Goal: Task Accomplishment & Management: Use online tool/utility

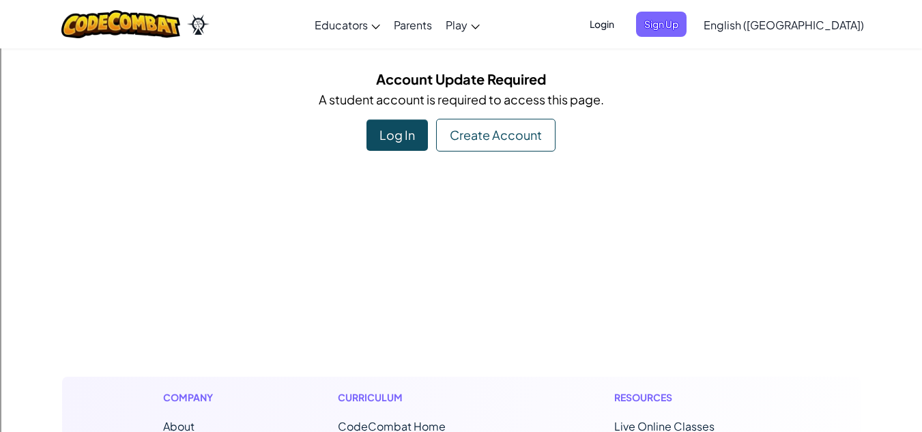
click at [459, 136] on div "Create Account" at bounding box center [495, 135] width 119 height 33
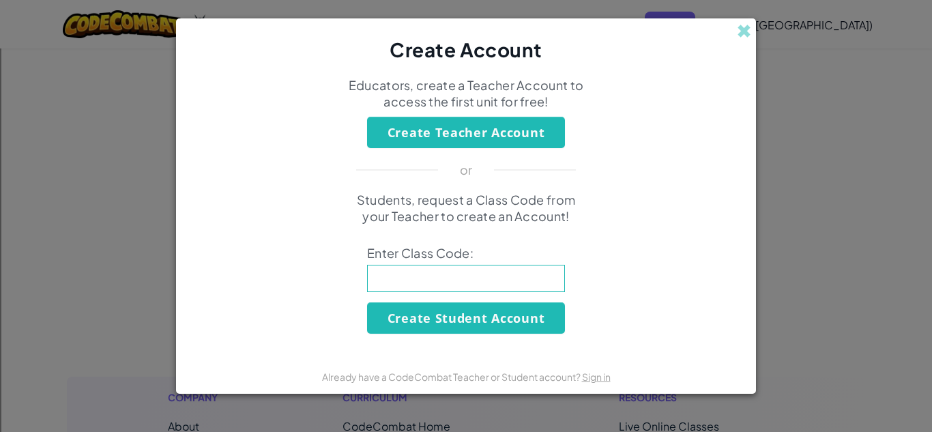
click at [476, 271] on input at bounding box center [466, 278] width 198 height 27
type input "GiftWarmDream"
click at [500, 311] on button "Create Student Account" at bounding box center [466, 317] width 198 height 31
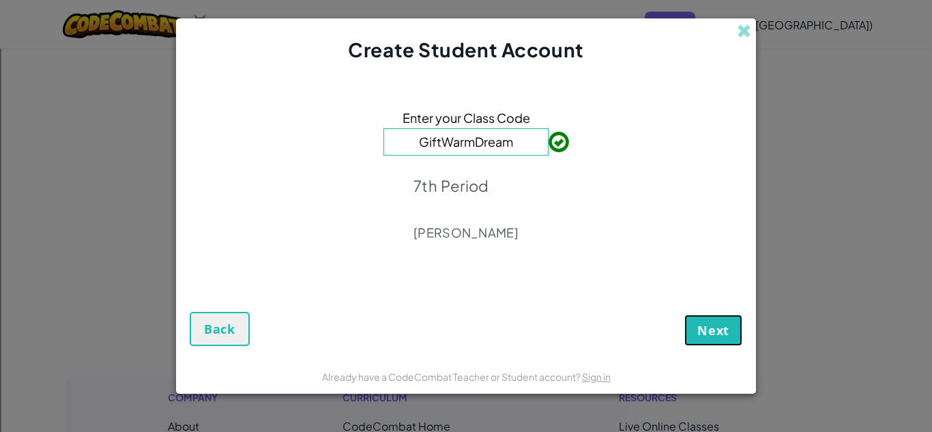
click at [699, 329] on span "Next" at bounding box center [713, 330] width 32 height 16
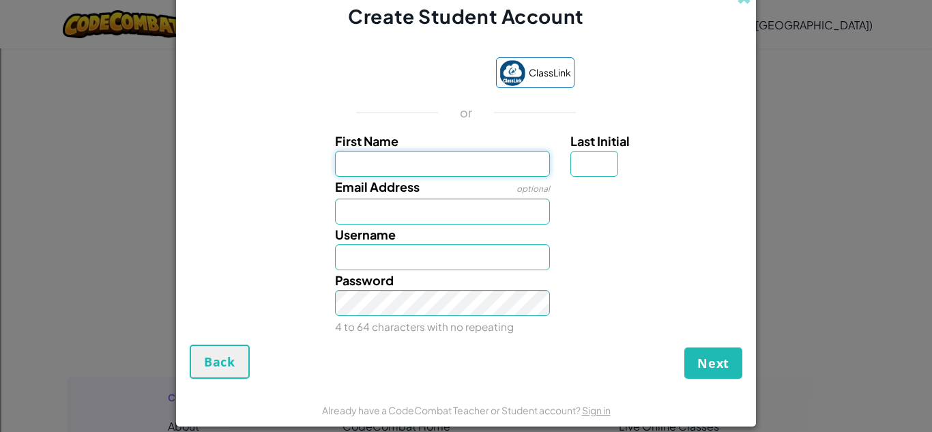
click at [456, 154] on input "First Name" at bounding box center [443, 164] width 216 height 26
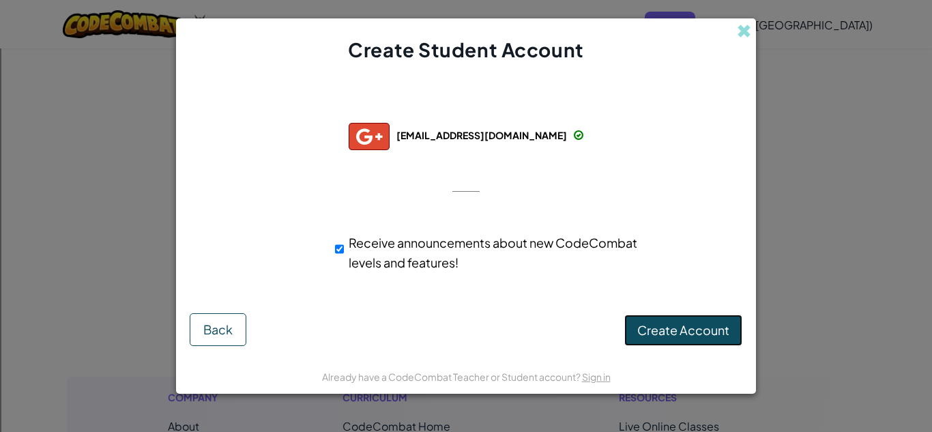
click at [648, 326] on span "Create Account" at bounding box center [683, 330] width 92 height 16
click at [648, 326] on button "Create Account" at bounding box center [683, 330] width 118 height 31
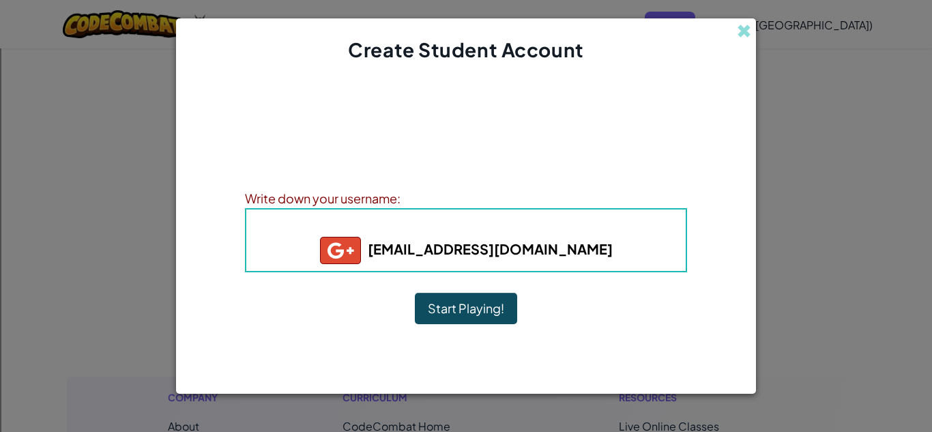
click at [450, 298] on button "Start Playing!" at bounding box center [466, 308] width 102 height 31
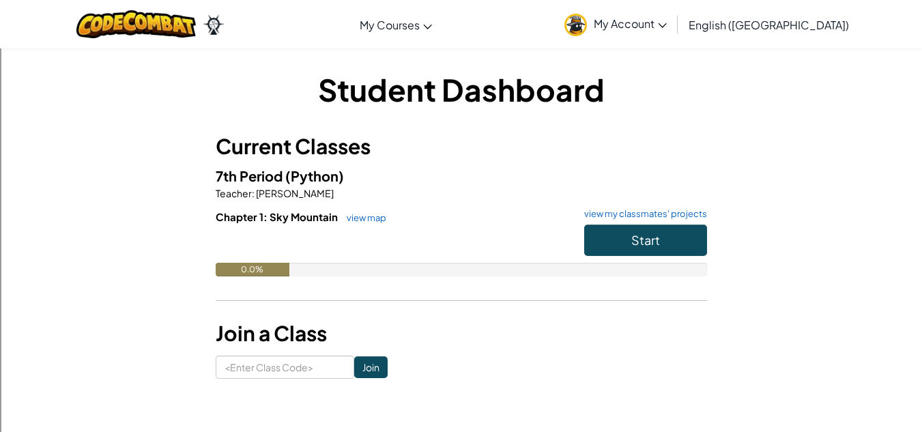
click at [673, 34] on link "My Account" at bounding box center [615, 24] width 116 height 43
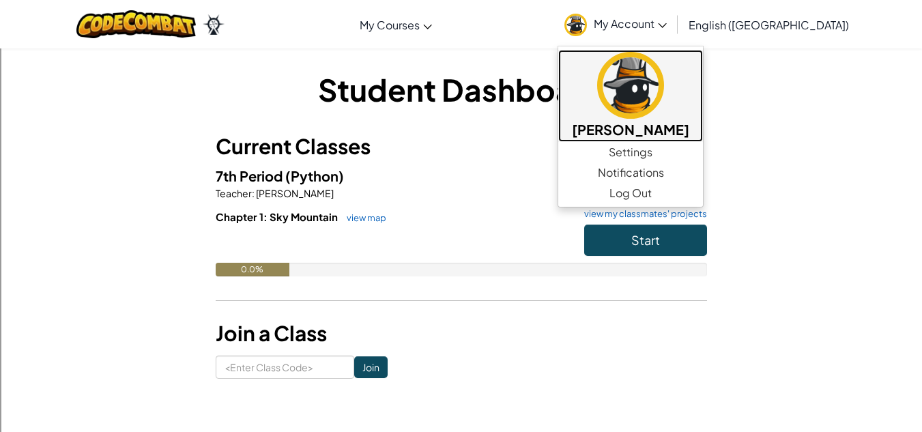
click at [664, 104] on img at bounding box center [630, 85] width 67 height 67
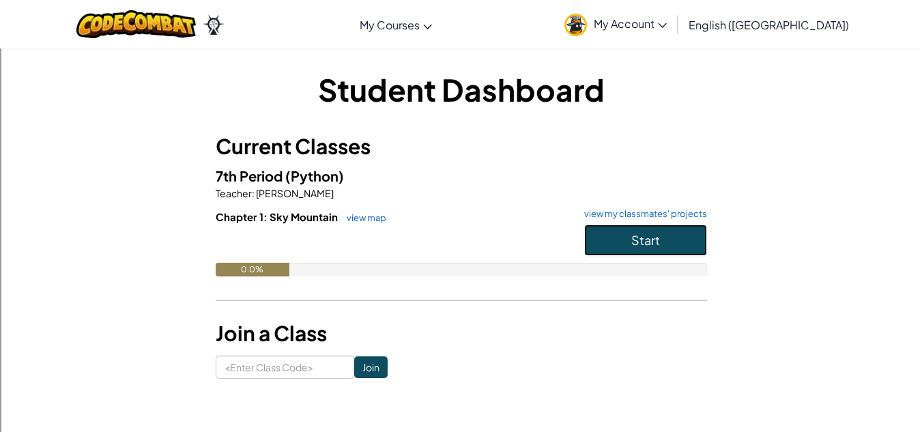
click at [655, 238] on span "Start" at bounding box center [645, 240] width 29 height 16
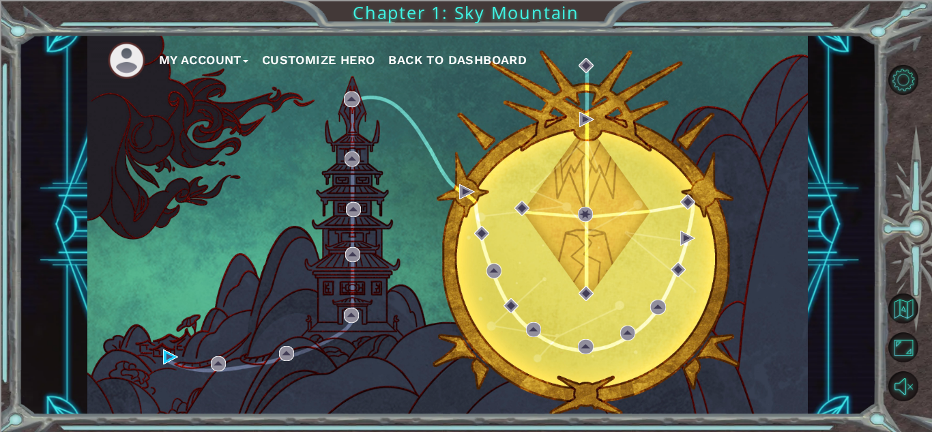
click at [310, 58] on button "Customize Hero" at bounding box center [318, 60] width 113 height 20
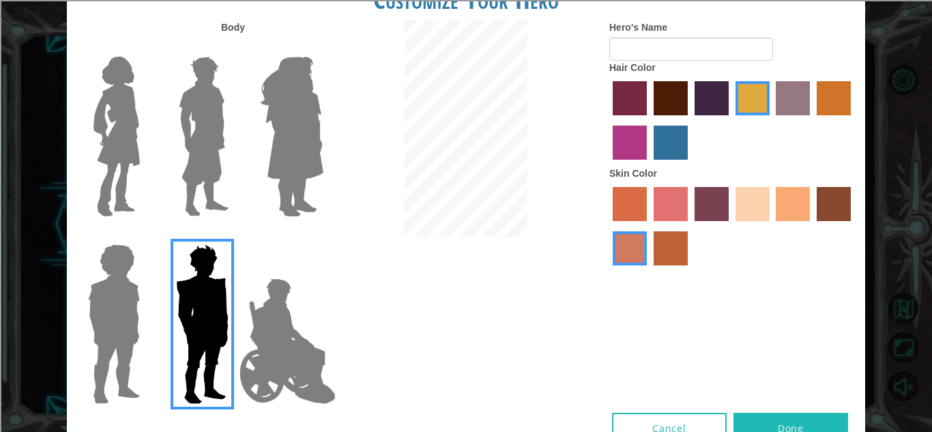
click at [285, 337] on img at bounding box center [287, 341] width 107 height 136
click at [323, 235] on input "Hero Jamie" at bounding box center [323, 235] width 0 height 0
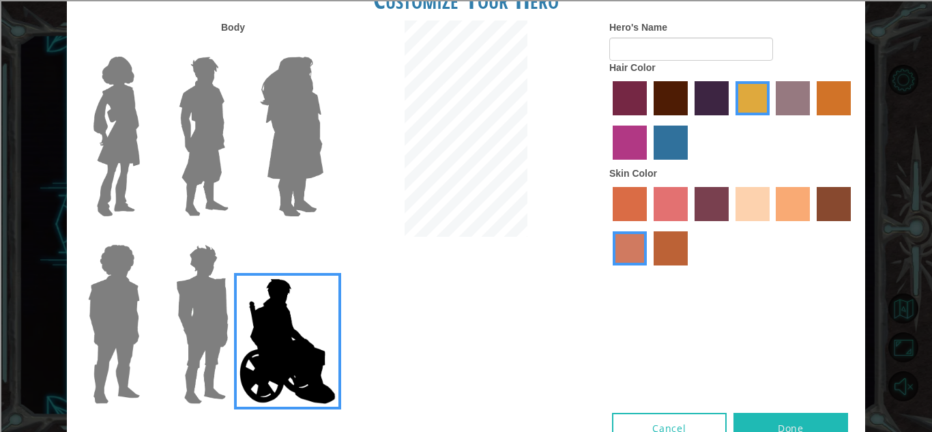
click at [138, 362] on img at bounding box center [114, 324] width 63 height 171
click at [145, 235] on input "Hero Steven" at bounding box center [145, 235] width 0 height 0
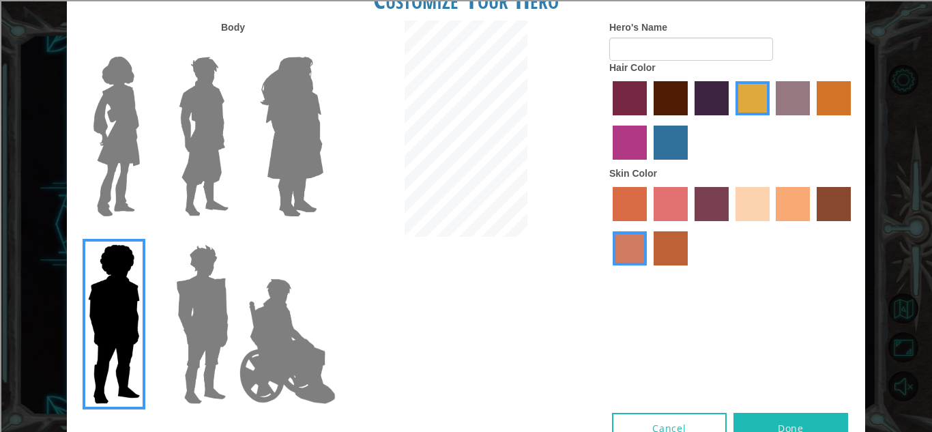
click at [137, 121] on img at bounding box center [116, 136] width 57 height 171
click at [145, 48] on input "Hero Connie" at bounding box center [145, 48] width 0 height 0
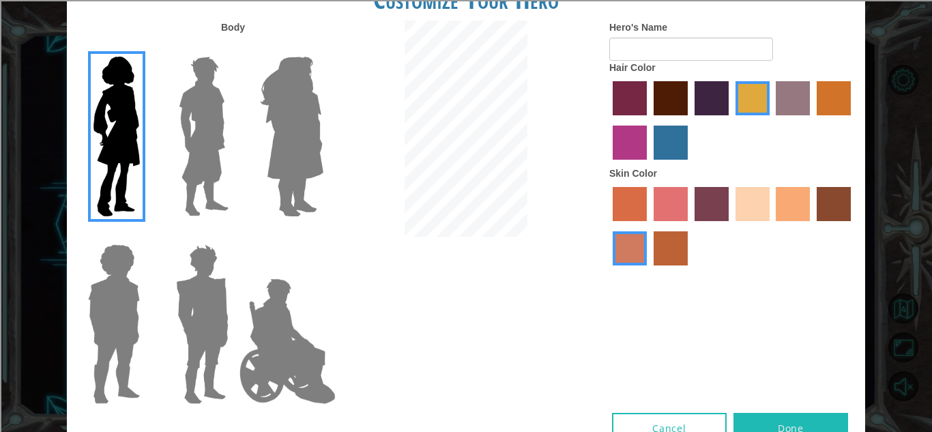
click at [191, 119] on img at bounding box center [203, 136] width 61 height 171
click at [234, 48] on input "Hero Lars" at bounding box center [234, 48] width 0 height 0
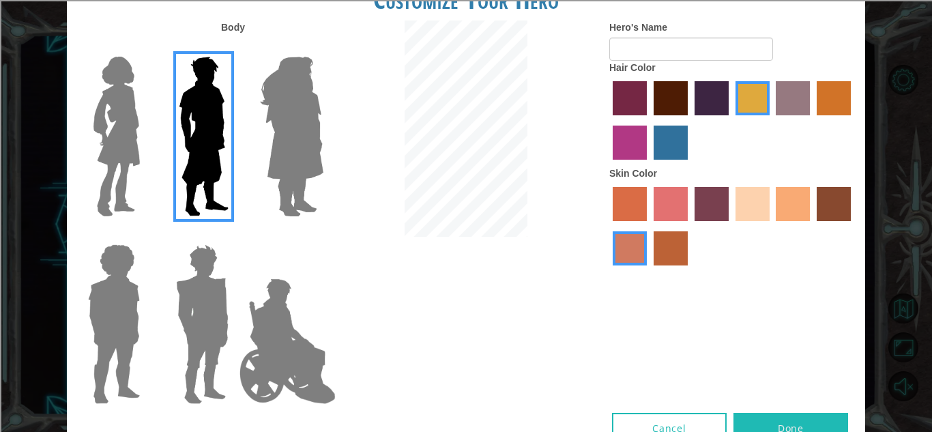
click at [749, 201] on label "sandy beach skin color" at bounding box center [753, 204] width 34 height 34
click at [731, 226] on input "sandy beach skin color" at bounding box center [731, 226] width 0 height 0
click at [291, 316] on img at bounding box center [287, 341] width 107 height 136
click at [323, 235] on input "Hero Jamie" at bounding box center [323, 235] width 0 height 0
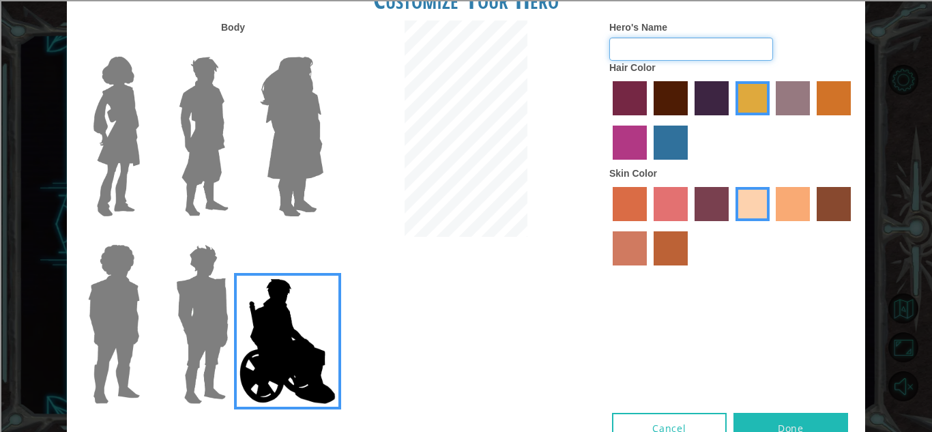
click at [627, 49] on input "Hero's Name" at bounding box center [691, 49] width 164 height 23
type input "[PERSON_NAME]"
click at [757, 422] on button "Done" at bounding box center [791, 428] width 115 height 31
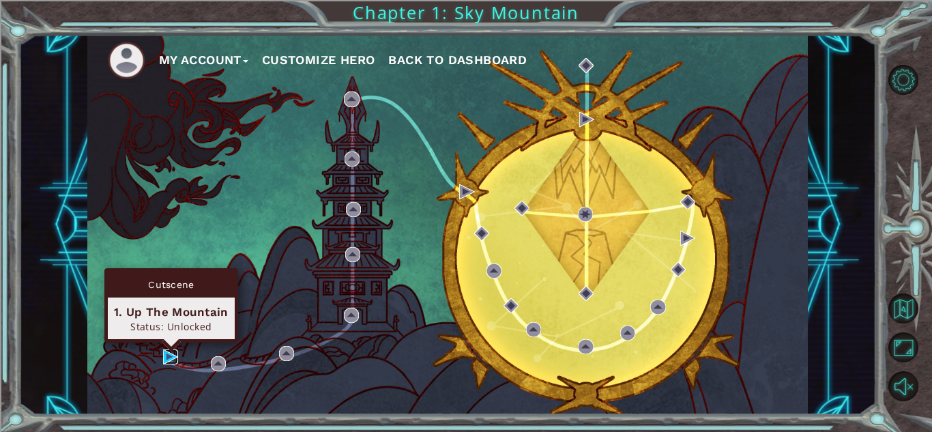
click at [166, 360] on img at bounding box center [170, 356] width 15 height 15
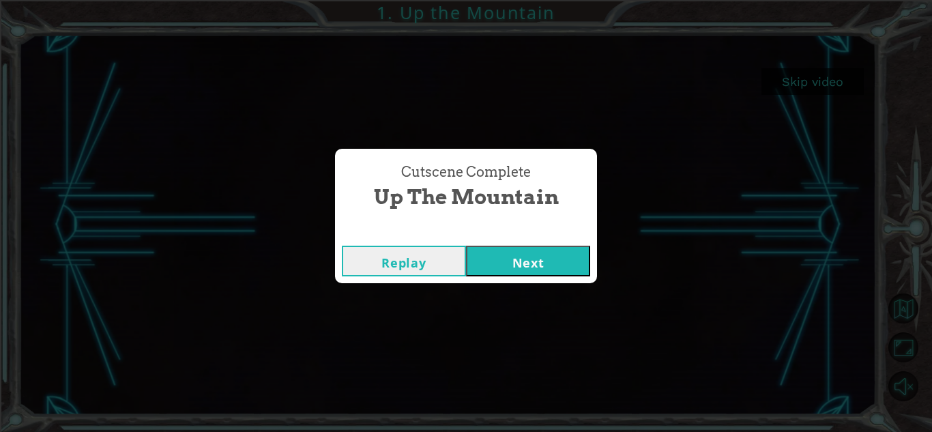
click at [506, 265] on button "Next" at bounding box center [528, 261] width 124 height 31
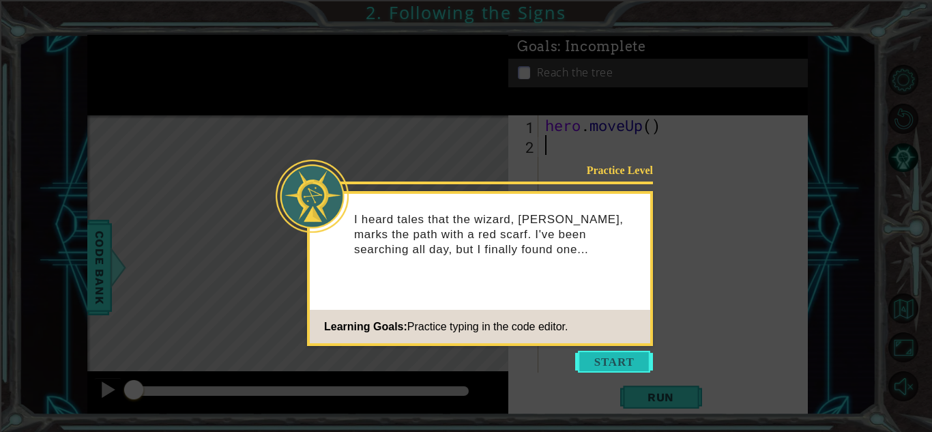
click at [599, 362] on button "Start" at bounding box center [614, 362] width 78 height 22
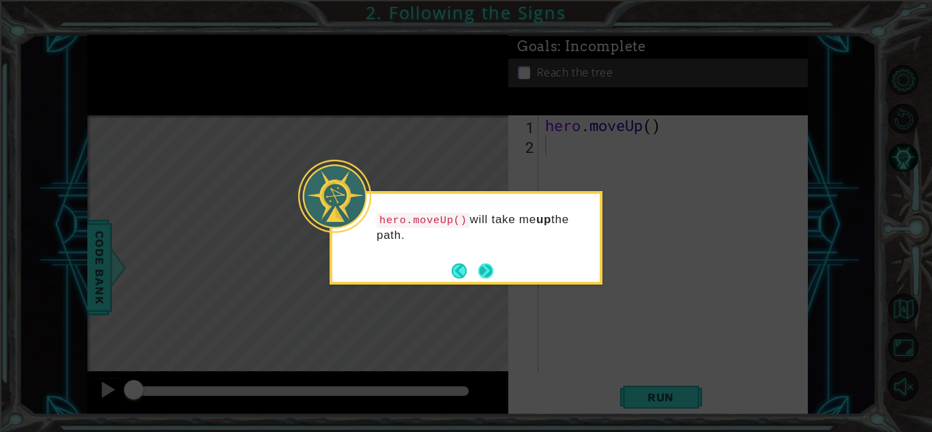
click at [487, 276] on button "Next" at bounding box center [486, 271] width 16 height 16
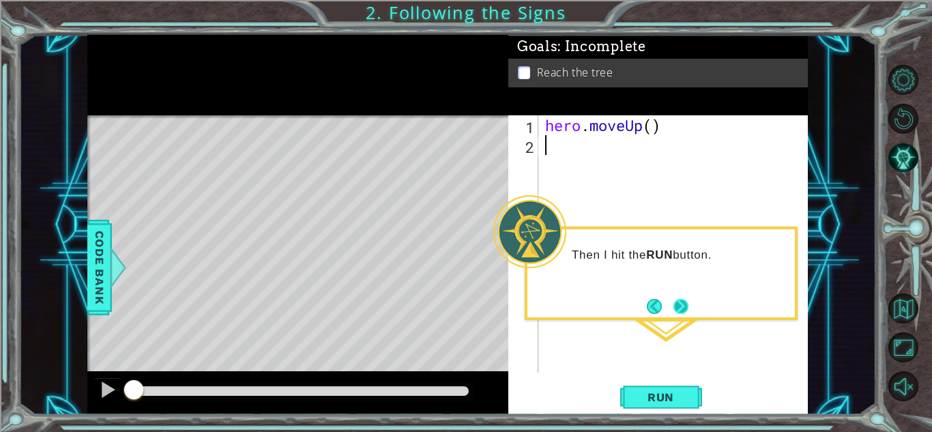
click at [676, 304] on button "Next" at bounding box center [681, 307] width 18 height 18
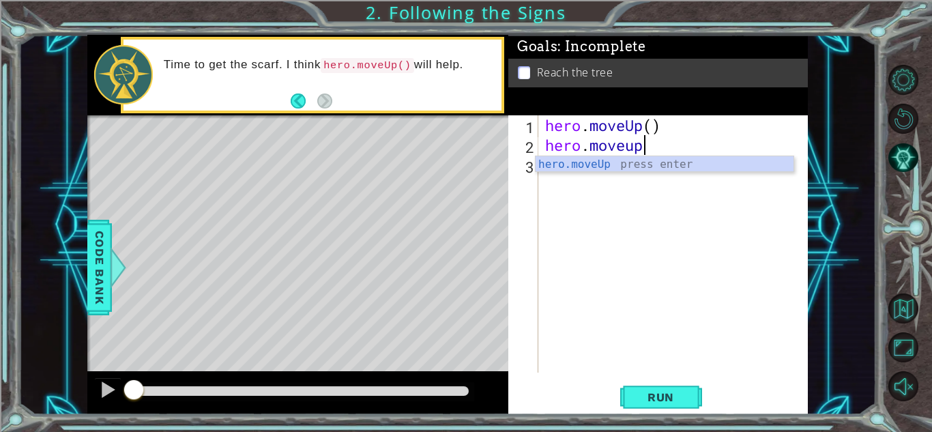
scroll to position [0, 4]
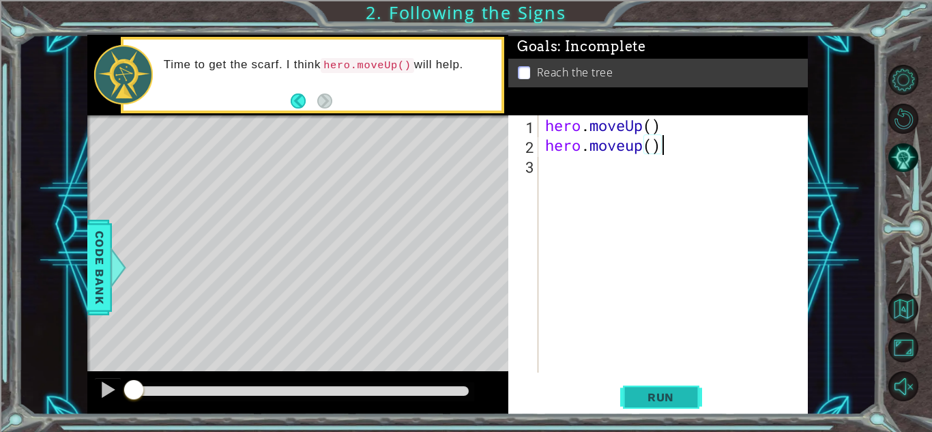
click at [679, 400] on span "Run" at bounding box center [661, 397] width 54 height 14
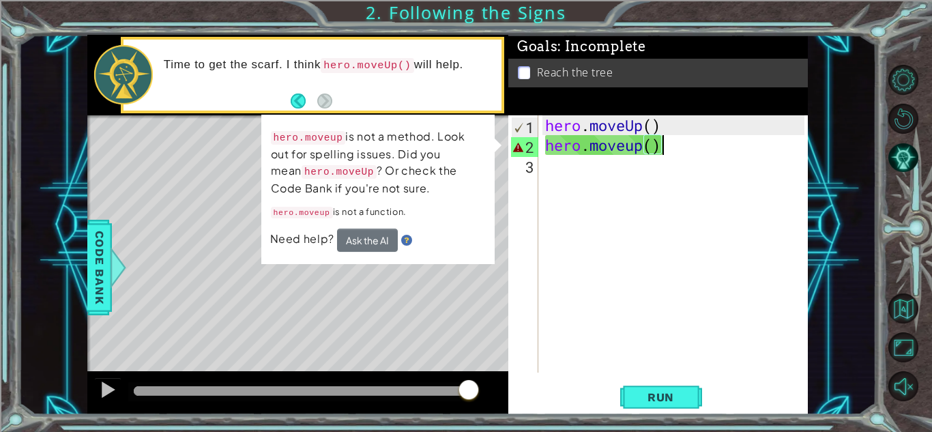
click at [364, 344] on div "Level Map" at bounding box center [402, 316] width 630 height 402
click at [537, 168] on div "3" at bounding box center [524, 167] width 27 height 20
click at [568, 146] on div "hero . moveUp ( ) hero . moveup ( )" at bounding box center [676, 263] width 269 height 297
click at [632, 145] on div "hero . moveUp ( ) hero . moveup ( )" at bounding box center [676, 263] width 269 height 297
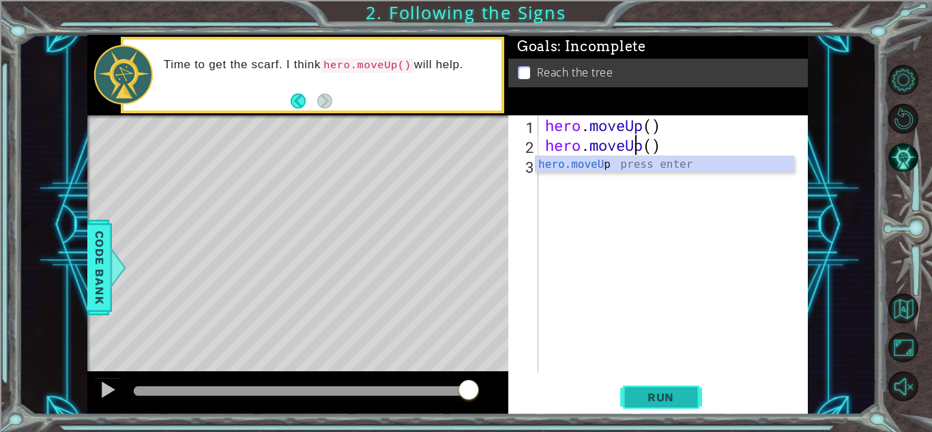
type textarea "hero.moveUp()"
click at [650, 398] on span "Run" at bounding box center [661, 397] width 54 height 14
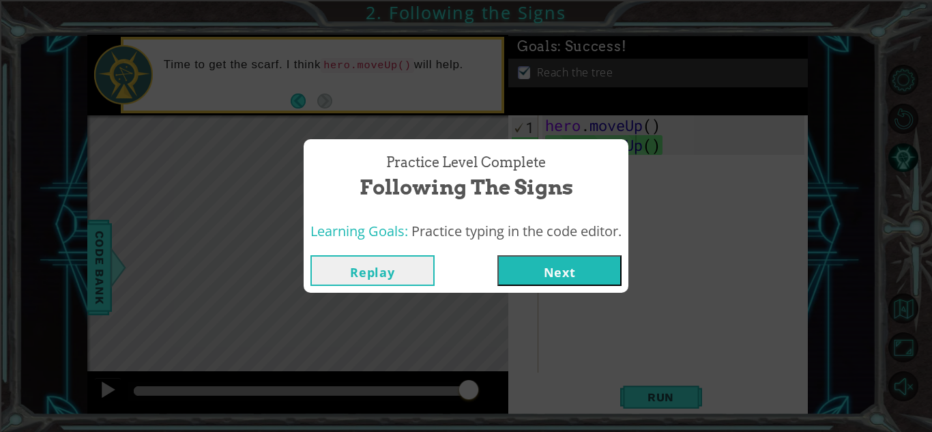
click at [524, 275] on button "Next" at bounding box center [559, 270] width 124 height 31
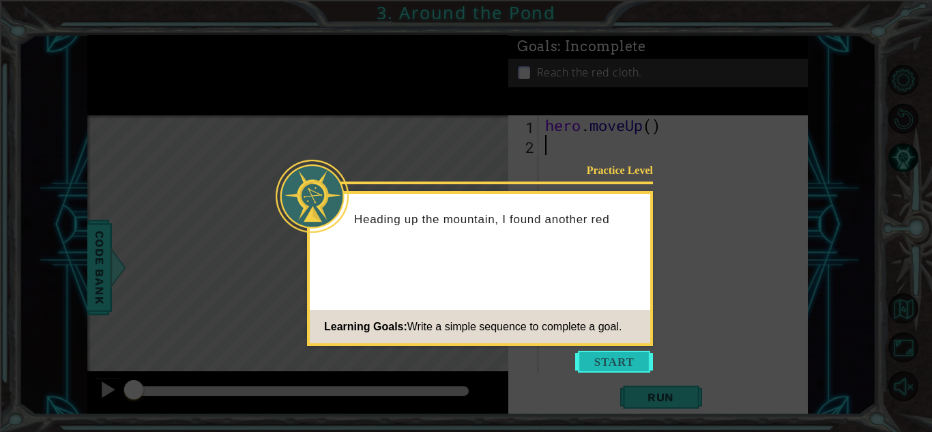
click at [609, 363] on button "Start" at bounding box center [614, 362] width 78 height 22
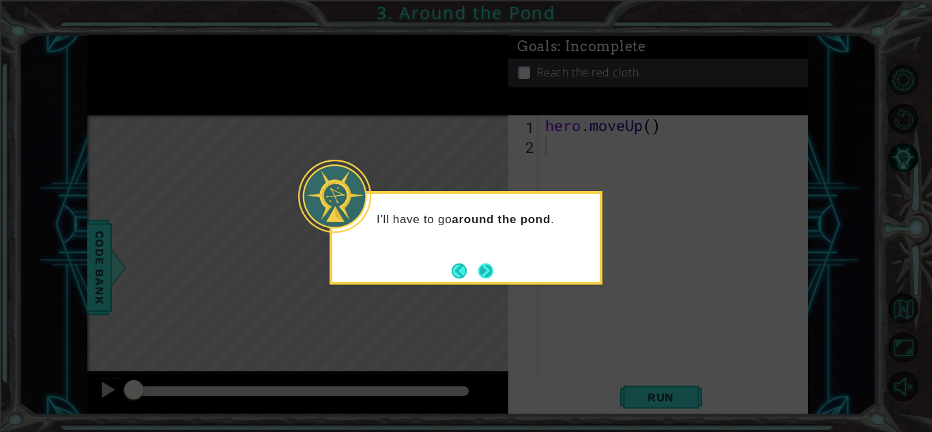
click at [479, 270] on button "Next" at bounding box center [486, 271] width 16 height 16
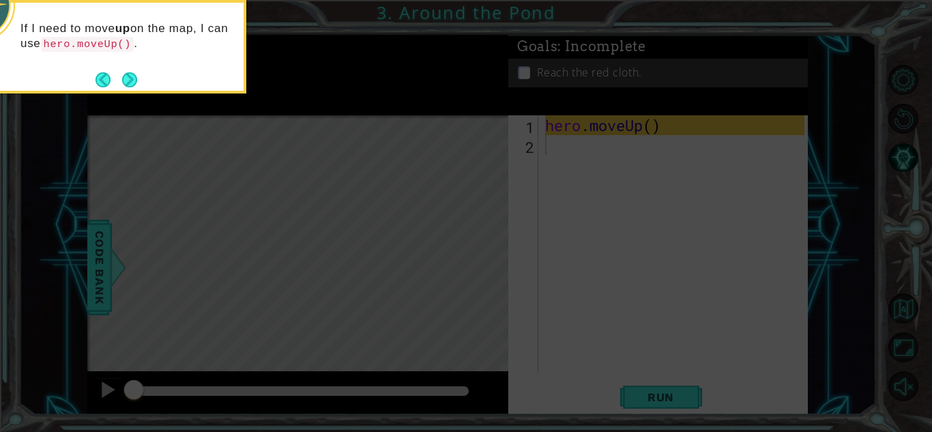
click at [479, 270] on icon at bounding box center [466, 64] width 932 height 735
click at [131, 88] on button "Next" at bounding box center [130, 79] width 18 height 18
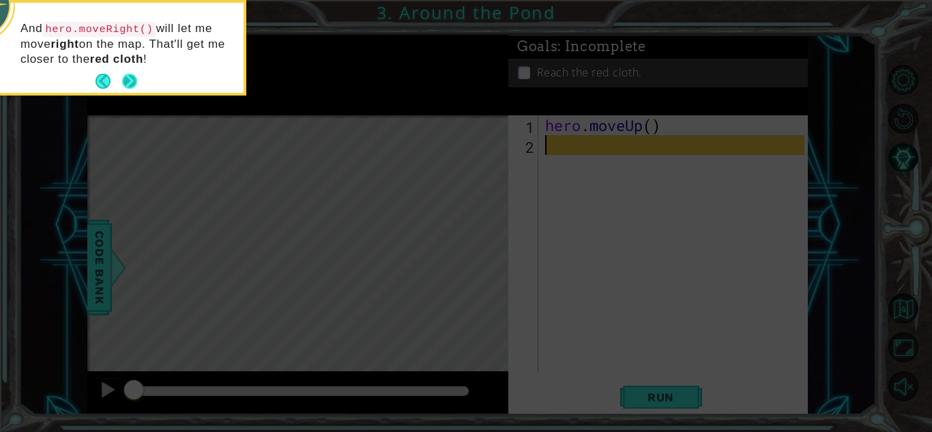
click at [128, 80] on button "Next" at bounding box center [129, 81] width 17 height 17
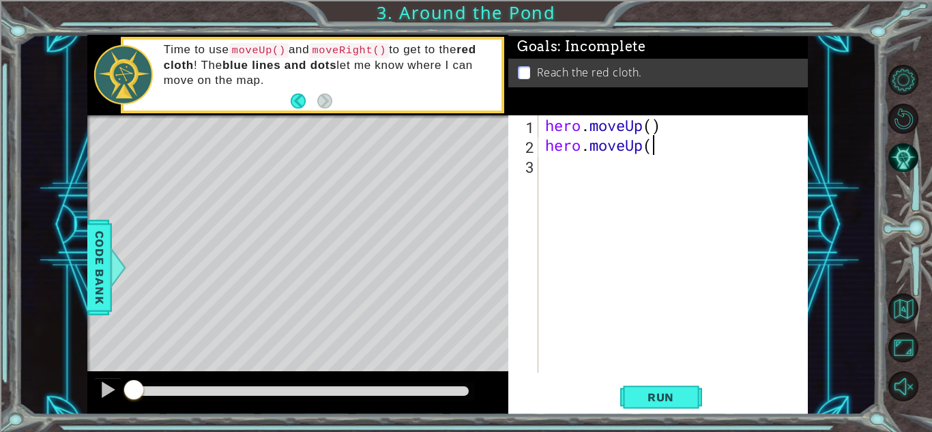
scroll to position [0, 4]
type textarea "hero.moveUp()"
click at [672, 387] on button "Run" at bounding box center [661, 397] width 82 height 30
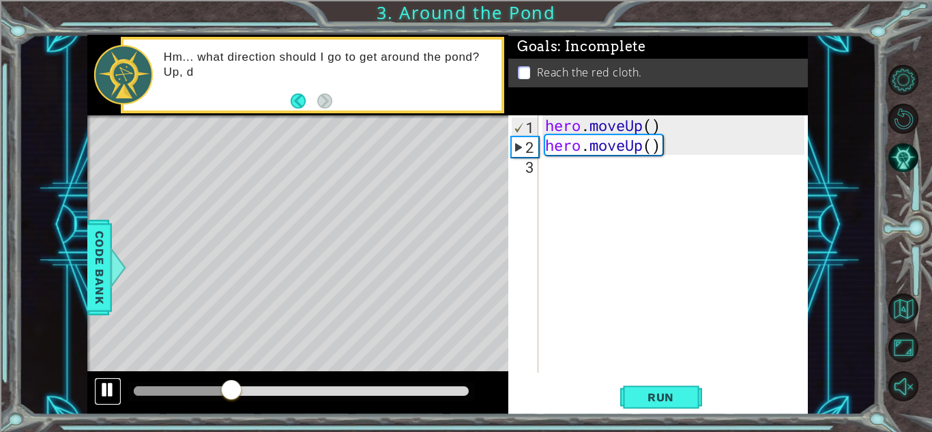
click at [108, 383] on div at bounding box center [108, 390] width 18 height 18
click at [521, 175] on div "3" at bounding box center [524, 167] width 27 height 20
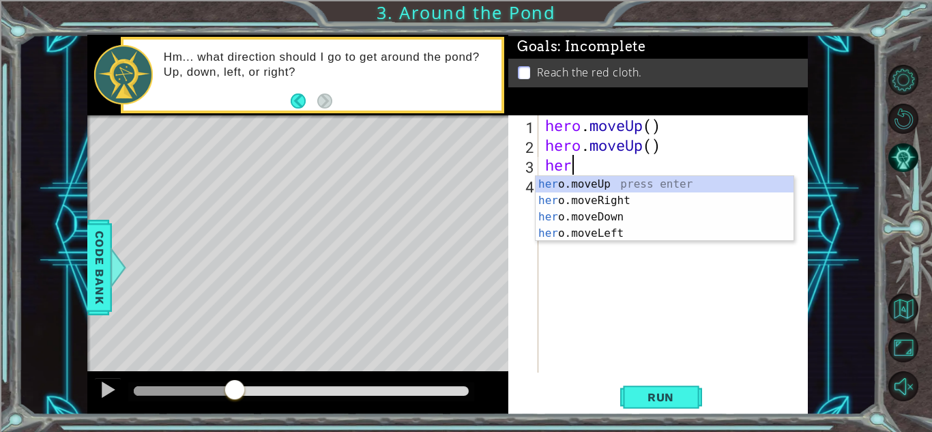
type textarea "hero"
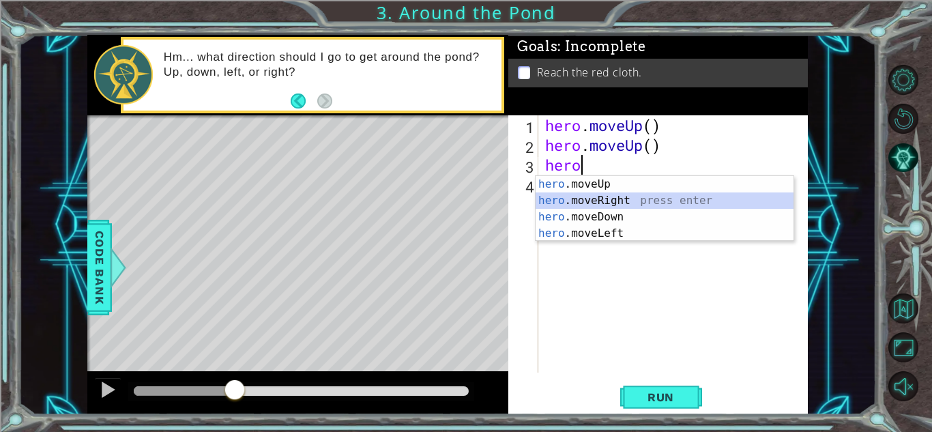
click at [580, 199] on div "hero .moveUp press enter hero .moveRight press enter hero .moveDown press enter…" at bounding box center [665, 225] width 258 height 98
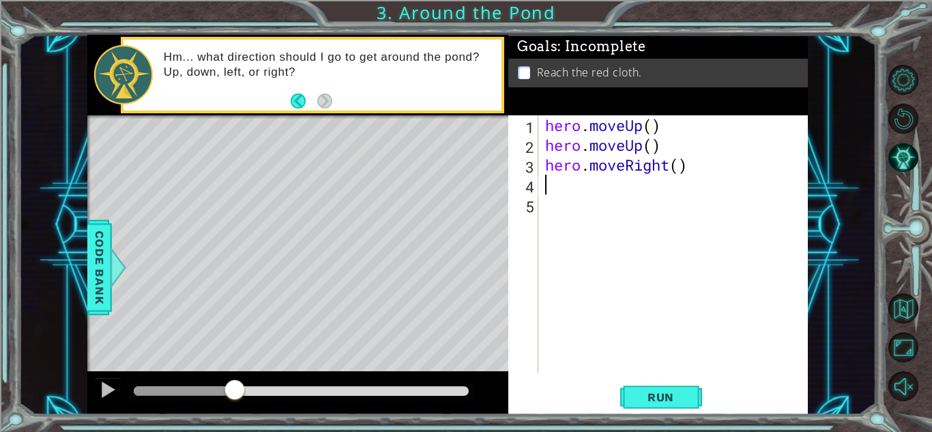
click at [559, 192] on div "hero . moveUp ( ) hero . moveUp ( ) hero . moveRight ( )" at bounding box center [676, 263] width 269 height 297
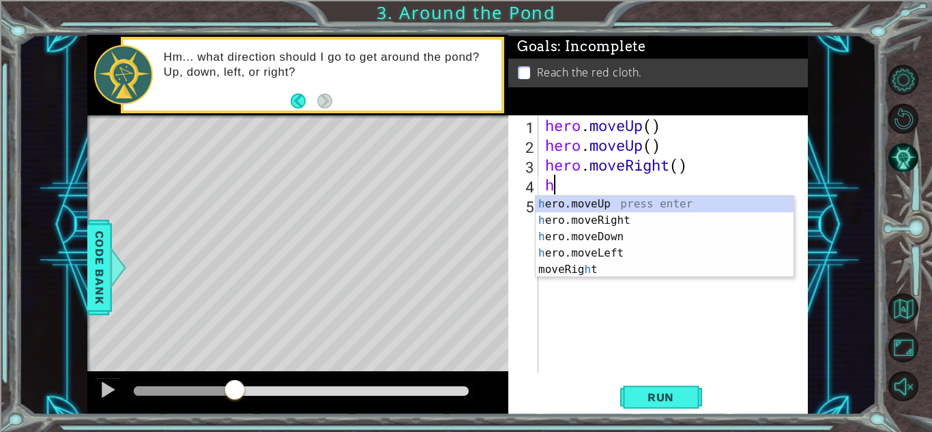
type textarea "he"
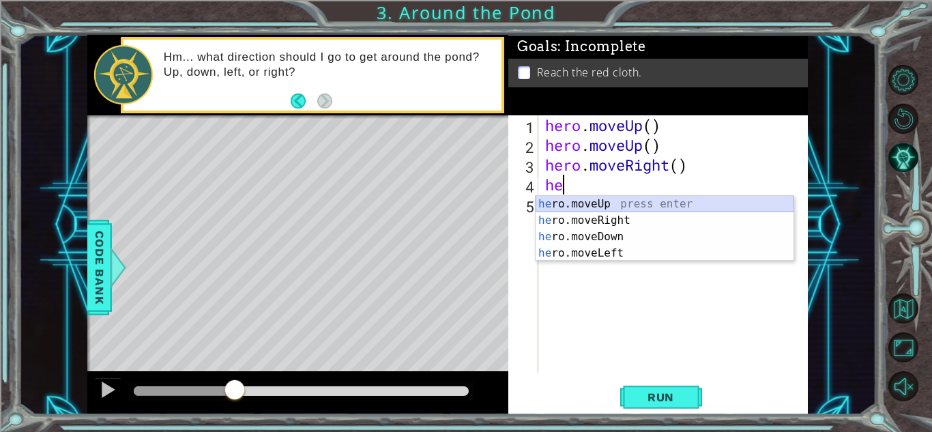
click at [577, 203] on div "he ro.moveUp press enter he ro.moveRight press enter he ro.moveDown press enter…" at bounding box center [665, 245] width 258 height 98
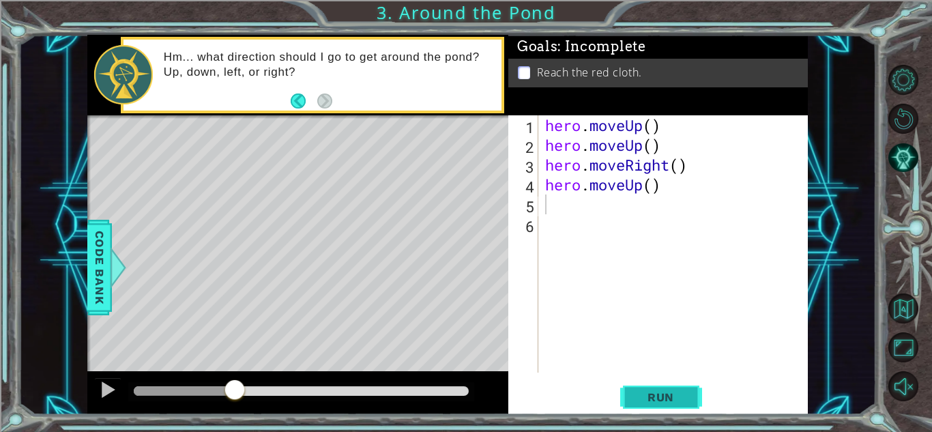
click at [661, 395] on span "Run" at bounding box center [661, 397] width 54 height 14
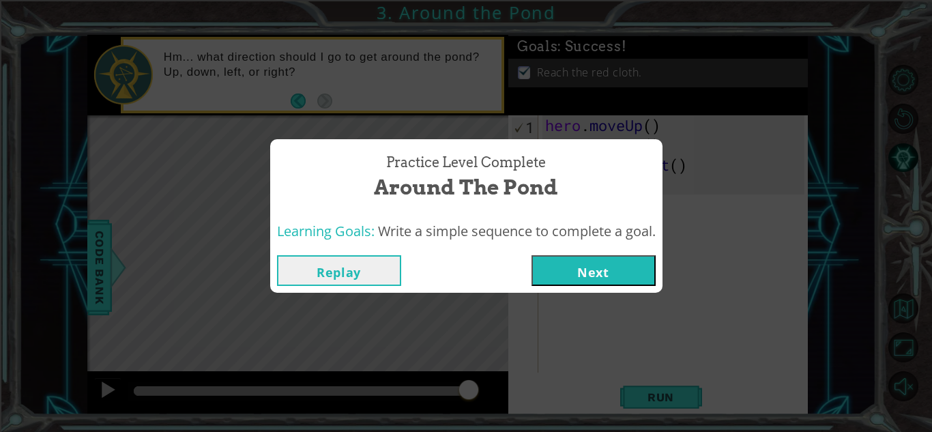
click at [576, 266] on button "Next" at bounding box center [594, 270] width 124 height 31
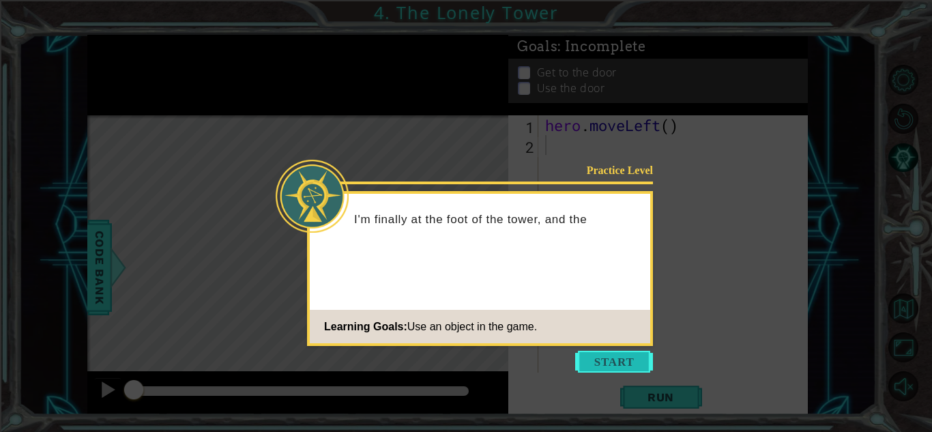
click at [595, 361] on button "Start" at bounding box center [614, 362] width 78 height 22
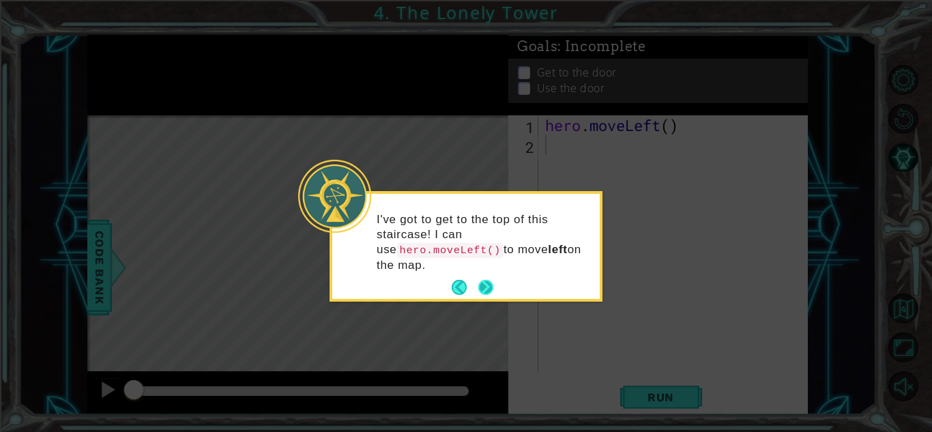
click at [483, 277] on button "Next" at bounding box center [486, 287] width 20 height 20
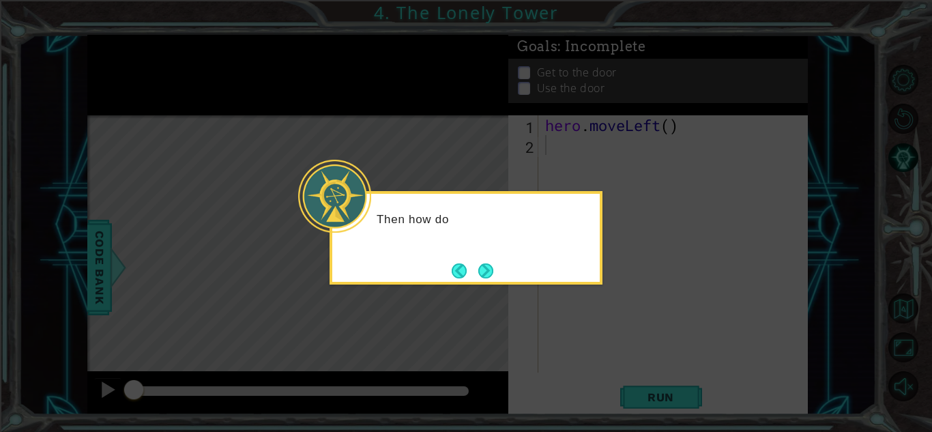
click at [483, 269] on button "Next" at bounding box center [486, 271] width 16 height 16
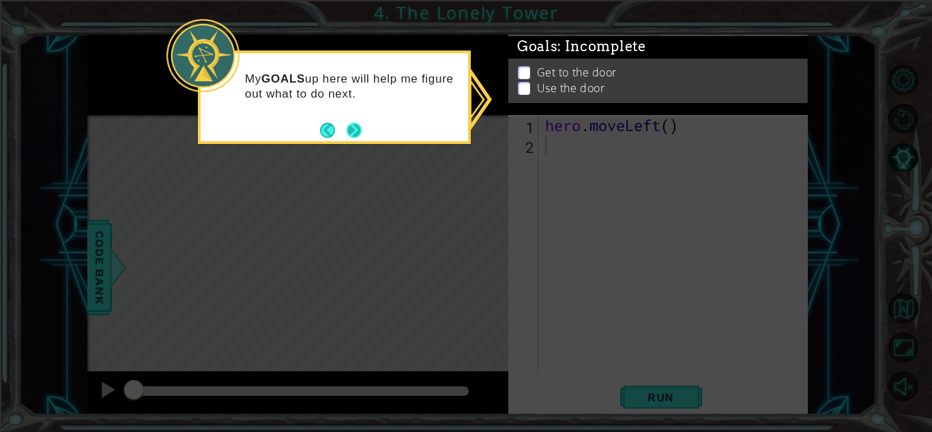
click at [360, 133] on button "Next" at bounding box center [354, 130] width 20 height 20
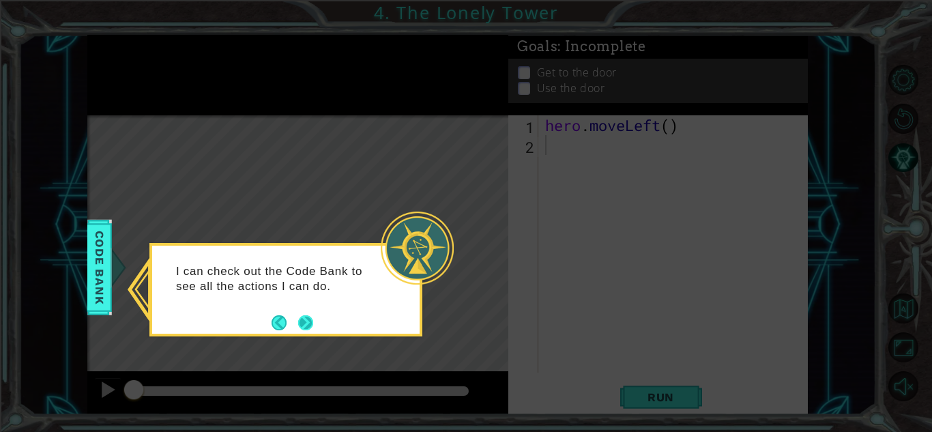
click at [301, 324] on button "Next" at bounding box center [306, 322] width 18 height 18
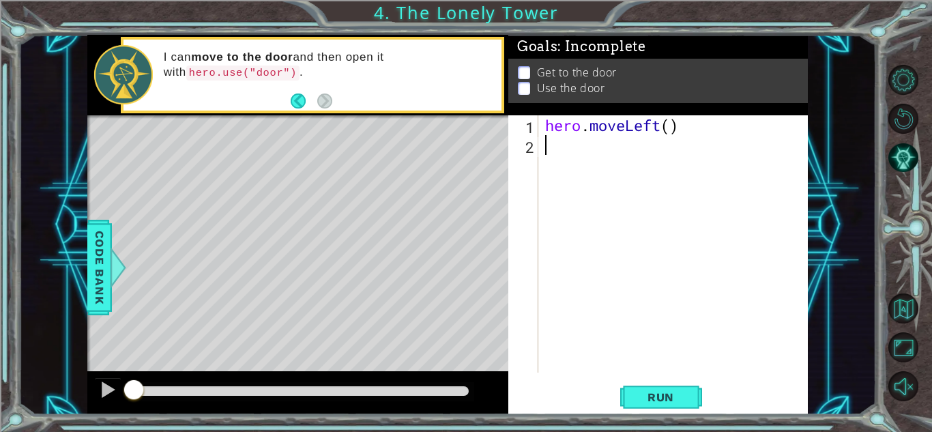
type textarea "h"
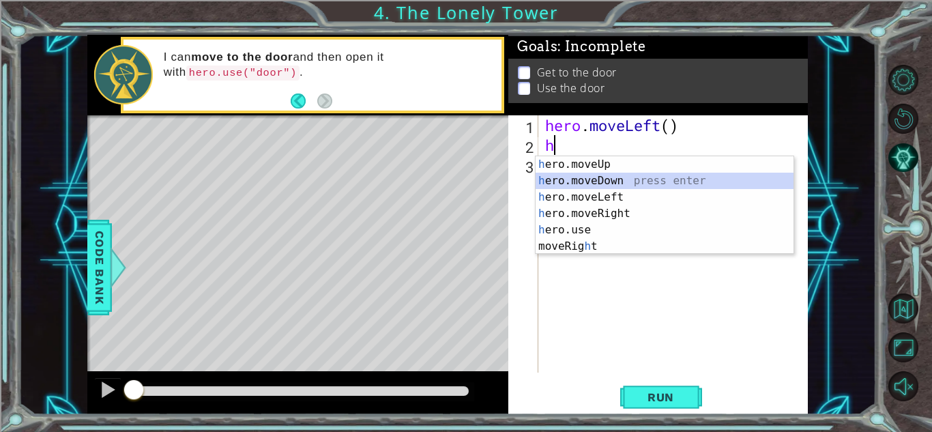
click at [568, 174] on div "h ero.moveUp press enter h ero.moveDown press enter h ero.moveLeft press enter …" at bounding box center [665, 221] width 258 height 131
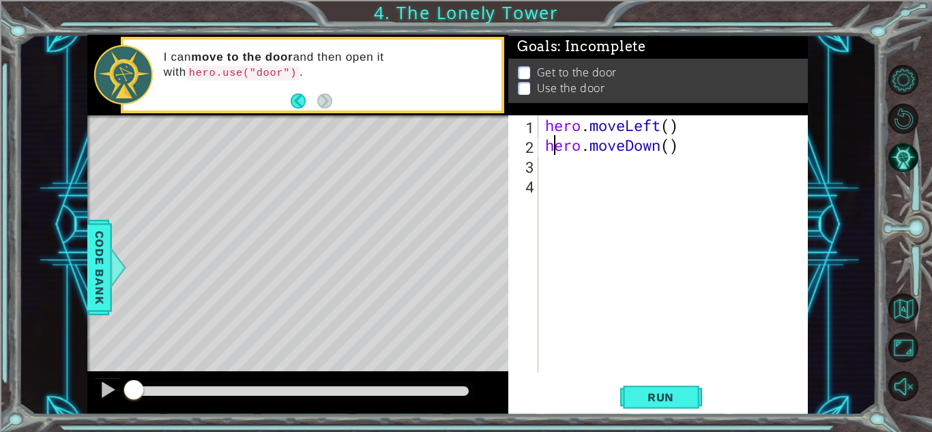
drag, startPoint x: 555, startPoint y: 147, endPoint x: 547, endPoint y: 142, distance: 9.3
click at [547, 142] on div "hero . moveLeft ( ) hero . moveDown ( )" at bounding box center [676, 263] width 269 height 297
click at [656, 145] on div "hero . moveLeft ( ) hero . moveDown ( )" at bounding box center [676, 263] width 269 height 297
click at [663, 145] on div "hero . moveLeft ( ) hero . moveDown ( )" at bounding box center [676, 263] width 269 height 297
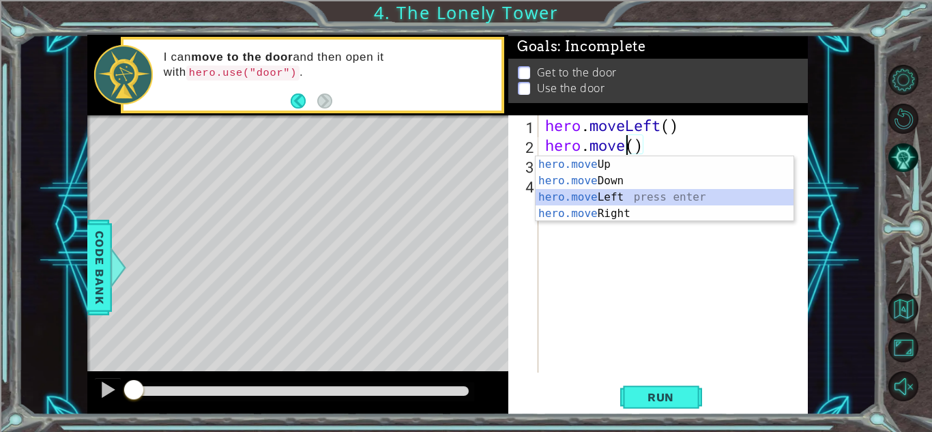
click at [611, 193] on div "hero.move Up press enter hero.move Down press enter hero.move Left press enter …" at bounding box center [665, 205] width 258 height 98
type textarea "hero.moveLeft"
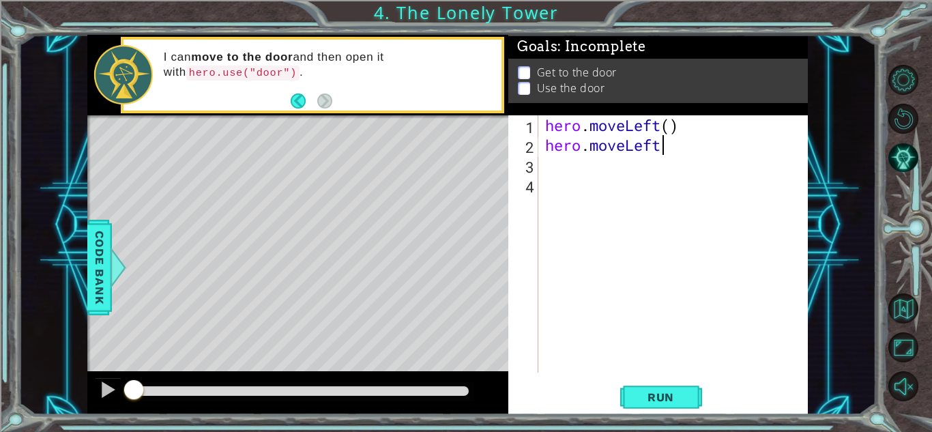
click at [551, 161] on div "hero . moveLeft ( ) hero . moveLeft" at bounding box center [676, 263] width 269 height 297
click at [667, 145] on div "hero . moveLeft ( ) hero . moveLeft" at bounding box center [676, 263] width 269 height 297
type textarea "hero.moveLeft()"
click at [607, 171] on div "hero . moveLeft ( ) hero . moveLeft ( )" at bounding box center [676, 263] width 269 height 297
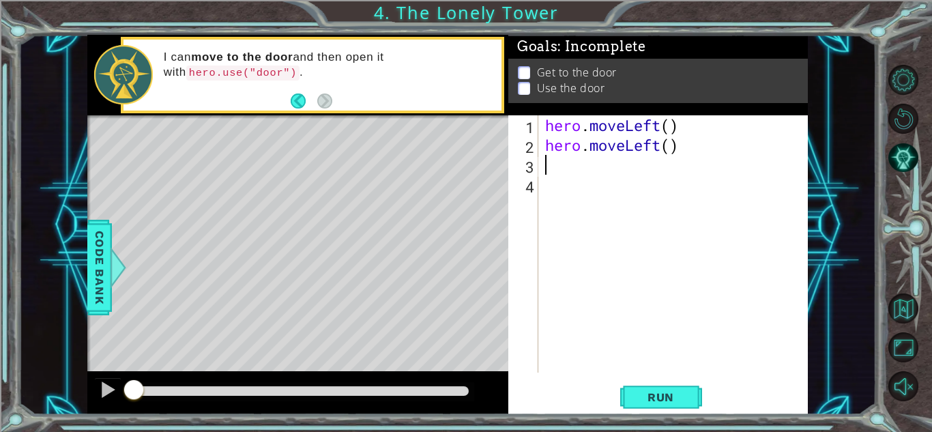
scroll to position [0, 0]
type textarea "h"
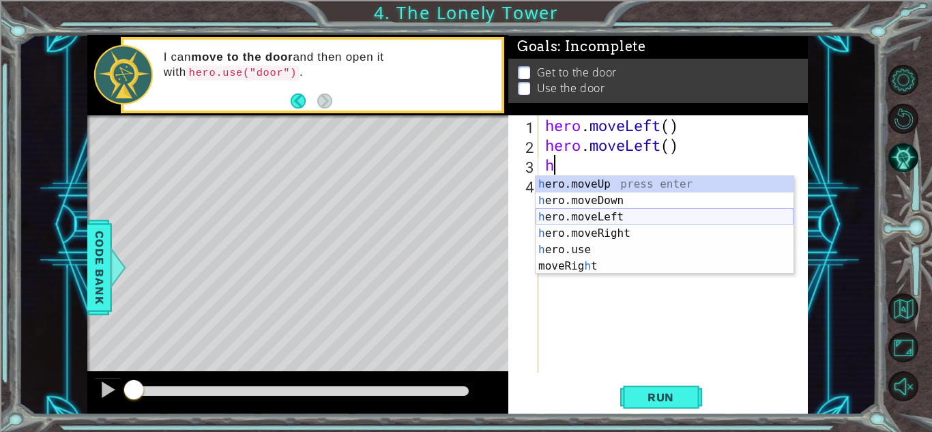
click at [605, 220] on div "h ero.moveUp press enter h ero.moveDown press enter h ero.moveLeft press enter …" at bounding box center [665, 241] width 258 height 131
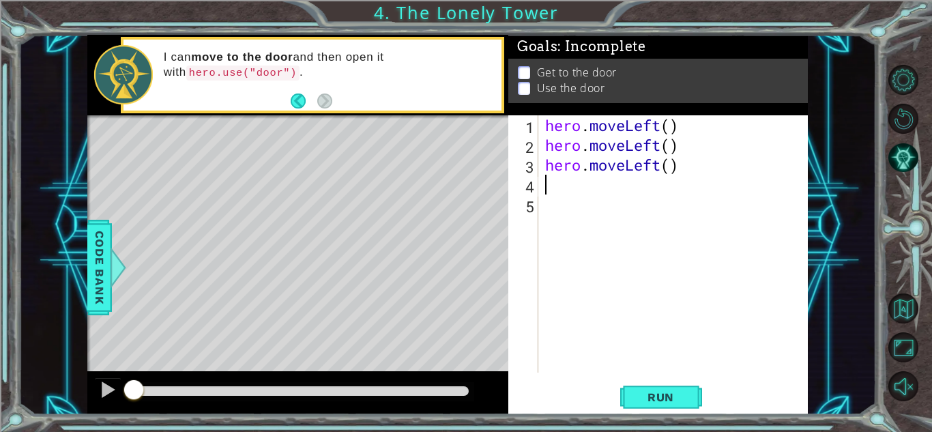
click at [688, 169] on div "hero . moveLeft ( ) hero . moveLeft ( ) hero . moveLeft ( )" at bounding box center [676, 263] width 269 height 297
click at [658, 164] on div "hero . moveLeft ( ) hero . moveLeft ( ) hero . moveLeft ( )" at bounding box center [676, 263] width 269 height 297
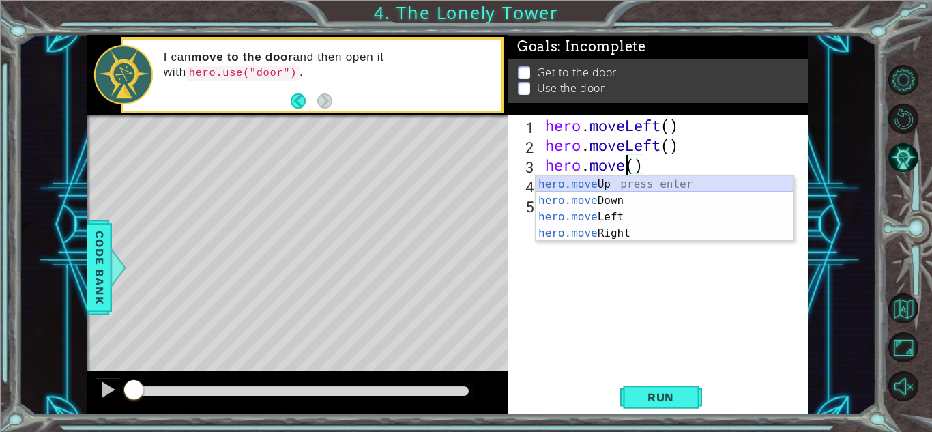
click at [623, 180] on div "hero.move Up press enter hero.move Down press enter hero.move Left press enter …" at bounding box center [665, 225] width 258 height 98
type textarea "hero.moveUp"
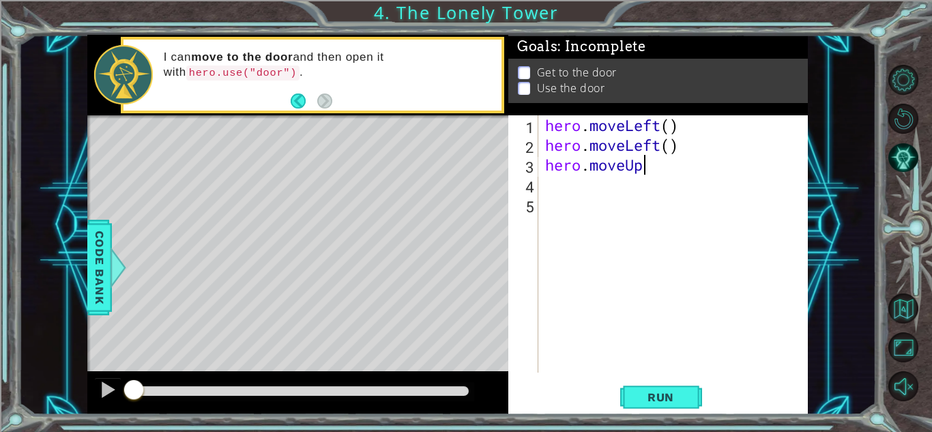
click at [566, 181] on div "hero . moveLeft ( ) hero . moveLeft ( ) hero . moveUp" at bounding box center [676, 263] width 269 height 297
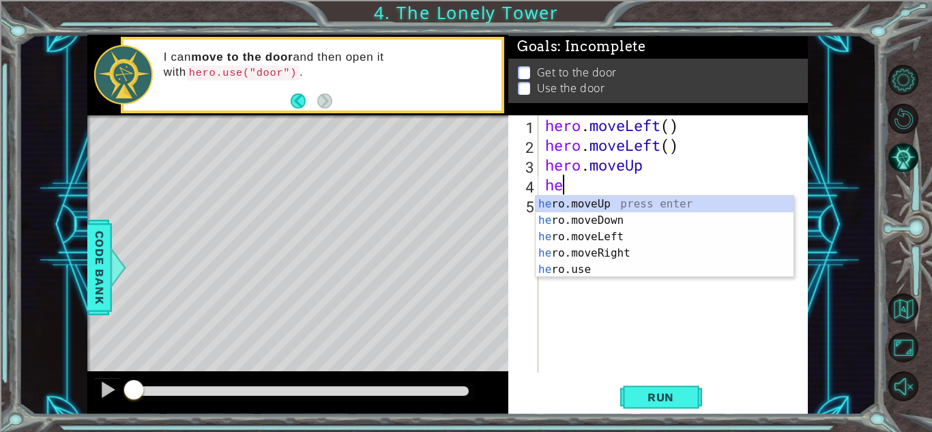
type textarea "her"
click at [554, 206] on div "her o.moveUp press enter her o.moveDown press enter her o.moveLeft press enter …" at bounding box center [665, 253] width 258 height 115
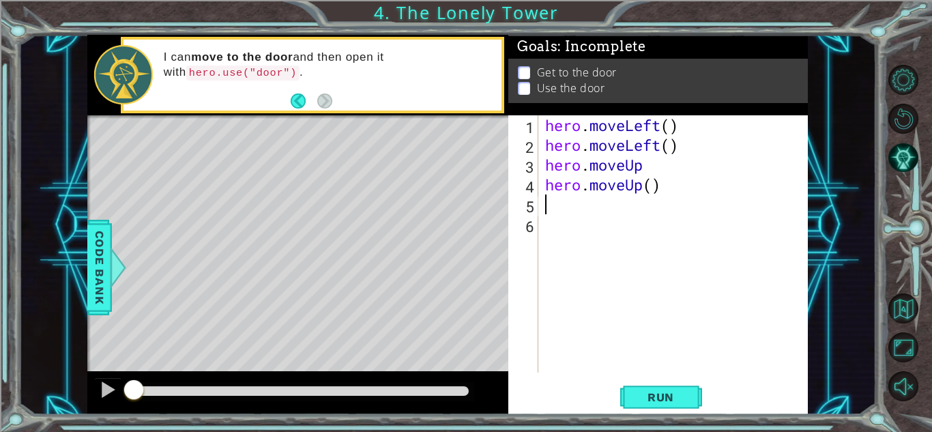
type textarea "h"
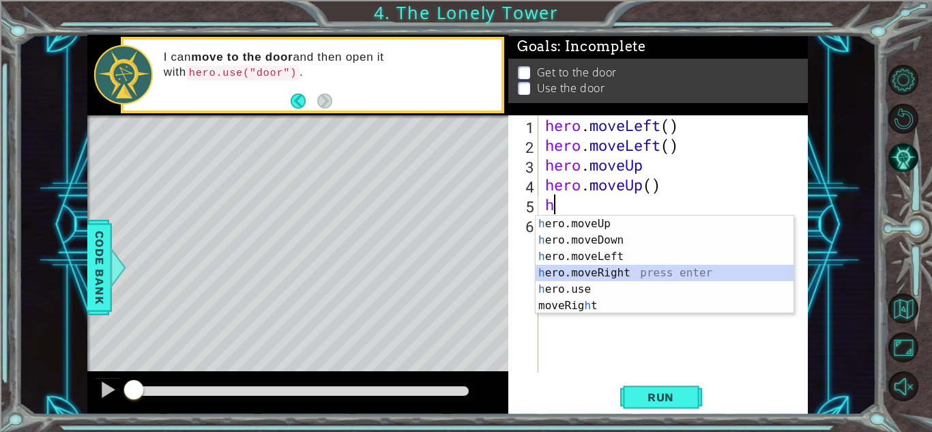
click at [600, 268] on div "h ero.moveUp press enter h ero.moveDown press enter h ero.moveLeft press enter …" at bounding box center [665, 281] width 258 height 131
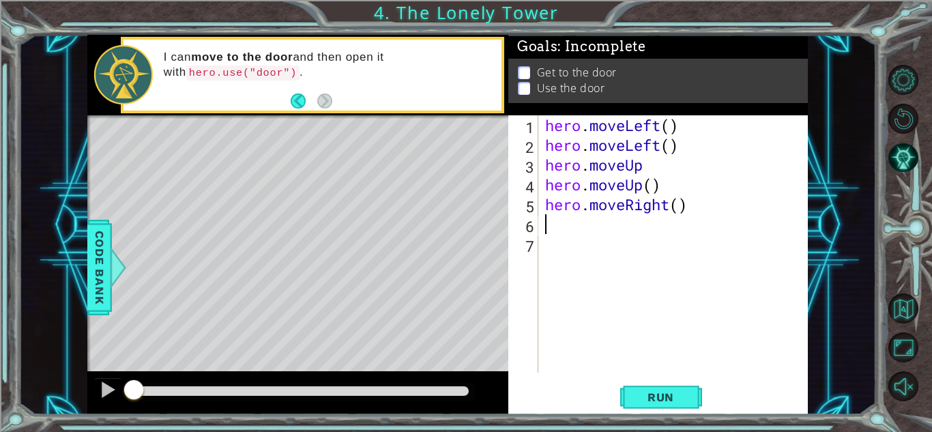
type textarea "h"
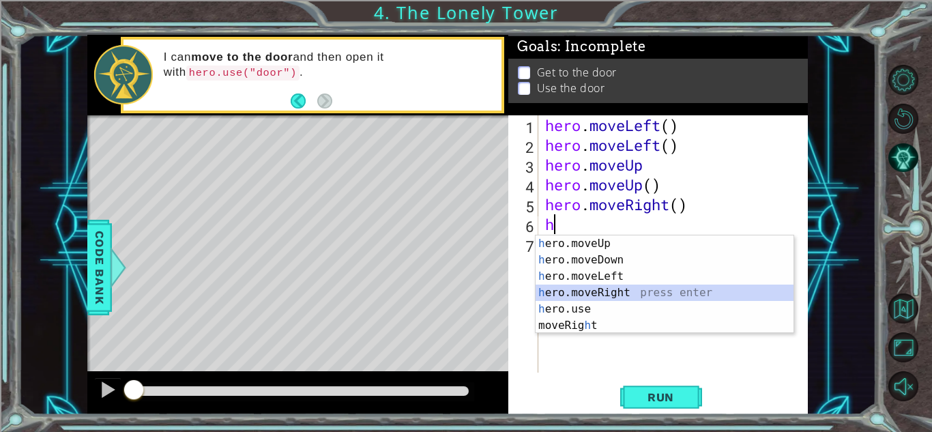
click at [587, 290] on div "h ero.moveUp press enter h ero.moveDown press enter h ero.moveLeft press enter …" at bounding box center [665, 300] width 258 height 131
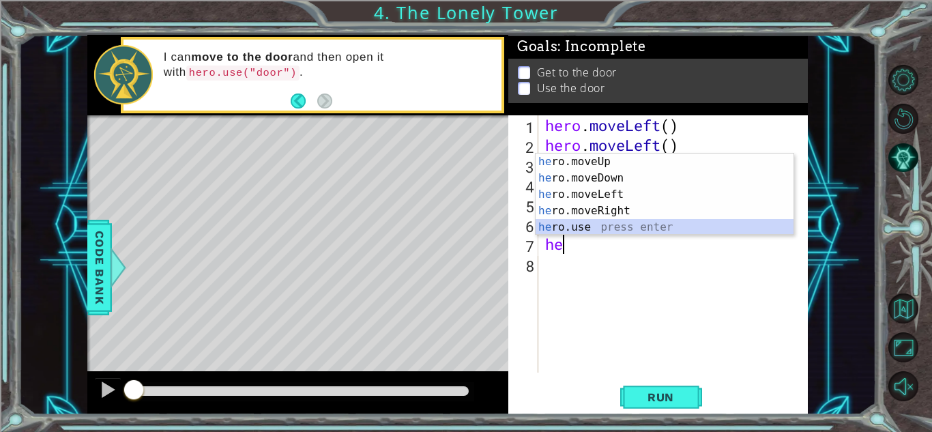
click at [569, 229] on div "he ro.moveUp press enter he ro.moveDown press enter he ro.moveLeft press enter …" at bounding box center [665, 211] width 258 height 115
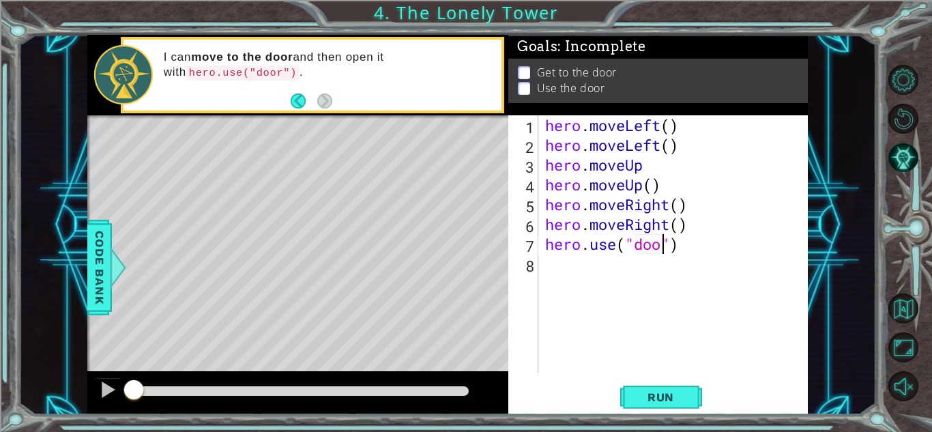
scroll to position [0, 5]
click at [652, 403] on span "Run" at bounding box center [661, 397] width 54 height 14
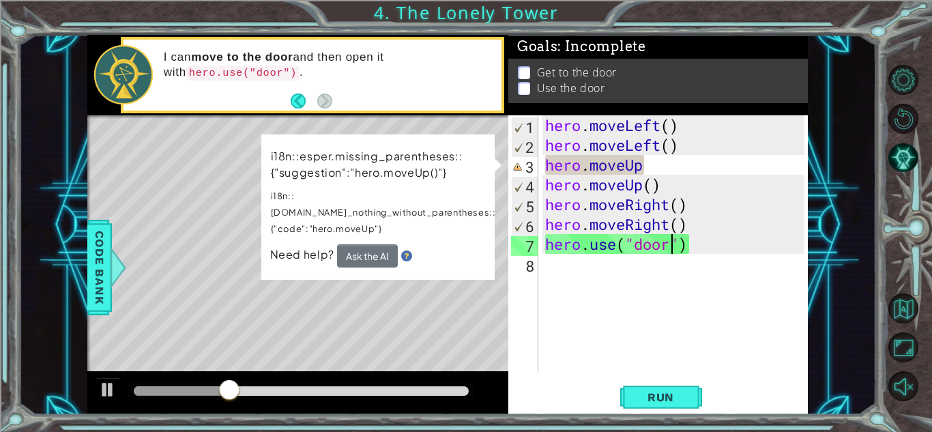
click at [648, 169] on div "hero . moveLeft ( ) hero . moveLeft ( ) hero . moveUp hero . moveUp ( ) hero . …" at bounding box center [676, 263] width 269 height 297
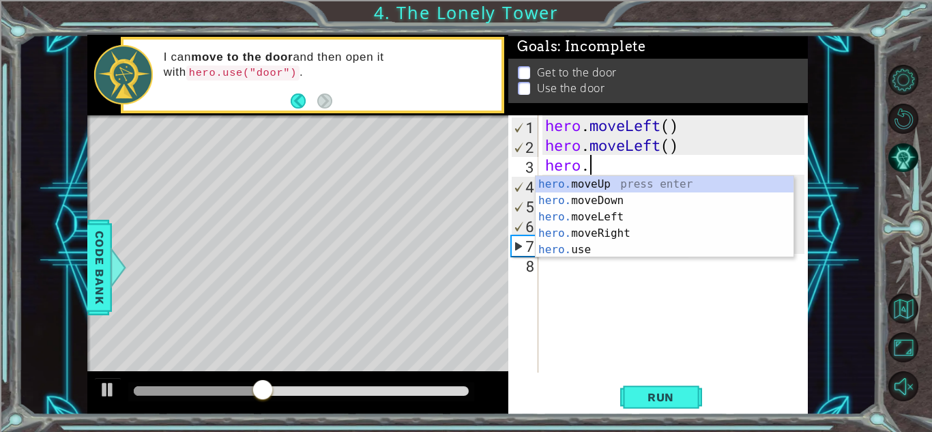
scroll to position [0, 1]
type textarea "h"
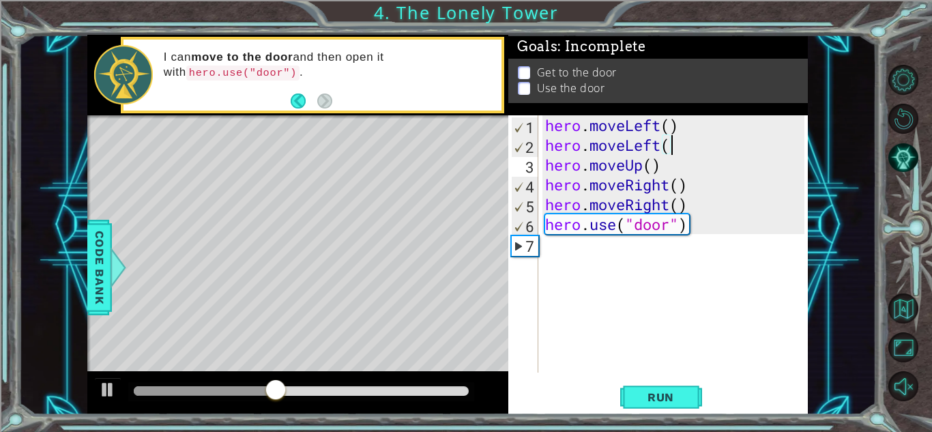
scroll to position [0, 0]
type textarea "hero.move"
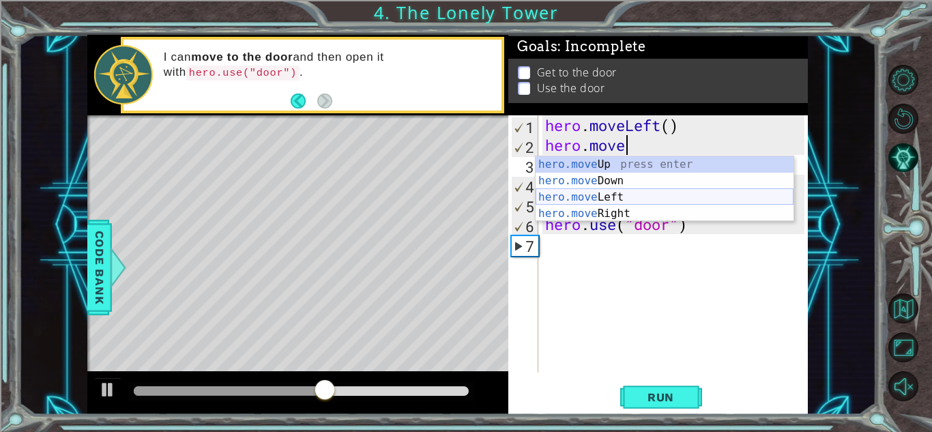
click at [635, 196] on div "hero.move Up press enter hero.move Down press enter hero.move Left press enter …" at bounding box center [665, 205] width 258 height 98
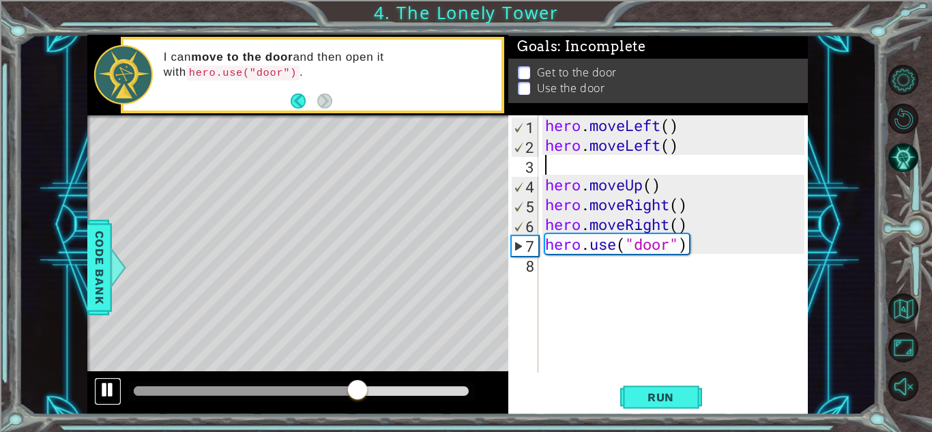
click at [103, 386] on div at bounding box center [108, 390] width 18 height 18
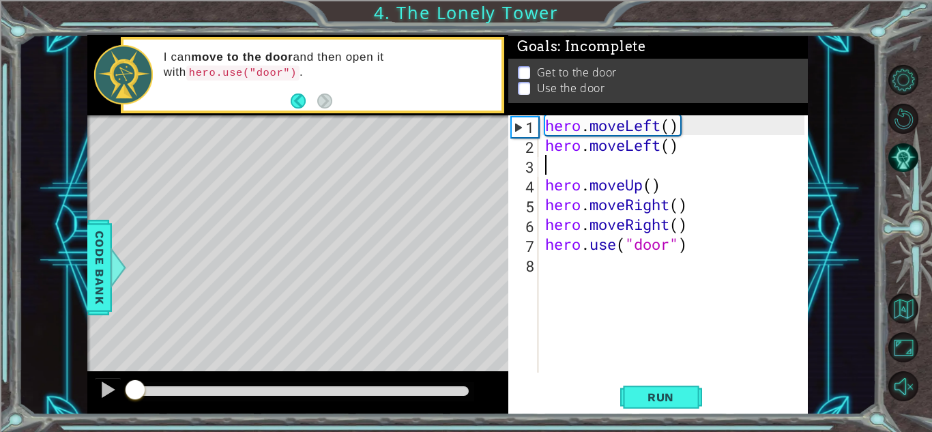
drag, startPoint x: 368, startPoint y: 388, endPoint x: 46, endPoint y: 399, distance: 323.0
click at [46, 399] on div "1 ההההההההההההההההההההההההההההההההההההההההההההההההההההההההההההההההההההההההההההה…" at bounding box center [447, 225] width 858 height 380
click at [663, 396] on span "Run" at bounding box center [661, 397] width 54 height 14
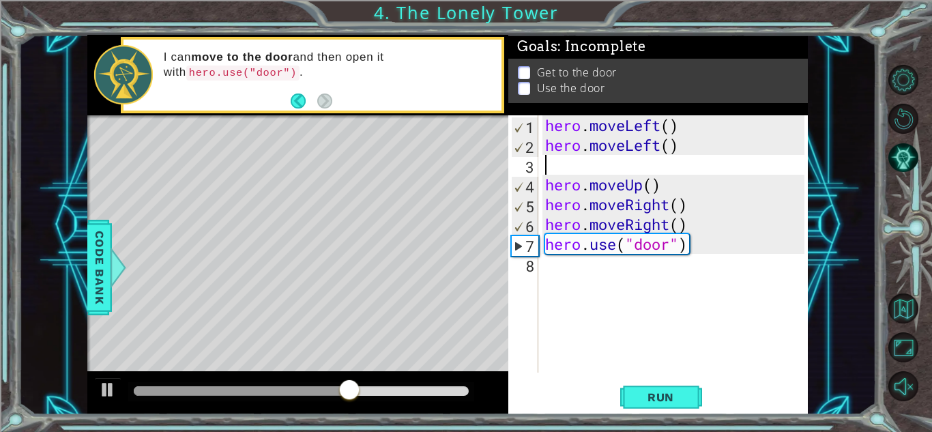
type textarea "h"
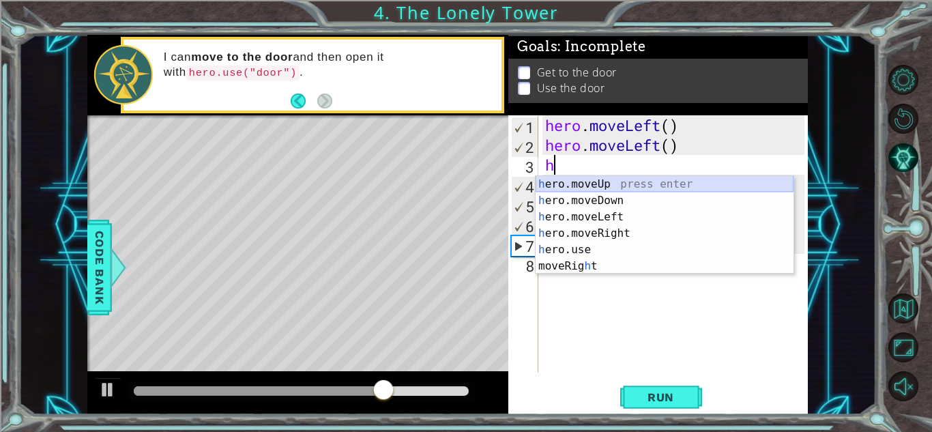
click at [581, 189] on div "h ero.moveUp press enter h ero.moveDown press enter h ero.moveLeft press enter …" at bounding box center [665, 241] width 258 height 131
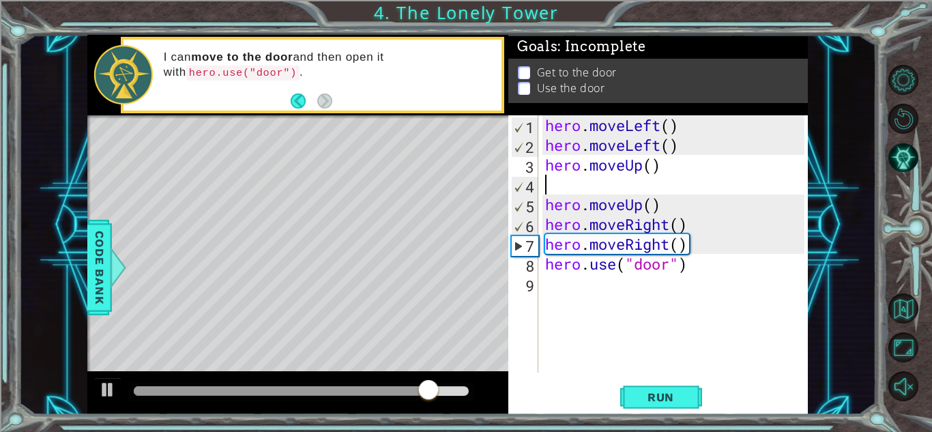
click at [581, 285] on div "hero . moveLeft ( ) hero . moveLeft ( ) hero . moveUp ( ) hero . moveUp ( ) her…" at bounding box center [676, 263] width 269 height 297
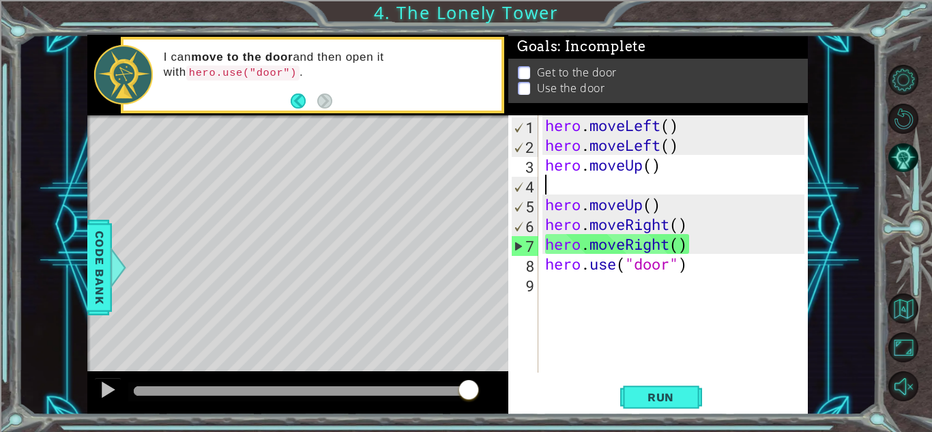
drag, startPoint x: 583, startPoint y: 181, endPoint x: 437, endPoint y: 309, distance: 194.4
click at [437, 309] on div "Level Map" at bounding box center [402, 316] width 630 height 402
click at [692, 264] on div "hero . moveLeft ( ) hero . moveLeft ( ) hero . moveUp ( ) hero . moveUp ( ) her…" at bounding box center [676, 263] width 269 height 297
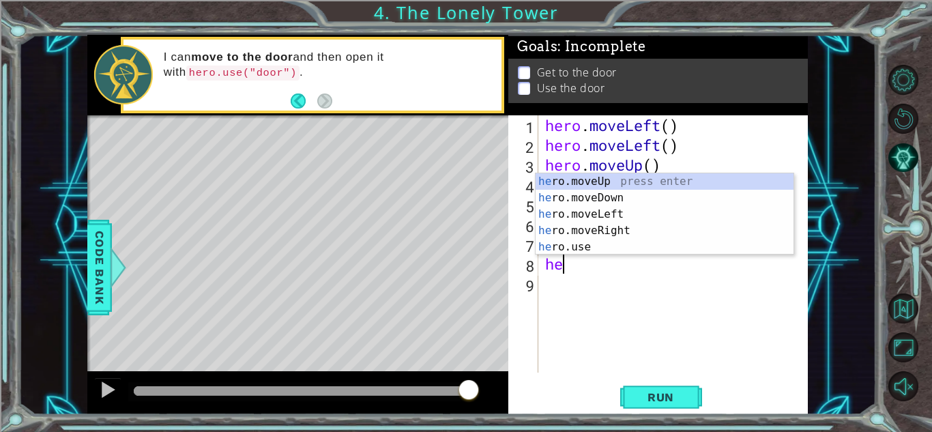
type textarea "h"
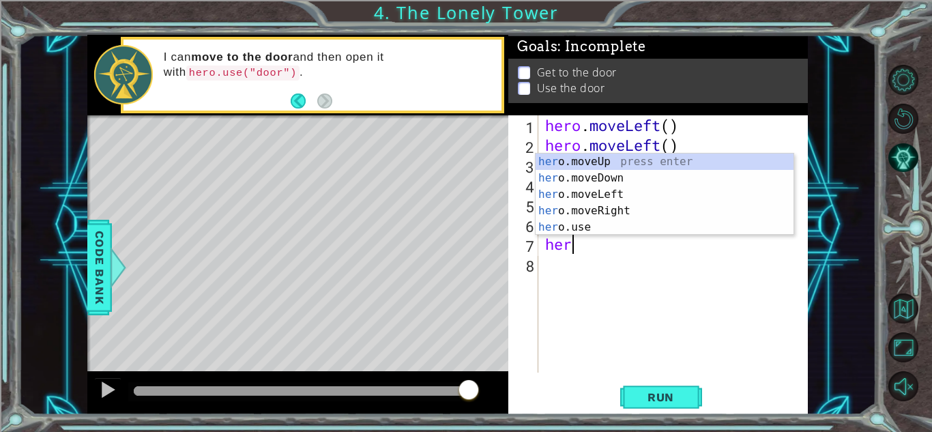
type textarea "h"
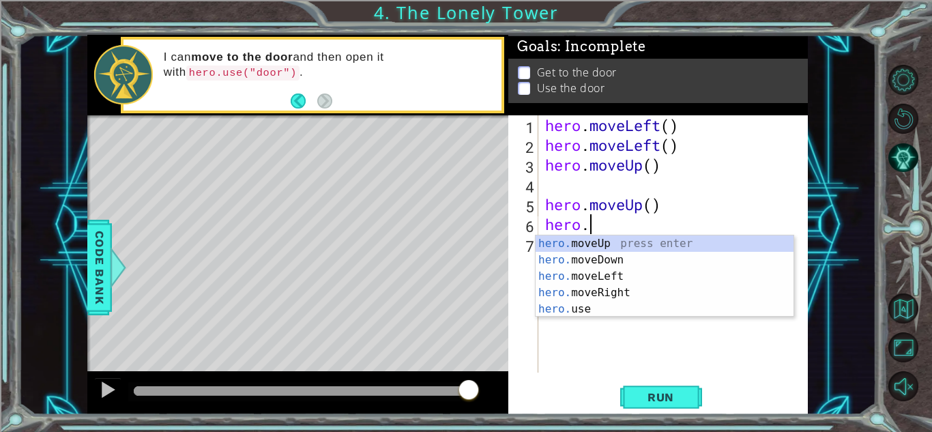
type textarea "h"
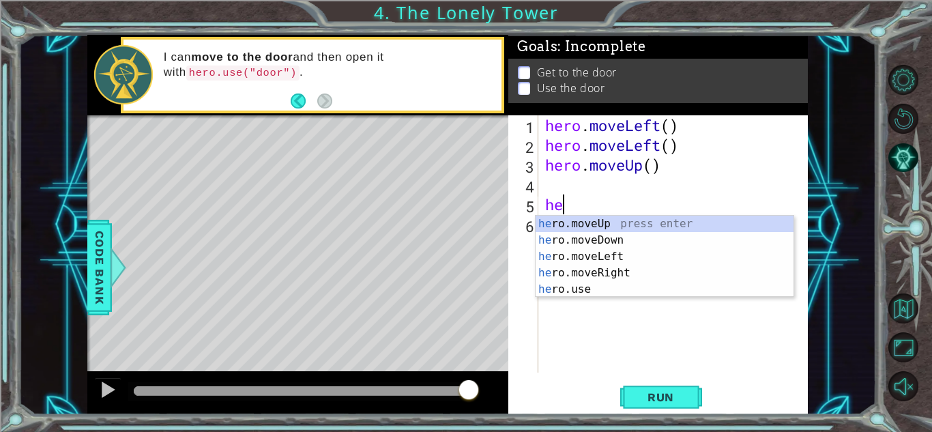
type textarea "h"
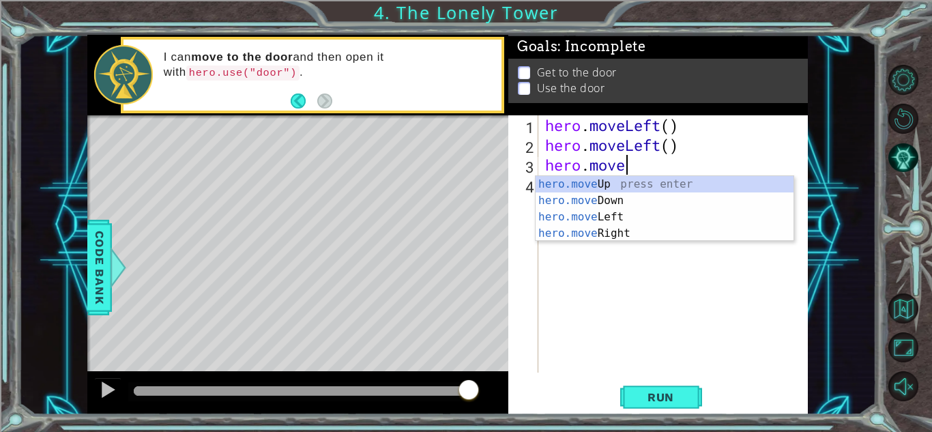
type textarea "[DOMAIN_NAME]"
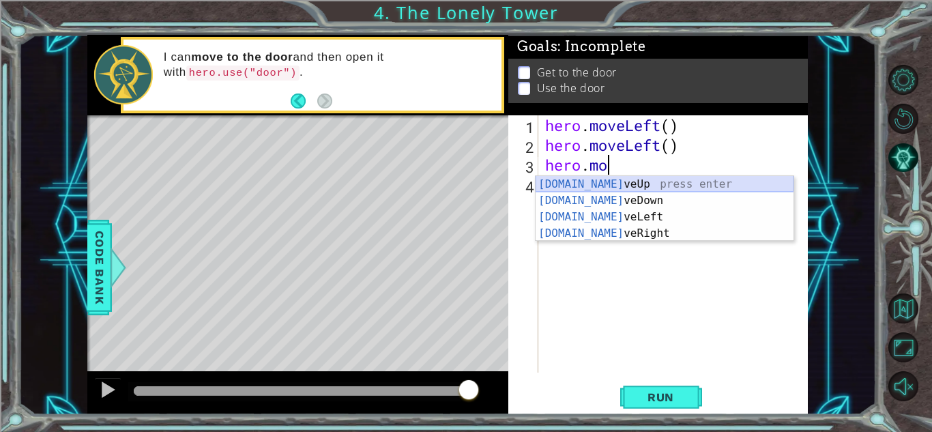
click at [568, 184] on div "[DOMAIN_NAME] veUp press enter [DOMAIN_NAME] veDown press enter [DOMAIN_NAME] v…" at bounding box center [665, 225] width 258 height 98
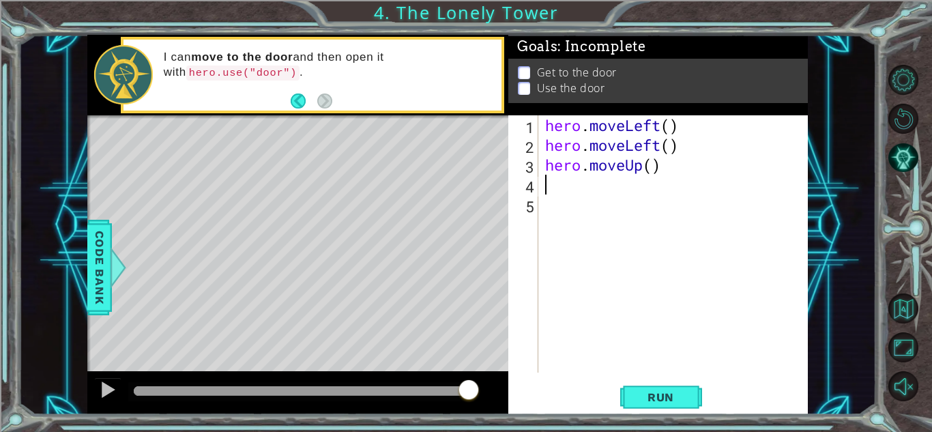
type textarea "h"
click at [557, 199] on div "hero . moveLeft ( ) hero . moveLeft ( ) hero . moveUp ( )" at bounding box center [676, 263] width 269 height 297
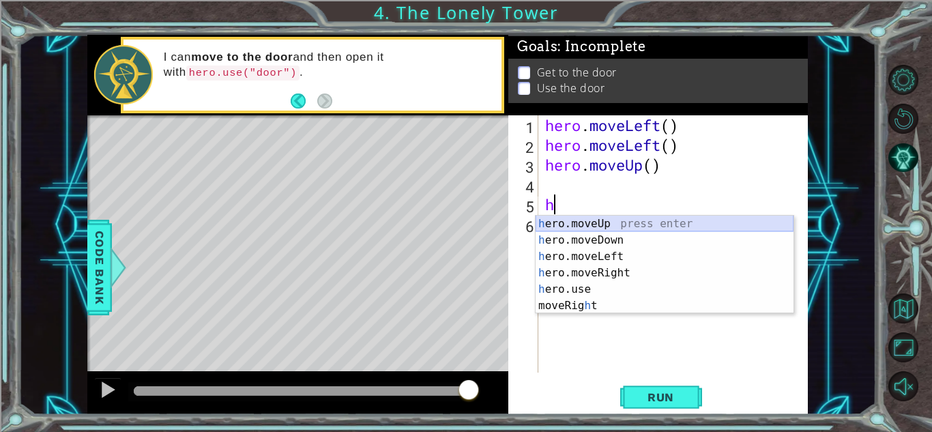
click at [567, 222] on div "h ero.moveUp press enter h ero.moveDown press enter h ero.moveLeft press enter …" at bounding box center [665, 281] width 258 height 131
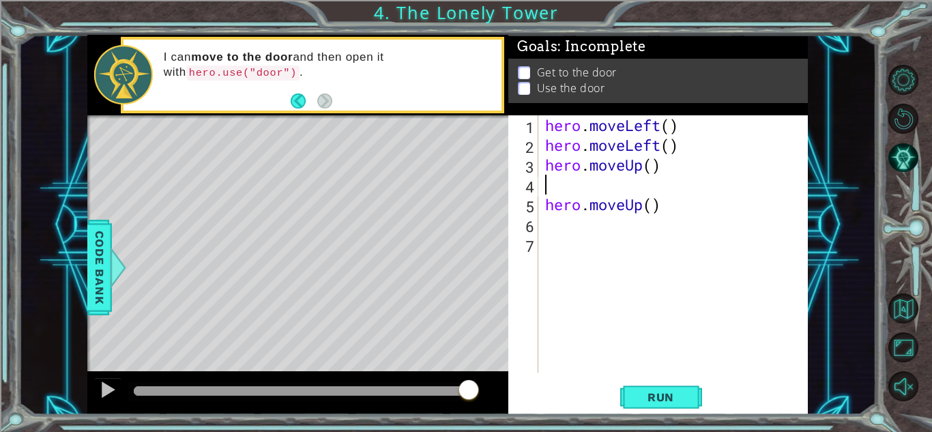
click at [567, 188] on div "hero . moveLeft ( ) hero . moveLeft ( ) hero . moveUp ( ) hero . moveUp ( )" at bounding box center [676, 263] width 269 height 297
click at [673, 210] on div "hero . moveLeft ( ) hero . moveLeft ( ) hero . moveUp ( ) hero . moveUp ( )" at bounding box center [676, 263] width 269 height 297
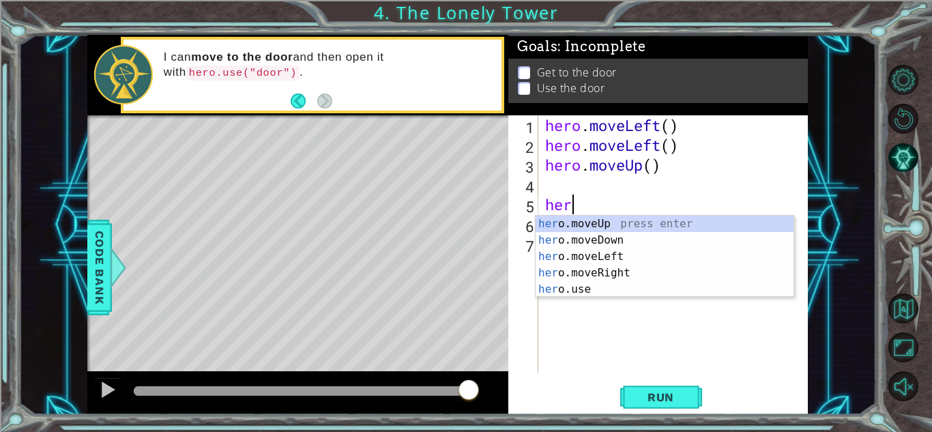
type textarea "h"
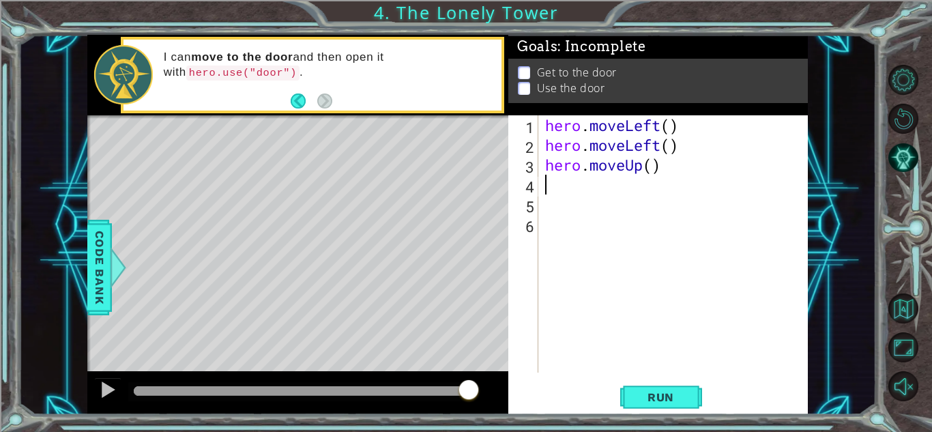
type textarea "h"
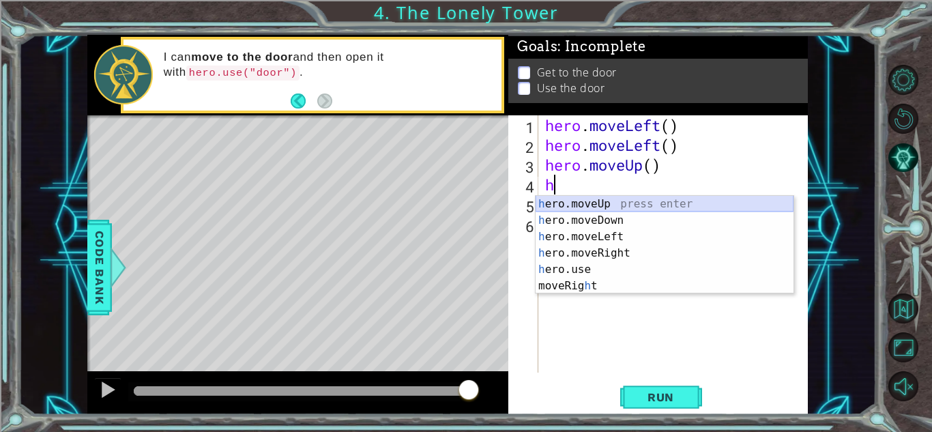
click at [665, 205] on div "h ero.moveUp press enter h ero.moveDown press enter h ero.moveLeft press enter …" at bounding box center [665, 261] width 258 height 131
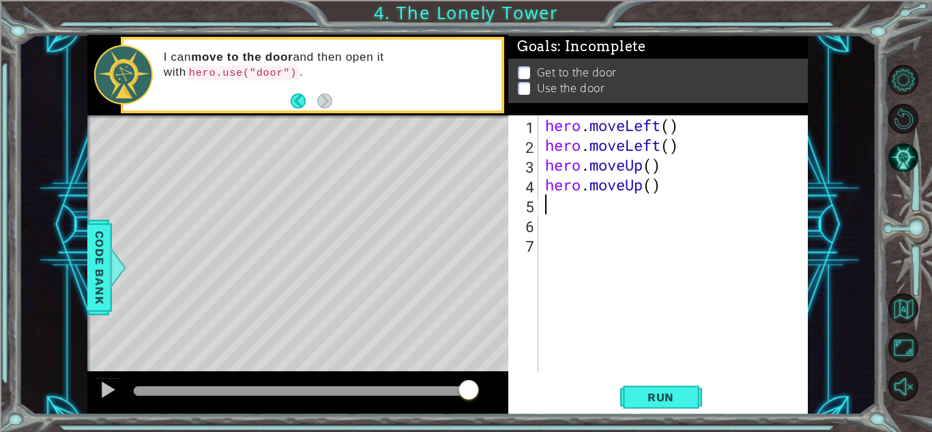
type textarea "h"
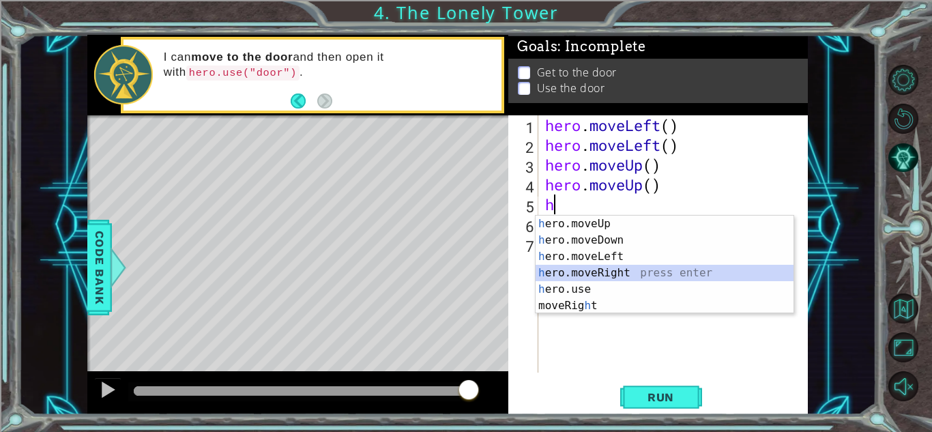
click at [614, 268] on div "h ero.moveUp press enter h ero.moveDown press enter h ero.moveLeft press enter …" at bounding box center [665, 281] width 258 height 131
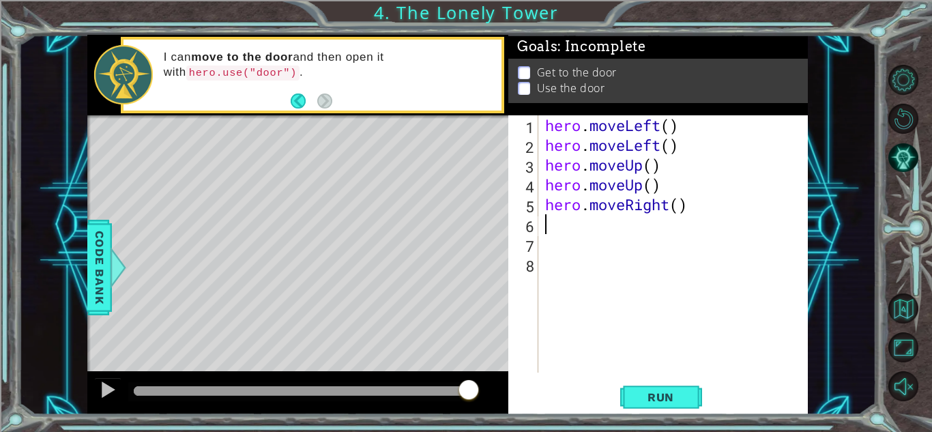
type textarea "h"
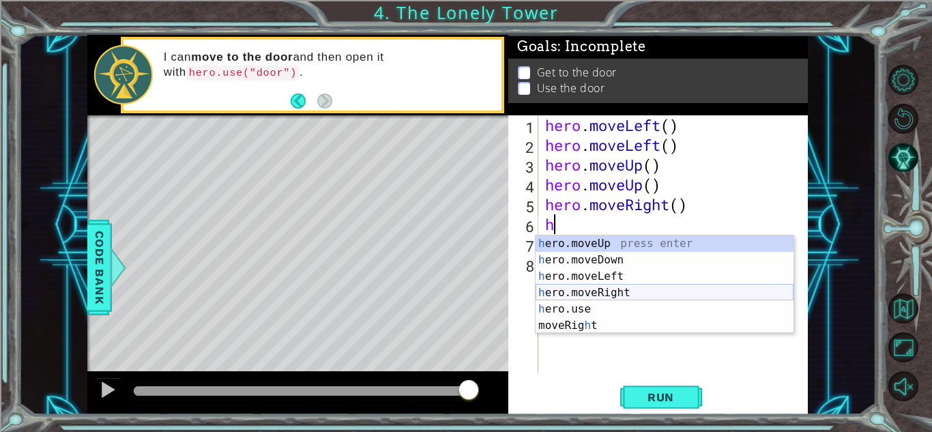
click at [580, 291] on div "h ero.moveUp press enter h ero.moveDown press enter h ero.moveLeft press enter …" at bounding box center [665, 300] width 258 height 131
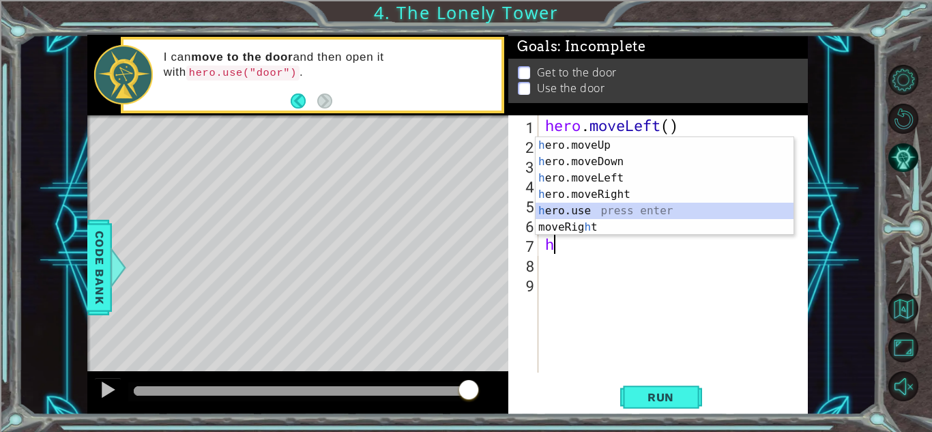
click at [552, 212] on div "h ero.moveUp press enter h ero.moveDown press enter h ero.moveLeft press enter …" at bounding box center [665, 202] width 258 height 131
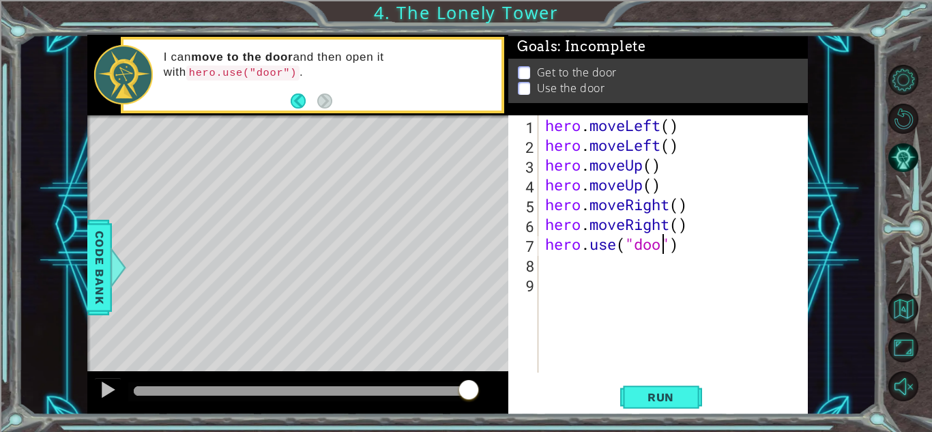
scroll to position [0, 5]
type textarea "hero.use("door")"
click at [643, 398] on span "Run" at bounding box center [661, 397] width 54 height 14
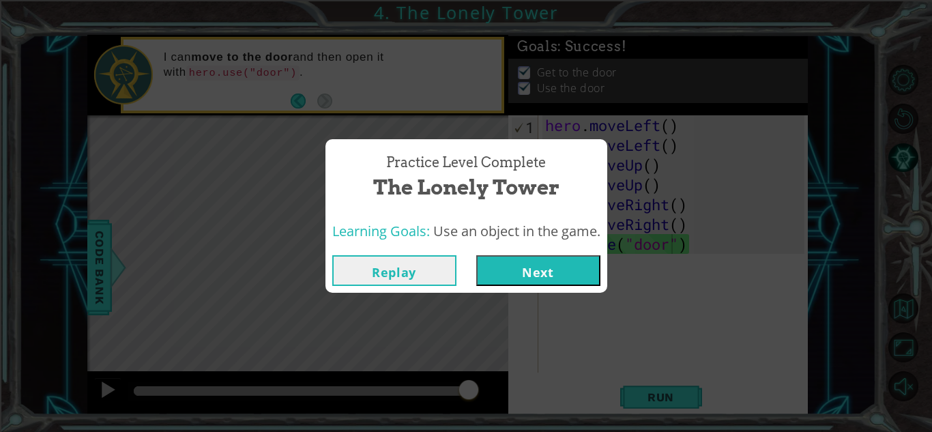
drag, startPoint x: 499, startPoint y: 278, endPoint x: 481, endPoint y: 264, distance: 22.4
click at [481, 264] on button "Next" at bounding box center [538, 270] width 124 height 31
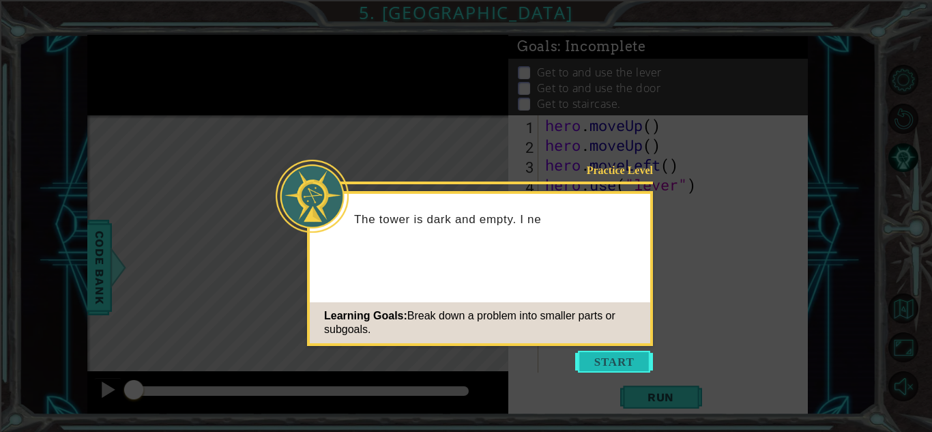
click at [613, 358] on button "Start" at bounding box center [614, 362] width 78 height 22
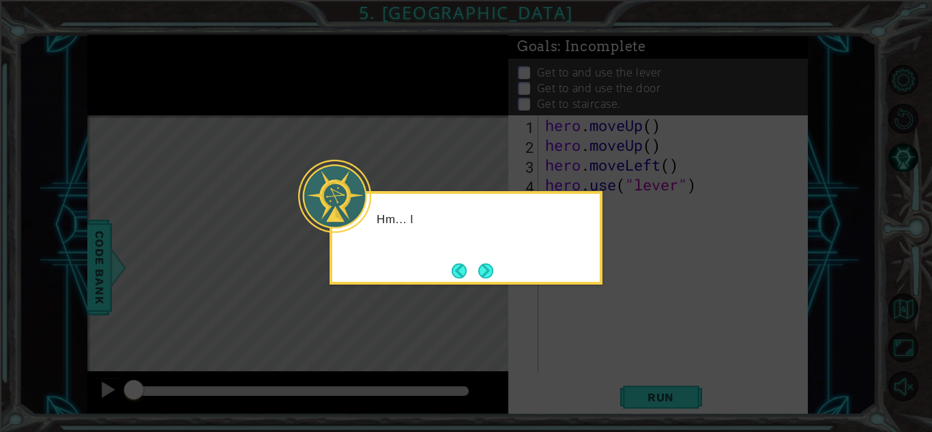
click at [613, 358] on icon at bounding box center [466, 216] width 932 height 432
click at [478, 272] on button "Next" at bounding box center [485, 270] width 15 height 15
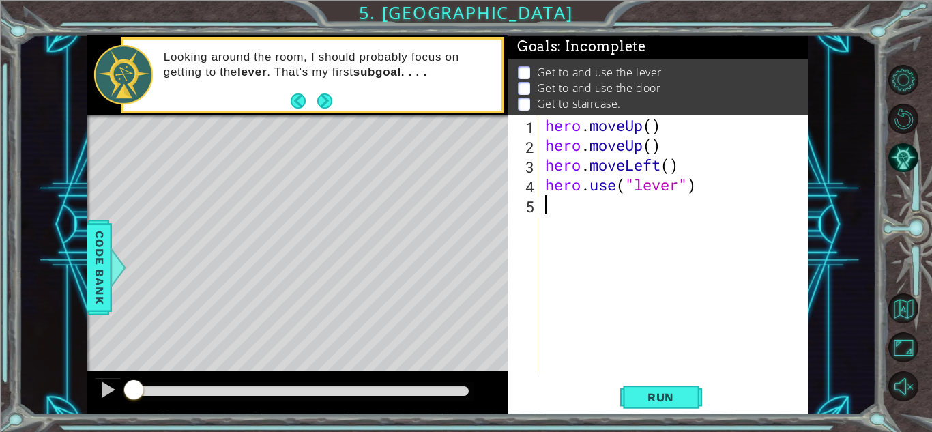
type textarea "h"
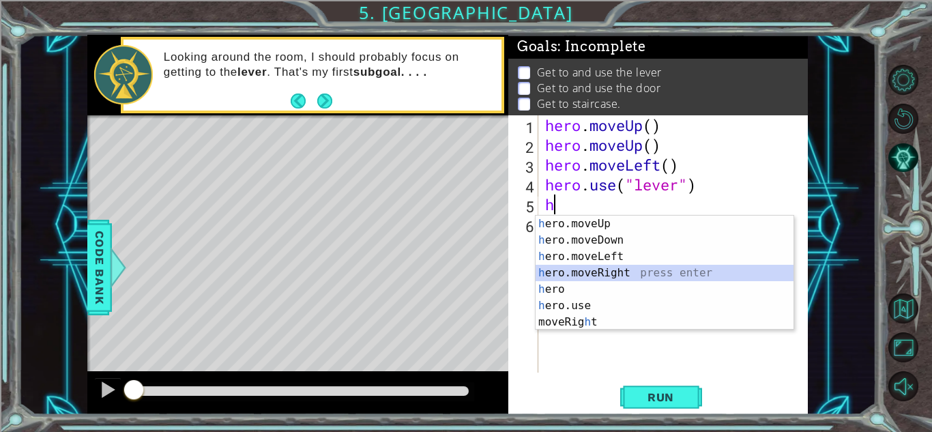
click at [572, 273] on div "h ero.moveUp press enter h ero.moveDown press enter h ero.moveLeft press enter …" at bounding box center [665, 289] width 258 height 147
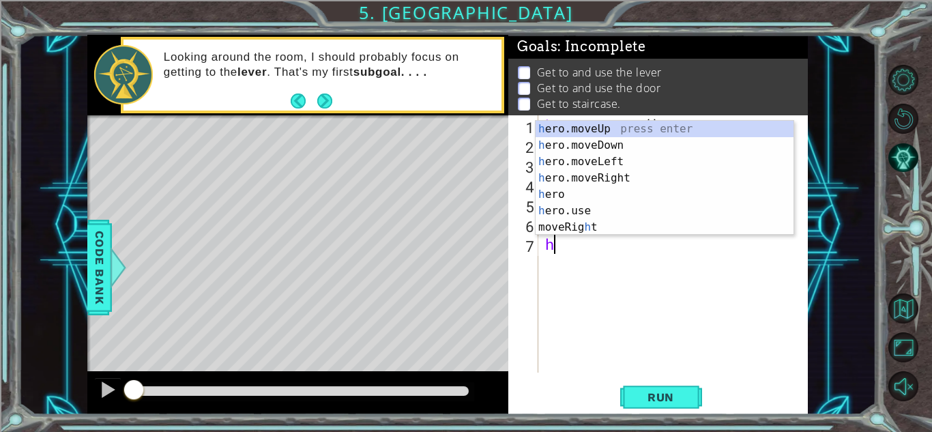
type textarea "h"
drag, startPoint x: 572, startPoint y: 273, endPoint x: 553, endPoint y: 177, distance: 98.2
click at [553, 177] on body "1 ההההההההההההההההההההההההההההההההההההההההההההההההההההההההההההההההההההההההההההה…" at bounding box center [466, 216] width 932 height 432
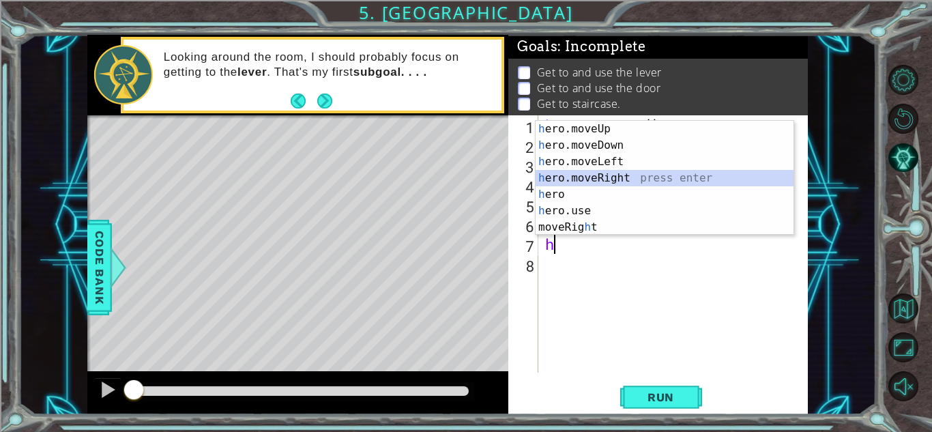
click at [553, 177] on div "h ero.moveUp press enter h ero.moveDown press enter h ero.moveLeft press enter …" at bounding box center [665, 194] width 258 height 147
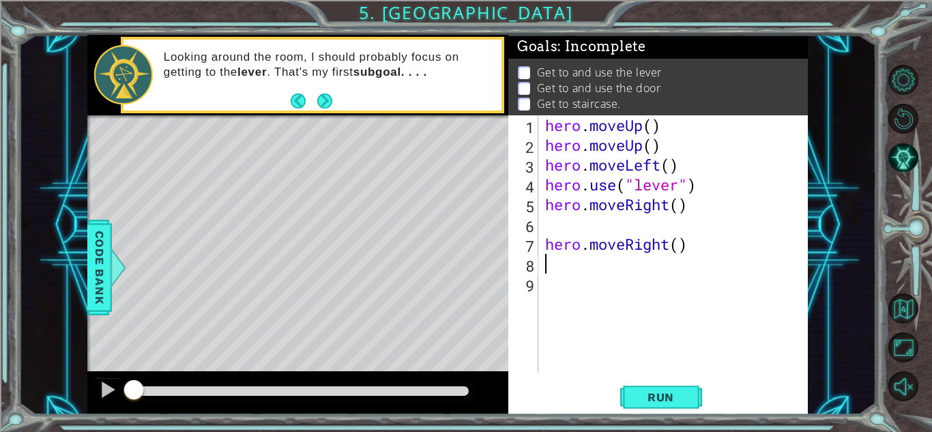
click at [708, 254] on div "hero . moveUp ( ) hero . moveUp ( ) hero . moveLeft ( ) hero . use ( "lever" ) …" at bounding box center [676, 263] width 269 height 297
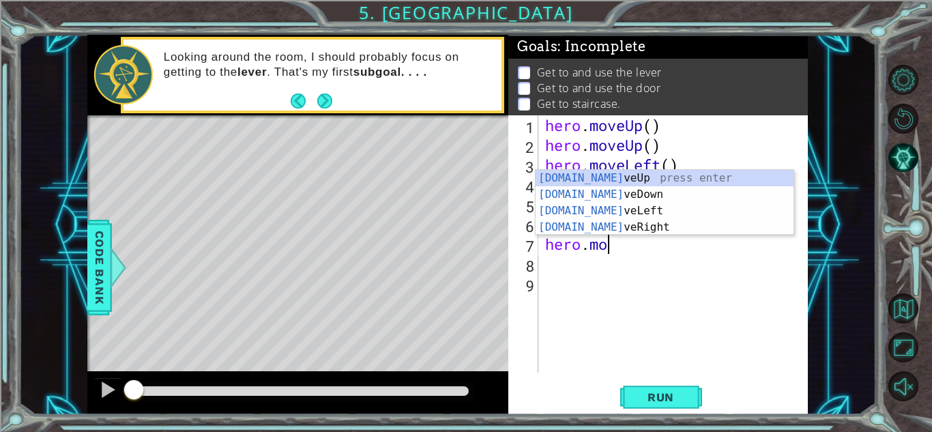
type textarea "h"
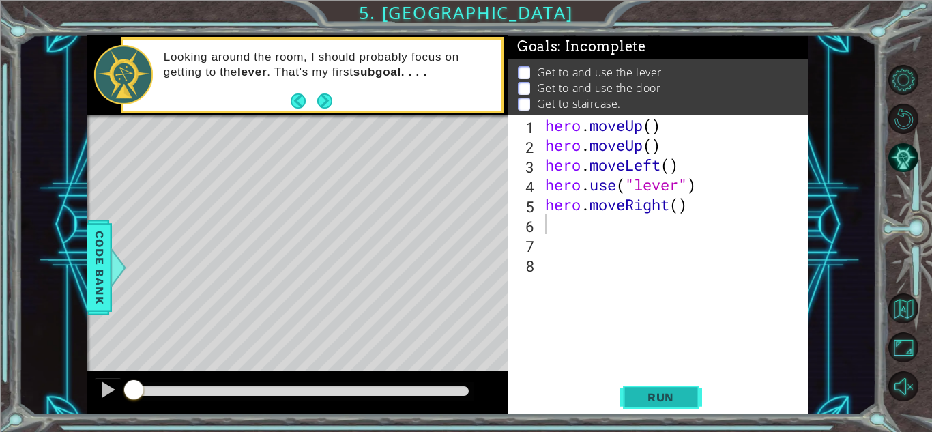
click at [648, 403] on span "Run" at bounding box center [661, 397] width 54 height 14
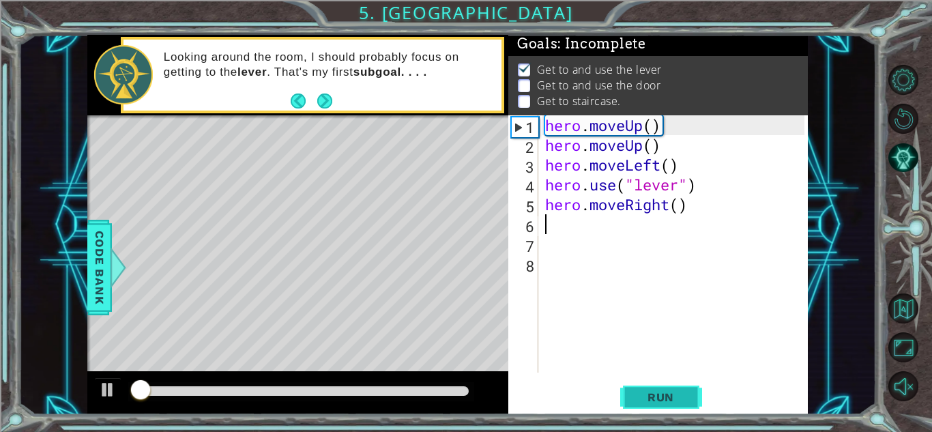
scroll to position [10, 0]
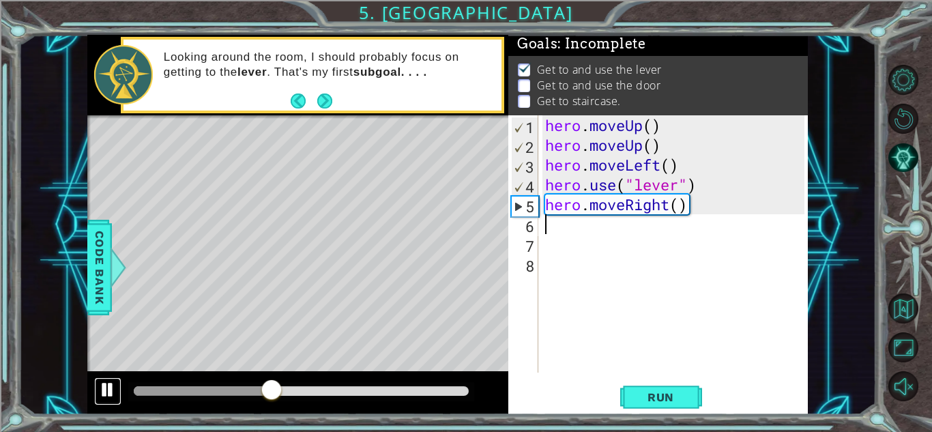
click at [100, 390] on div at bounding box center [108, 390] width 18 height 18
click at [542, 228] on div "hero . moveUp ( ) hero . moveUp ( ) hero . moveLeft ( ) hero . use ( "lever" ) …" at bounding box center [673, 243] width 262 height 257
click at [524, 226] on div "6" at bounding box center [524, 226] width 27 height 20
click at [99, 388] on div at bounding box center [108, 390] width 18 height 18
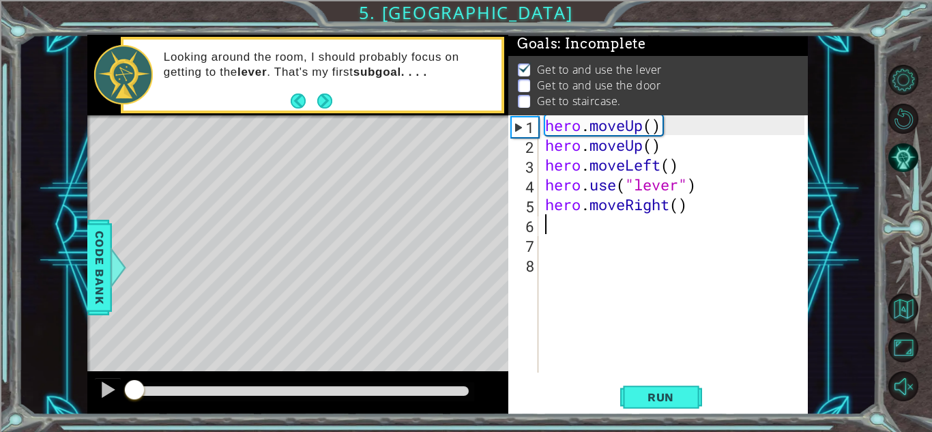
drag, startPoint x: 272, startPoint y: 388, endPoint x: 83, endPoint y: 383, distance: 189.8
click at [83, 383] on div "1 ההההההההההההההההההההההההההההההההההההההההההההההההההההההההההההההההההההההההההההה…" at bounding box center [447, 225] width 858 height 380
click at [566, 225] on div "hero . moveUp ( ) hero . moveUp ( ) hero . moveLeft ( ) hero . use ( "lever" ) …" at bounding box center [676, 263] width 269 height 297
type textarea "h"
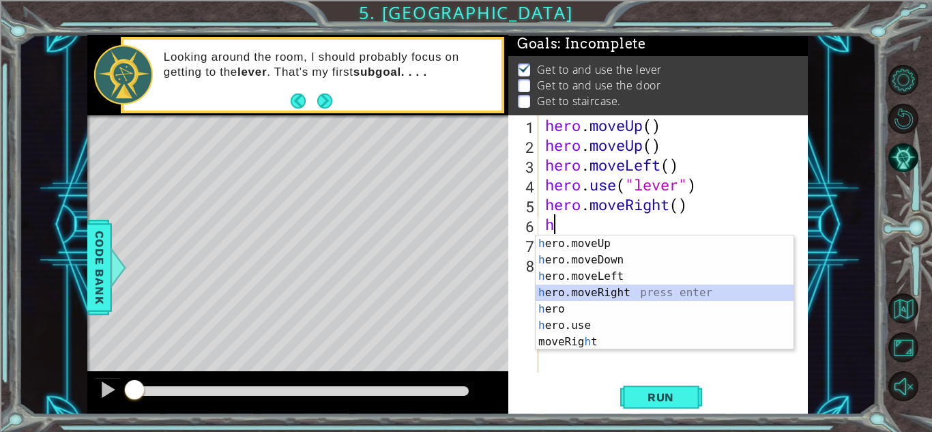
click at [556, 292] on div "h ero.moveUp press enter h ero.moveDown press enter h ero.moveLeft press enter …" at bounding box center [665, 308] width 258 height 147
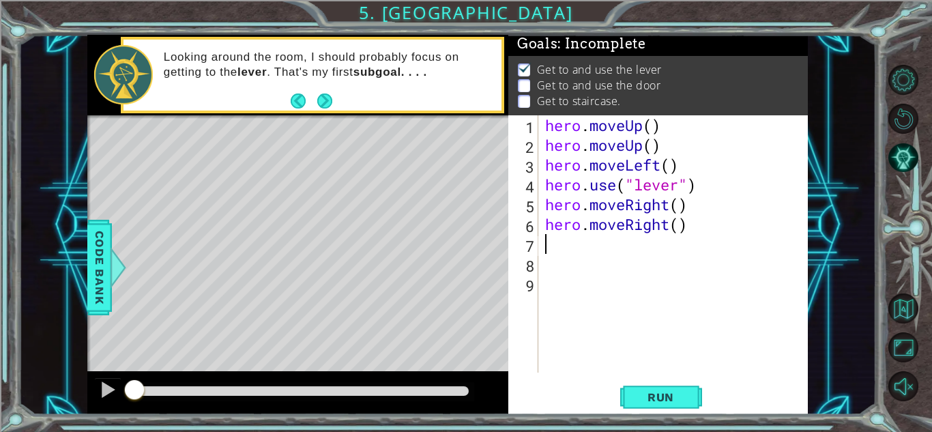
type textarea "h"
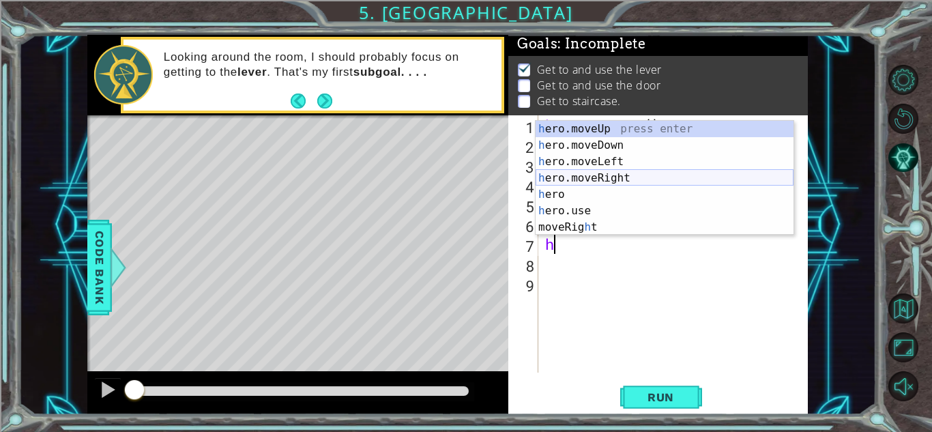
click at [553, 175] on div "h ero.moveUp press enter h ero.moveDown press enter h ero.moveLeft press enter …" at bounding box center [665, 194] width 258 height 147
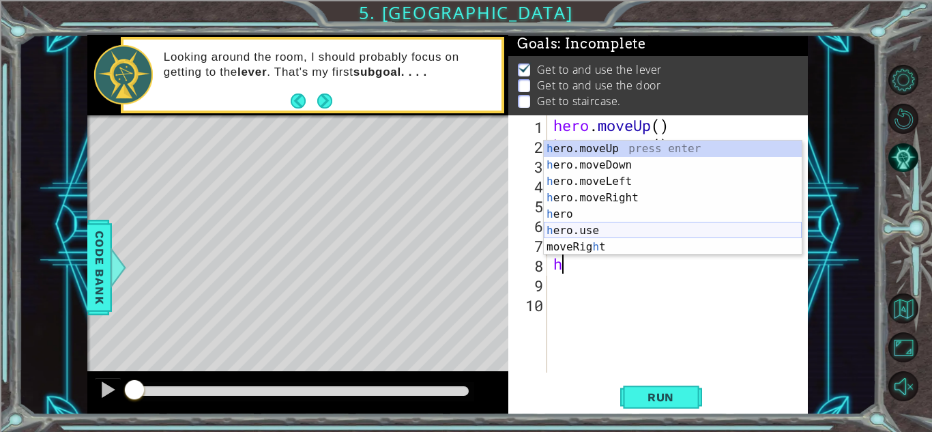
click at [588, 232] on div "h ero.moveUp press enter h ero.moveDown press enter h ero.moveLeft press enter …" at bounding box center [673, 214] width 258 height 147
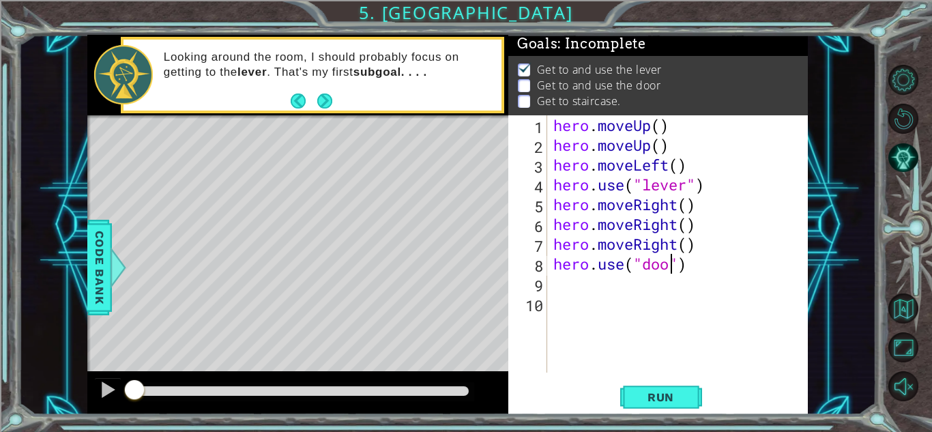
scroll to position [0, 5]
type textarea "hero.use("door")"
click at [653, 387] on button "Run" at bounding box center [661, 397] width 82 height 30
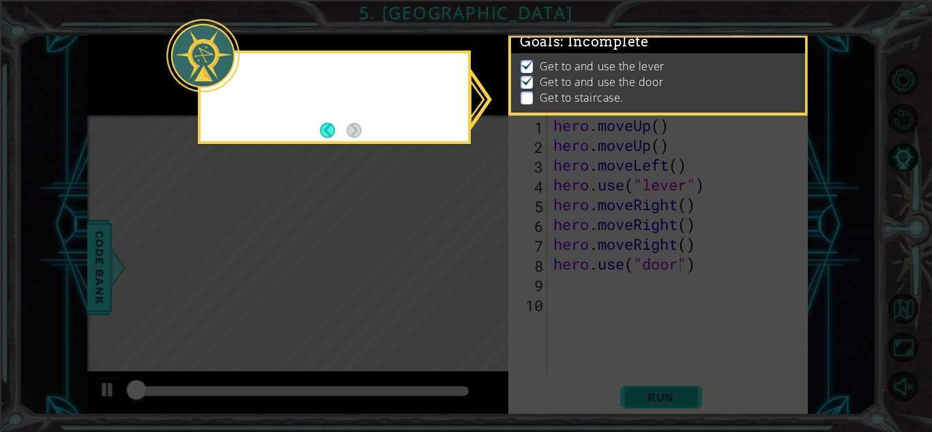
scroll to position [10, 0]
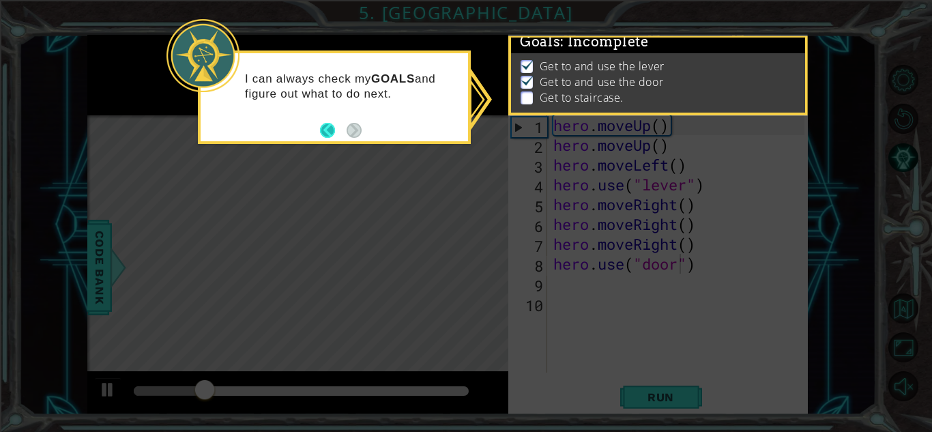
click at [328, 133] on button "Back" at bounding box center [333, 130] width 27 height 15
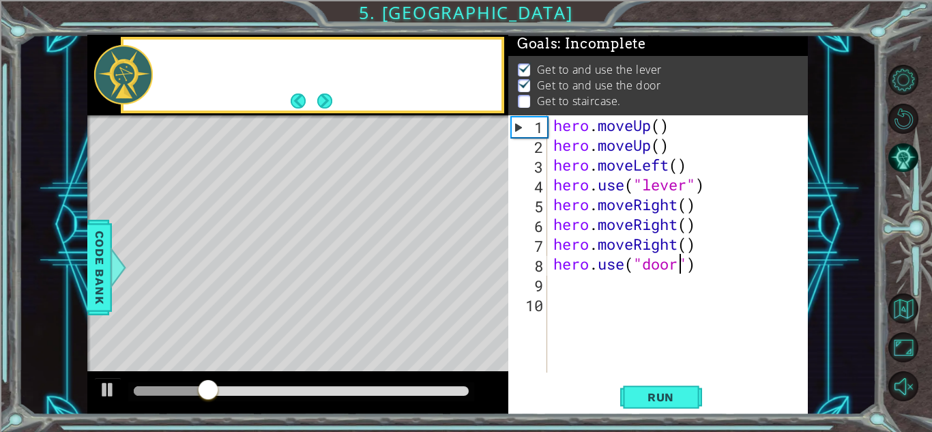
scroll to position [8, 0]
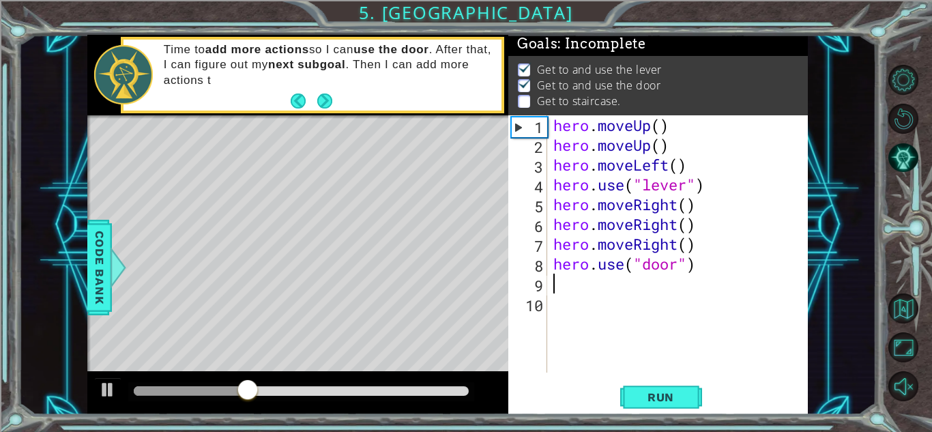
click at [555, 291] on div "hero . moveUp ( ) hero . moveUp ( ) hero . moveLeft ( ) hero . use ( "lever" ) …" at bounding box center [681, 263] width 261 height 297
type textarea "h"
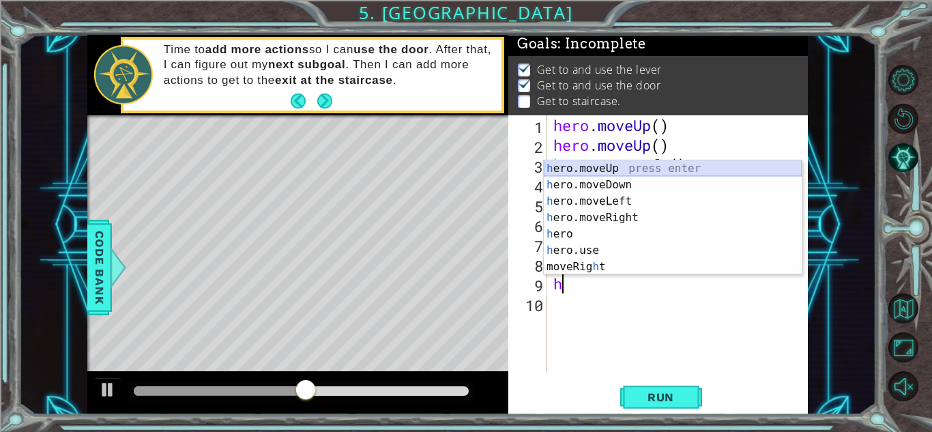
click at [570, 168] on div "h ero.moveUp press enter h ero.moveDown press enter h ero.moveLeft press enter …" at bounding box center [673, 233] width 258 height 147
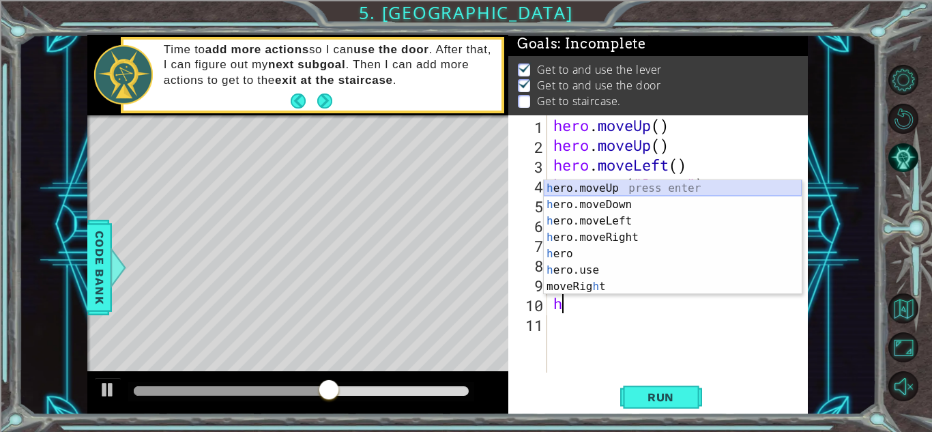
click at [575, 188] on div "h ero.moveUp press enter h ero.moveDown press enter h ero.moveLeft press enter …" at bounding box center [673, 253] width 258 height 147
click at [575, 188] on div "hero . moveUp ( ) hero . moveUp ( ) hero . moveLeft ( ) hero . use ( "lever" ) …" at bounding box center [681, 263] width 261 height 297
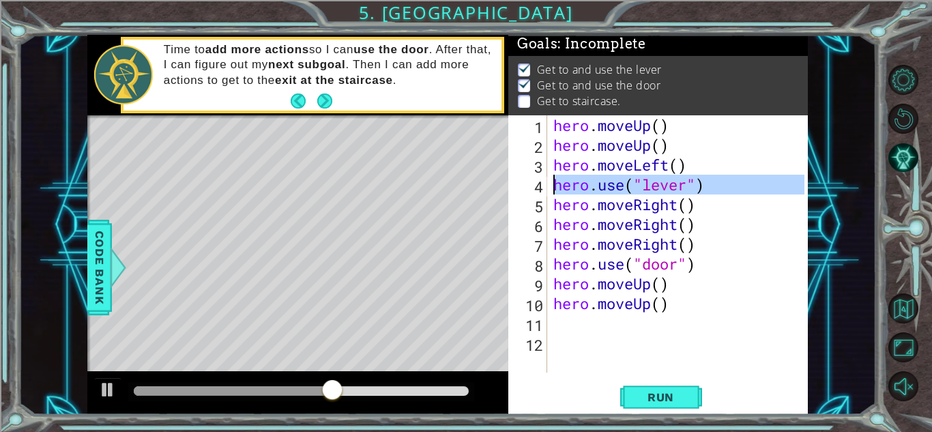
click at [575, 188] on div "hero . moveUp ( ) hero . moveUp ( ) hero . moveLeft ( ) hero . use ( "lever" ) …" at bounding box center [681, 263] width 261 height 297
type textarea "hero.use("lever") hero.moveRight()"
click at [575, 188] on div "hero . moveUp ( ) hero . moveUp ( ) hero . moveLeft ( ) hero . use ( "lever" ) …" at bounding box center [681, 263] width 261 height 297
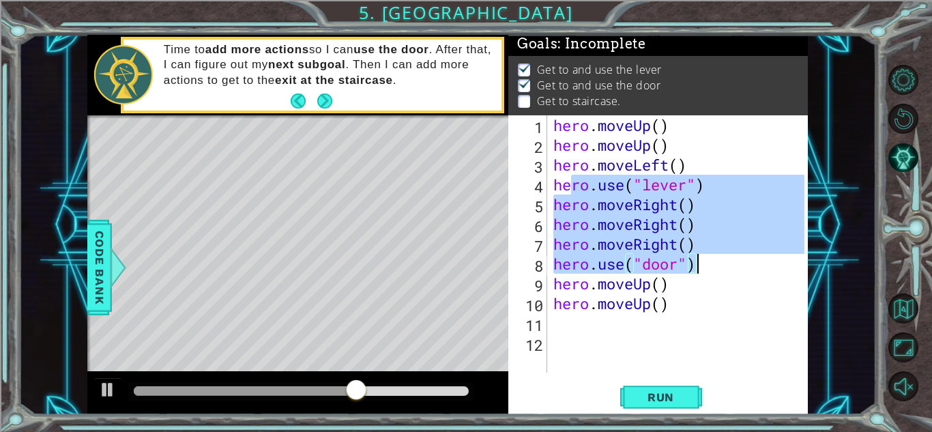
drag, startPoint x: 575, startPoint y: 188, endPoint x: 835, endPoint y: 255, distance: 269.1
click at [835, 255] on div "1 ההההההההההההההההההההההההההההההההההההההההההההההההההההההההההההההההההההההההההההה…" at bounding box center [447, 225] width 858 height 380
click at [710, 248] on div "hero . moveUp ( ) hero . moveUp ( ) hero . moveLeft ( ) hero . use ( "lever" ) …" at bounding box center [678, 243] width 254 height 257
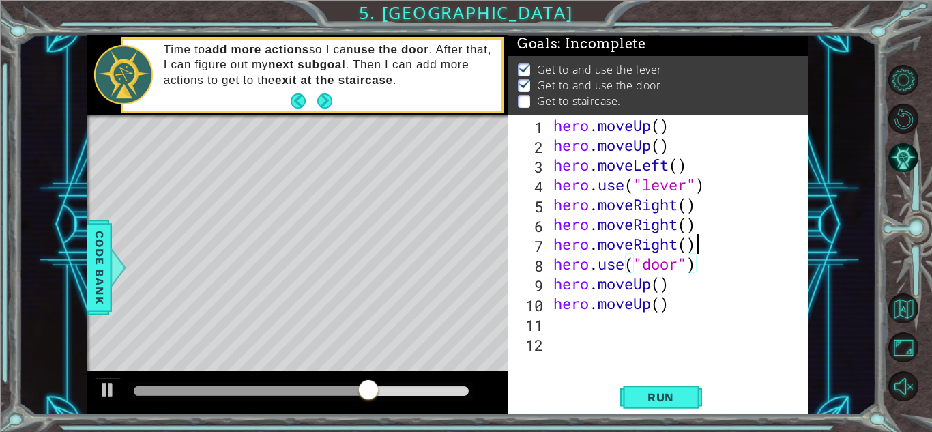
type textarea "hero.moveRight()"
click at [589, 322] on div "hero . moveUp ( ) hero . moveUp ( ) hero . moveLeft ( ) hero . use ( "lever" ) …" at bounding box center [681, 263] width 261 height 297
type textarea "h"
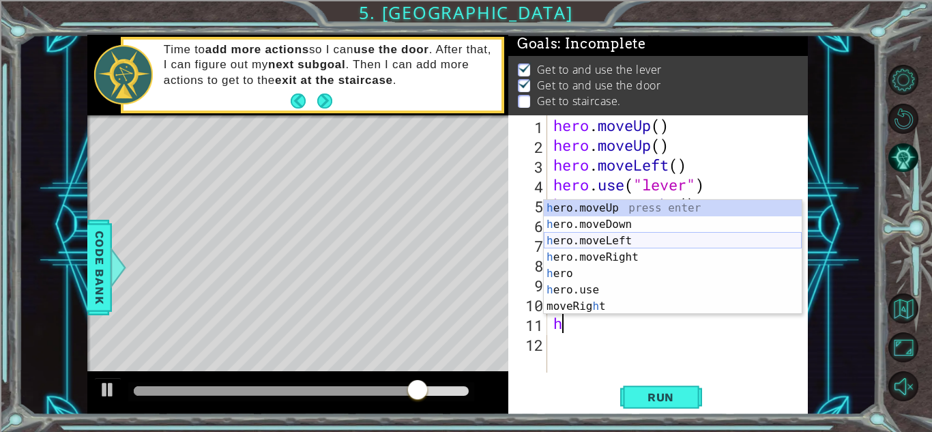
click at [581, 243] on div "h ero.moveUp press enter h ero.moveDown press enter h ero.moveLeft press enter …" at bounding box center [673, 273] width 258 height 147
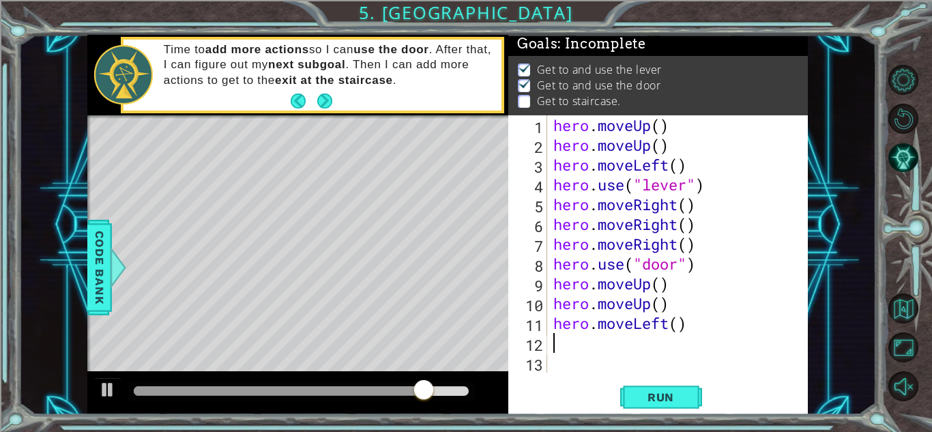
type textarea "h"
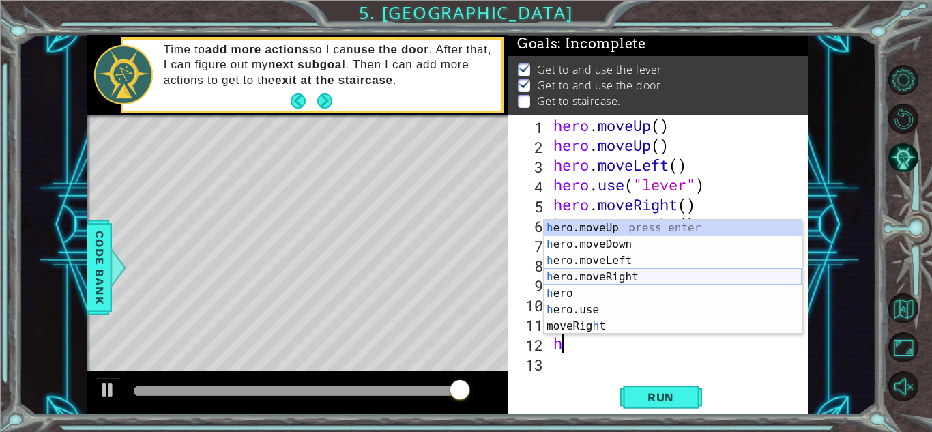
click at [594, 262] on div "h ero.moveUp press enter h ero.moveDown press enter h ero.moveLeft press enter …" at bounding box center [673, 293] width 258 height 147
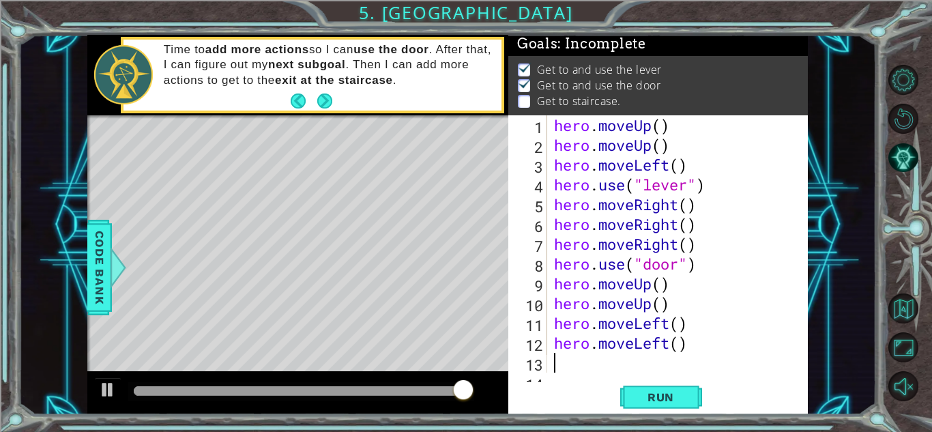
scroll to position [20, 0]
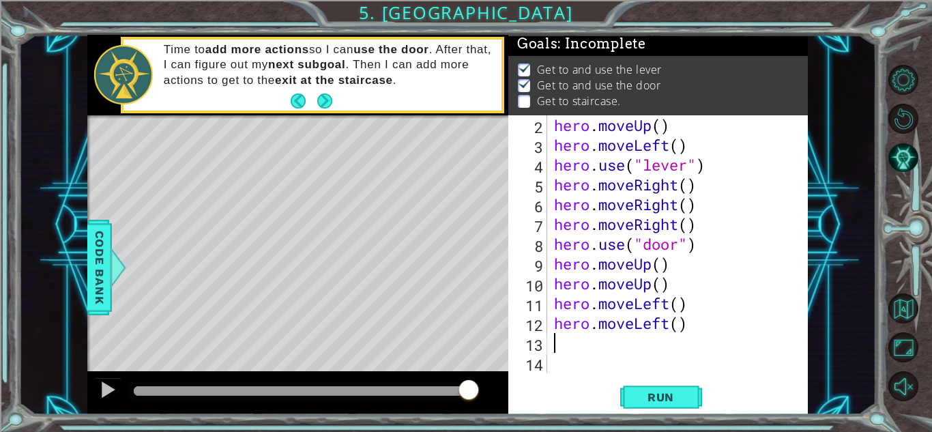
click at [589, 342] on div "hero . moveUp ( ) hero . moveLeft ( ) hero . use ( "lever" ) hero . moveRight (…" at bounding box center [676, 263] width 250 height 297
type textarea "h"
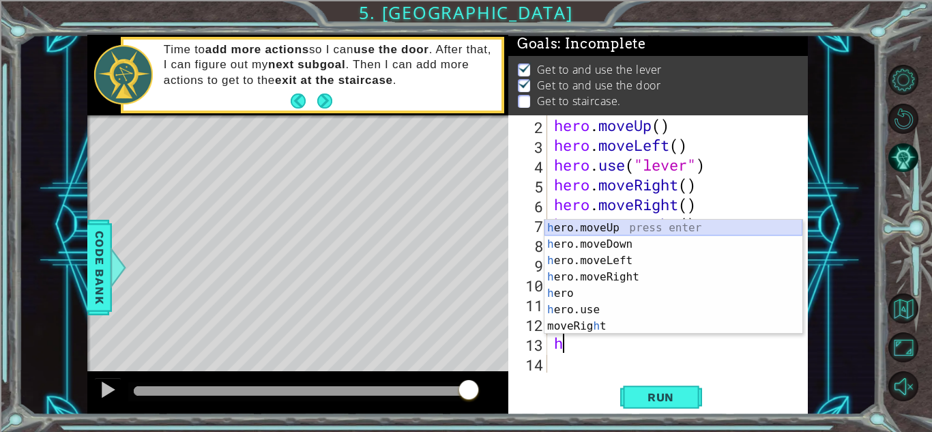
click at [577, 230] on div "h ero.moveUp press enter h ero.moveDown press enter h ero.moveLeft press enter …" at bounding box center [674, 293] width 258 height 147
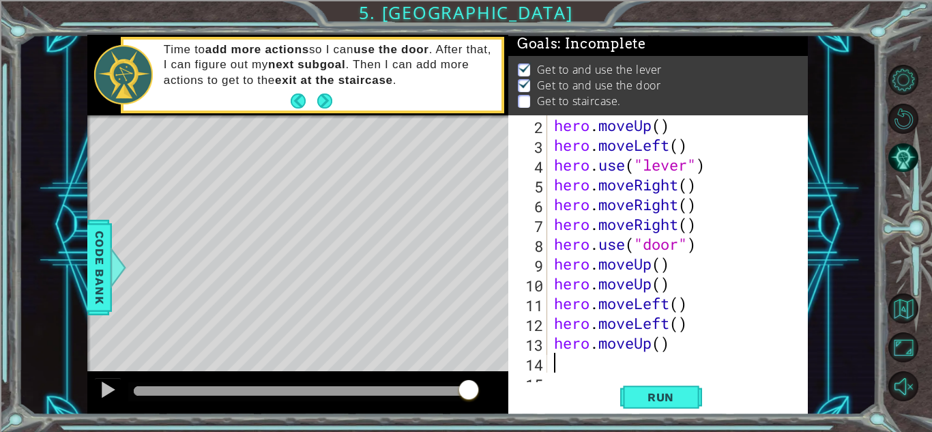
scroll to position [40, 0]
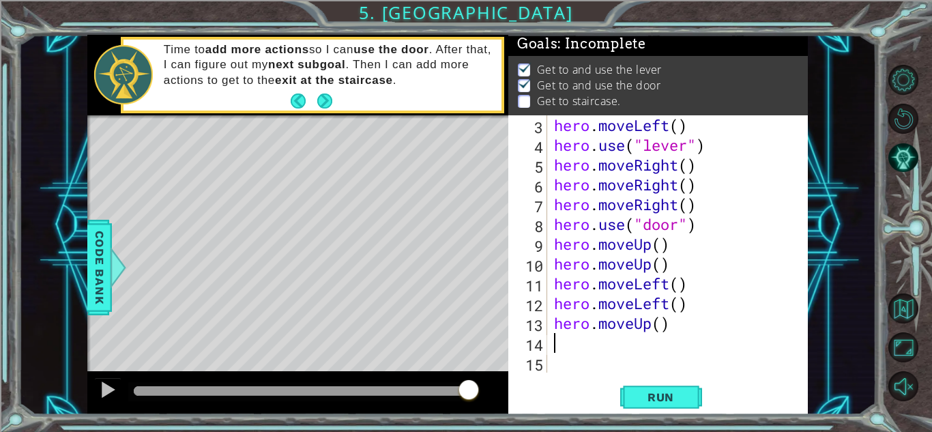
click at [648, 325] on div "hero . moveLeft ( ) hero . use ( "lever" ) hero . moveRight ( ) hero . moveRigh…" at bounding box center [676, 263] width 250 height 297
click at [654, 323] on div "hero . moveLeft ( ) hero . use ( "lever" ) hero . moveRight ( ) hero . moveRigh…" at bounding box center [676, 263] width 250 height 297
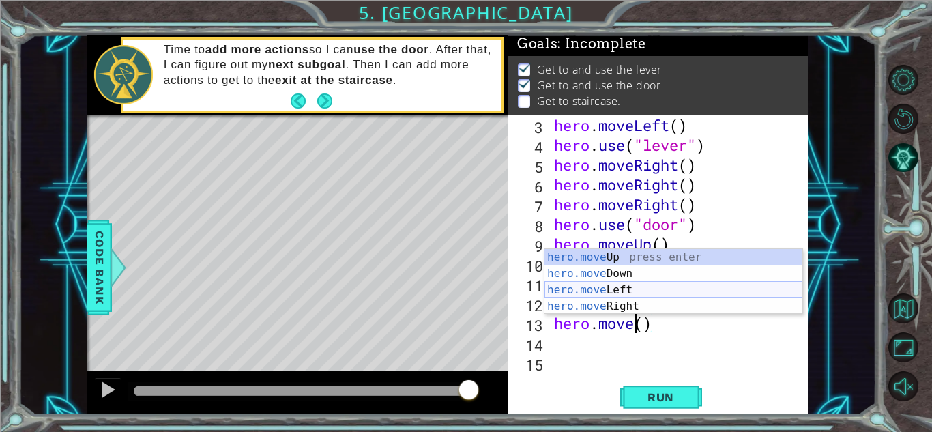
click at [624, 291] on div "hero.move Up press enter hero.move Down press enter hero.move Left press enter …" at bounding box center [674, 298] width 258 height 98
type textarea "hero.moveLeft"
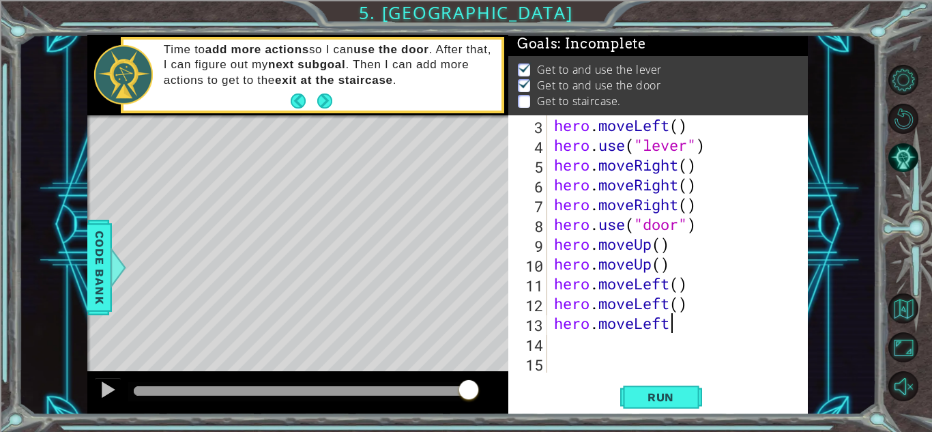
click at [553, 340] on div "hero . moveLeft ( ) hero . use ( "lever" ) hero . moveRight ( ) hero . moveRigh…" at bounding box center [676, 263] width 250 height 297
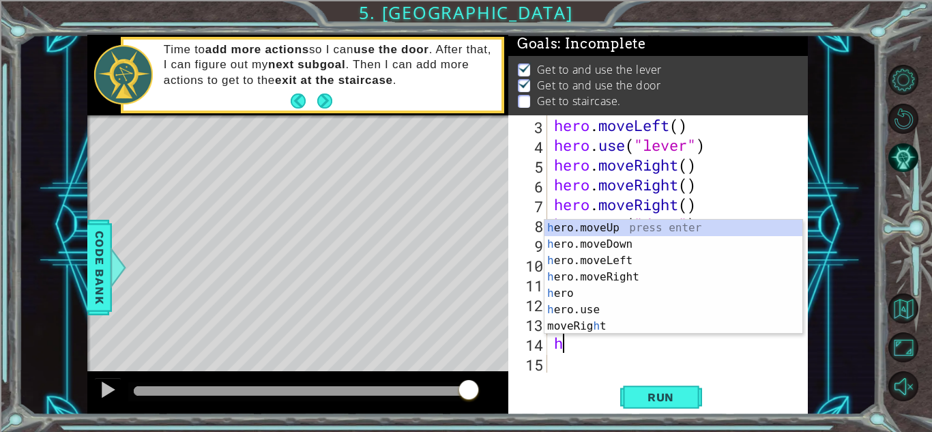
type textarea "he"
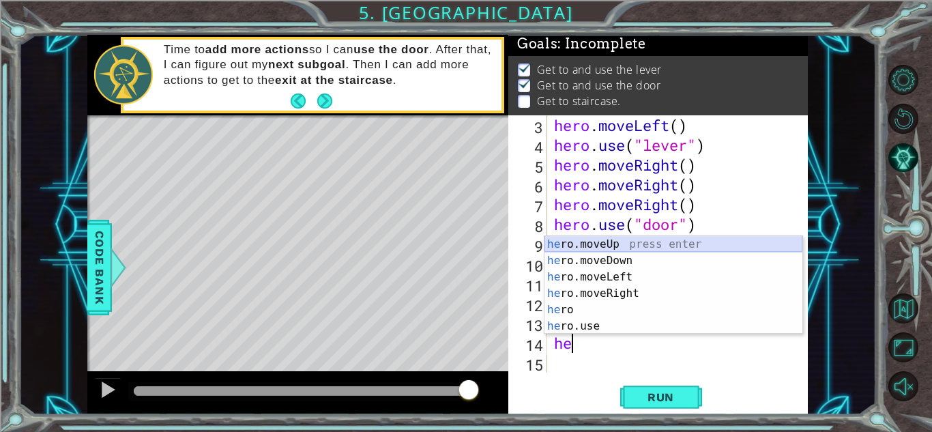
click at [597, 246] on div "he ro.moveUp press enter he ro.moveDown press enter he ro.moveLeft press enter …" at bounding box center [674, 301] width 258 height 131
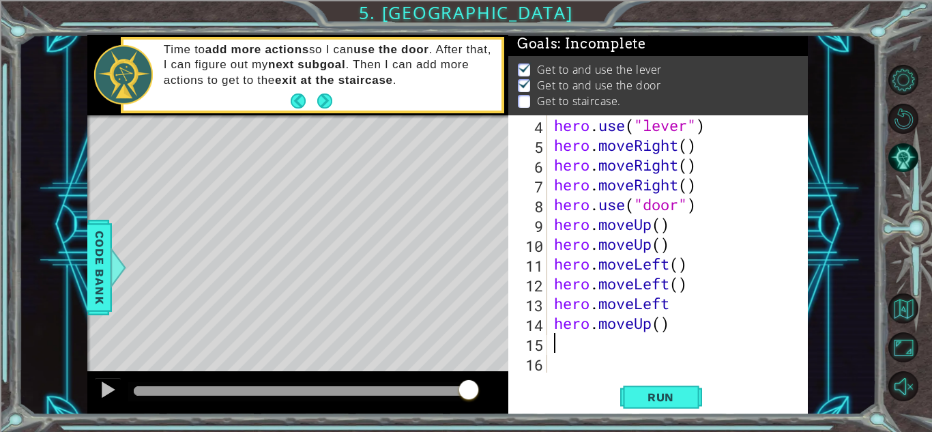
scroll to position [59, 0]
click at [571, 351] on div "hero . use ( "lever" ) hero . moveRight ( ) hero . moveRight ( ) hero . moveRig…" at bounding box center [676, 263] width 250 height 297
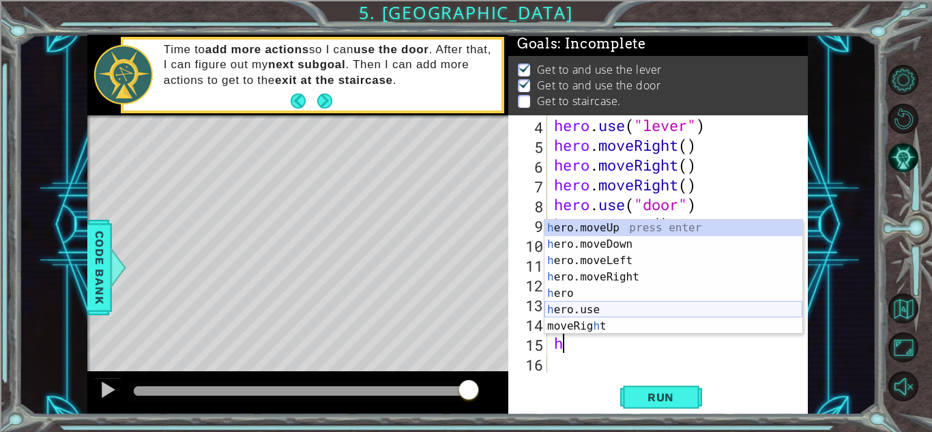
click at [564, 307] on div "h ero.moveUp press enter h ero.moveDown press enter h ero.moveLeft press enter …" at bounding box center [674, 293] width 258 height 147
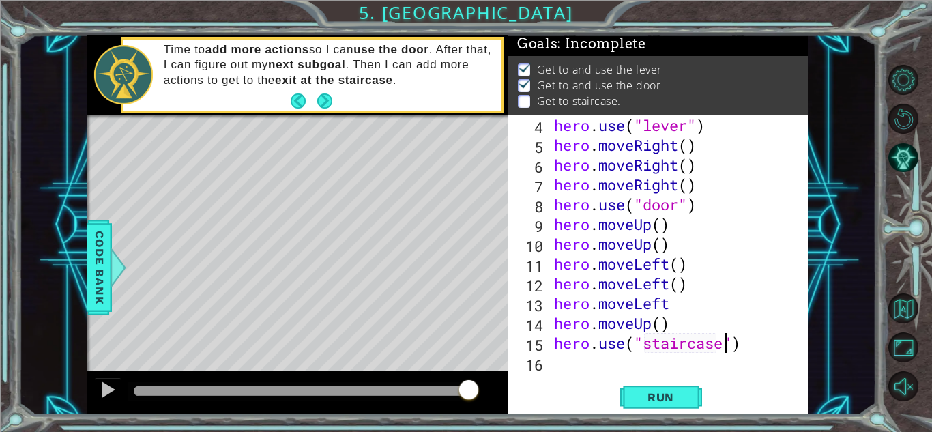
scroll to position [0, 8]
click at [658, 394] on span "Run" at bounding box center [661, 397] width 54 height 14
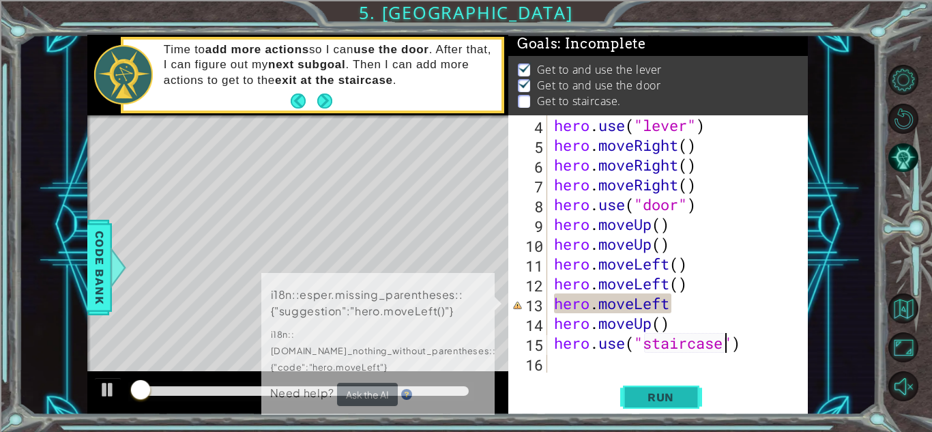
scroll to position [10, 0]
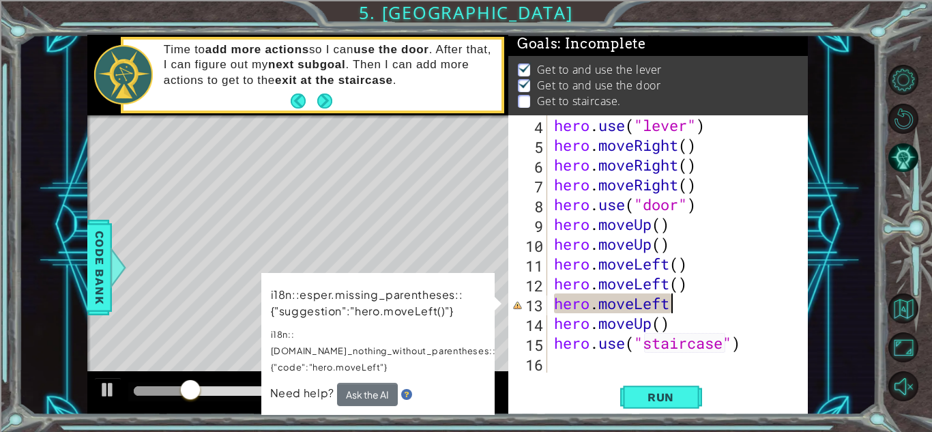
click at [677, 301] on div "hero . use ( "lever" ) hero . moveRight ( ) hero . moveRight ( ) hero . moveRig…" at bounding box center [676, 263] width 250 height 297
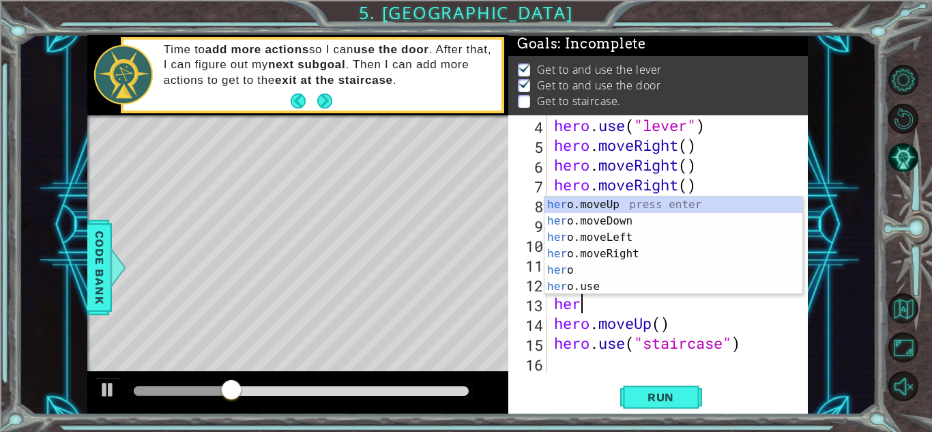
scroll to position [0, 0]
type textarea "h"
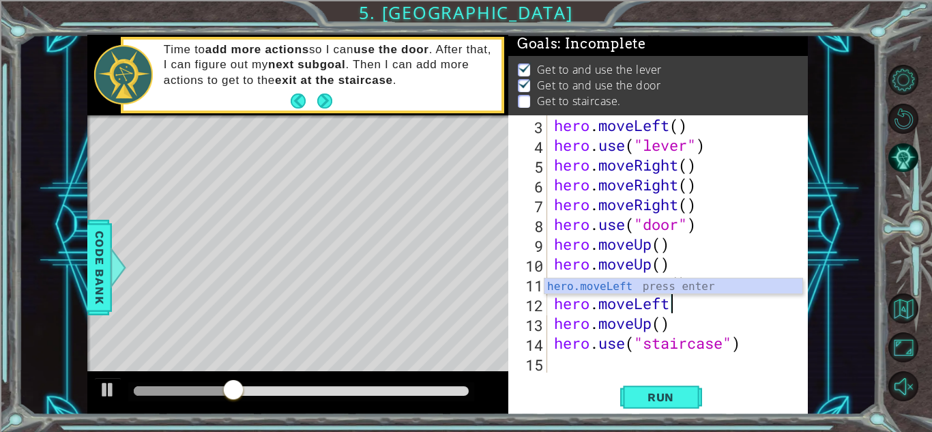
scroll to position [40, 0]
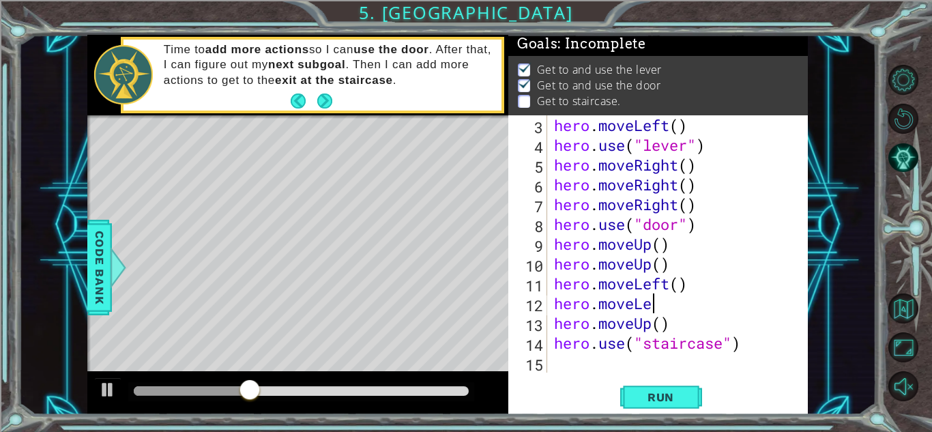
click at [661, 305] on div "hero . moveLeft ( ) hero . use ( "lever" ) hero . moveRight ( ) hero . moveRigh…" at bounding box center [676, 263] width 250 height 297
click at [160, 390] on div at bounding box center [147, 391] width 27 height 10
click at [115, 383] on div at bounding box center [108, 390] width 18 height 18
click at [570, 321] on div "hero . moveLeft ( ) hero . use ( "lever" ) hero . moveRight ( ) hero . moveRigh…" at bounding box center [676, 263] width 250 height 297
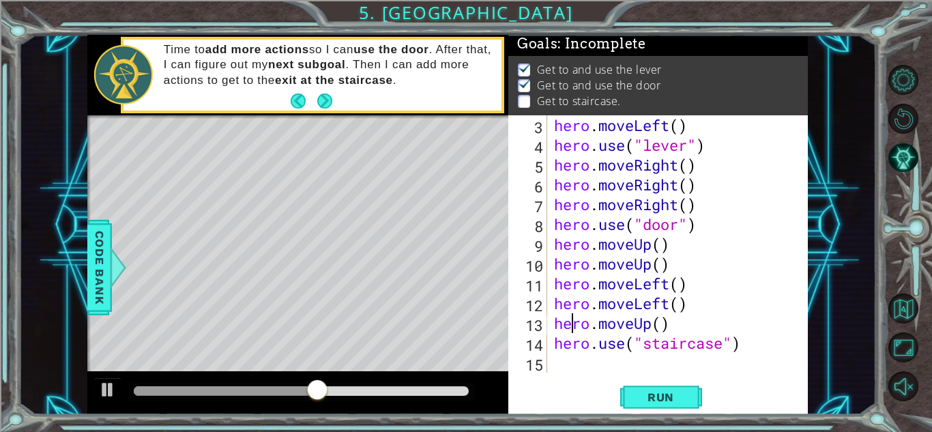
scroll to position [0, 5]
click at [650, 325] on div "hero . moveLeft ( ) hero . use ( "lever" ) hero . moveRight ( ) hero . moveRigh…" at bounding box center [676, 263] width 250 height 297
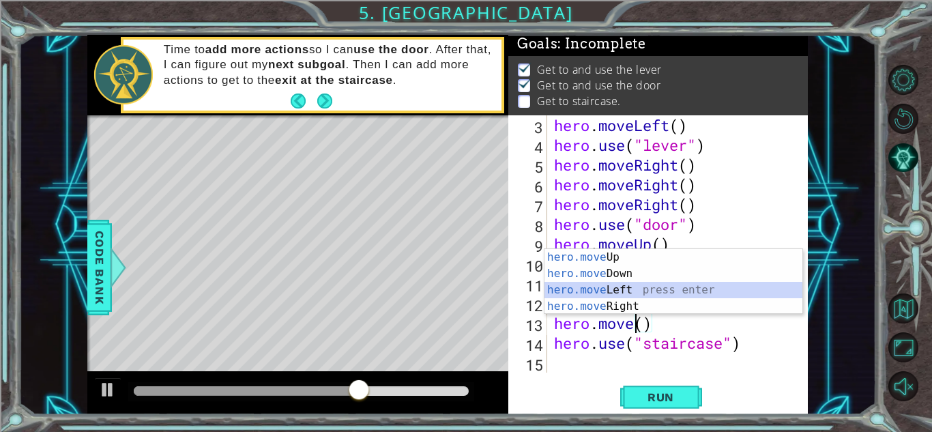
click at [592, 289] on div "hero.move Up press enter hero.move Down press enter hero.move Left press enter …" at bounding box center [674, 298] width 258 height 98
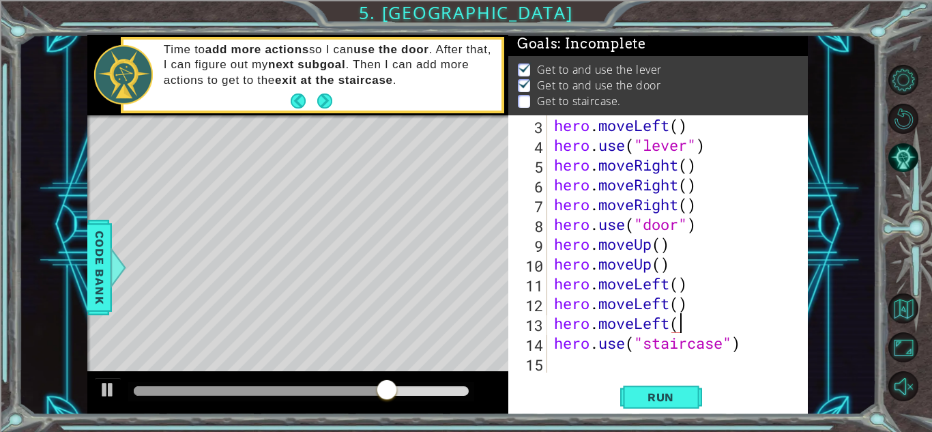
type textarea "hero.moveLeft()"
click at [229, 391] on div at bounding box center [274, 391] width 281 height 10
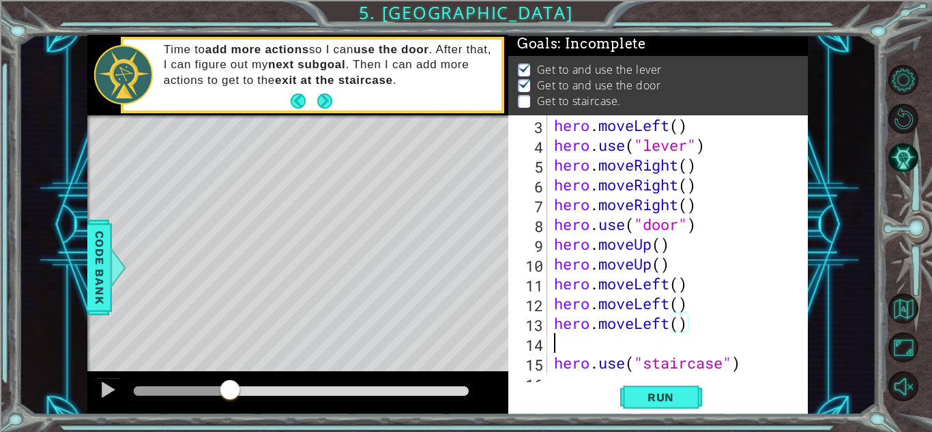
scroll to position [0, 0]
click at [104, 382] on div at bounding box center [108, 390] width 18 height 18
type textarea "h"
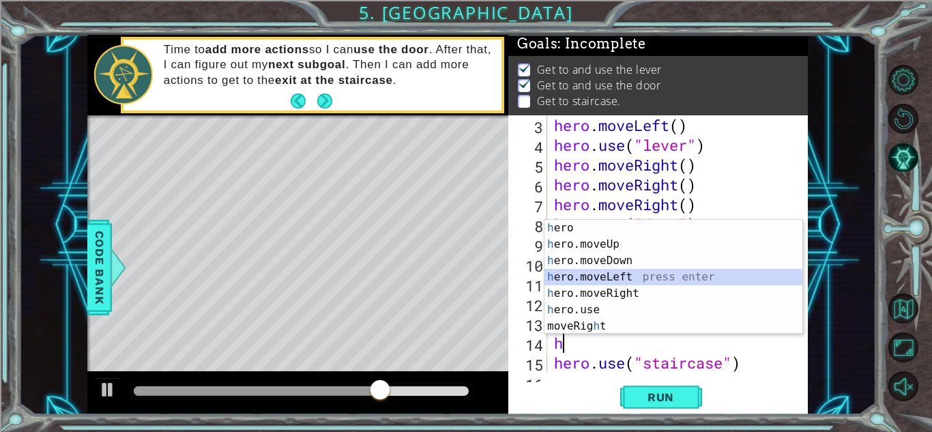
click at [596, 281] on div "h ero press enter h ero.moveUp press enter h ero.moveDown press enter h ero.mov…" at bounding box center [674, 293] width 258 height 147
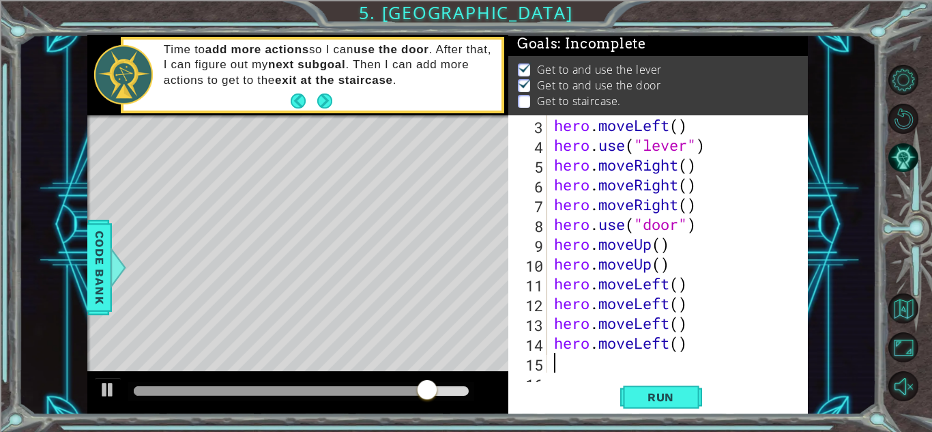
type textarea "h"
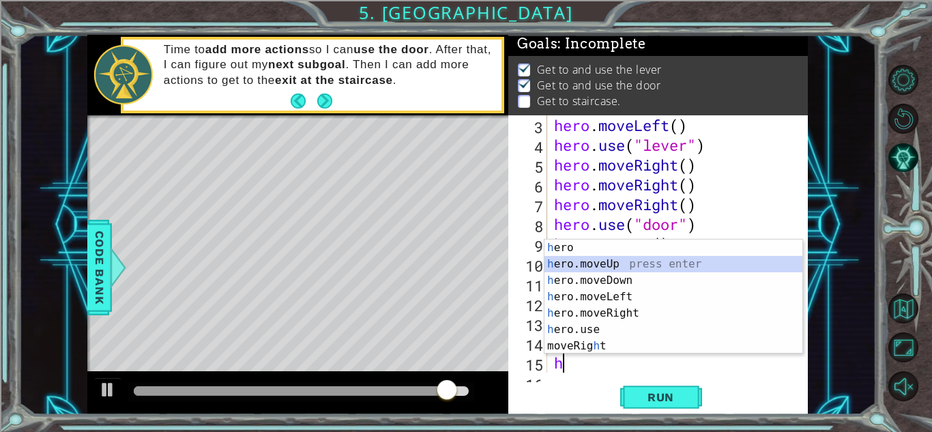
click at [596, 260] on div "h ero press enter h ero.moveUp press enter h ero.moveDown press enter h ero.mov…" at bounding box center [674, 313] width 258 height 147
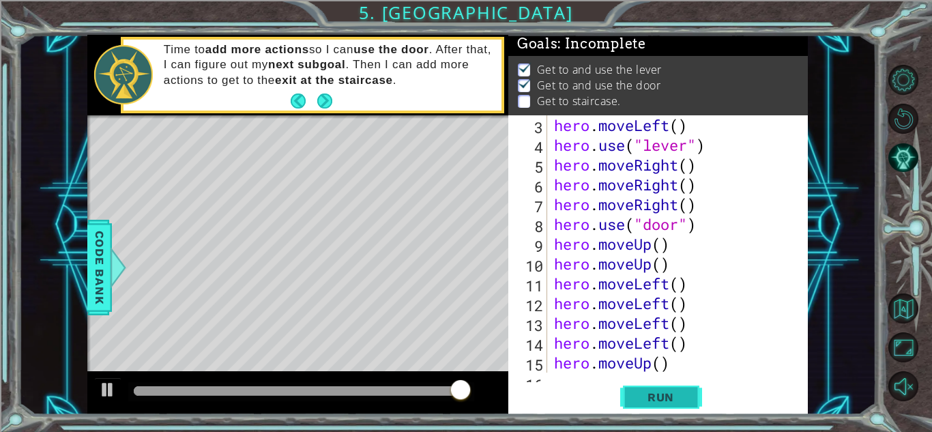
click at [640, 394] on span "Run" at bounding box center [661, 397] width 54 height 14
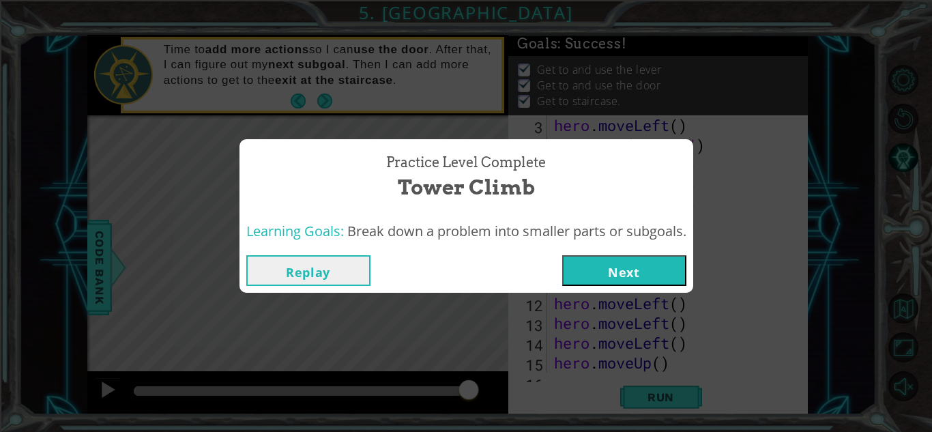
click at [648, 265] on button "Next" at bounding box center [624, 270] width 124 height 31
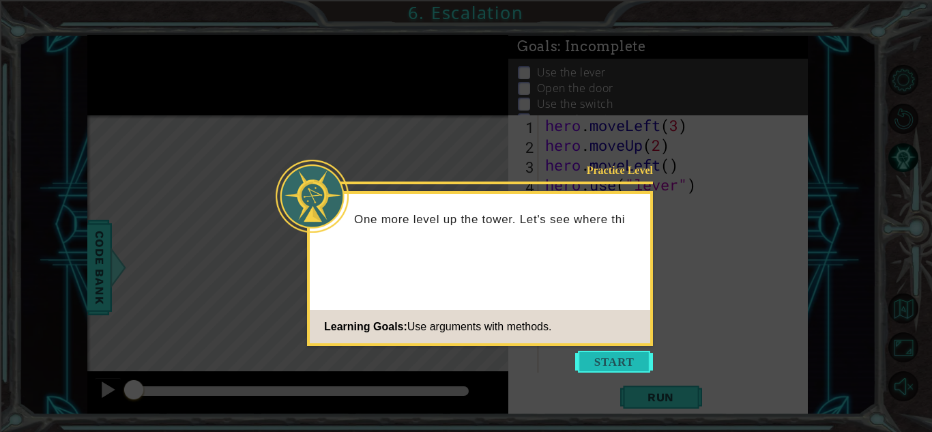
click at [615, 361] on button "Start" at bounding box center [614, 362] width 78 height 22
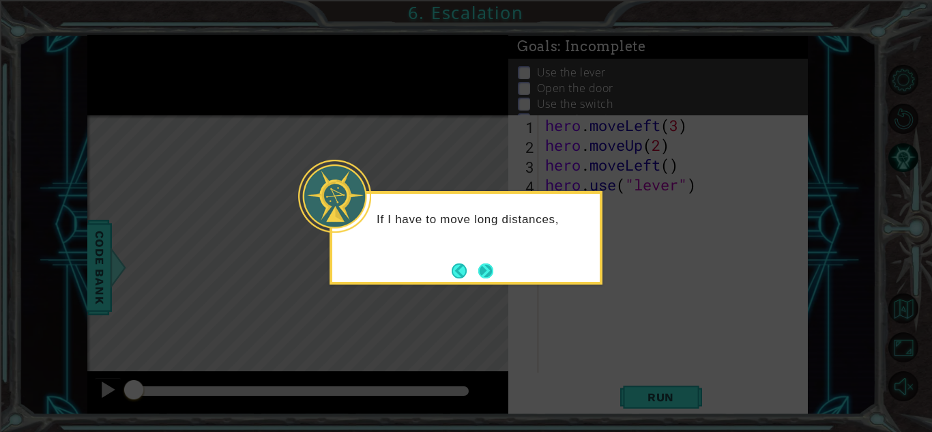
click at [484, 267] on button "Next" at bounding box center [486, 270] width 17 height 17
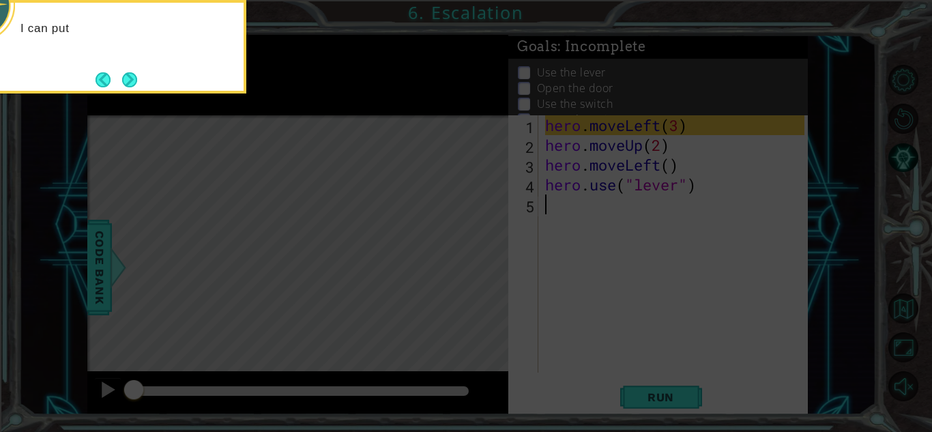
click at [484, 267] on icon at bounding box center [466, 64] width 932 height 735
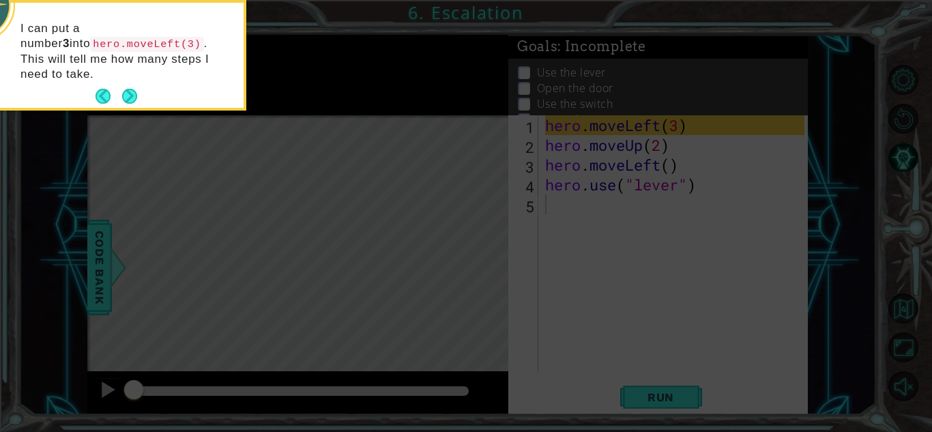
click at [484, 267] on icon at bounding box center [466, 64] width 932 height 735
click at [139, 87] on button "Next" at bounding box center [129, 96] width 19 height 19
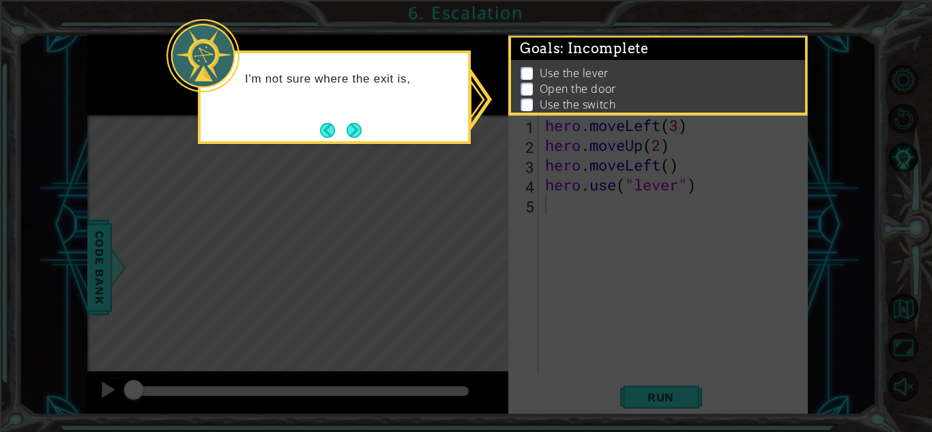
click at [489, 265] on icon at bounding box center [466, 216] width 932 height 432
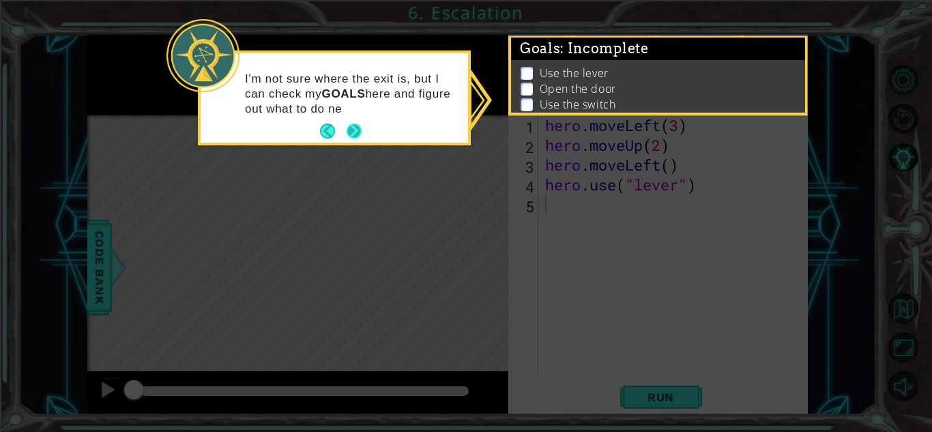
click at [355, 134] on button "Next" at bounding box center [354, 131] width 16 height 16
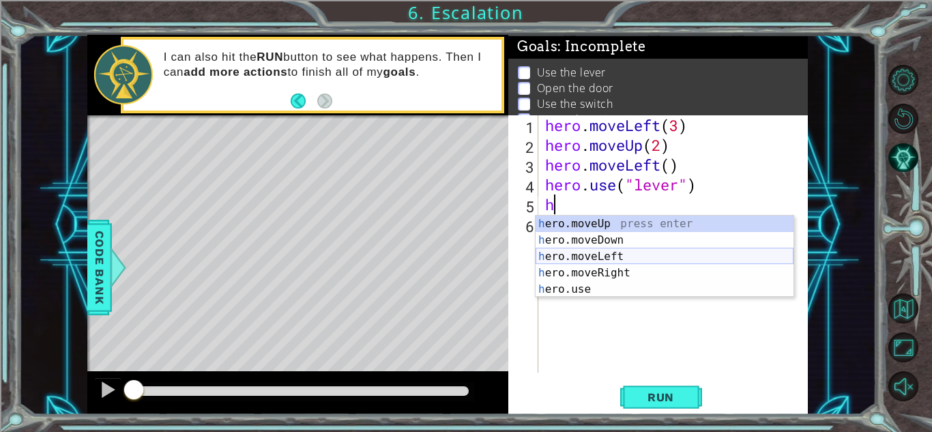
click at [576, 257] on div "h ero.moveUp press enter h ero.moveDown press enter h ero.moveLeft press enter …" at bounding box center [665, 273] width 258 height 115
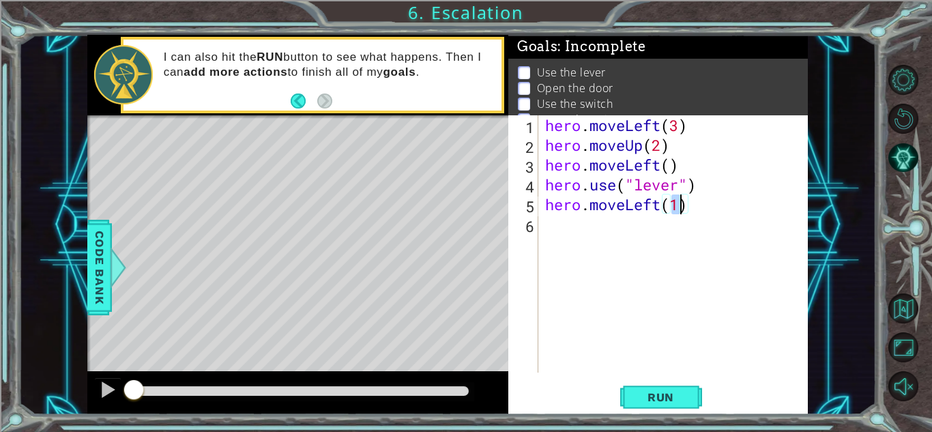
type textarea "hero.moveLeft(1)"
click at [674, 214] on div "hero . moveLeft ( 3 ) hero . moveUp ( 2 ) hero . moveLeft ( ) hero . use ( "lev…" at bounding box center [673, 243] width 262 height 257
click at [678, 207] on div "hero . moveLeft ( 3 ) hero . moveUp ( 2 ) hero . moveLeft ( ) hero . use ( "lev…" at bounding box center [676, 263] width 269 height 297
click at [661, 222] on div "hero . moveLeft ( 3 ) hero . moveUp ( 2 ) hero . moveLeft ( ) hero . use ( "lev…" at bounding box center [676, 263] width 269 height 297
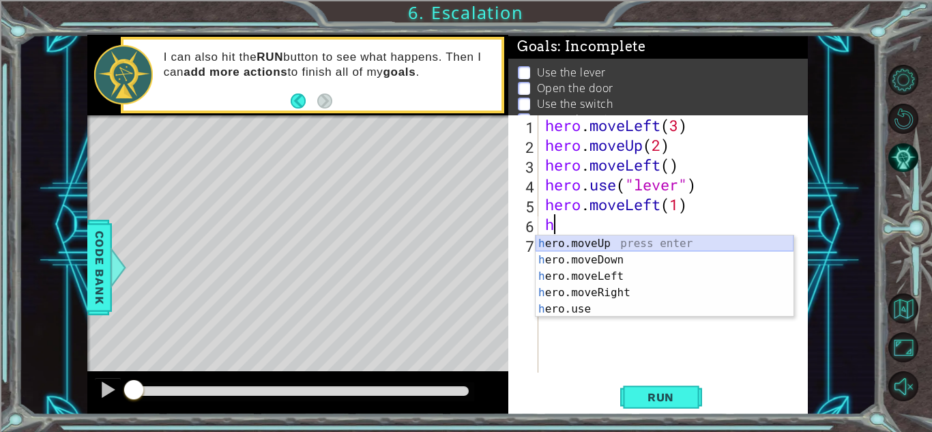
click at [612, 244] on div "h ero.moveUp press enter h ero.moveDown press enter h ero.moveLeft press enter …" at bounding box center [665, 292] width 258 height 115
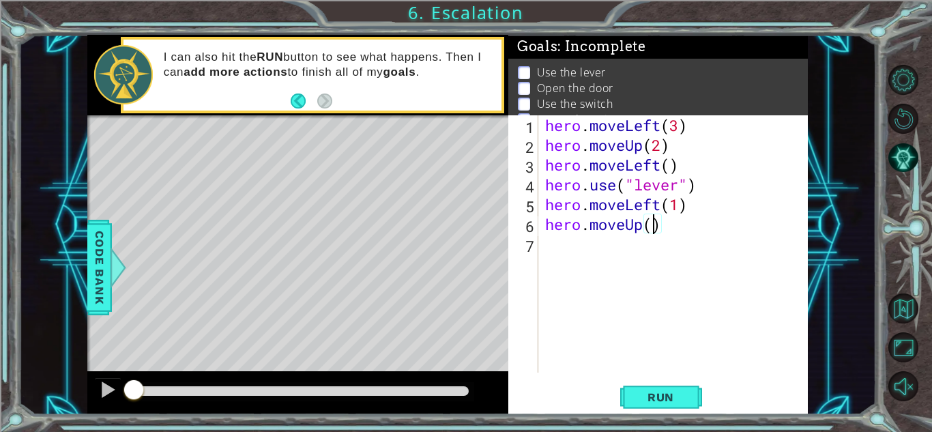
click at [676, 207] on div "hero . moveLeft ( 3 ) hero . moveUp ( 2 ) hero . moveLeft ( ) hero . use ( "lev…" at bounding box center [676, 263] width 269 height 297
click at [680, 205] on div "hero . moveLeft ( 3 ) hero . moveUp ( 2 ) hero . moveLeft ( ) hero . use ( "lev…" at bounding box center [676, 263] width 269 height 297
type textarea "hero.moveLeft()"
click at [562, 261] on div "hero . moveLeft ( 3 ) hero . moveUp ( 2 ) hero . moveLeft ( ) hero . use ( "lev…" at bounding box center [676, 263] width 269 height 297
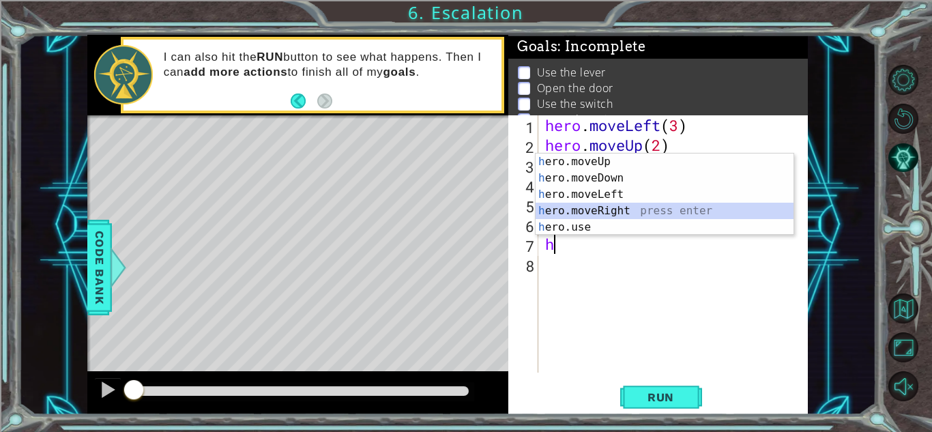
click at [555, 207] on div "h ero.moveUp press enter h ero.moveDown press enter h ero.moveLeft press enter …" at bounding box center [665, 211] width 258 height 115
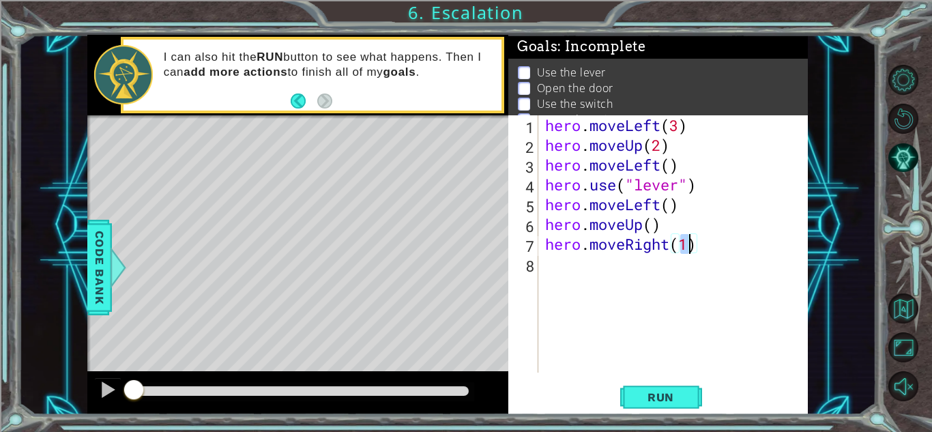
type textarea "hero.moveRight(3)"
click at [558, 264] on div "hero . moveLeft ( 3 ) hero . moveUp ( 2 ) hero . moveLeft ( ) hero . use ( "lev…" at bounding box center [676, 263] width 269 height 297
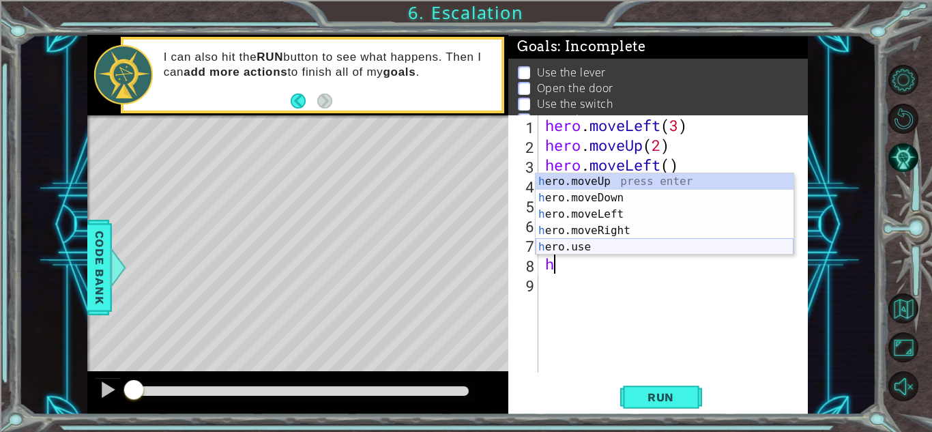
click at [557, 246] on div "h ero.moveUp press enter h ero.moveDown press enter h ero.moveLeft press enter …" at bounding box center [665, 230] width 258 height 115
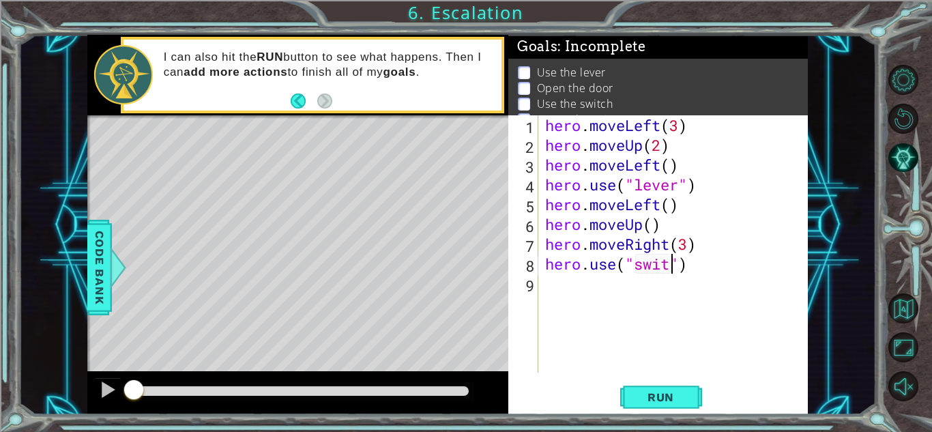
scroll to position [0, 6]
type textarea "hero.use("switch")"
click at [547, 286] on div "hero . moveLeft ( 3 ) hero . moveUp ( 2 ) hero . moveLeft ( ) hero . use ( "lev…" at bounding box center [676, 263] width 269 height 297
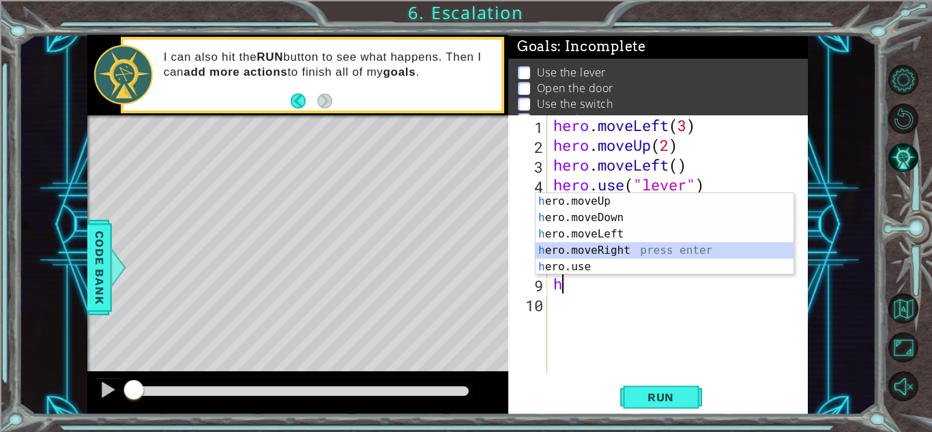
click at [595, 249] on div "h ero.moveUp press enter h ero.moveDown press enter h ero.moveLeft press enter …" at bounding box center [665, 250] width 258 height 115
type textarea "hero.moveRight(1)"
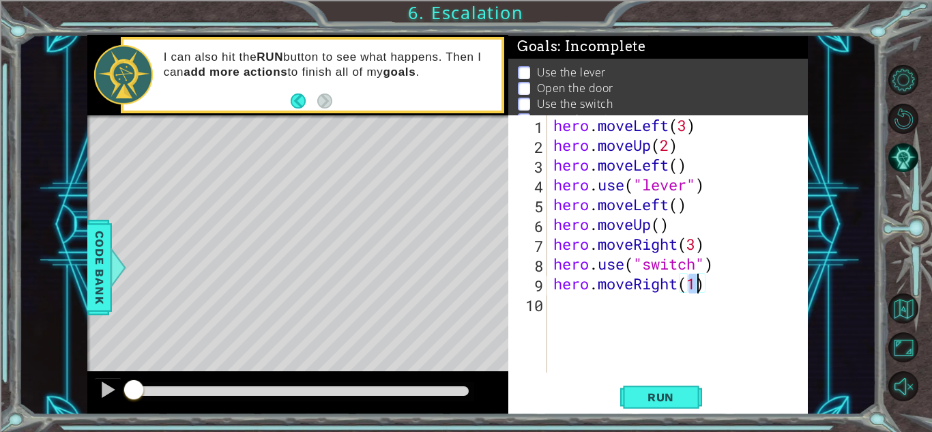
click at [579, 313] on div "hero . moveLeft ( 3 ) hero . moveUp ( 2 ) hero . moveLeft ( ) hero . use ( "lev…" at bounding box center [681, 263] width 261 height 297
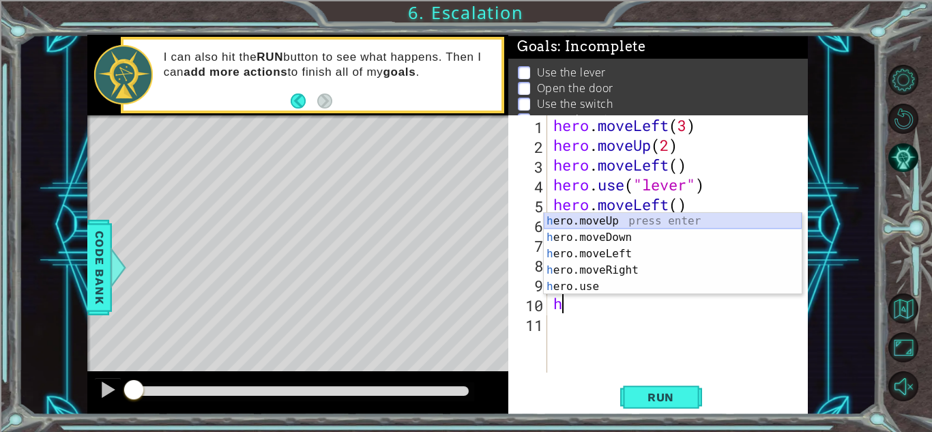
click at [578, 220] on div "h ero.moveUp press enter h ero.moveDown press enter h ero.moveLeft press enter …" at bounding box center [673, 270] width 258 height 115
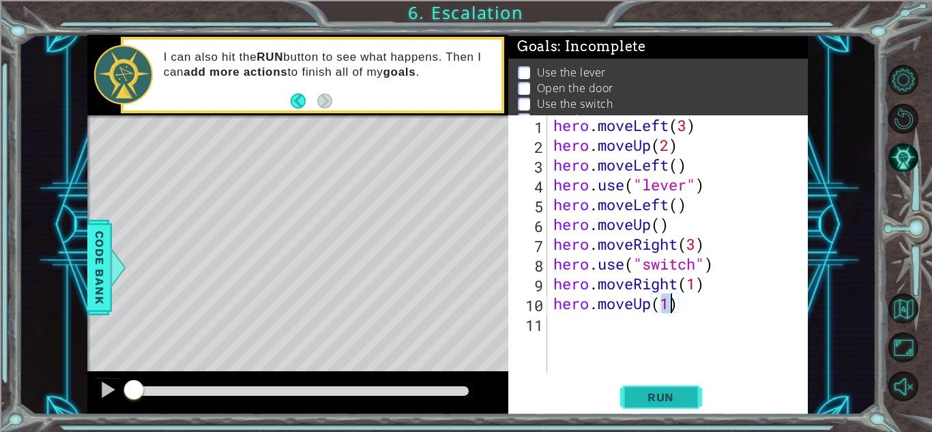
click at [633, 395] on button "Run" at bounding box center [661, 397] width 82 height 30
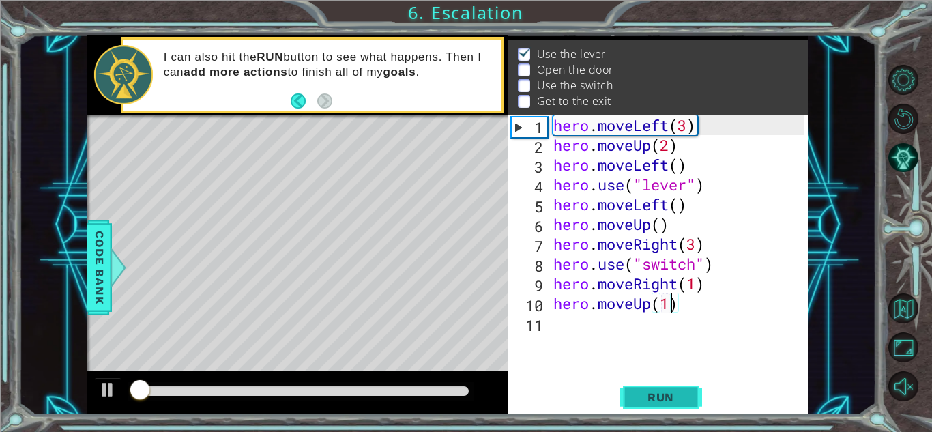
scroll to position [18, 0]
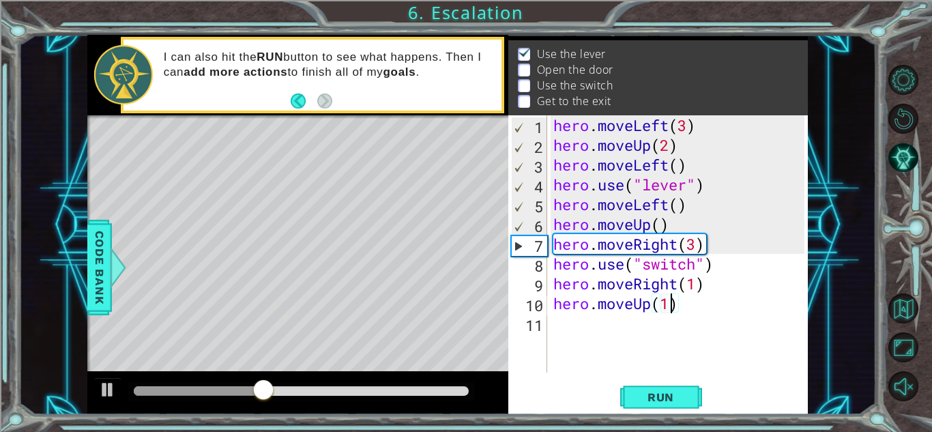
click at [280, 282] on div "Level Map" at bounding box center [402, 316] width 630 height 402
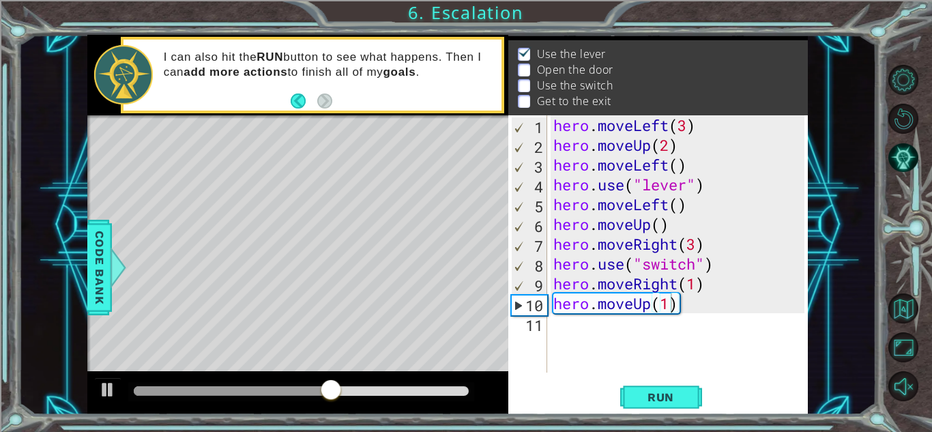
click at [319, 365] on div "Level Map" at bounding box center [402, 316] width 630 height 402
click at [554, 173] on div "hero . moveLeft ( 3 ) hero . moveUp ( 2 ) hero . moveLeft ( ) hero . use ( "lev…" at bounding box center [681, 263] width 261 height 297
click at [689, 165] on div "hero . moveLeft ( 3 ) hero . moveUp ( 2 ) hero . moveLeft ( ) hero . use ( "lev…" at bounding box center [681, 263] width 261 height 297
click at [704, 181] on div "hero . moveLeft ( 3 ) hero . moveUp ( 2 ) hero . moveLeft ( ) hero . use ( "lev…" at bounding box center [681, 263] width 261 height 297
type textarea "hero.use("lever")"
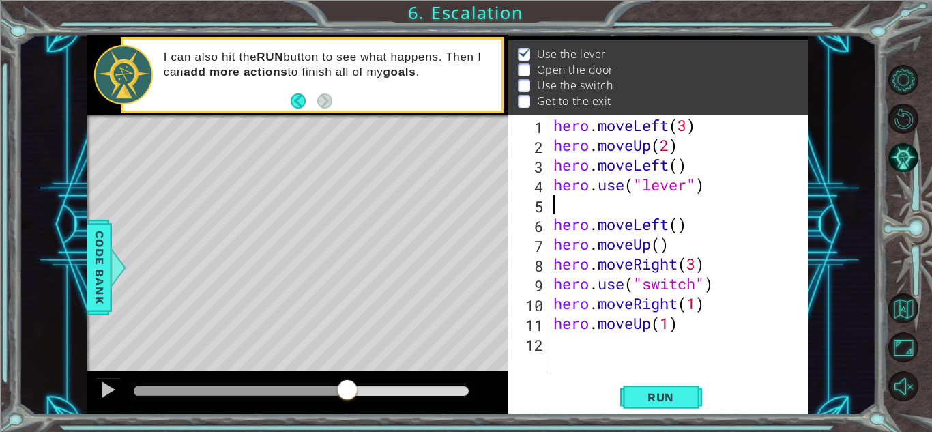
type textarea "h"
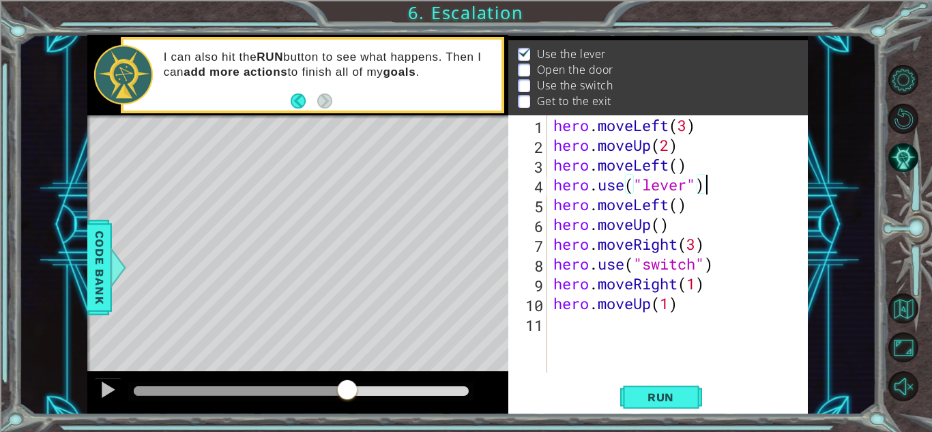
click at [688, 206] on div "hero . moveLeft ( 3 ) hero . moveUp ( 2 ) hero . moveLeft ( ) hero . use ( "lev…" at bounding box center [681, 263] width 261 height 297
type textarea "hero.moveLeft()"
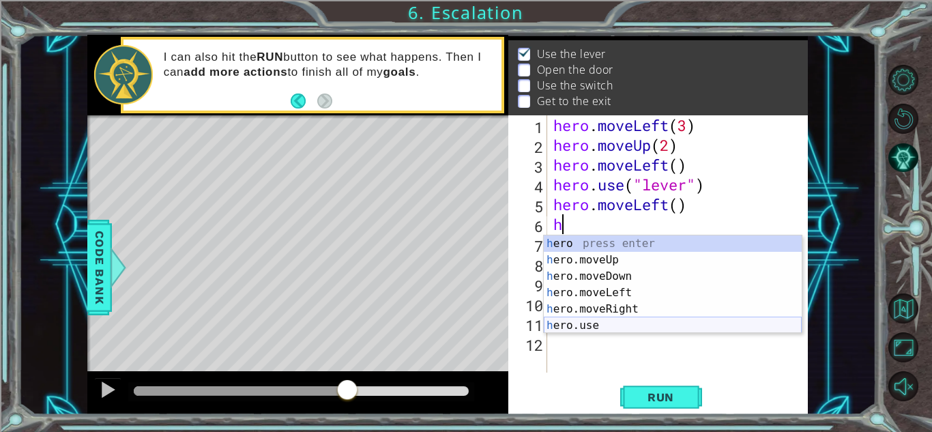
click at [608, 326] on div "h ero press enter h ero.moveUp press enter h ero.moveDown press enter h ero.mov…" at bounding box center [673, 300] width 258 height 131
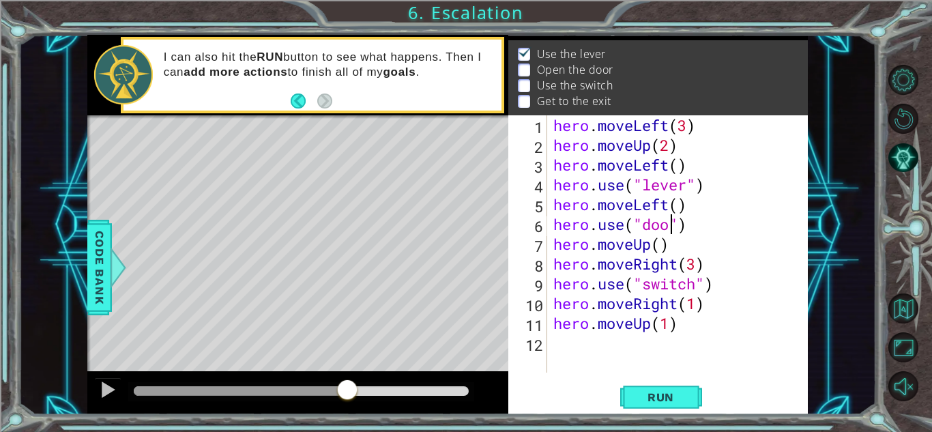
scroll to position [0, 5]
click at [662, 388] on button "Run" at bounding box center [661, 397] width 82 height 30
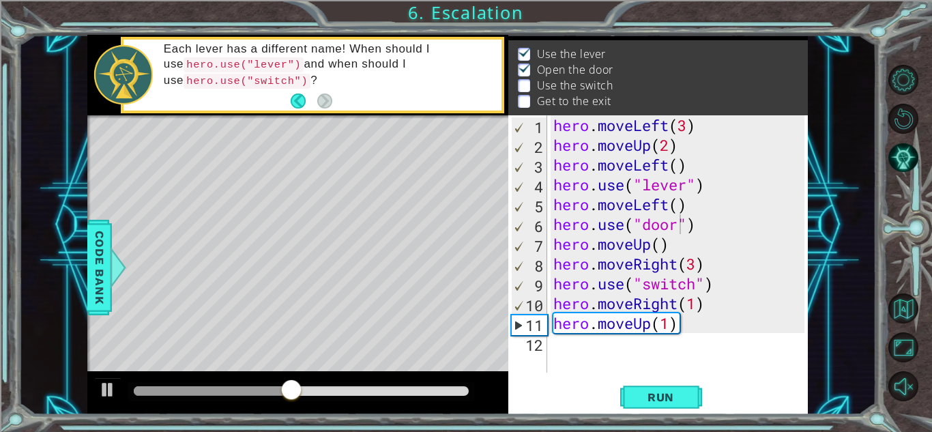
click at [383, 358] on div "Level Map" at bounding box center [402, 316] width 630 height 402
click at [658, 245] on div "hero . moveLeft ( 3 ) hero . moveUp ( 2 ) hero . moveLeft ( ) hero . use ( "lev…" at bounding box center [681, 263] width 261 height 297
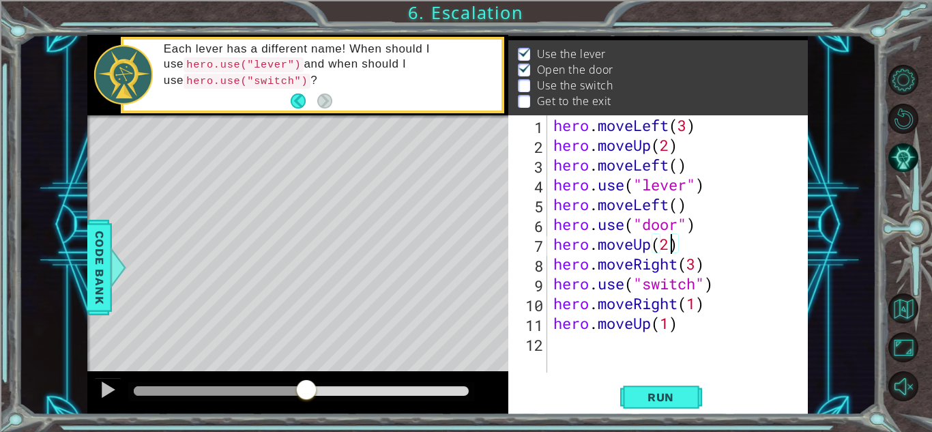
type textarea "hero.moveUp(2)"
click at [286, 382] on div at bounding box center [301, 391] width 346 height 19
click at [274, 389] on div at bounding box center [220, 391] width 173 height 10
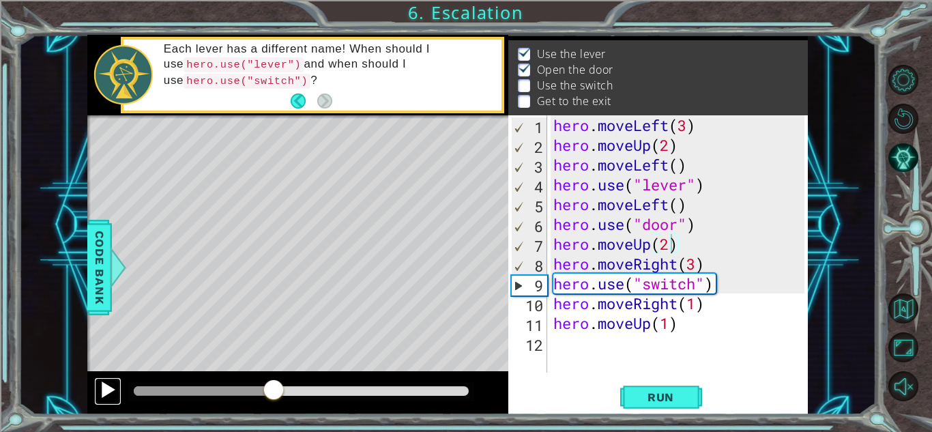
click at [106, 391] on div at bounding box center [108, 390] width 18 height 18
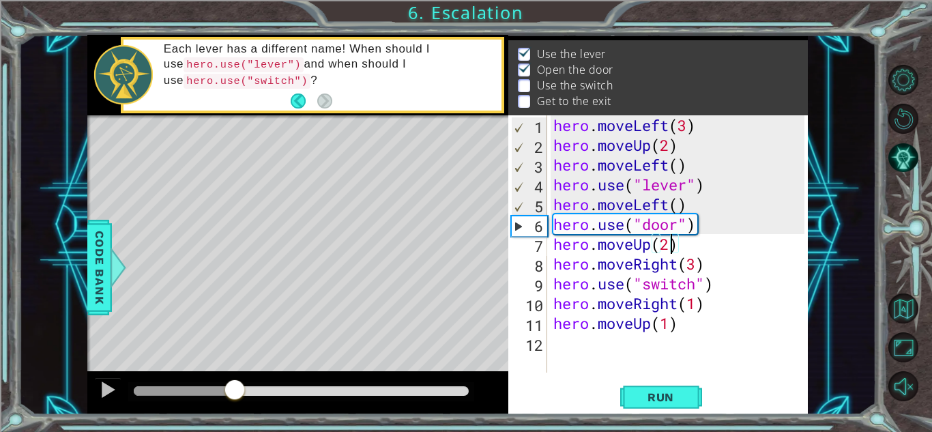
click at [235, 395] on div at bounding box center [184, 391] width 101 height 10
click at [91, 381] on div at bounding box center [297, 393] width 421 height 44
click at [97, 394] on button at bounding box center [107, 391] width 27 height 28
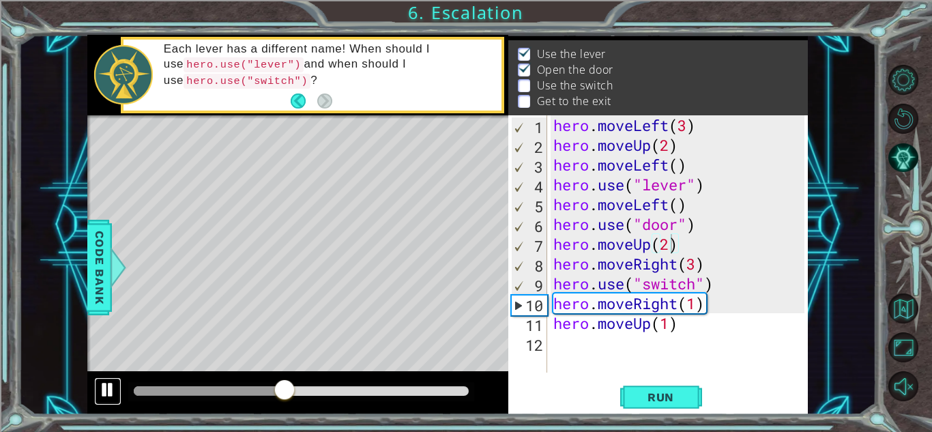
click at [105, 391] on div at bounding box center [108, 390] width 18 height 18
click at [667, 248] on div "hero . moveLeft ( 3 ) hero . moveUp ( 2 ) hero . moveLeft ( ) hero . use ( "lev…" at bounding box center [681, 263] width 261 height 297
click at [712, 254] on div "hero . moveLeft ( 3 ) hero . moveUp ( 2 ) hero . moveLeft ( ) hero . use ( "lev…" at bounding box center [681, 263] width 261 height 297
click at [725, 353] on div "hero . moveLeft ( 3 ) hero . moveUp ( 2 ) hero . moveLeft ( ) hero . use ( "lev…" at bounding box center [681, 263] width 261 height 297
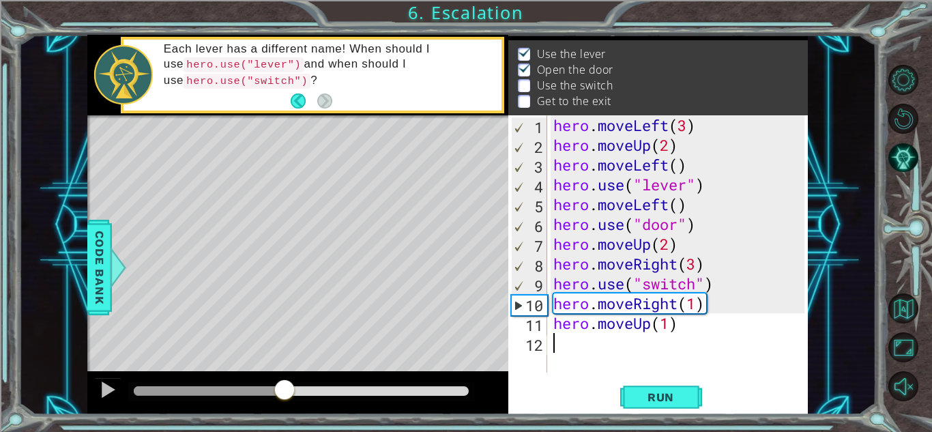
click at [725, 353] on div "hero . moveLeft ( 3 ) hero . moveUp ( 2 ) hero . moveLeft ( ) hero . use ( "lev…" at bounding box center [681, 263] width 261 height 297
click at [645, 394] on span "Run" at bounding box center [661, 397] width 54 height 14
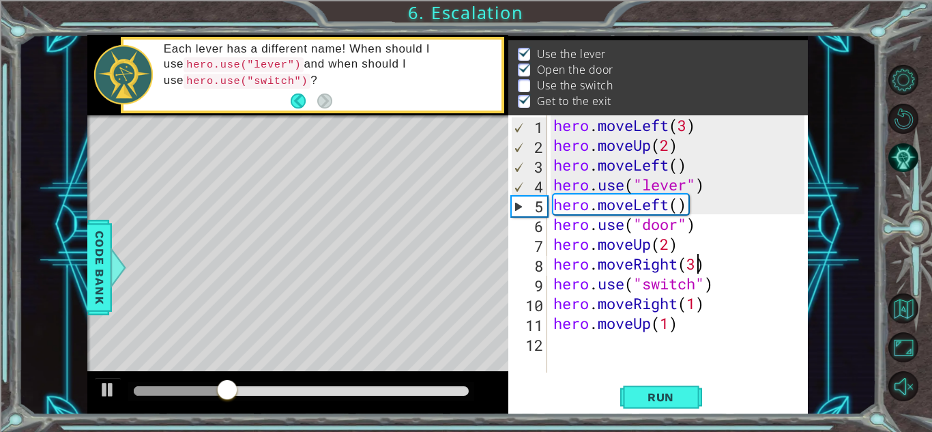
click at [694, 268] on div "hero . moveLeft ( 3 ) hero . moveUp ( 2 ) hero . moveLeft ( ) hero . use ( "lev…" at bounding box center [681, 263] width 261 height 297
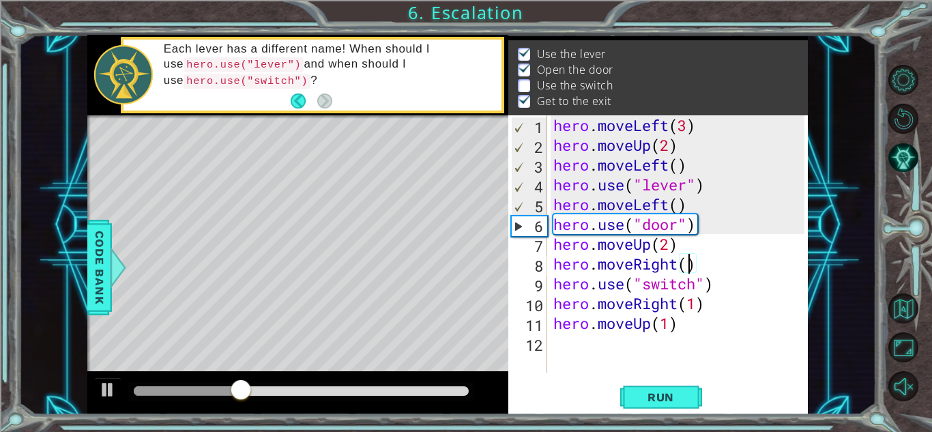
scroll to position [0, 6]
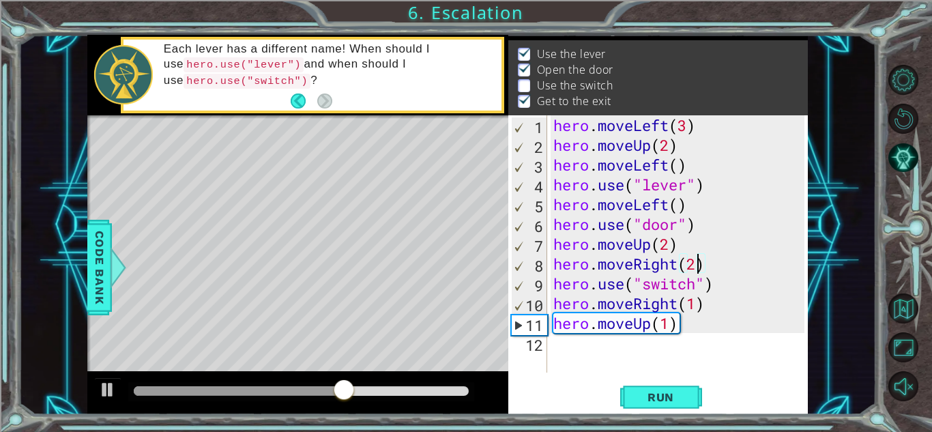
click at [693, 263] on div "hero . moveLeft ( 3 ) hero . moveUp ( 2 ) hero . moveLeft ( ) hero . use ( "lev…" at bounding box center [681, 263] width 261 height 297
click at [695, 263] on div "hero . moveLeft ( 3 ) hero . moveUp ( 2 ) hero . moveLeft ( ) hero . use ( "lev…" at bounding box center [681, 263] width 261 height 297
click at [658, 388] on button "Run" at bounding box center [661, 397] width 82 height 30
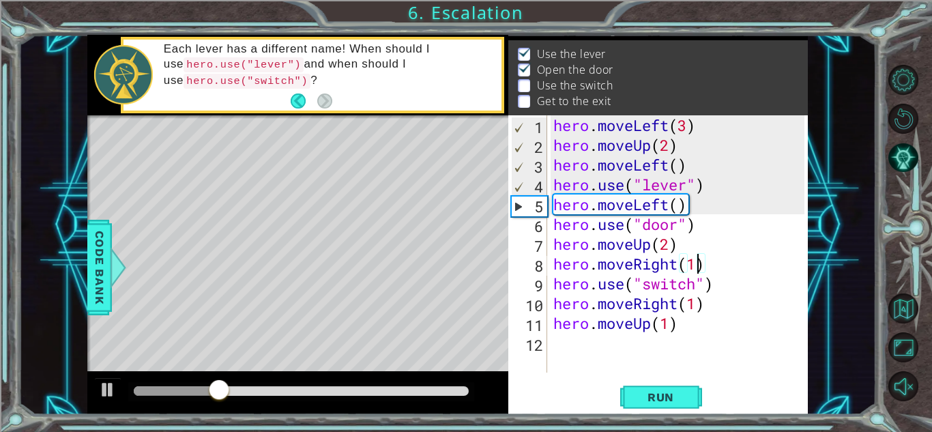
click at [678, 203] on div "hero . moveLeft ( 3 ) hero . moveUp ( 2 ) hero . moveLeft ( ) hero . use ( "lev…" at bounding box center [681, 263] width 261 height 297
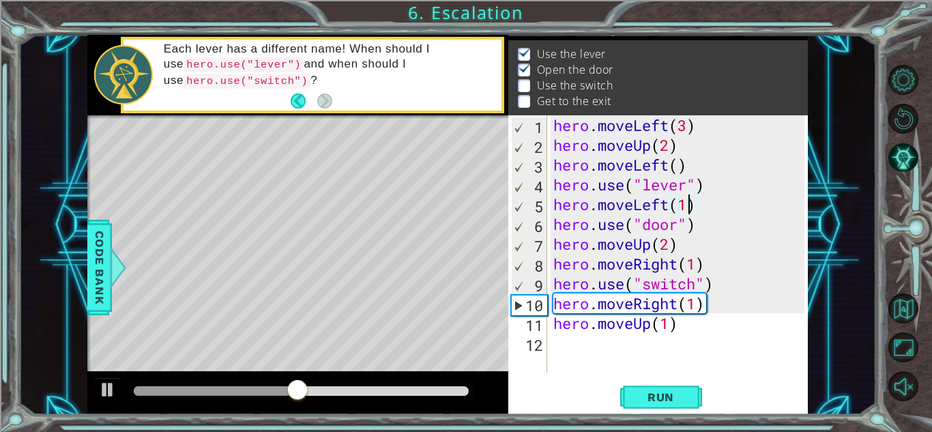
click at [696, 265] on div "hero . moveLeft ( 3 ) hero . moveUp ( 2 ) hero . moveLeft ( ) hero . use ( "lev…" at bounding box center [681, 263] width 261 height 297
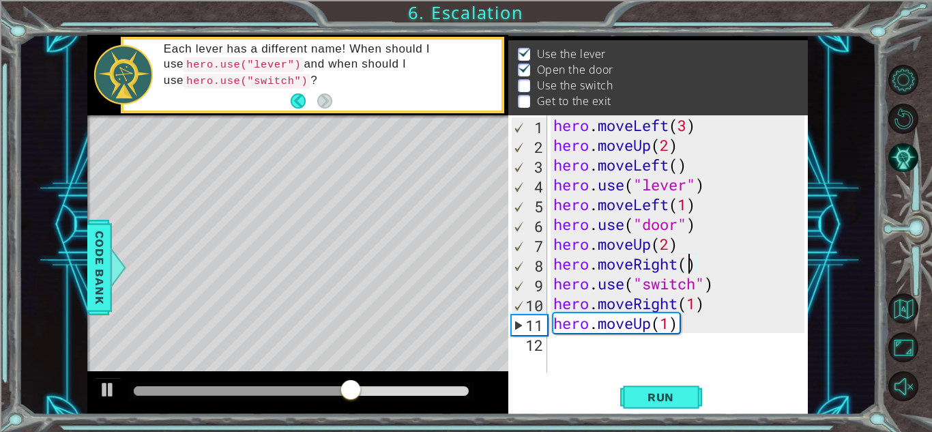
scroll to position [0, 6]
type textarea "hero.moveRight(2)"
click at [642, 396] on span "Run" at bounding box center [661, 397] width 54 height 14
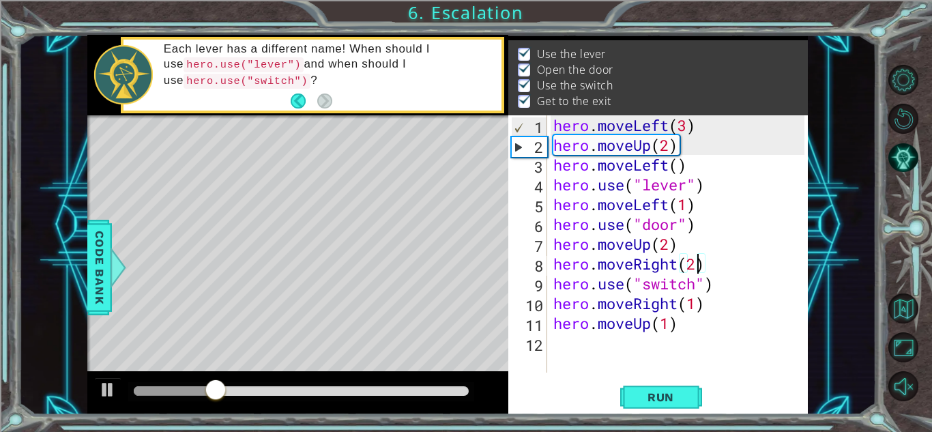
click at [327, 392] on div at bounding box center [301, 391] width 335 height 10
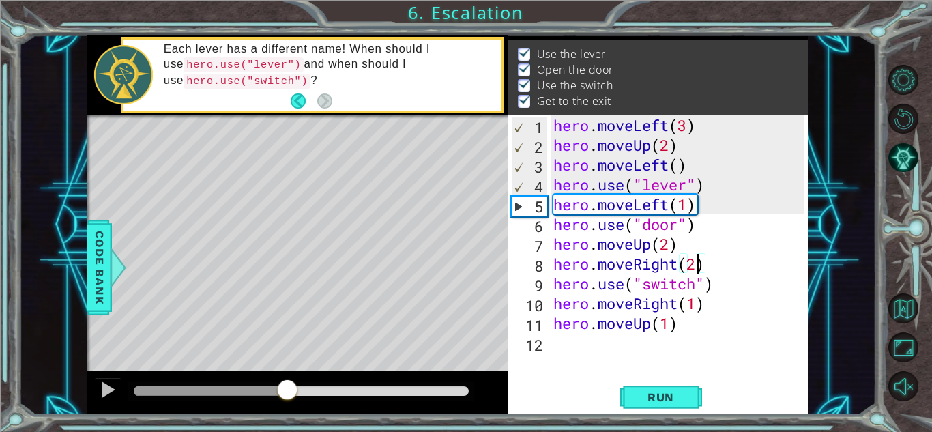
click at [287, 386] on div at bounding box center [211, 391] width 154 height 10
click at [98, 390] on button at bounding box center [107, 391] width 27 height 28
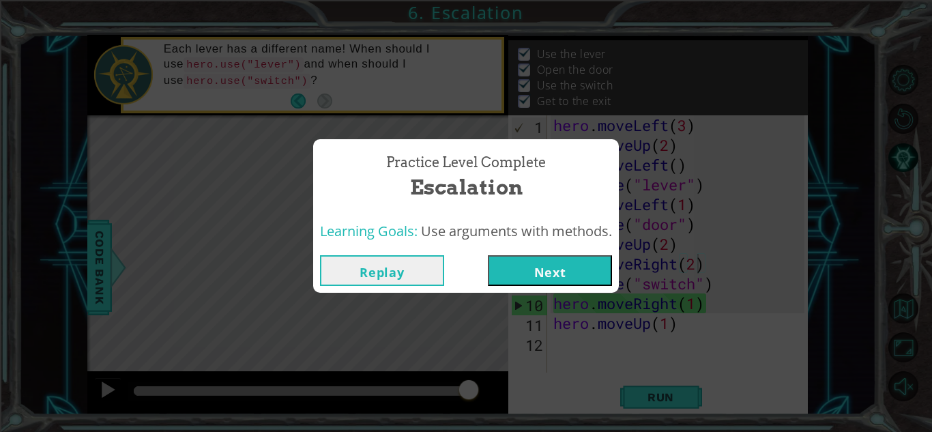
click at [512, 270] on button "Next" at bounding box center [550, 270] width 124 height 31
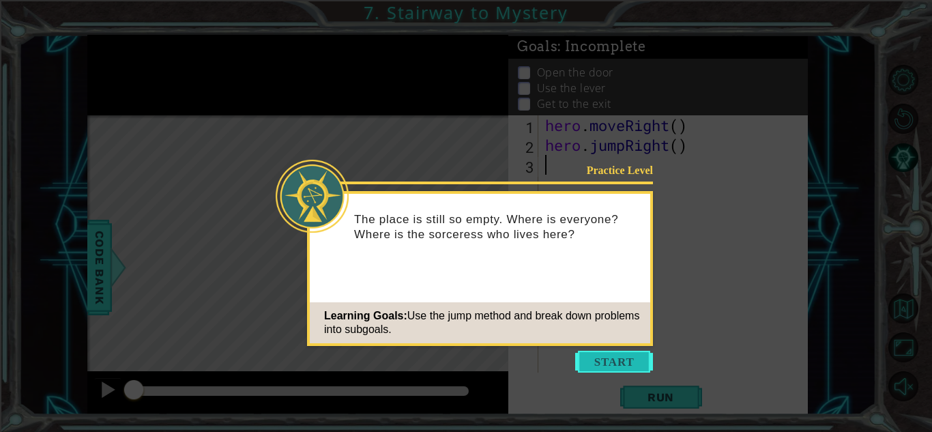
click at [604, 355] on button "Start" at bounding box center [614, 362] width 78 height 22
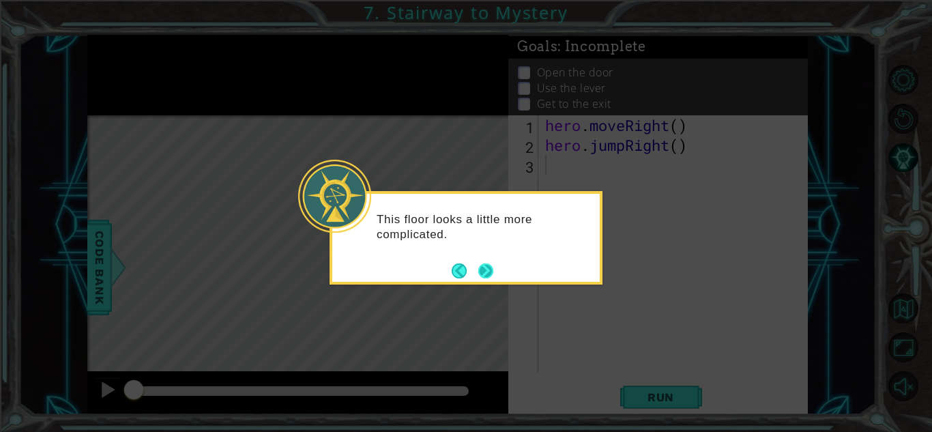
click at [486, 269] on button "Next" at bounding box center [486, 270] width 18 height 18
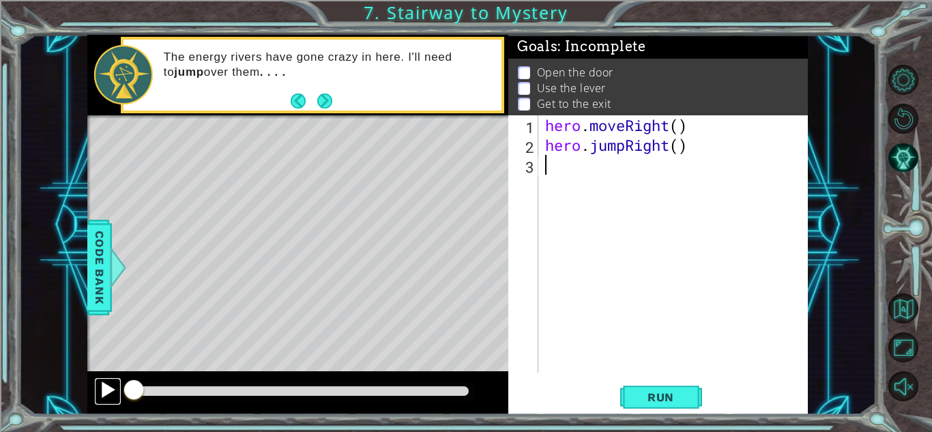
click at [96, 389] on button at bounding box center [107, 391] width 27 height 28
click at [98, 388] on button at bounding box center [107, 391] width 27 height 28
click at [98, 389] on button at bounding box center [107, 391] width 27 height 28
drag, startPoint x: 164, startPoint y: 390, endPoint x: 75, endPoint y: 392, distance: 88.7
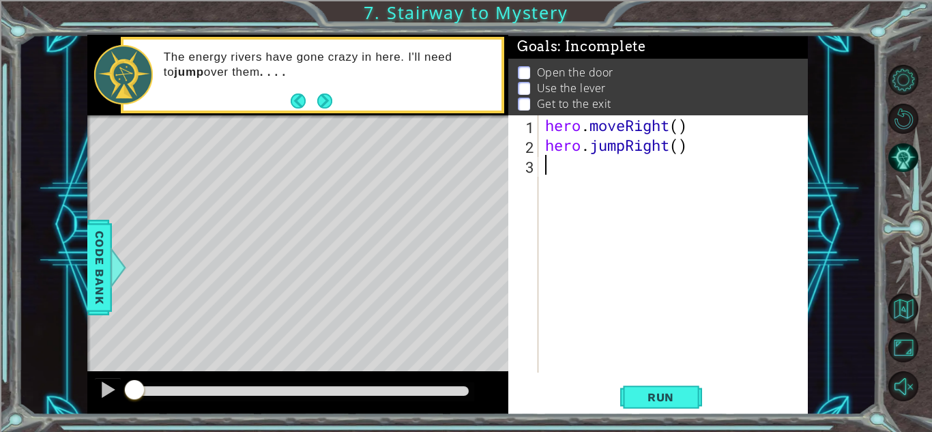
click at [75, 392] on div "1 ההההההההההההההההההההההההההההההההההההההההההההההההההההההההההההההההההההההההההההה…" at bounding box center [447, 225] width 858 height 380
click at [650, 389] on button "Run" at bounding box center [661, 397] width 82 height 30
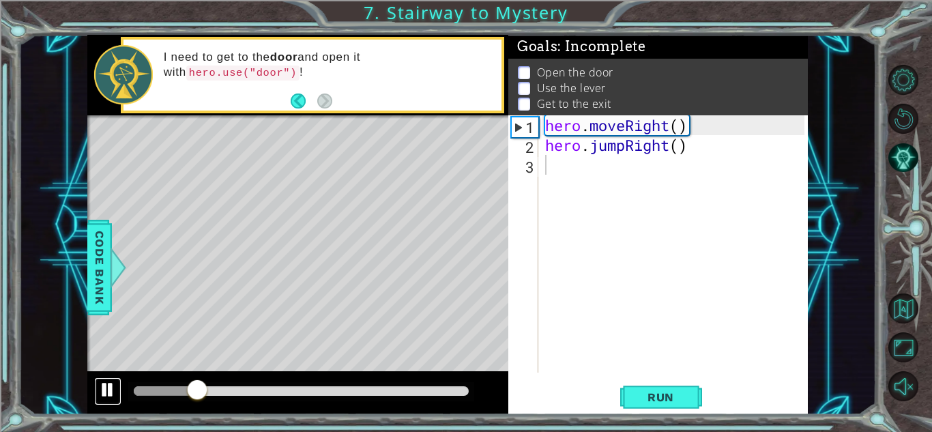
click at [102, 382] on div at bounding box center [108, 390] width 18 height 18
click at [100, 370] on div "methods hero moveDown(steps) moveUp(steps) moveLeft(steps) moveRight(steps) use…" at bounding box center [447, 225] width 721 height 380
type textarea "h"
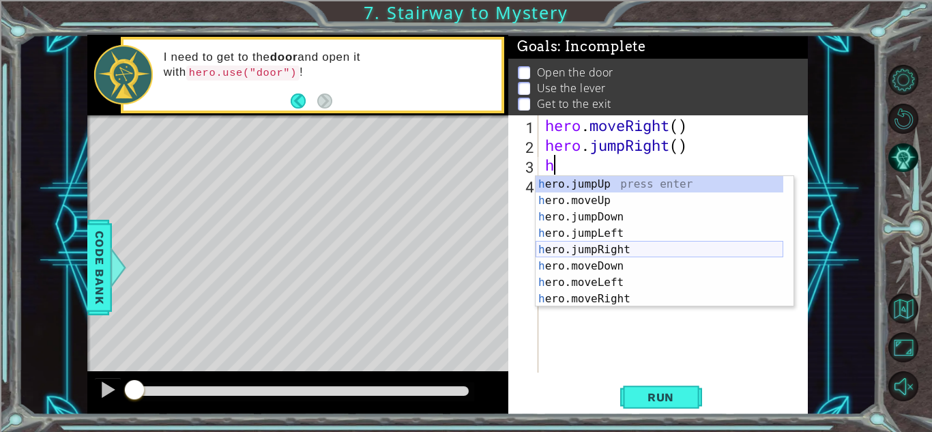
click at [596, 252] on div "h ero.jumpUp press enter h ero.moveUp press enter h ero.jumpDown press enter h …" at bounding box center [660, 258] width 248 height 164
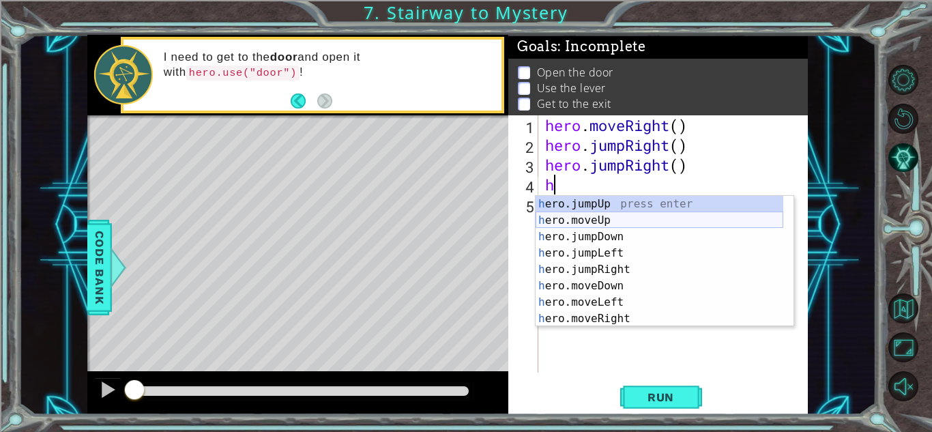
click at [589, 221] on div "h ero.jumpUp press enter h ero.moveUp press enter h ero.jumpDown press enter h …" at bounding box center [660, 278] width 248 height 164
type textarea "hero.moveUp(1)"
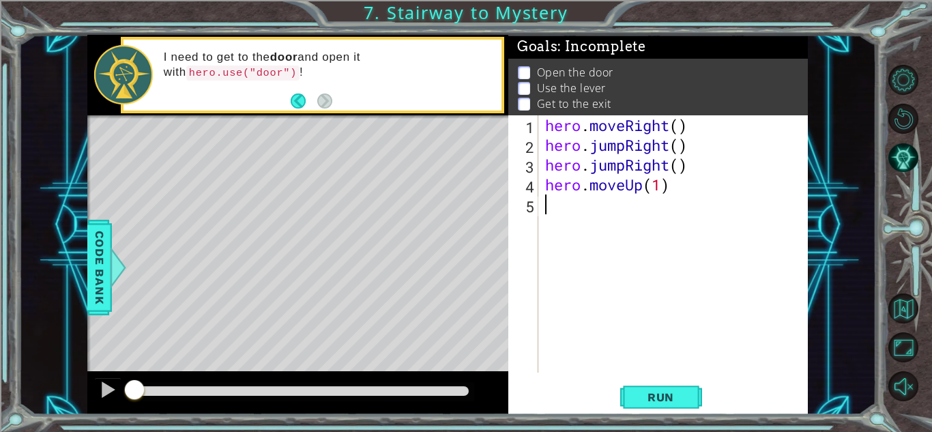
click at [650, 210] on div "hero . moveRight ( ) hero . jumpRight ( ) hero . jumpRight ( ) hero . moveUp ( …" at bounding box center [676, 263] width 269 height 297
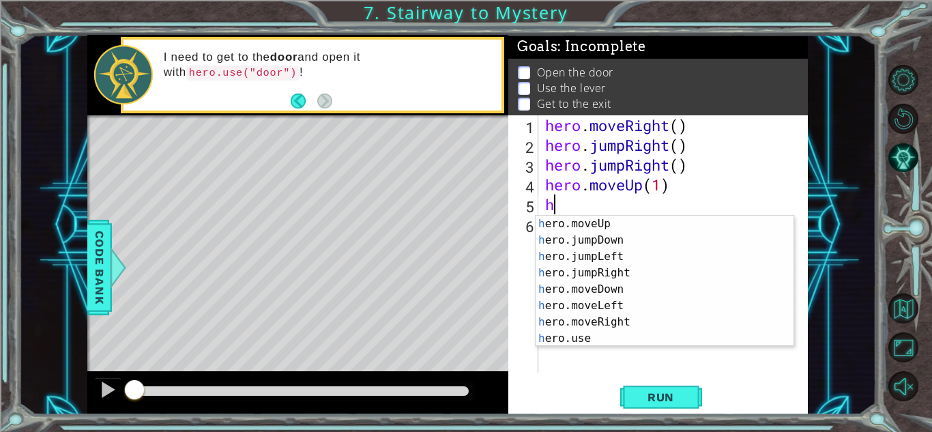
scroll to position [16, 0]
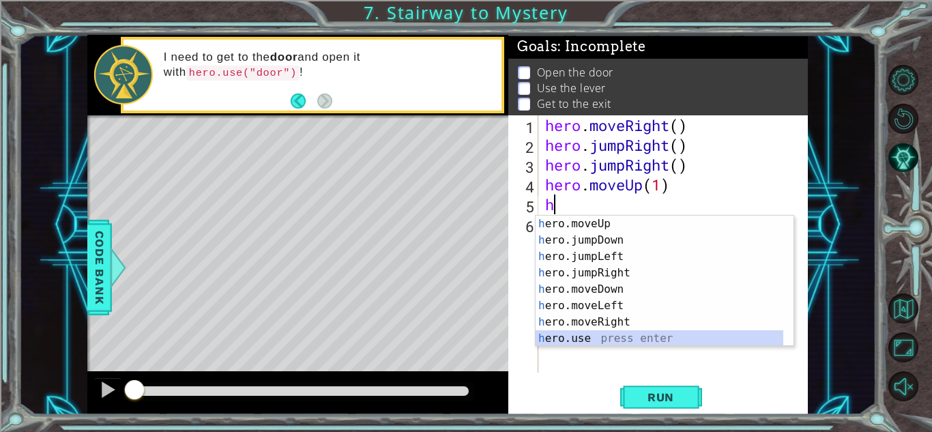
click at [663, 340] on div "h ero.moveUp press enter h ero.jumpDown press enter h ero.jumpLeft press enter …" at bounding box center [660, 298] width 248 height 164
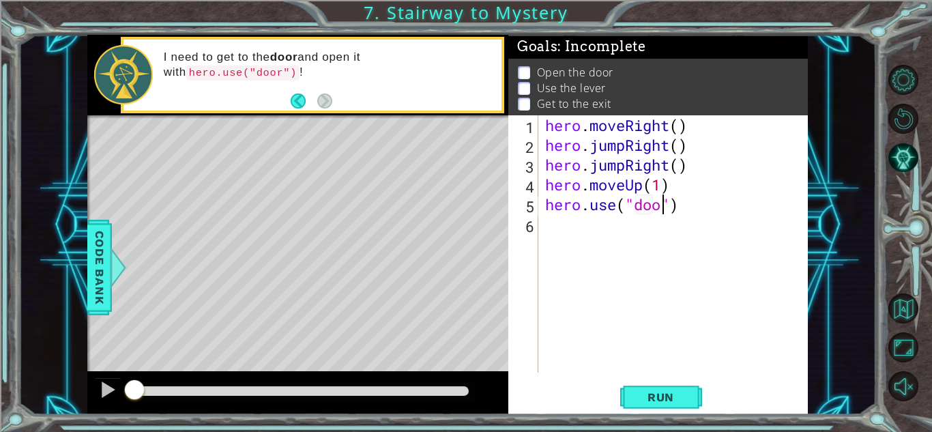
scroll to position [0, 5]
click at [102, 388] on div at bounding box center [108, 390] width 18 height 18
click at [624, 167] on div "hero . moveRight ( ) hero . jumpRight ( ) hero . jumpRight ( ) hero . moveUp ( …" at bounding box center [676, 263] width 269 height 297
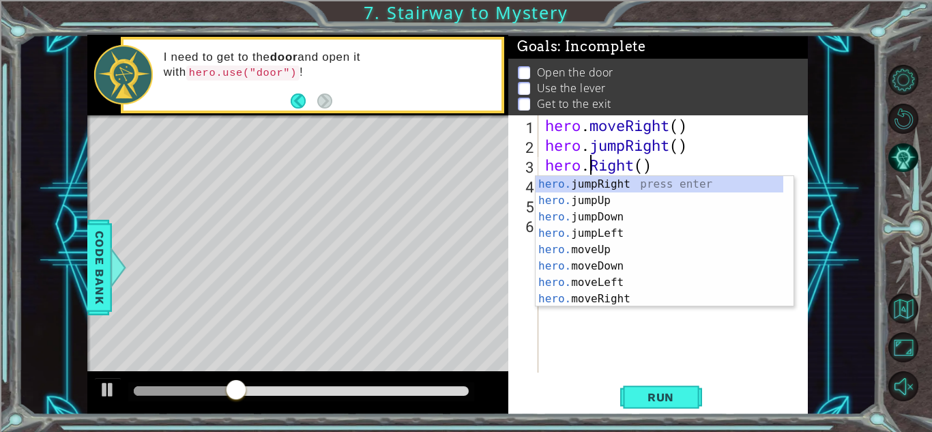
scroll to position [0, 0]
click at [593, 302] on div "hero. jumpRight press enter hero. jumpUp press enter hero. jumpDown press enter…" at bounding box center [660, 258] width 248 height 164
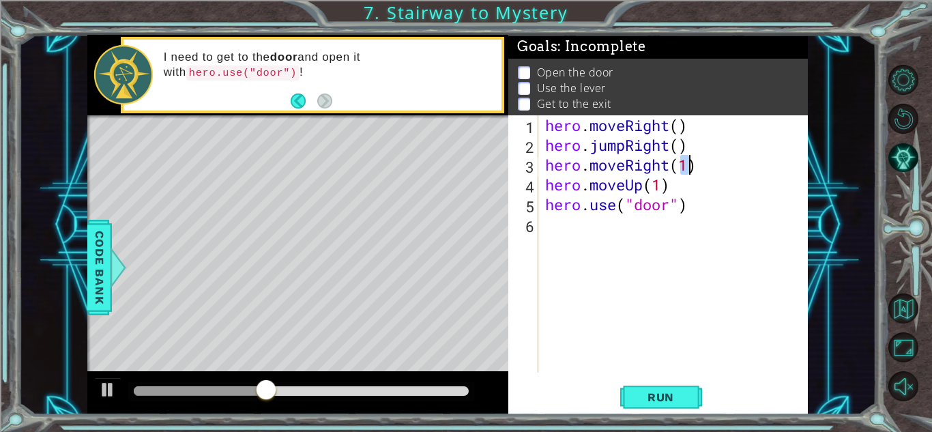
type textarea "hero.moveRight(1)"
click at [190, 388] on div at bounding box center [207, 391] width 147 height 10
click at [634, 394] on span "Run" at bounding box center [661, 397] width 54 height 14
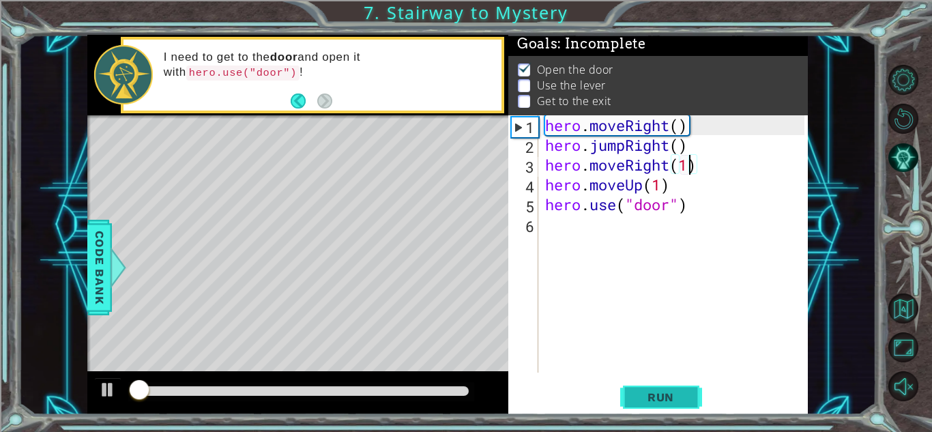
scroll to position [10, 0]
click at [552, 227] on div "hero . moveRight ( ) hero . jumpRight ( ) hero . moveRight ( 1 ) hero . moveUp …" at bounding box center [676, 263] width 269 height 297
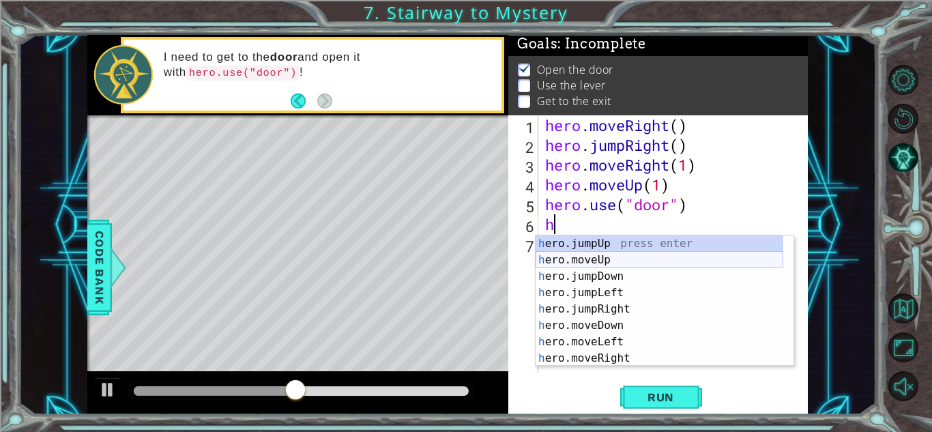
click at [569, 255] on div "h ero.jumpUp press enter h ero.moveUp press enter h ero.jumpDown press enter h …" at bounding box center [660, 317] width 248 height 164
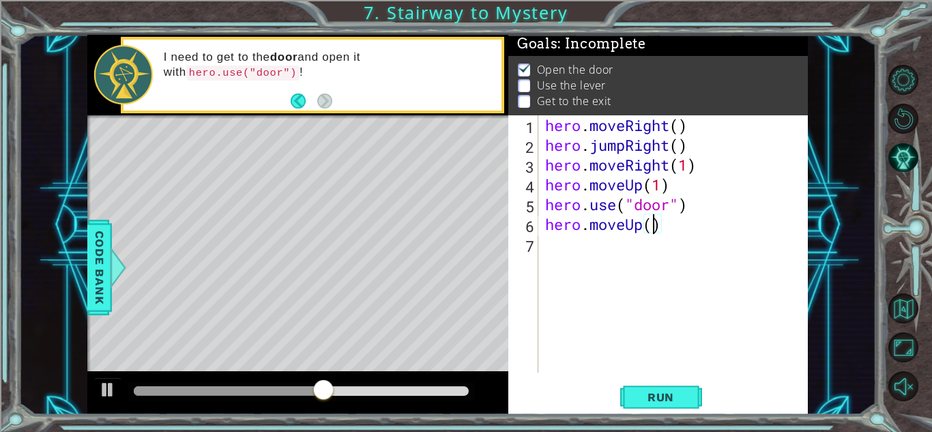
scroll to position [0, 5]
type textarea "hero.moveUp(2)"
click at [636, 394] on span "Run" at bounding box center [661, 397] width 54 height 14
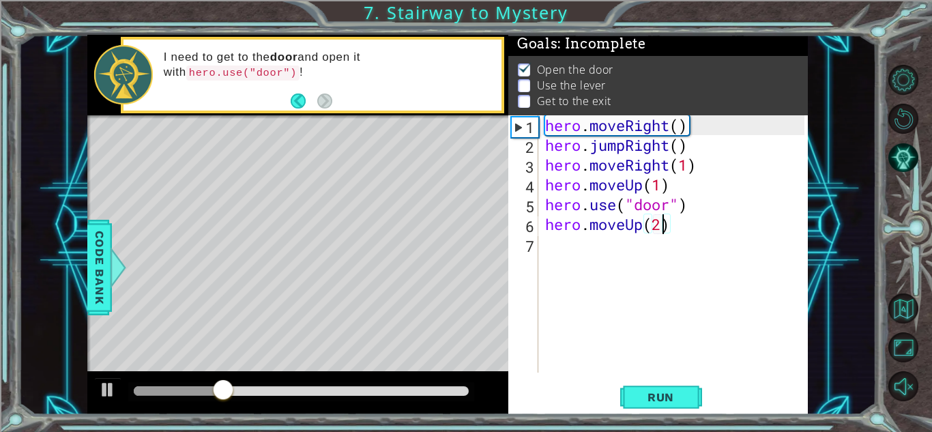
click at [553, 251] on div "hero . moveRight ( ) hero . jumpRight ( ) hero . moveRight ( 1 ) hero . moveUp …" at bounding box center [676, 263] width 269 height 297
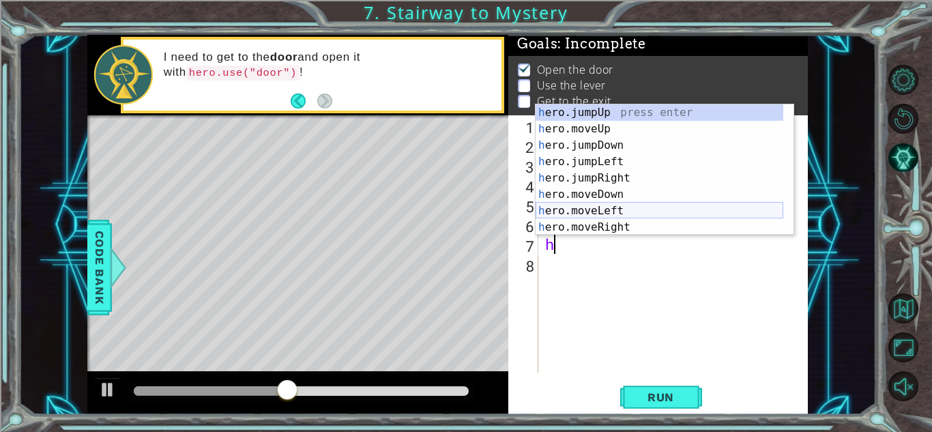
click at [596, 209] on div "h ero.jumpUp press enter h ero.moveUp press enter h ero.jumpDown press enter h …" at bounding box center [660, 186] width 248 height 164
type textarea "hero.moveLeft(1)"
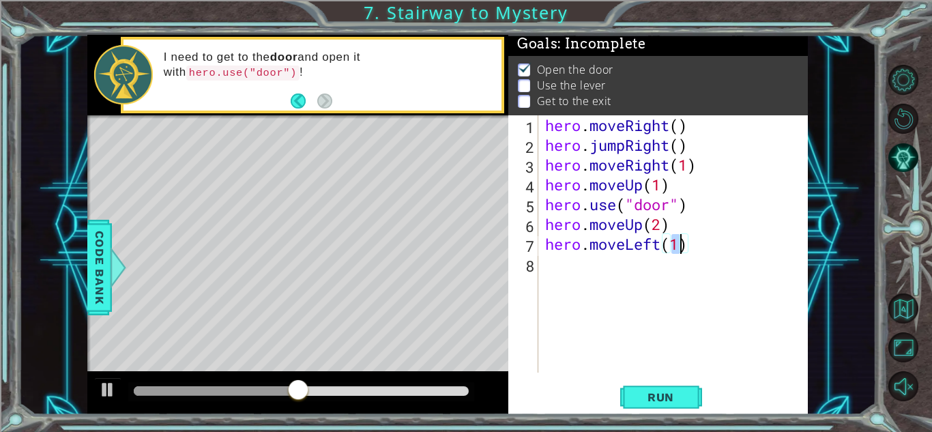
click at [592, 265] on div "hero . moveRight ( ) hero . jumpRight ( ) hero . moveRight ( 1 ) hero . moveUp …" at bounding box center [676, 263] width 269 height 297
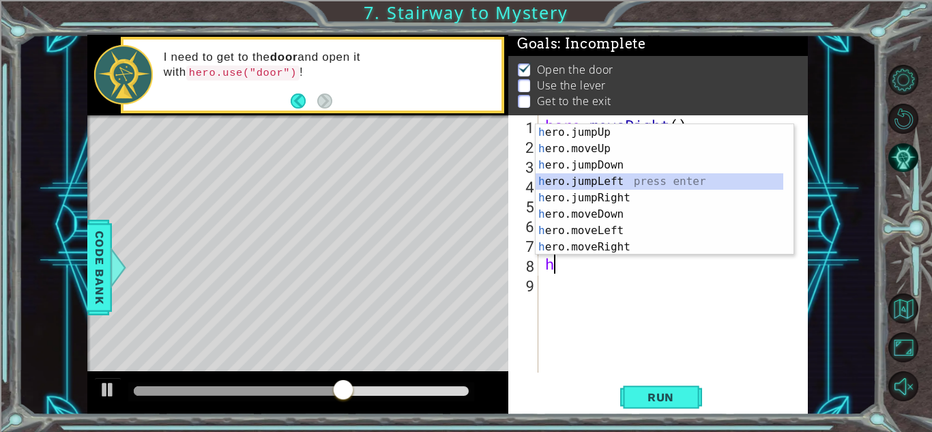
click at [788, 187] on div at bounding box center [787, 197] width 14 height 147
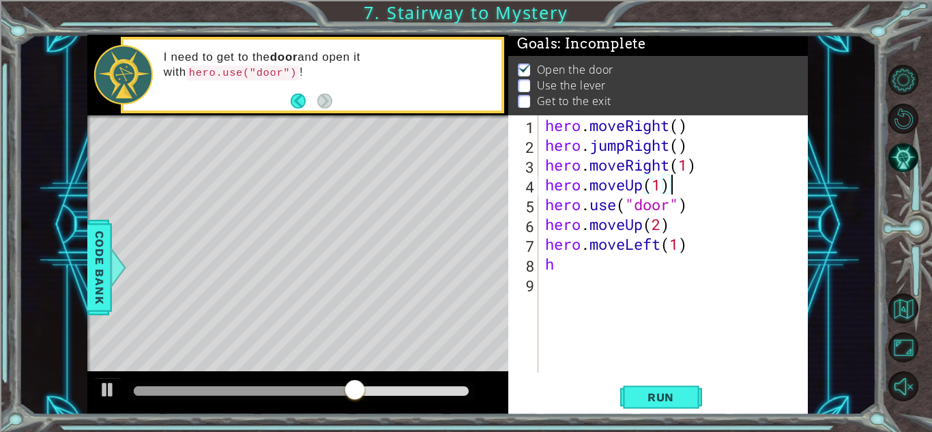
click at [796, 182] on div "hero . moveRight ( ) hero . jumpRight ( ) hero . moveRight ( 1 ) hero . moveUp …" at bounding box center [676, 263] width 269 height 297
click at [615, 260] on div "hero . moveRight ( ) hero . jumpRight ( ) hero . moveRight ( 1 ) hero . moveUp …" at bounding box center [676, 263] width 269 height 297
type textarea "h"
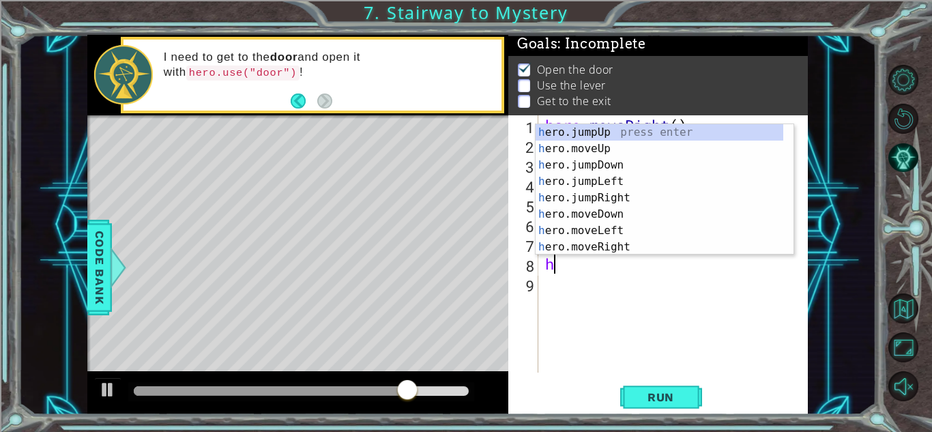
click at [796, 232] on div "hero . moveRight ( ) hero . jumpRight ( ) hero . moveRight ( 1 ) hero . moveUp …" at bounding box center [676, 263] width 269 height 297
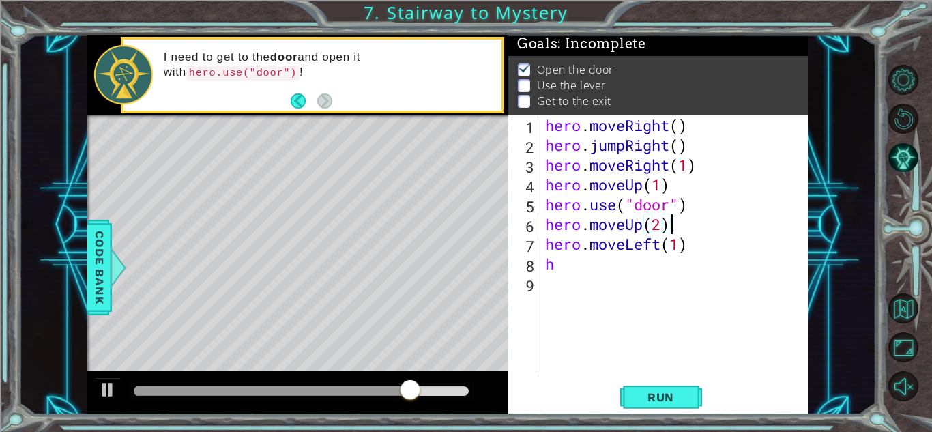
type textarea "hero.moveUp(2)"
click at [608, 277] on div "hero . moveRight ( ) hero . jumpRight ( ) hero . moveRight ( 1 ) hero . moveUp …" at bounding box center [676, 263] width 269 height 297
click at [539, 248] on div "1 2 3 4 5 6 7 8 9 hero . moveRight ( ) hero . jumpRight ( ) hero . moveRight ( …" at bounding box center [656, 243] width 296 height 257
click at [560, 263] on div "hero . moveRight ( ) hero . jumpRight ( ) hero . moveRight ( 1 ) hero . moveUp …" at bounding box center [676, 263] width 269 height 297
type textarea "h"
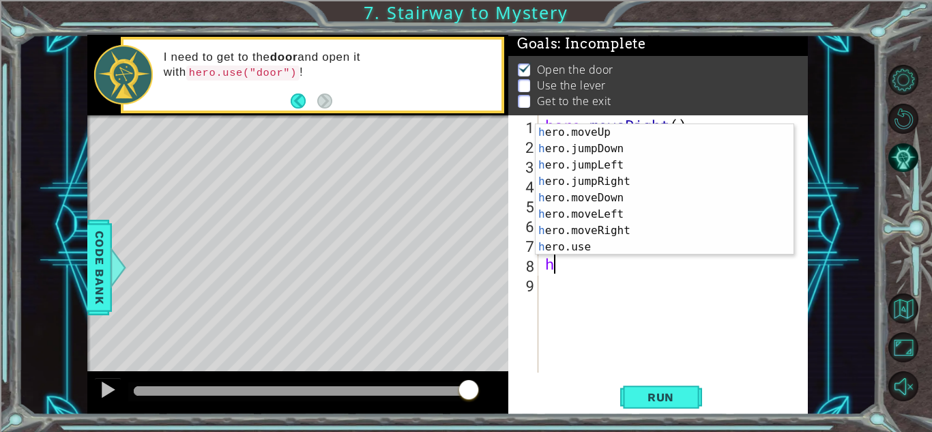
scroll to position [16, 0]
click at [683, 247] on div "h ero.moveUp press enter h ero.jumpDown press enter h ero.jumpLeft press enter …" at bounding box center [660, 206] width 248 height 164
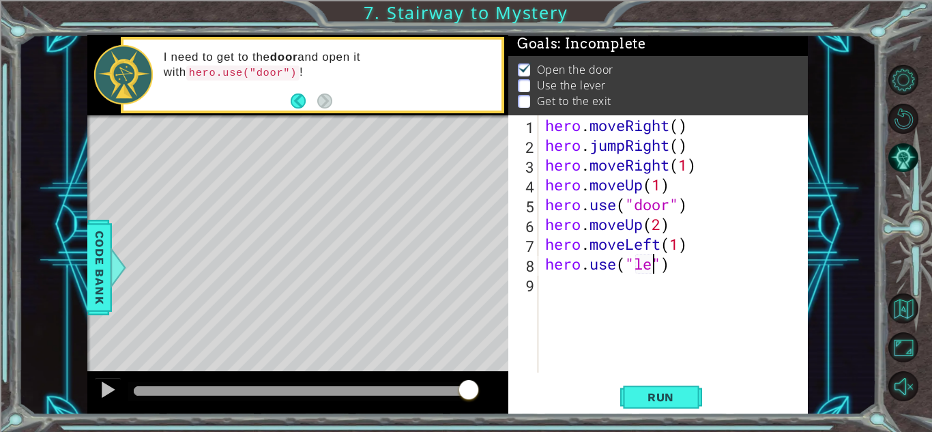
scroll to position [0, 5]
type textarea "hero.use("lever")"
click at [609, 285] on div "hero . moveRight ( ) hero . jumpRight ( ) hero . moveRight ( 1 ) hero . moveUp …" at bounding box center [676, 263] width 269 height 297
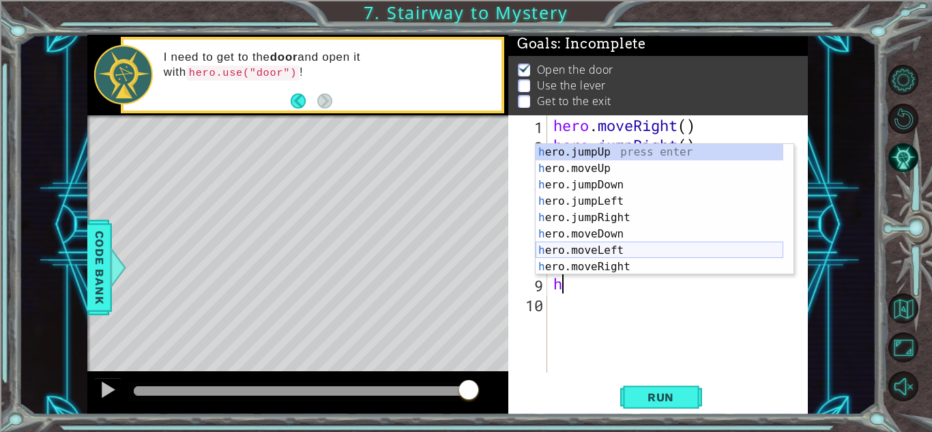
click at [606, 252] on div "h ero.jumpUp press enter h ero.moveUp press enter h ero.jumpDown press enter h …" at bounding box center [660, 226] width 248 height 164
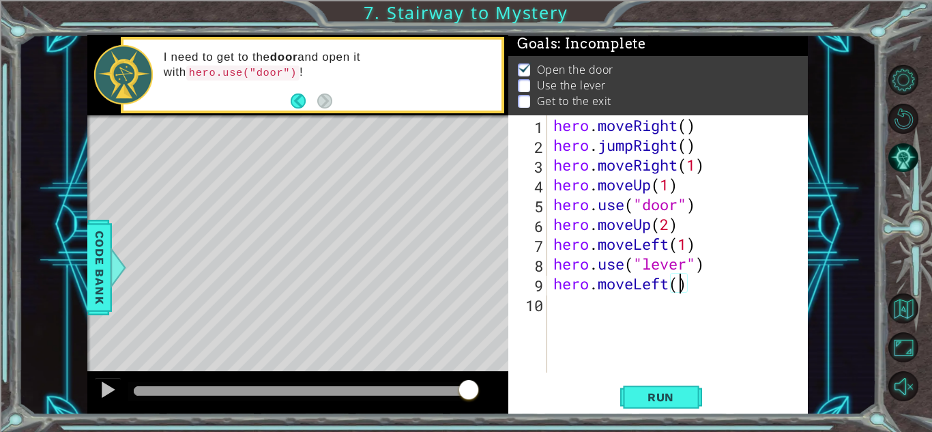
type textarea "hero.moveLeft(2)"
click at [613, 307] on div "hero . moveRight ( ) hero . jumpRight ( ) hero . moveRight ( 1 ) hero . moveUp …" at bounding box center [681, 263] width 261 height 297
type textarea "h"
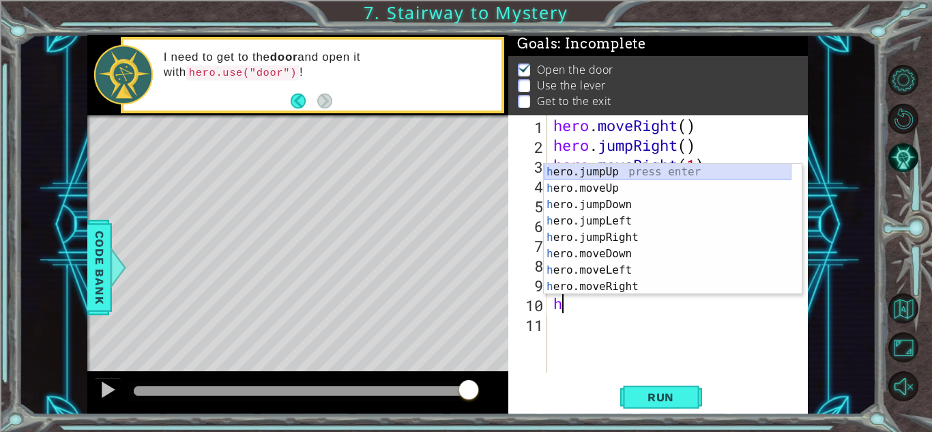
click at [579, 171] on div "h ero.jumpUp press enter h ero.moveUp press enter h ero.jumpDown press enter h …" at bounding box center [668, 246] width 248 height 164
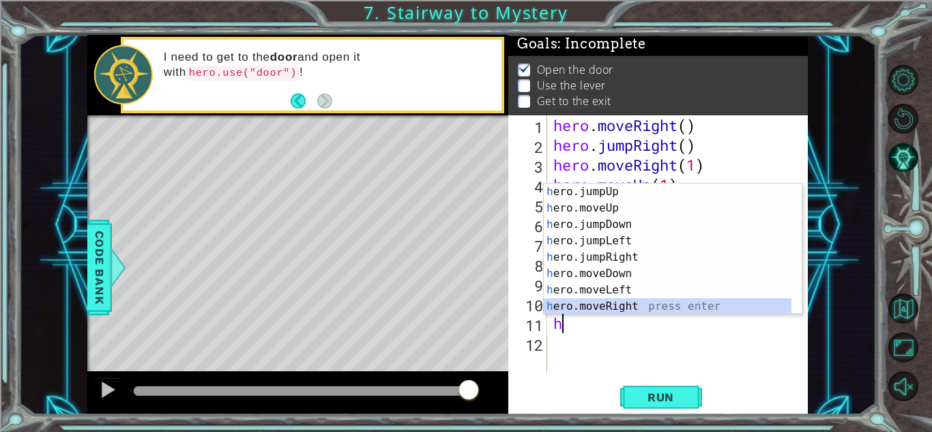
click at [587, 305] on div "h ero.jumpUp press enter h ero.moveUp press enter h ero.jumpDown press enter h …" at bounding box center [668, 266] width 248 height 164
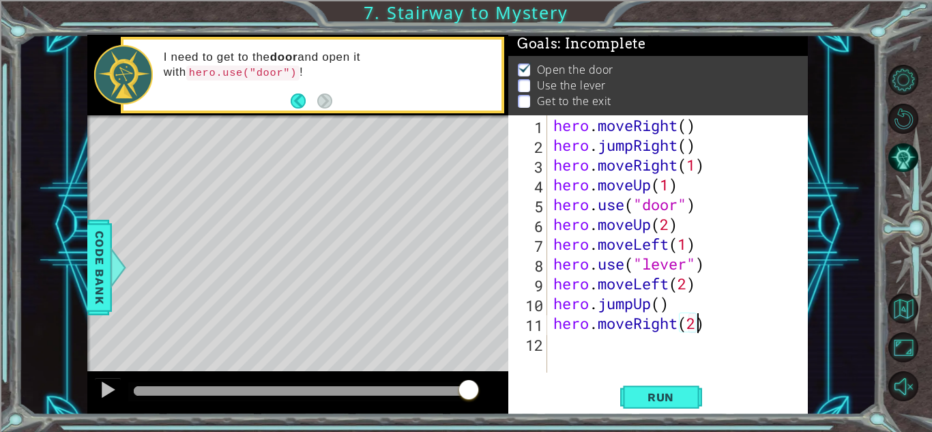
scroll to position [0, 6]
type textarea "hero.moveRight(2)"
click at [665, 394] on span "Run" at bounding box center [661, 397] width 54 height 14
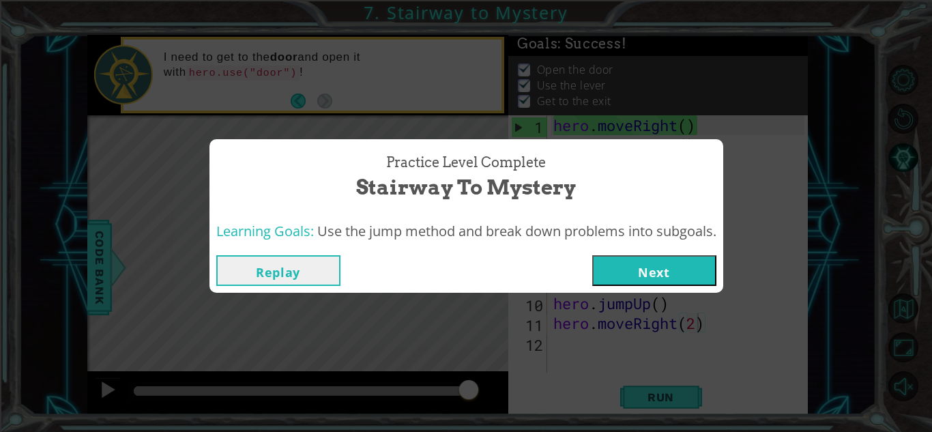
click at [657, 267] on button "Next" at bounding box center [654, 270] width 124 height 31
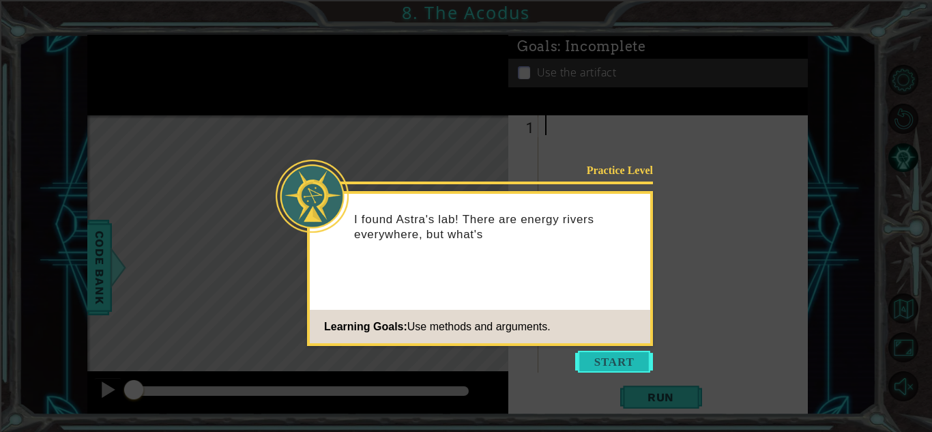
click at [615, 359] on button "Start" at bounding box center [614, 362] width 78 height 22
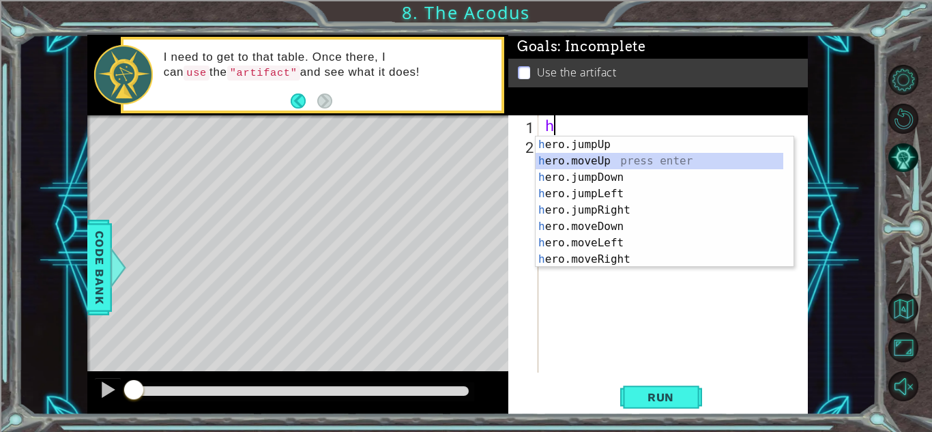
click at [600, 160] on div "h ero.jumpUp press enter h ero.moveUp press enter h ero.jumpDown press enter h …" at bounding box center [660, 218] width 248 height 164
type textarea "hero.moveUp(1)"
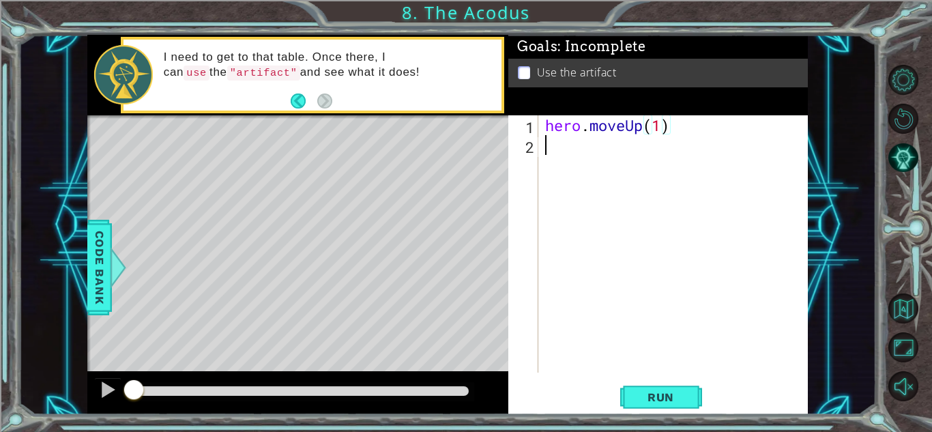
click at [600, 160] on div "hero . moveUp ( 1 )" at bounding box center [676, 263] width 269 height 297
click at [661, 122] on div "hero . moveUp ( 1 )" at bounding box center [676, 263] width 269 height 297
type textarea "hero.moveUp(2)"
click at [620, 148] on div "hero . moveUp ( 2 )" at bounding box center [676, 263] width 269 height 297
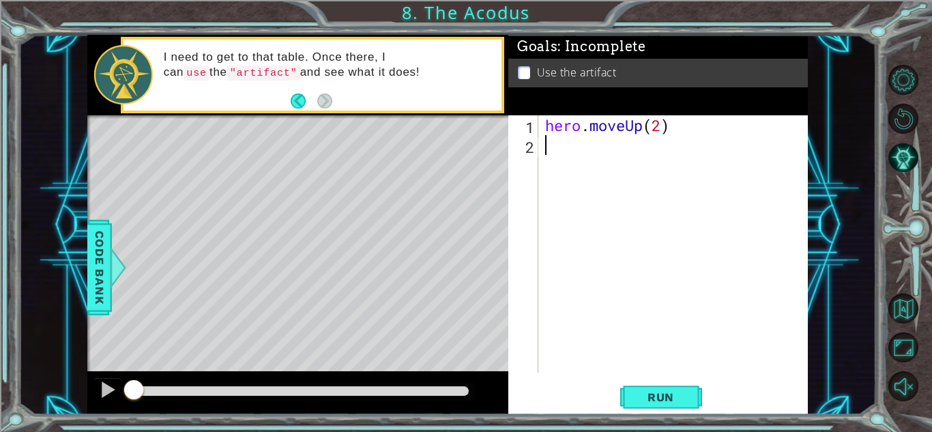
scroll to position [0, 0]
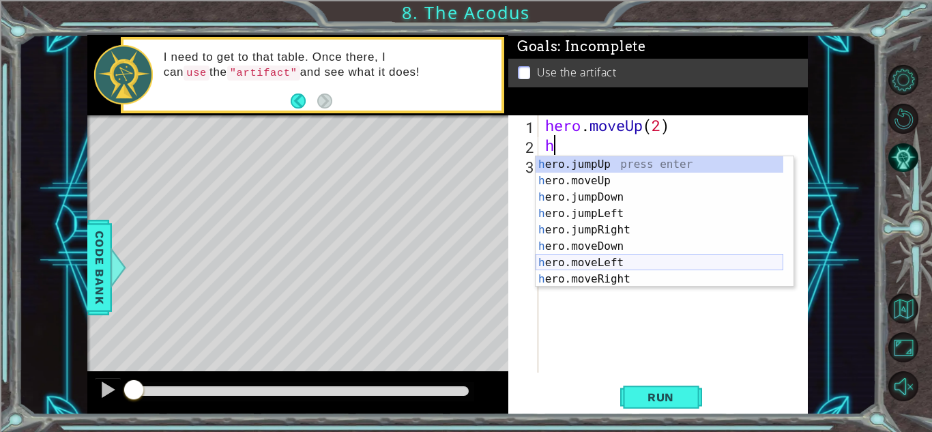
click at [613, 259] on div "h ero.jumpUp press enter h ero.moveUp press enter h ero.jumpDown press enter h …" at bounding box center [660, 238] width 248 height 164
type textarea "hero.moveLeft(1)"
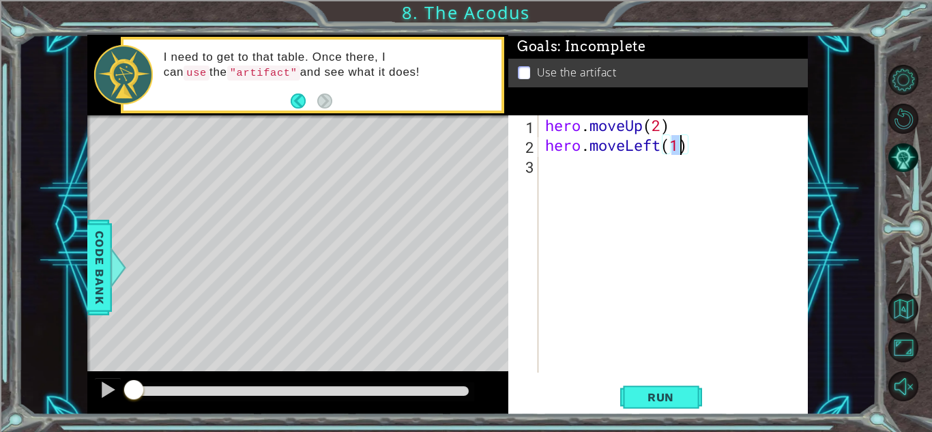
click at [562, 174] on div "hero . moveUp ( 2 ) hero . moveLeft ( 1 )" at bounding box center [676, 263] width 269 height 297
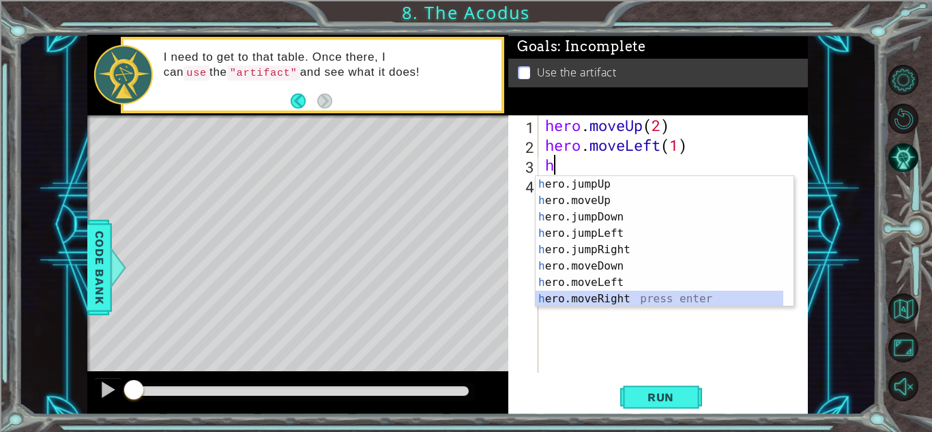
click at [567, 298] on div "h ero.jumpUp press enter h ero.moveUp press enter h ero.jumpDown press enter h …" at bounding box center [660, 258] width 248 height 164
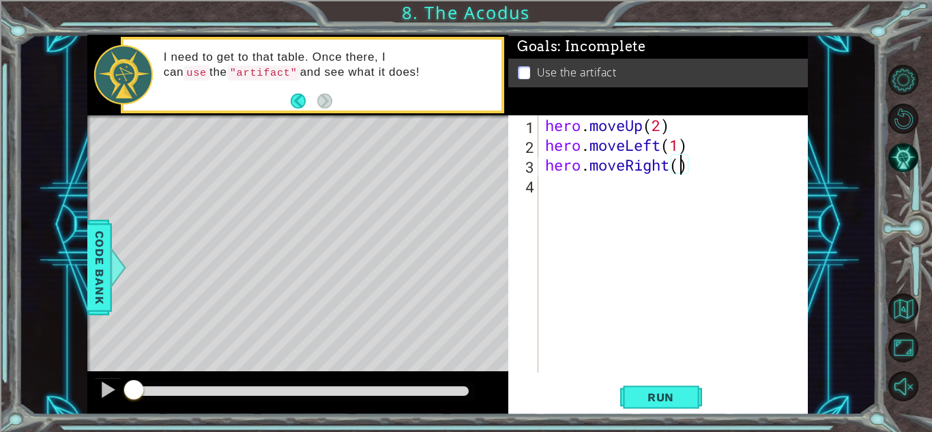
type textarea "hero.moveRight(2)"
click at [552, 177] on div "hero . moveUp ( 2 ) hero . moveLeft ( 1 ) hero . moveRight ( 2 )" at bounding box center [676, 263] width 269 height 297
type textarea "h"
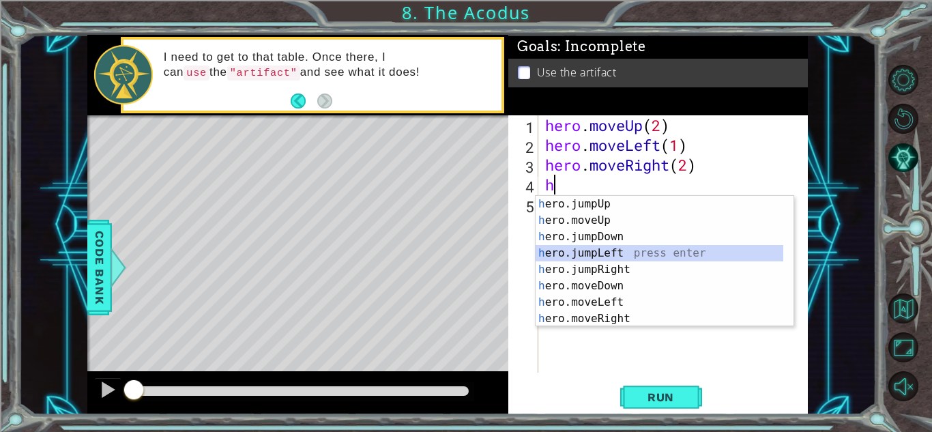
click at [573, 253] on div "h ero.jumpUp press enter h ero.moveUp press enter h ero.jumpDown press enter h …" at bounding box center [660, 278] width 248 height 164
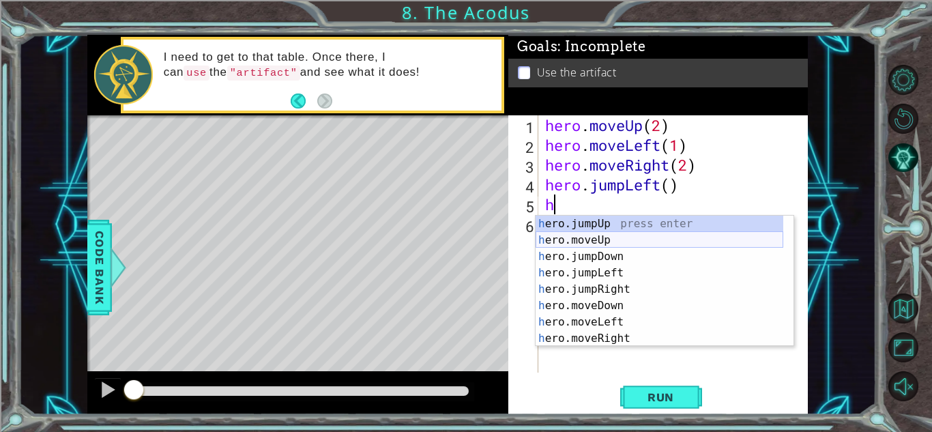
click at [623, 237] on div "h ero.jumpUp press enter h ero.moveUp press enter h ero.jumpDown press enter h …" at bounding box center [660, 298] width 248 height 164
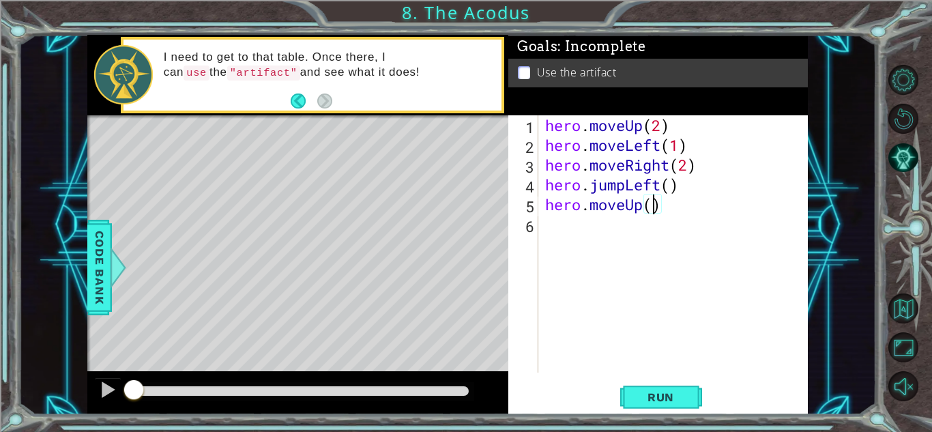
type textarea "hero.moveUp(2)"
click at [559, 220] on div "hero . moveUp ( 2 ) hero . moveLeft ( 1 ) hero . moveRight ( 2 ) hero . jumpLef…" at bounding box center [676, 263] width 269 height 297
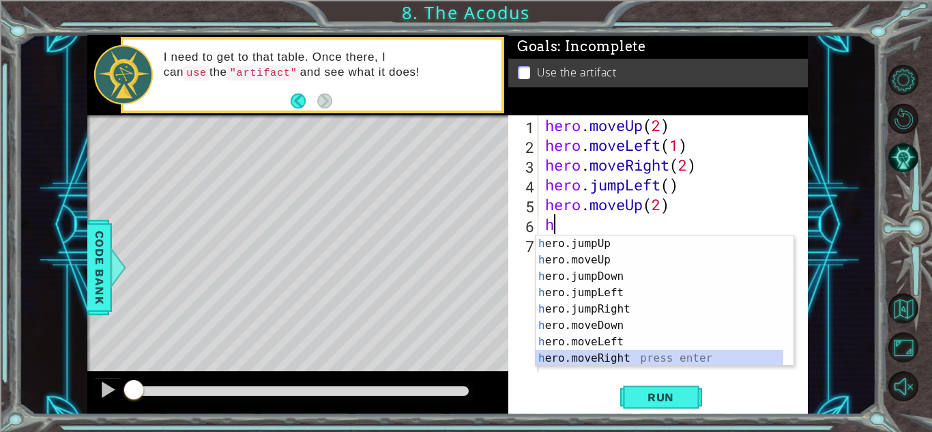
click at [560, 355] on div "h ero.jumpUp press enter h ero.moveUp press enter h ero.jumpDown press enter h …" at bounding box center [660, 317] width 248 height 164
type textarea "hero.moveRight(1)"
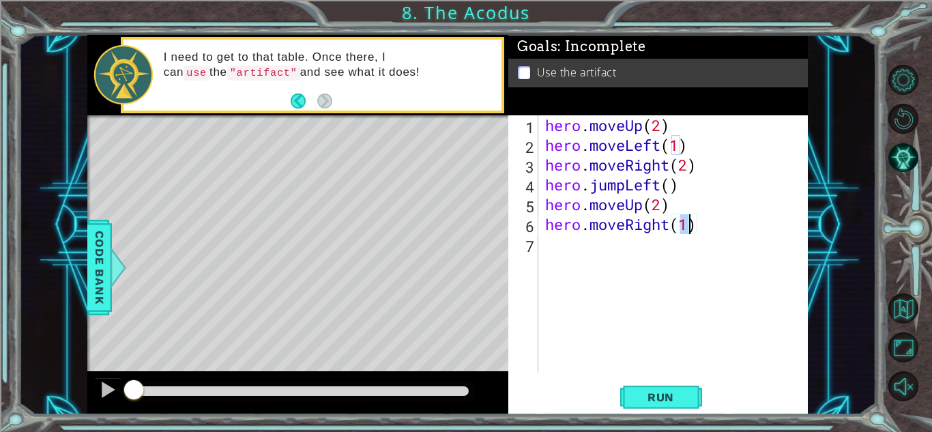
click at [554, 243] on div "hero . moveUp ( 2 ) hero . moveLeft ( 1 ) hero . moveRight ( 2 ) hero . jumpLef…" at bounding box center [676, 263] width 269 height 297
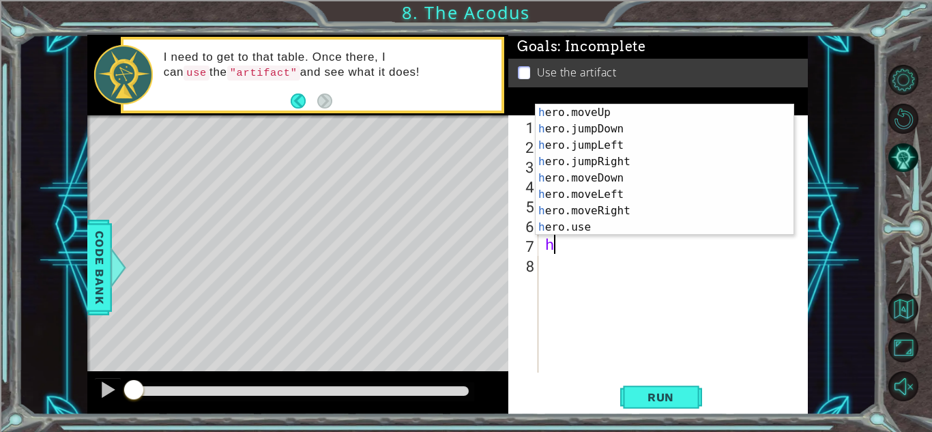
scroll to position [16, 0]
click at [704, 227] on div "h ero.moveUp press enter h ero.jumpDown press enter h ero.jumpLeft press enter …" at bounding box center [660, 186] width 248 height 164
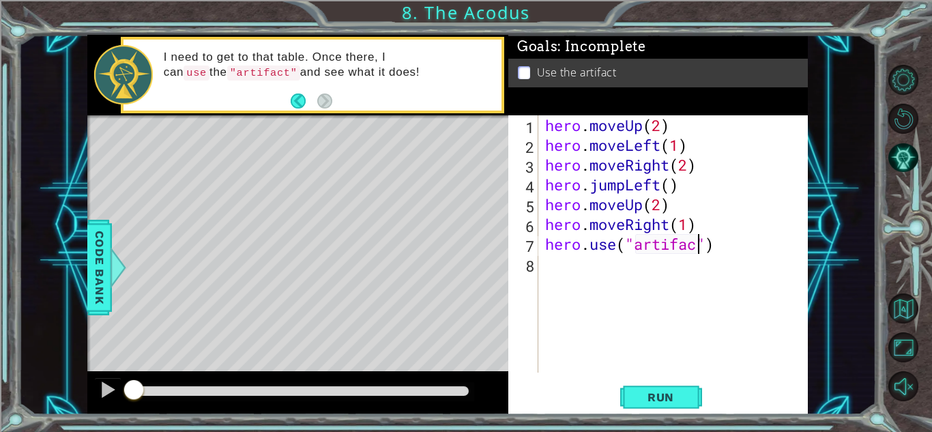
scroll to position [0, 8]
click at [662, 405] on button "Run" at bounding box center [661, 397] width 82 height 30
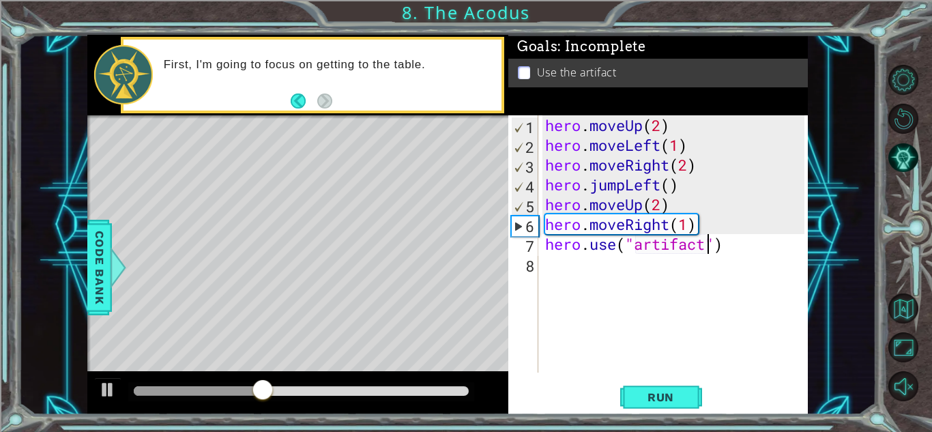
click at [278, 389] on div at bounding box center [301, 391] width 335 height 10
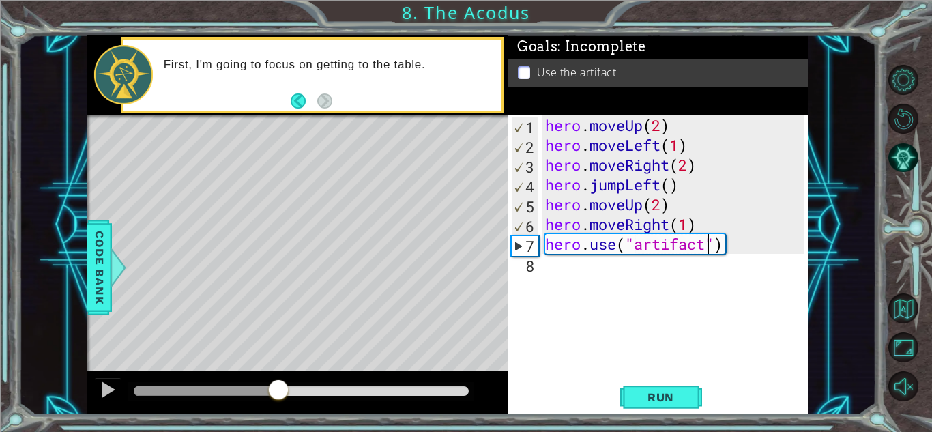
click at [649, 167] on div "hero . moveUp ( 2 ) hero . moveLeft ( 1 ) hero . moveRight ( 2 ) hero . jumpLef…" at bounding box center [676, 263] width 269 height 297
click at [671, 164] on div "hero . moveUp ( 2 ) hero . moveLeft ( 1 ) hero . moveRight ( 2 ) hero . jumpLef…" at bounding box center [676, 263] width 269 height 297
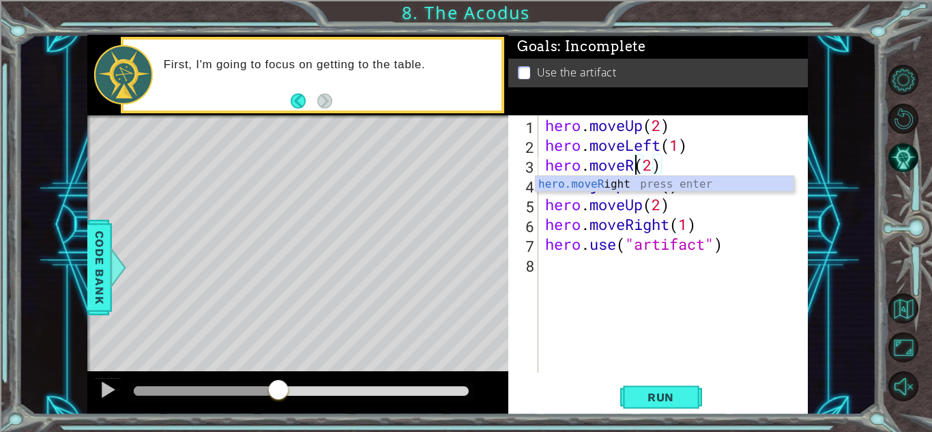
scroll to position [0, 4]
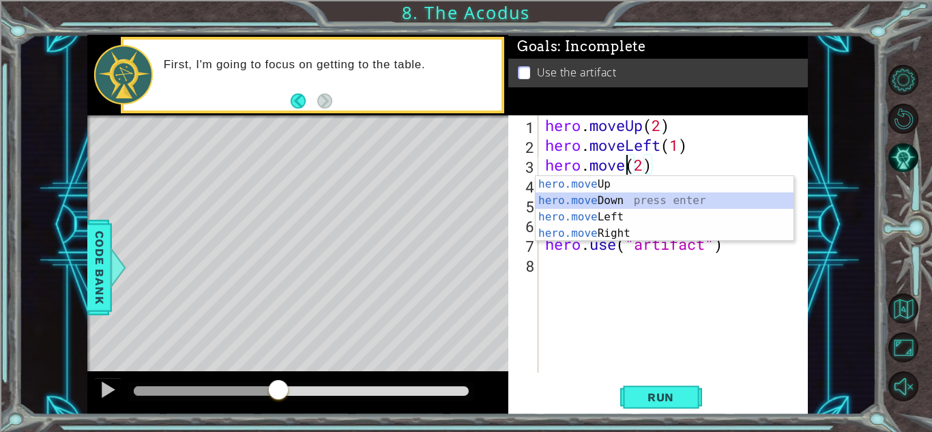
click at [573, 199] on div "hero.move Up press enter hero.move Down press enter hero.move Left press enter …" at bounding box center [665, 225] width 258 height 98
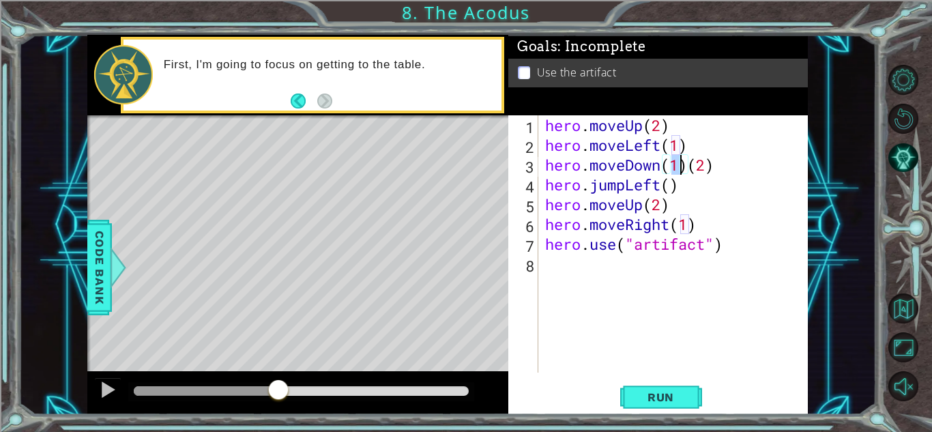
click at [682, 167] on div "hero . moveUp ( 2 ) hero . moveLeft ( 1 ) hero . moveDown ( 1 ) ( 2 ) hero . ju…" at bounding box center [673, 243] width 262 height 257
click at [687, 166] on div "hero . moveUp ( 2 ) hero . moveLeft ( 1 ) hero . moveDown ( 1 ) ( 2 ) hero . ju…" at bounding box center [676, 263] width 269 height 297
type textarea "hero.moveDown(2)"
click at [647, 408] on button "Run" at bounding box center [661, 397] width 82 height 30
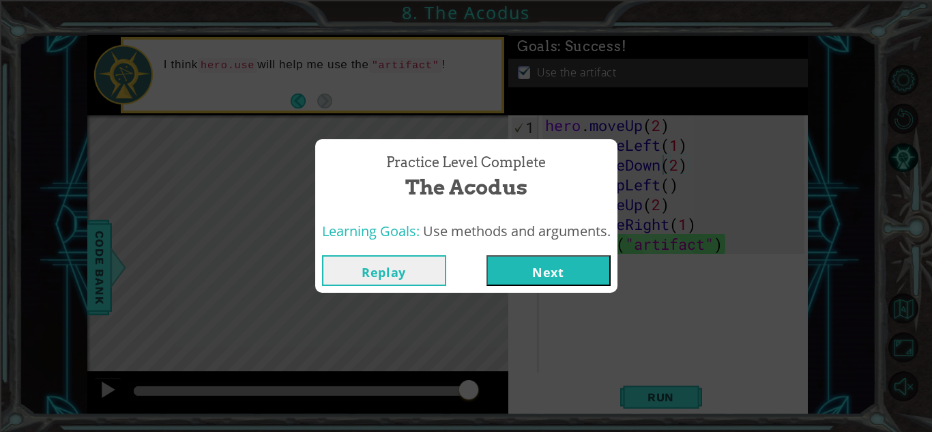
click at [546, 291] on div "Replay Next" at bounding box center [466, 270] width 302 height 44
click at [547, 275] on button "Next" at bounding box center [549, 270] width 124 height 31
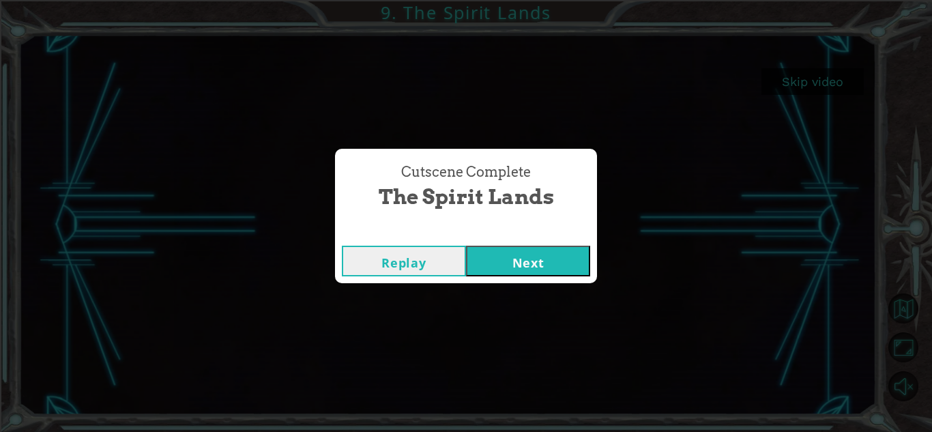
click at [514, 252] on button "Next" at bounding box center [528, 261] width 124 height 31
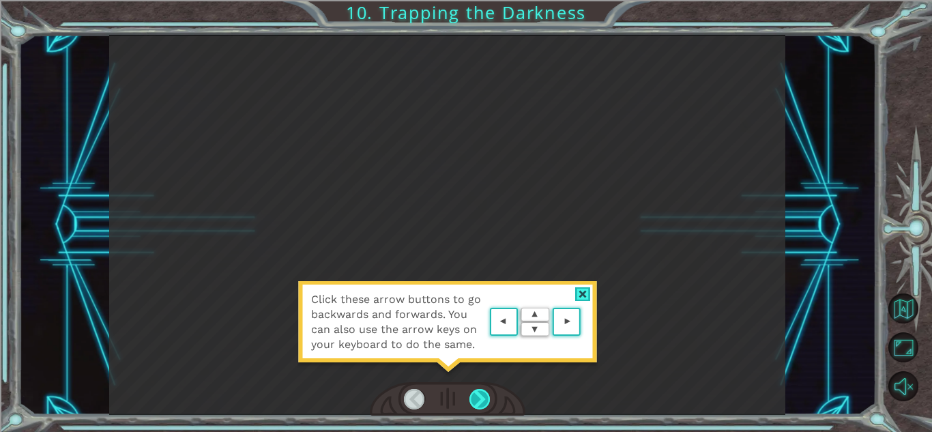
click at [487, 406] on div at bounding box center [479, 399] width 21 height 20
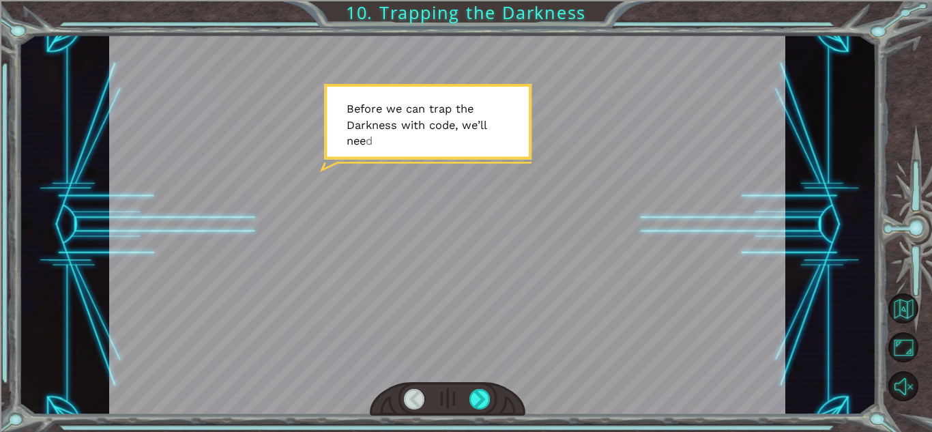
click at [407, 402] on div at bounding box center [414, 399] width 21 height 20
click at [430, 357] on div at bounding box center [447, 225] width 676 height 380
click at [310, 325] on div at bounding box center [447, 225] width 676 height 380
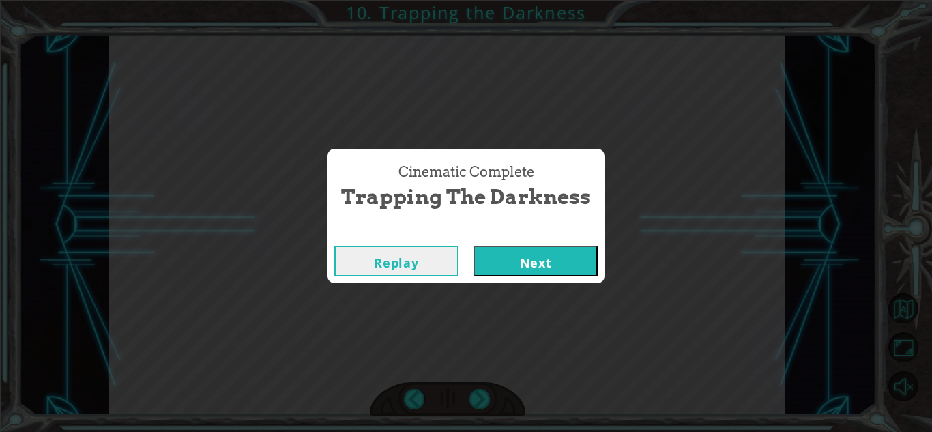
click at [491, 252] on button "Next" at bounding box center [536, 261] width 124 height 31
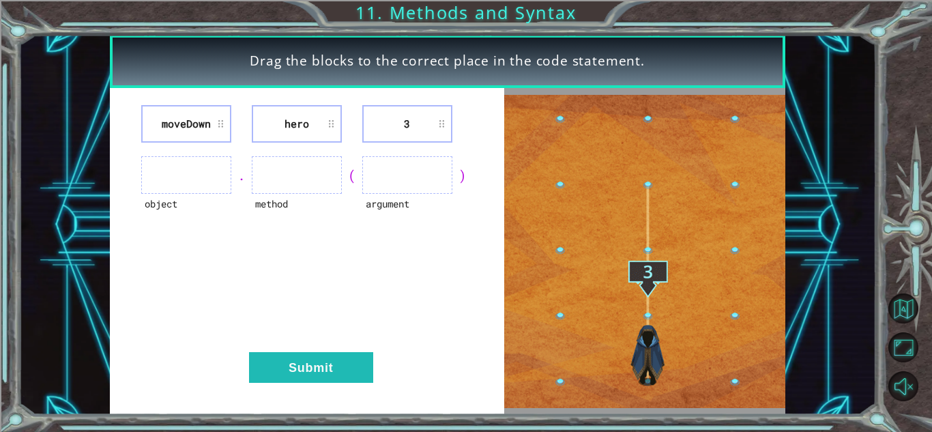
click at [200, 184] on ul at bounding box center [186, 175] width 90 height 38
click at [288, 366] on button "Submit" at bounding box center [311, 367] width 124 height 31
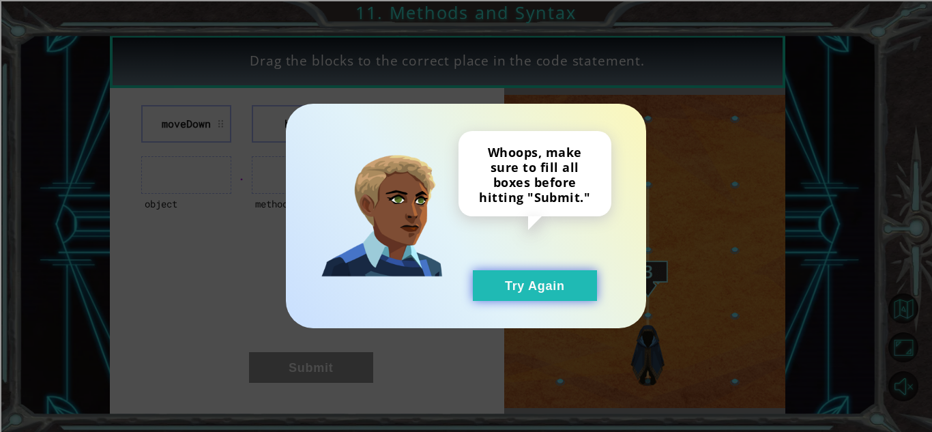
click at [495, 289] on button "Try Again" at bounding box center [535, 285] width 124 height 31
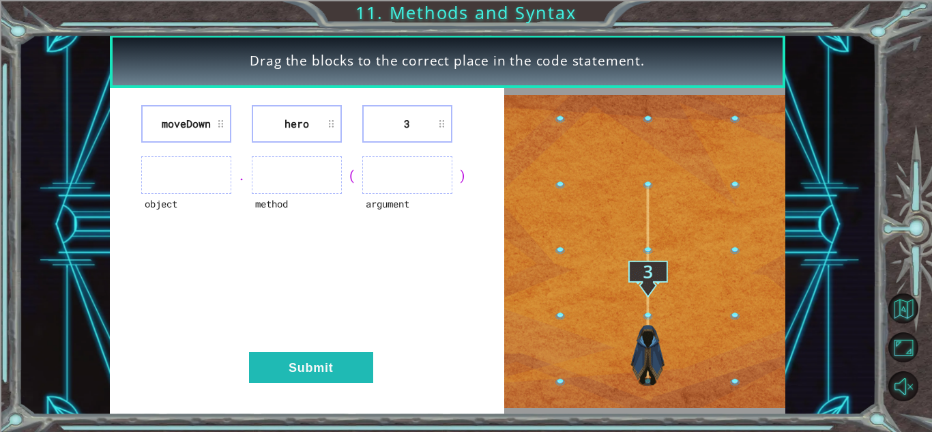
click at [384, 178] on ul at bounding box center [407, 175] width 90 height 38
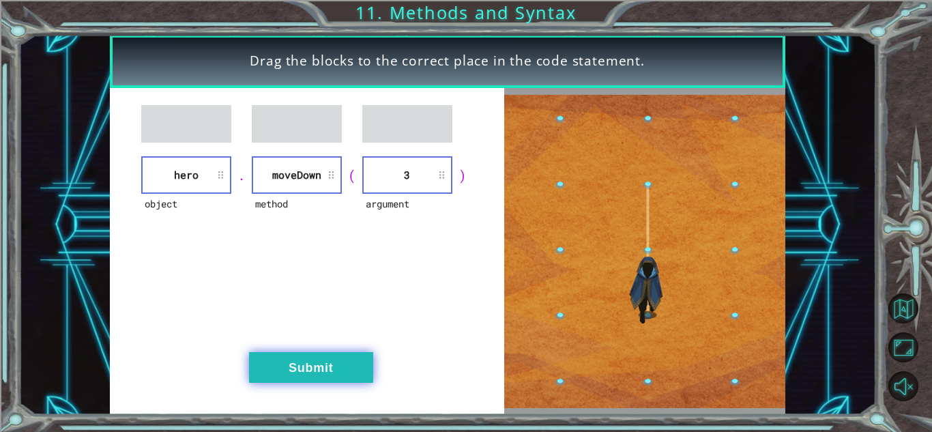
click at [305, 356] on button "Submit" at bounding box center [311, 367] width 124 height 31
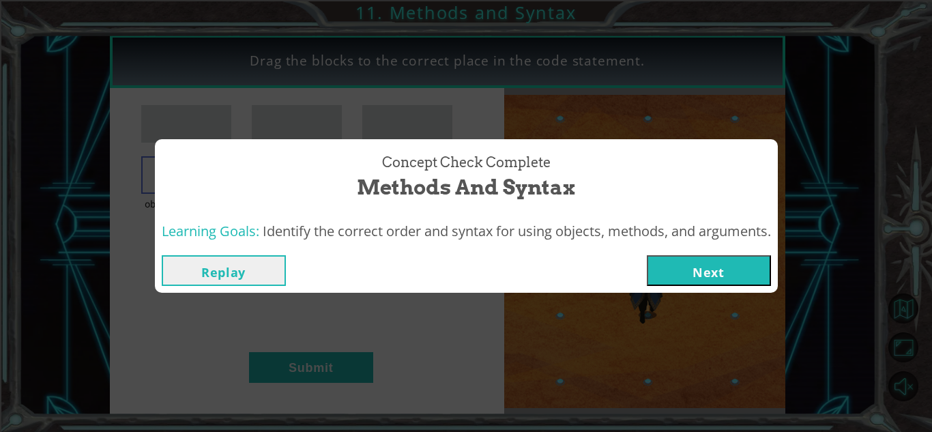
click at [680, 267] on button "Next" at bounding box center [709, 270] width 124 height 31
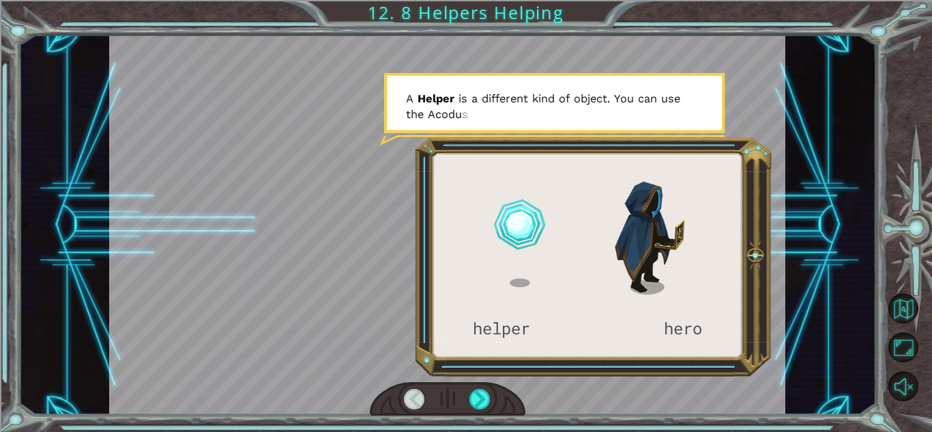
click at [525, 300] on div at bounding box center [447, 225] width 676 height 380
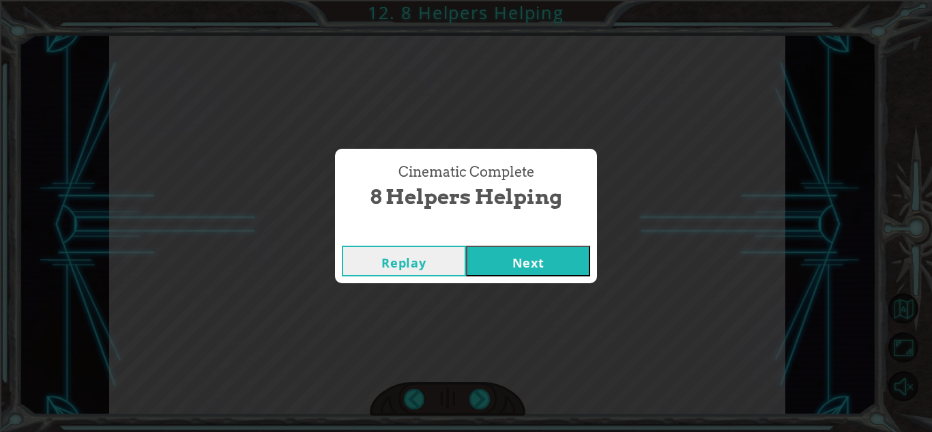
click at [534, 261] on button "Next" at bounding box center [528, 261] width 124 height 31
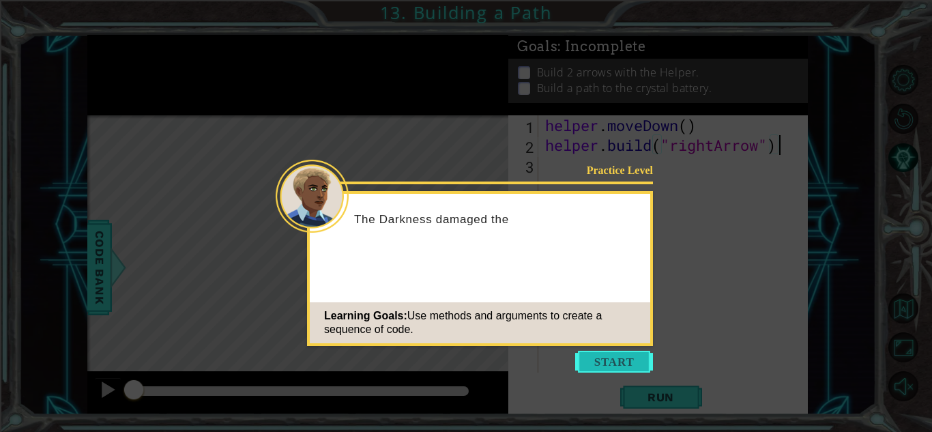
click at [617, 364] on button "Start" at bounding box center [614, 362] width 78 height 22
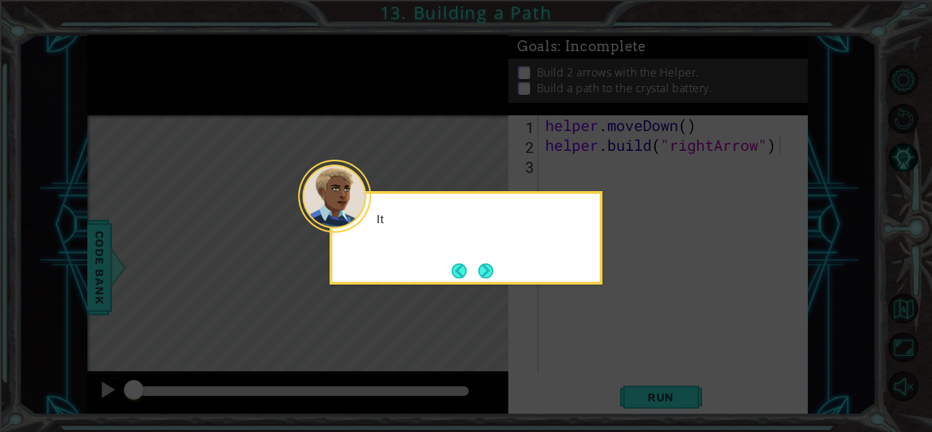
click at [617, 364] on icon at bounding box center [466, 216] width 932 height 432
click at [476, 272] on button "Back" at bounding box center [465, 270] width 27 height 15
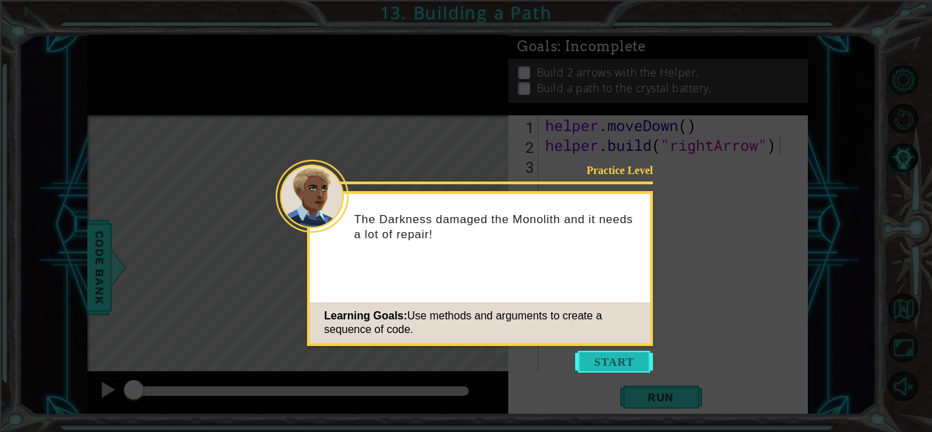
click at [588, 359] on button "Start" at bounding box center [614, 362] width 78 height 22
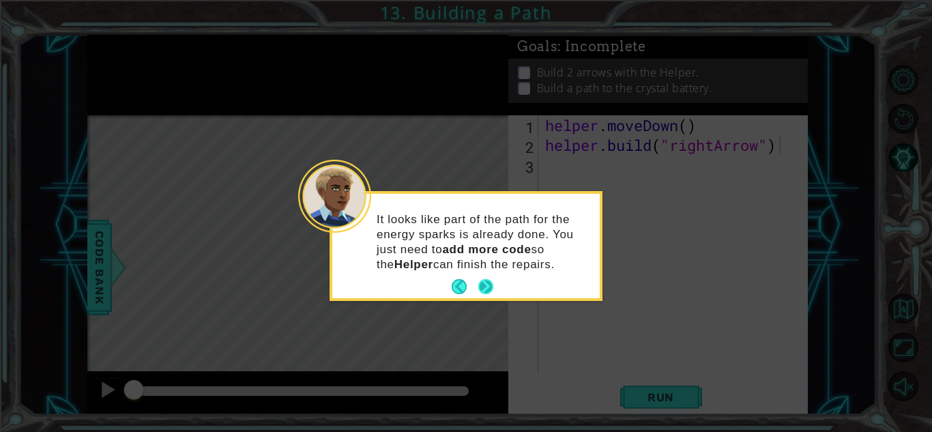
click at [489, 284] on button "Next" at bounding box center [485, 286] width 15 height 15
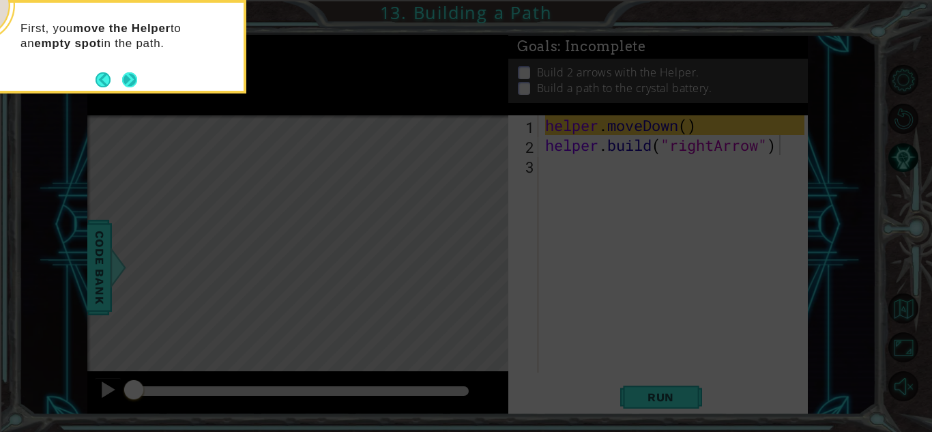
click at [126, 85] on button "Next" at bounding box center [129, 80] width 16 height 16
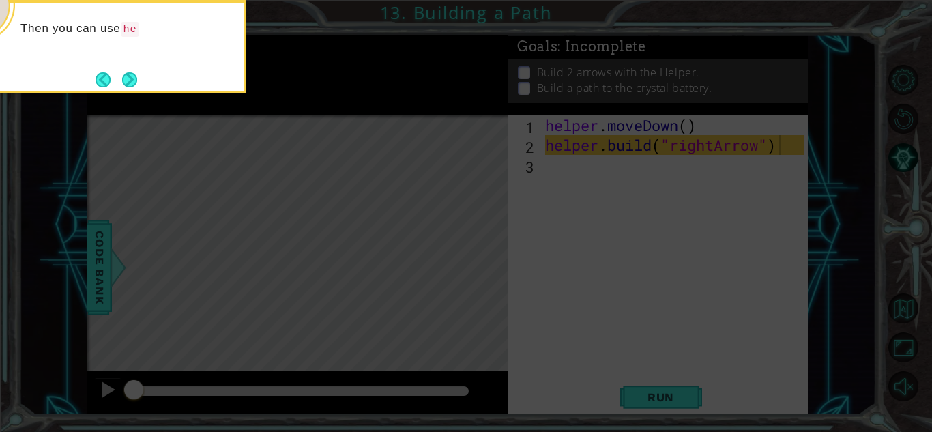
click at [126, 85] on button "Next" at bounding box center [130, 80] width 16 height 16
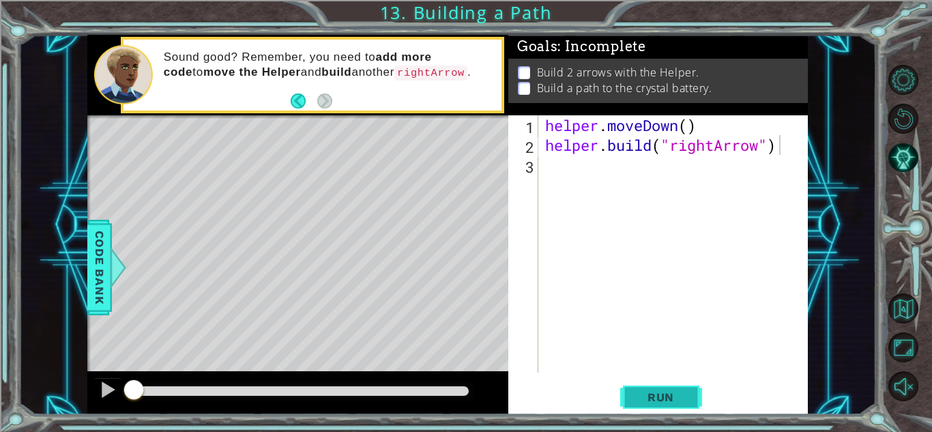
click at [653, 398] on span "Run" at bounding box center [661, 397] width 54 height 14
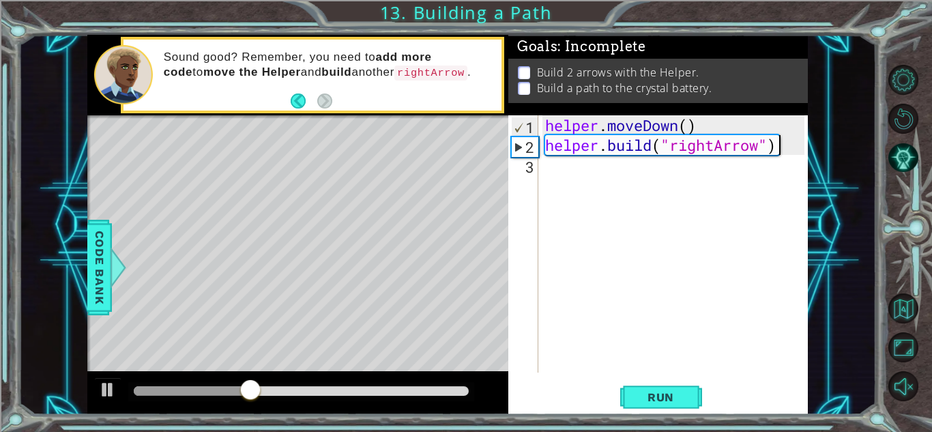
click at [559, 166] on div "helper . moveDown ( ) helper . build ( "rightArrow" )" at bounding box center [676, 263] width 269 height 297
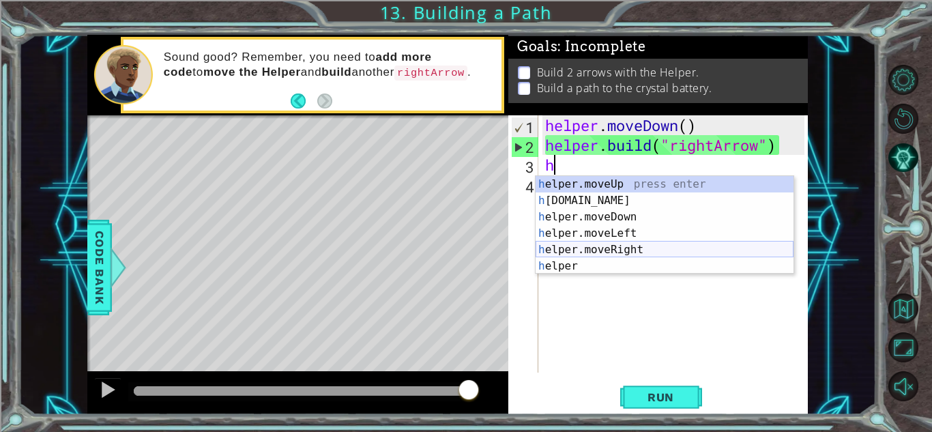
click at [602, 244] on div "h elper.moveUp press enter h [DOMAIN_NAME] press enter h elper.moveDown press e…" at bounding box center [665, 241] width 258 height 131
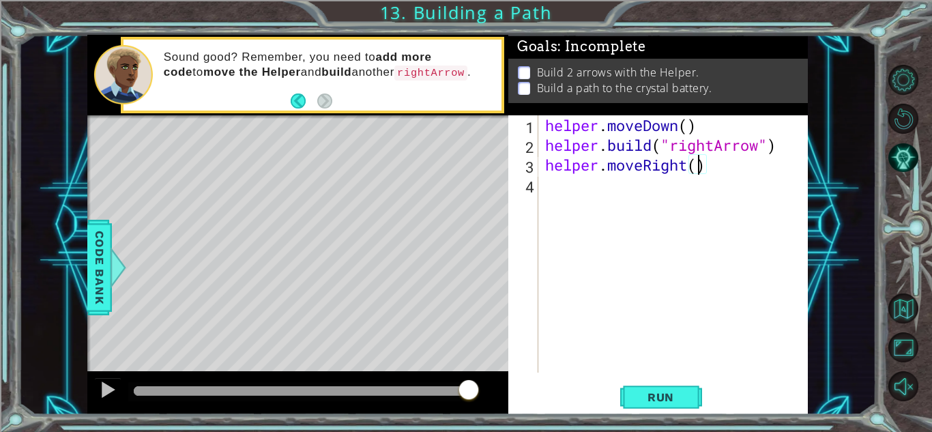
type textarea "helper.moveRight(3)"
click at [545, 186] on div "helper . moveDown ( ) helper . build ( "rightArrow" ) helper . moveRight ( 3 )" at bounding box center [676, 263] width 269 height 297
click at [575, 205] on div "helper . moveDown ( ) helper . build ( "rightArrow" ) helper . moveRight ( 3 )" at bounding box center [676, 263] width 269 height 297
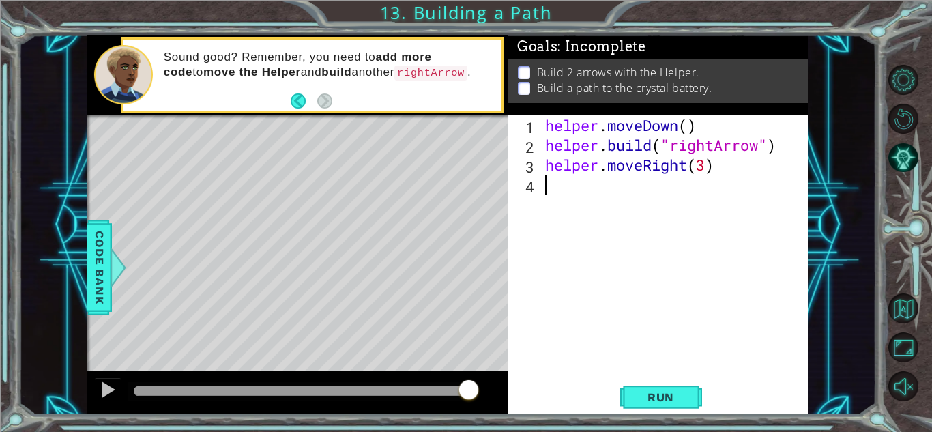
click at [575, 205] on div "helper . moveDown ( ) helper . build ( "rightArrow" ) helper . moveRight ( 3 )" at bounding box center [676, 263] width 269 height 297
type textarea "h"
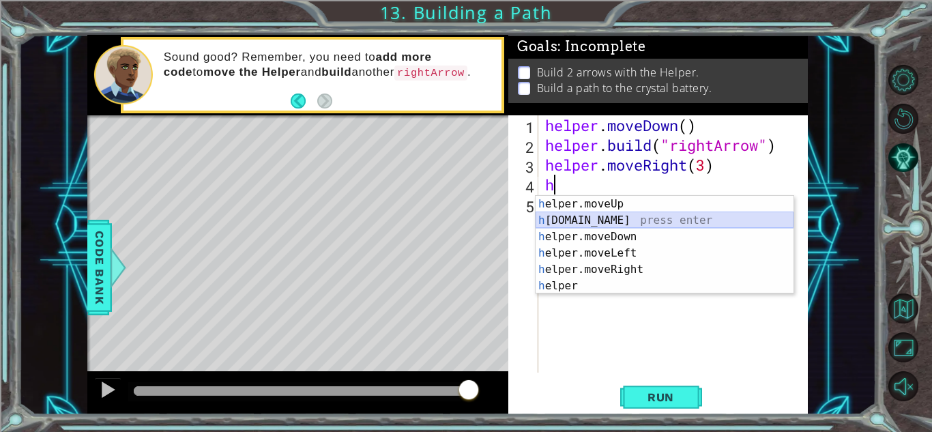
drag, startPoint x: 565, startPoint y: 223, endPoint x: 557, endPoint y: 222, distance: 8.2
click at [557, 222] on div "h elper.moveUp press enter h [DOMAIN_NAME] press enter h elper.moveDown press e…" at bounding box center [665, 261] width 258 height 131
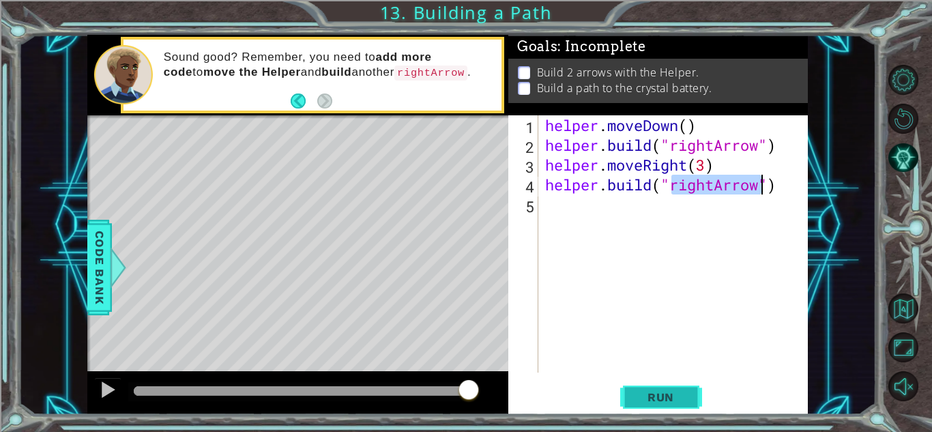
type textarea "[DOMAIN_NAME]("rightArrow")"
click at [641, 403] on span "Run" at bounding box center [661, 397] width 54 height 14
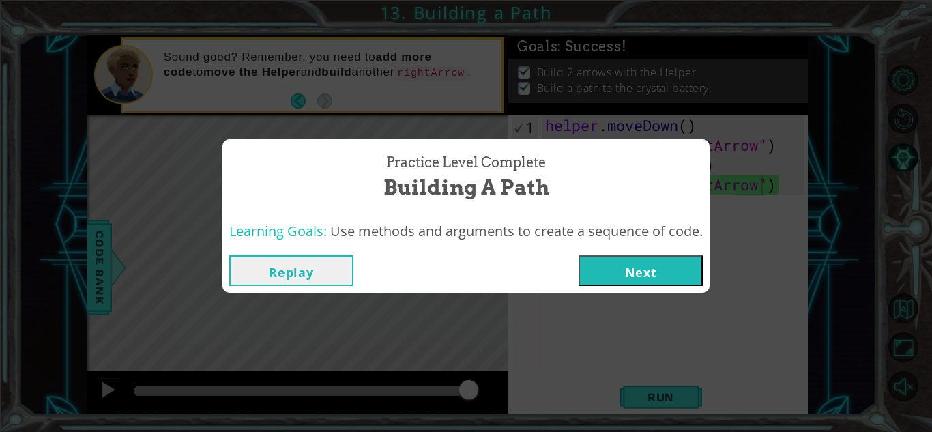
click at [598, 276] on button "Next" at bounding box center [641, 270] width 124 height 31
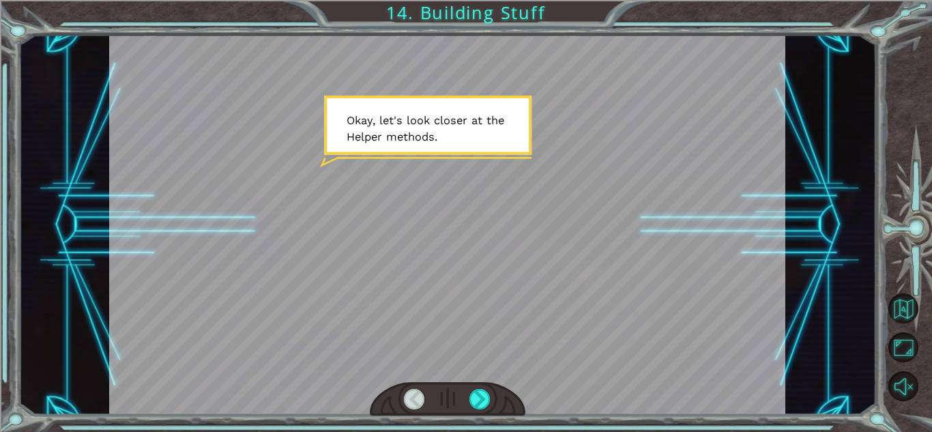
click at [457, 207] on div at bounding box center [447, 225] width 676 height 380
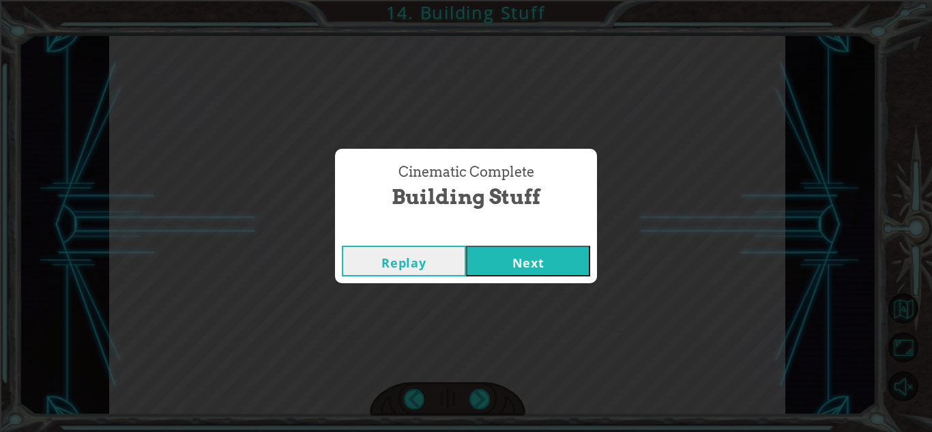
click at [525, 262] on button "Next" at bounding box center [528, 261] width 124 height 31
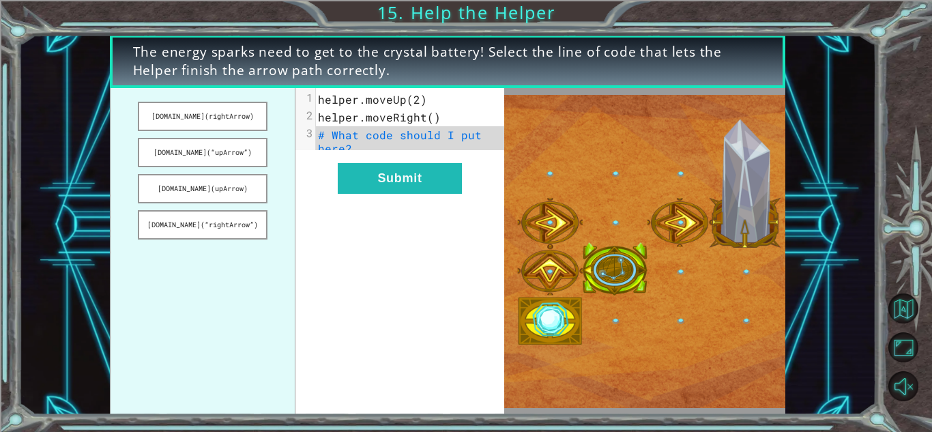
drag, startPoint x: 208, startPoint y: 113, endPoint x: 343, endPoint y: 157, distance: 142.2
click at [343, 157] on div "[DOMAIN_NAME](rightArrow) [DOMAIN_NAME](“upArrow”) [DOMAIN_NAME](upArrow) [DOMA…" at bounding box center [307, 251] width 394 height 327
click at [240, 115] on button "[DOMAIN_NAME](rightArrow)" at bounding box center [202, 116] width 129 height 29
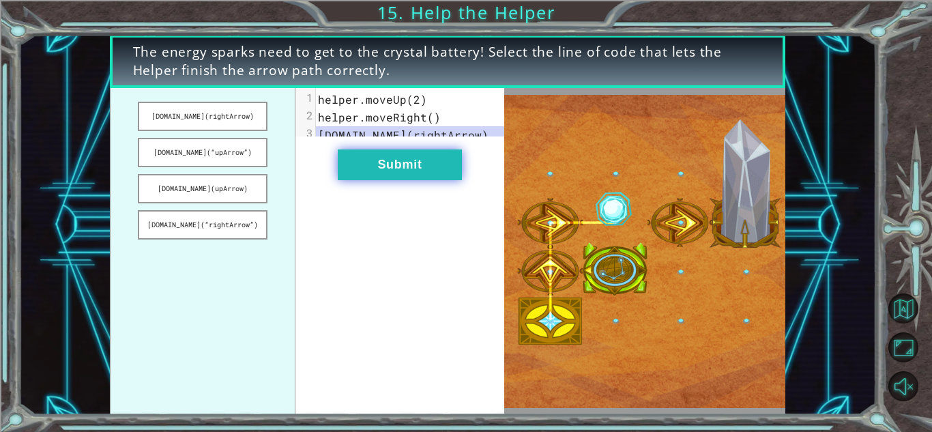
click at [379, 176] on button "Submit" at bounding box center [400, 164] width 124 height 31
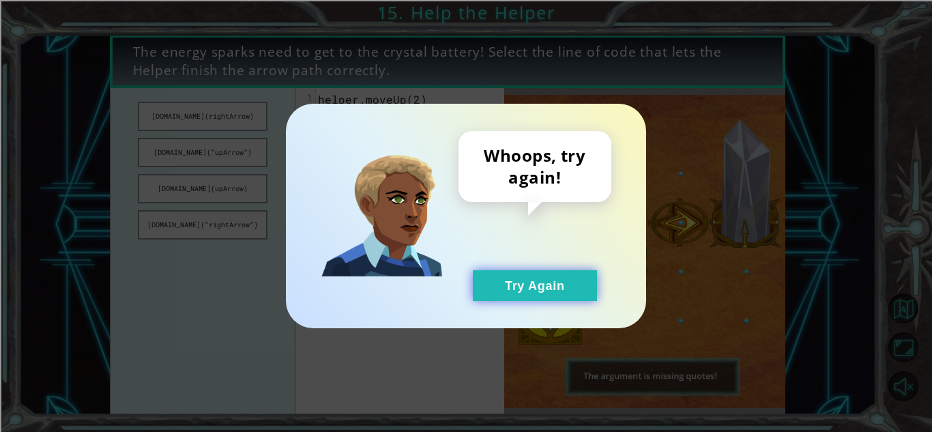
click at [495, 293] on button "Try Again" at bounding box center [535, 285] width 124 height 31
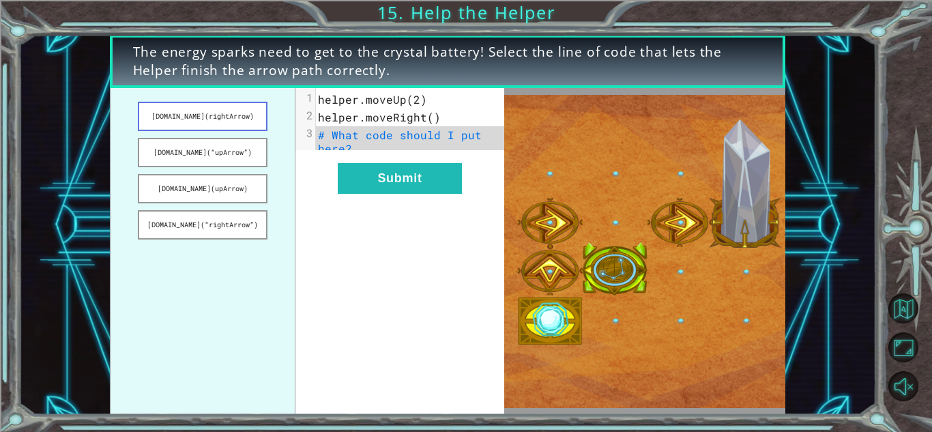
click at [212, 114] on button "[DOMAIN_NAME](rightArrow)" at bounding box center [202, 116] width 129 height 29
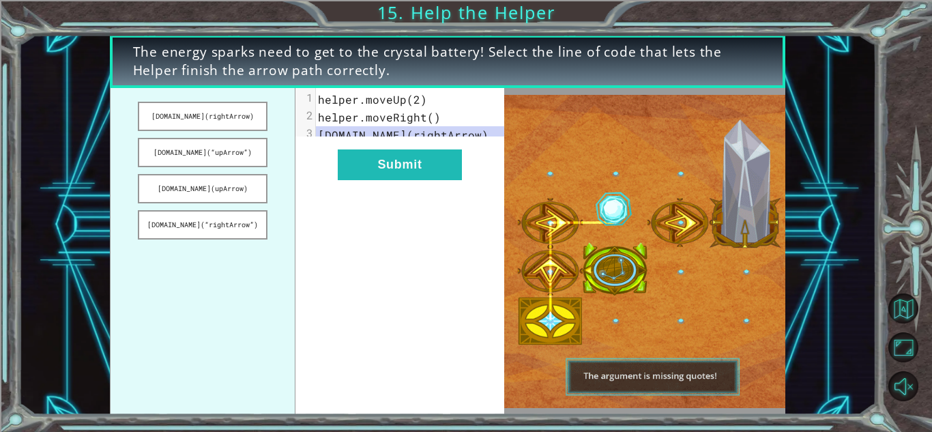
click at [437, 121] on pre "helper.moveRight()" at bounding box center [415, 117] width 199 height 18
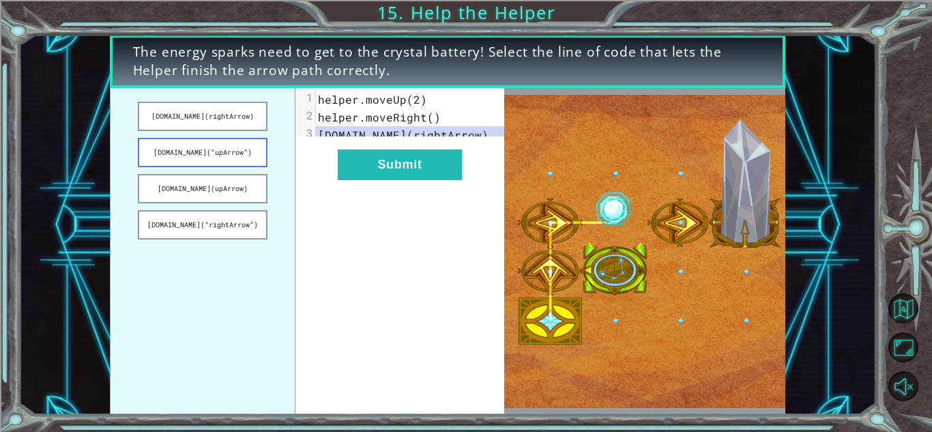
click at [246, 146] on button "[DOMAIN_NAME](“upArrow”)" at bounding box center [202, 152] width 129 height 29
click at [411, 177] on button "Submit" at bounding box center [400, 164] width 124 height 31
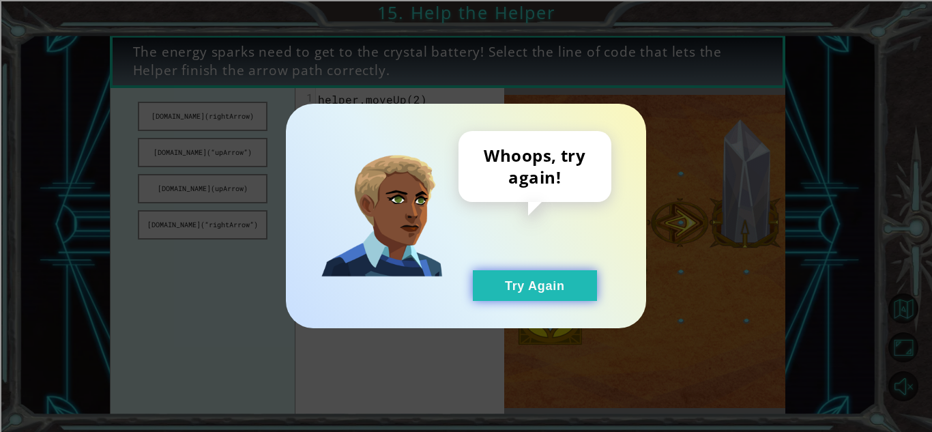
click at [506, 298] on button "Try Again" at bounding box center [535, 285] width 124 height 31
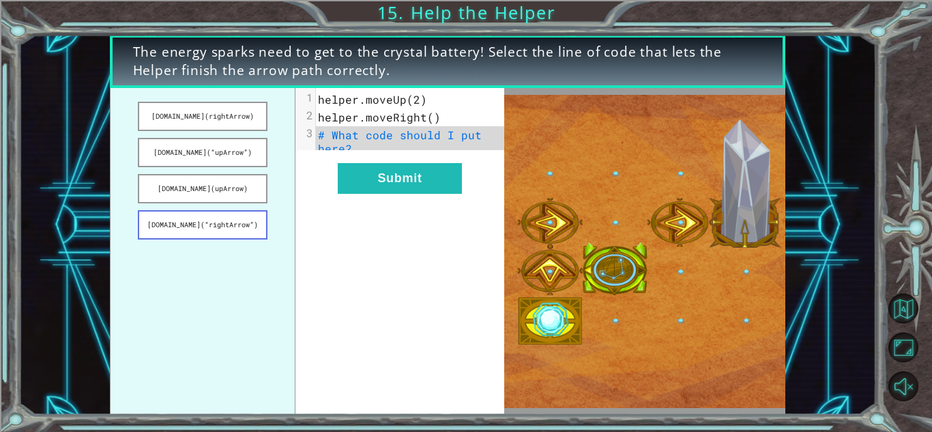
click at [171, 228] on button "[DOMAIN_NAME](“rightArrow”)" at bounding box center [202, 224] width 129 height 29
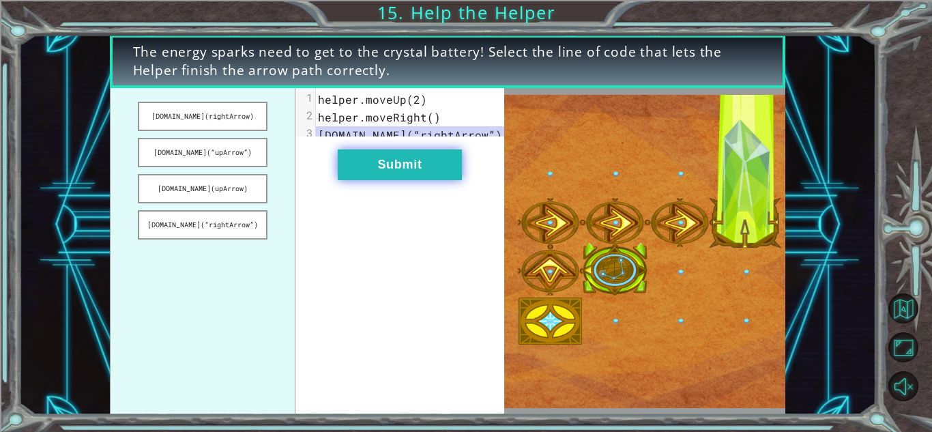
click at [353, 166] on button "Submit" at bounding box center [400, 164] width 124 height 31
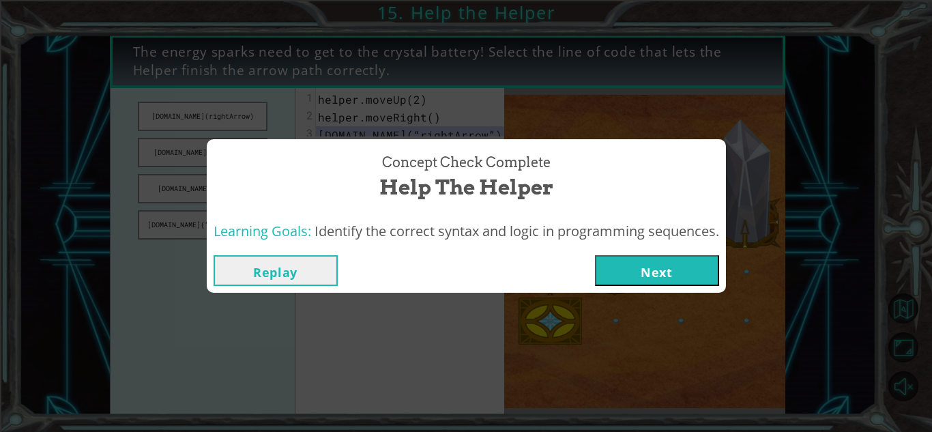
click at [291, 262] on button "Replay" at bounding box center [276, 270] width 124 height 31
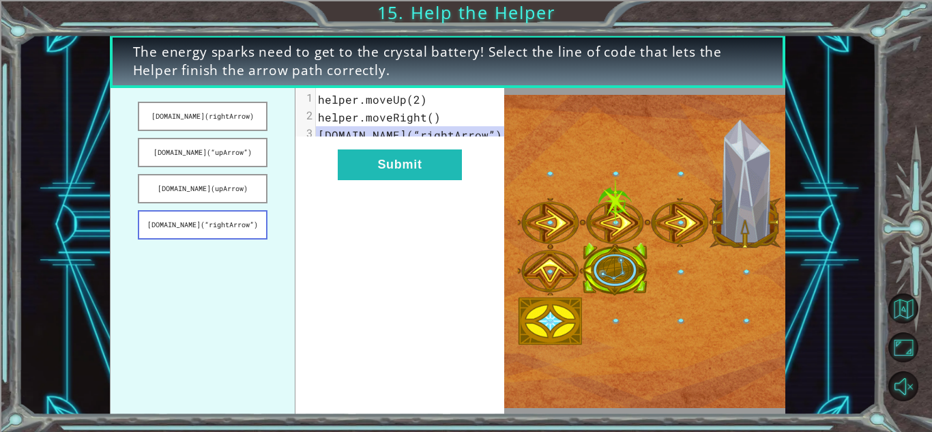
click at [231, 224] on button "[DOMAIN_NAME](“rightArrow”)" at bounding box center [202, 224] width 129 height 29
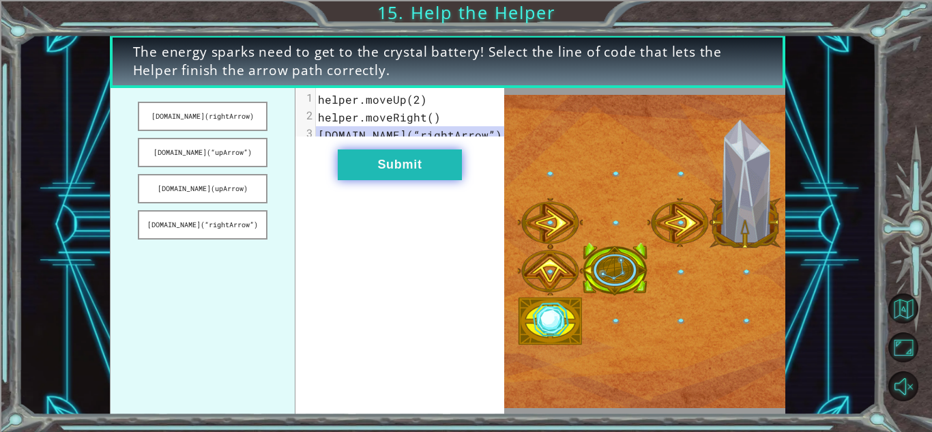
click at [363, 176] on button "Submit" at bounding box center [400, 164] width 124 height 31
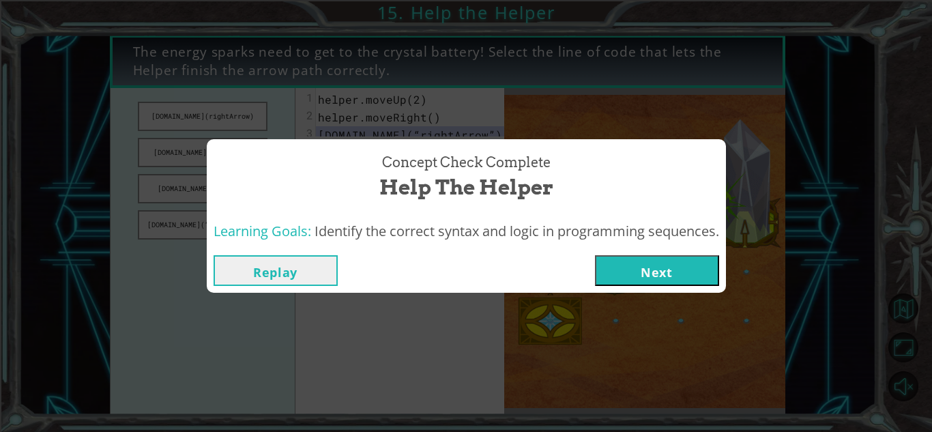
click at [646, 271] on button "Next" at bounding box center [657, 270] width 124 height 31
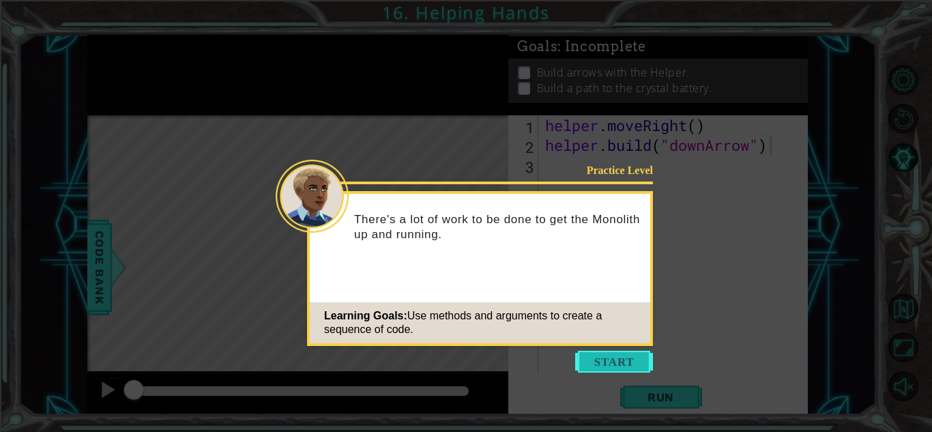
click at [605, 362] on button "Start" at bounding box center [614, 362] width 78 height 22
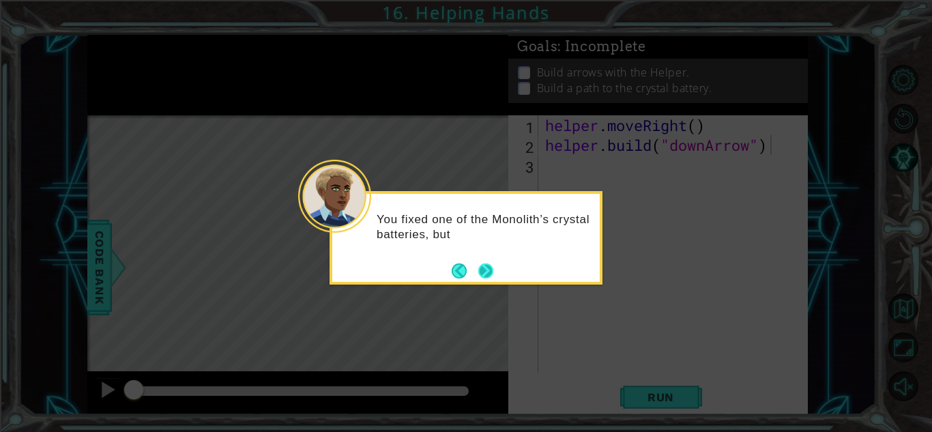
click at [489, 265] on button "Next" at bounding box center [485, 270] width 15 height 15
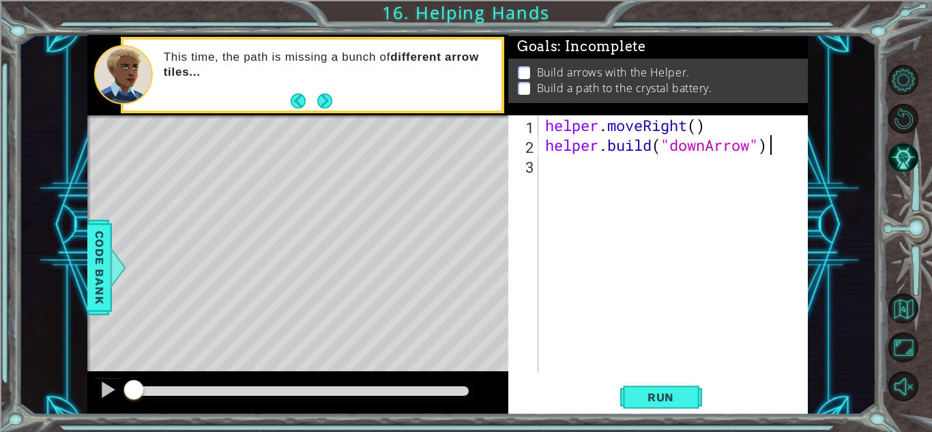
click at [551, 169] on div "helper . moveRight ( ) helper . build ( "downArrow" )" at bounding box center [676, 263] width 269 height 297
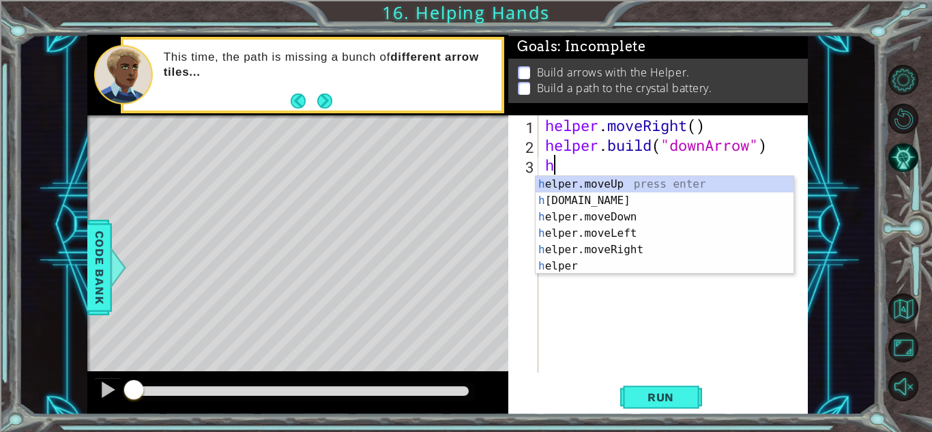
type textarea "h"
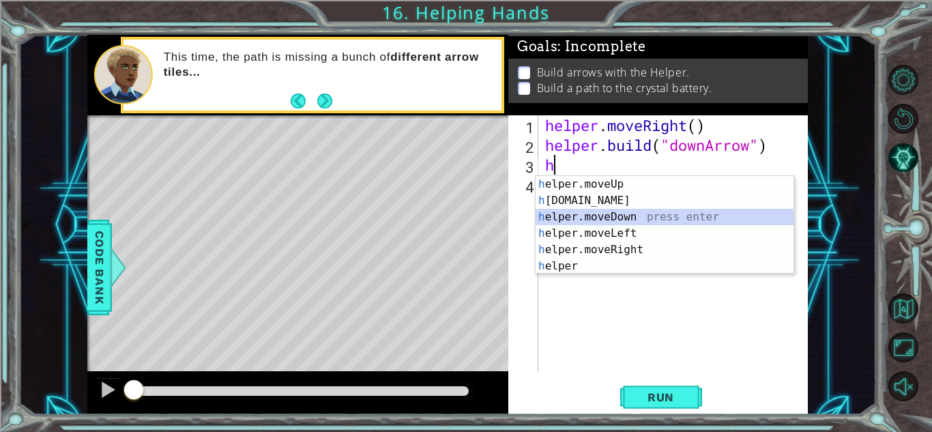
drag, startPoint x: 578, startPoint y: 220, endPoint x: 557, endPoint y: 214, distance: 22.0
click at [557, 214] on div "h elper.moveUp press enter h [DOMAIN_NAME] press enter h elper.moveDown press e…" at bounding box center [665, 241] width 258 height 131
type textarea "helper.moveDown(1)"
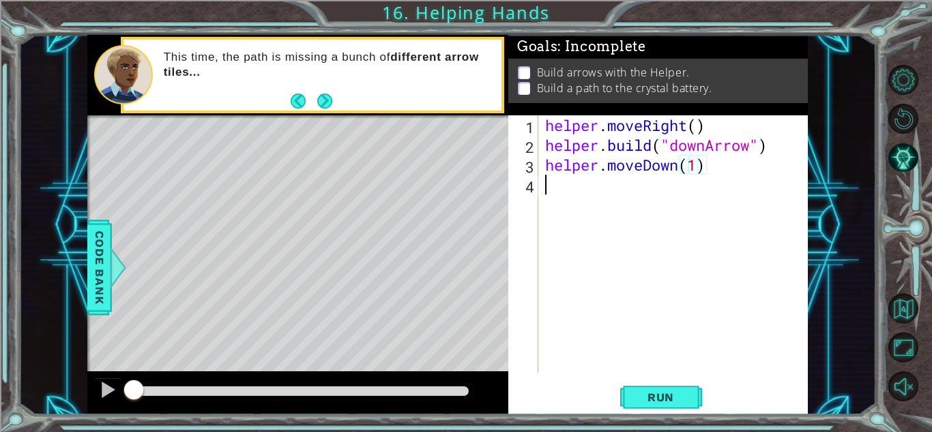
click at [558, 190] on div "helper . moveRight ( ) helper . build ( "downArrow" ) helper . moveDown ( 1 )" at bounding box center [676, 263] width 269 height 297
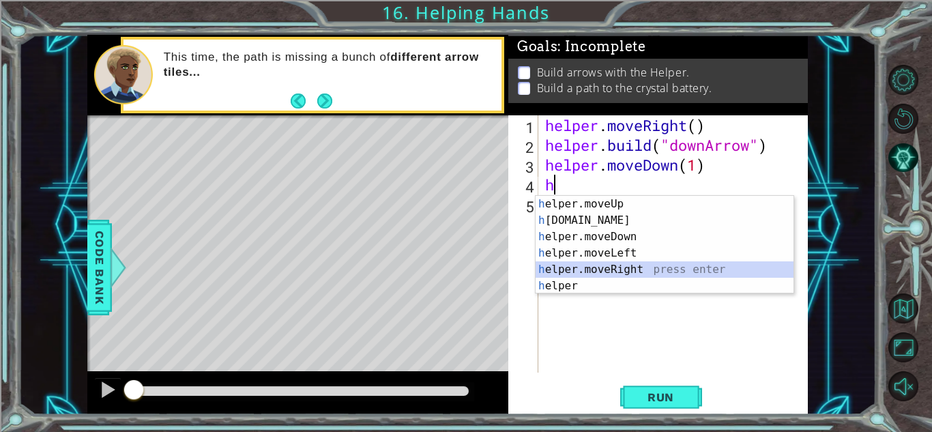
click at [584, 265] on div "h elper.moveUp press enter h [DOMAIN_NAME] press enter h elper.moveDown press e…" at bounding box center [665, 261] width 258 height 131
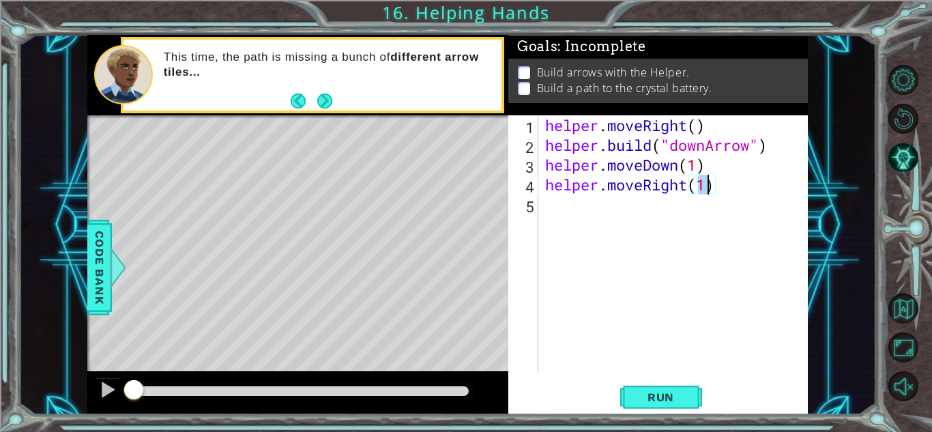
click at [587, 178] on div "helper . moveRight ( ) helper . build ( "downArrow" ) helper . moveDown ( 1 ) h…" at bounding box center [676, 263] width 269 height 297
click at [703, 162] on div "helper . moveRight ( ) helper . build ( "downArrow" ) helper . moveDown ( 1 ) h…" at bounding box center [676, 263] width 269 height 297
type textarea "helper.moveDown(1)"
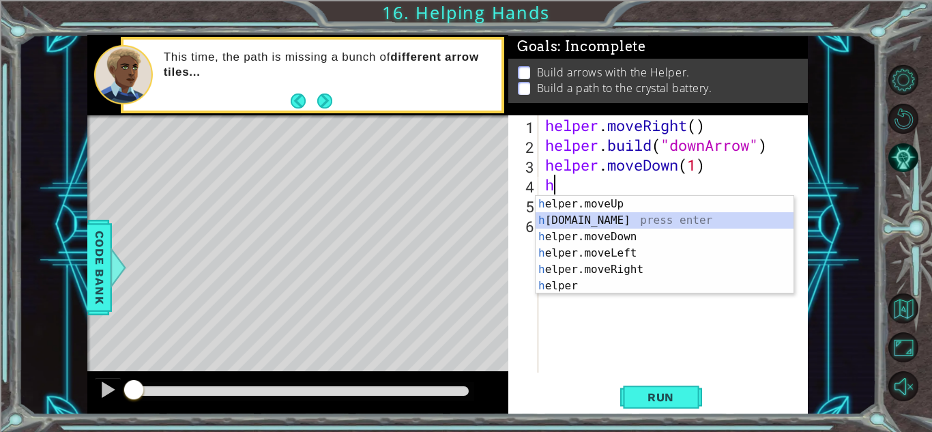
click at [594, 218] on div "h elper.moveUp press enter h [DOMAIN_NAME] press enter h elper.moveDown press e…" at bounding box center [665, 261] width 258 height 131
type textarea "[DOMAIN_NAME]("rightArrow")"
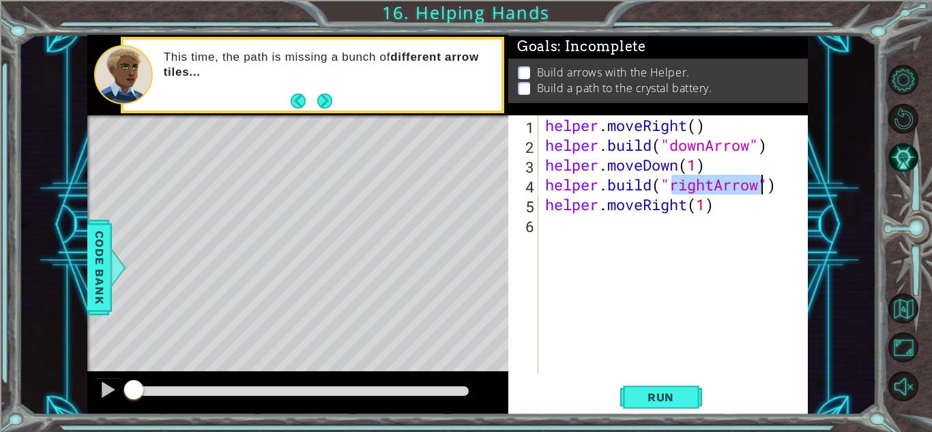
click at [583, 222] on div "helper . moveRight ( ) helper . build ( "downArrow" ) helper . moveDown ( 1 ) h…" at bounding box center [676, 263] width 269 height 297
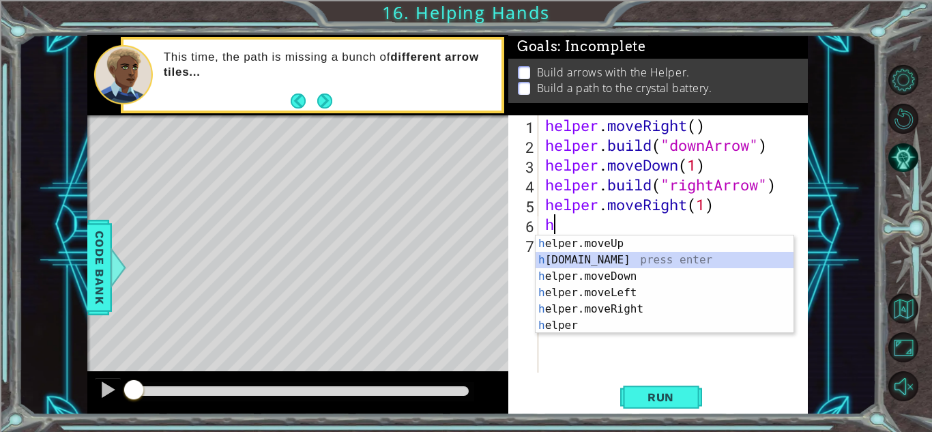
click at [585, 256] on div "h elper.moveUp press enter h [DOMAIN_NAME] press enter h elper.moveDown press e…" at bounding box center [665, 300] width 258 height 131
type textarea "[DOMAIN_NAME]("rightArrow")"
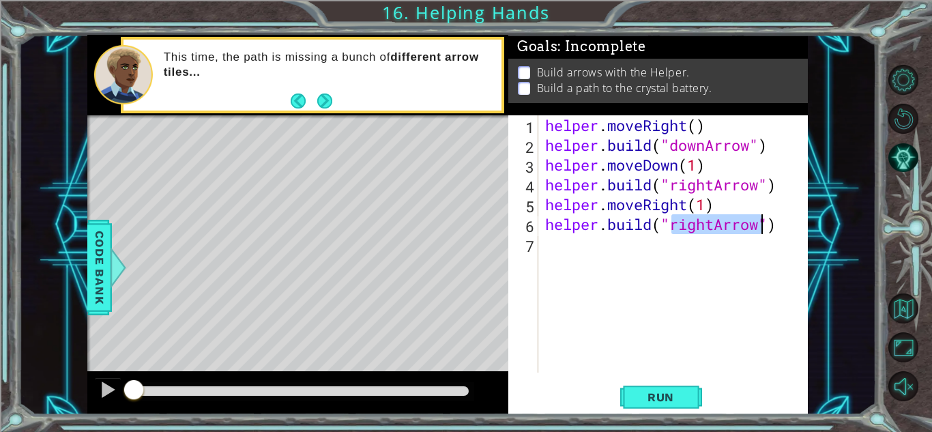
click at [621, 250] on div "helper . moveRight ( ) helper . build ( "downArrow" ) helper . moveDown ( 1 ) h…" at bounding box center [676, 263] width 269 height 297
click at [714, 186] on div "helper . moveRight ( ) helper . build ( "downArrow" ) helper . moveDown ( 1 ) h…" at bounding box center [676, 263] width 269 height 297
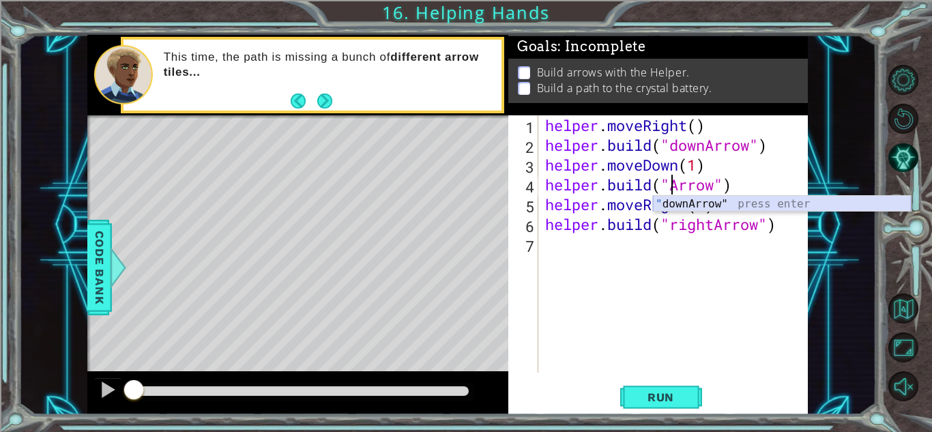
click at [686, 206] on div "" downArrow" press enter" at bounding box center [782, 220] width 258 height 49
type textarea "[DOMAIN_NAME]("downArrow")"
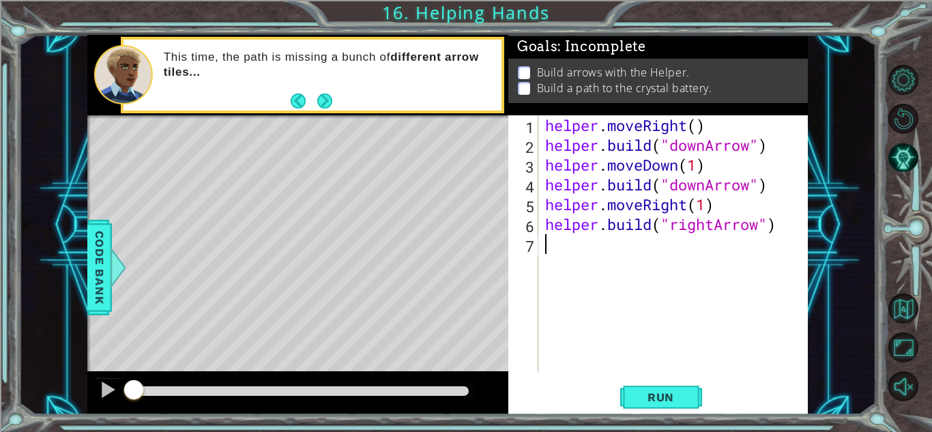
click at [585, 250] on div "helper . moveRight ( ) helper . build ( "downArrow" ) helper . moveDown ( 1 ) h…" at bounding box center [676, 263] width 269 height 297
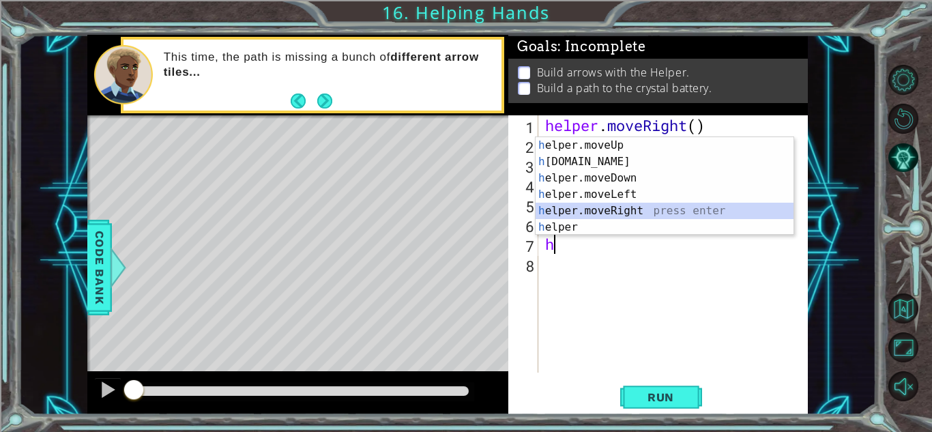
click at [577, 209] on div "h elper.moveUp press enter h [DOMAIN_NAME] press enter h elper.moveDown press e…" at bounding box center [665, 202] width 258 height 131
type textarea "helper.moveRight(1)"
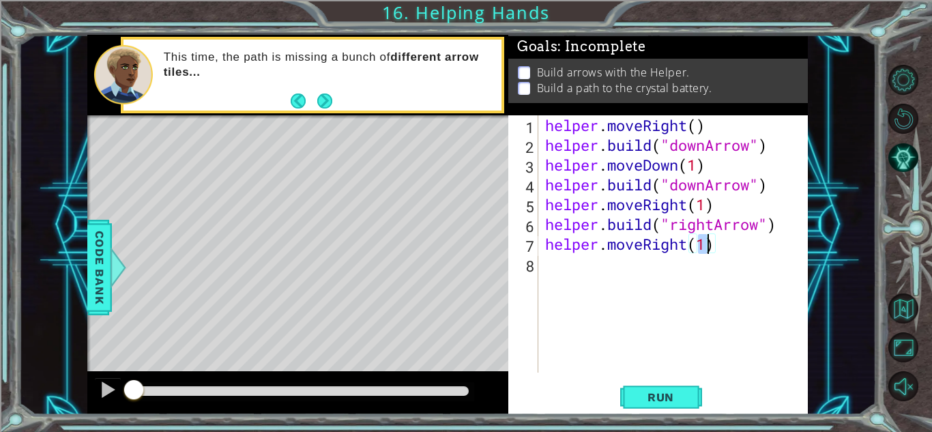
click at [553, 270] on div "helper . moveRight ( ) helper . build ( "downArrow" ) helper . moveDown ( 1 ) h…" at bounding box center [676, 263] width 269 height 297
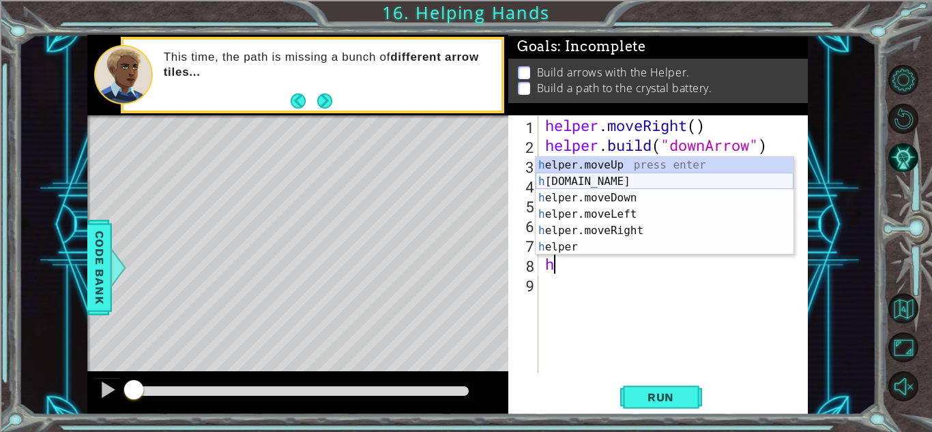
click at [577, 179] on div "h elper.moveUp press enter h [DOMAIN_NAME] press enter h elper.moveDown press e…" at bounding box center [665, 222] width 258 height 131
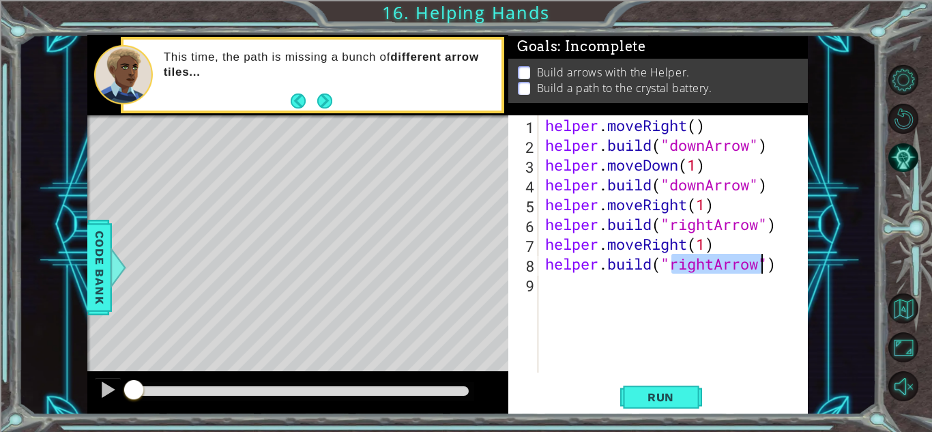
click at [715, 264] on div "helper . moveRight ( ) helper . build ( "downArrow" ) helper . moveDown ( 1 ) h…" at bounding box center [673, 243] width 262 height 257
click at [663, 396] on span "Run" at bounding box center [661, 397] width 54 height 14
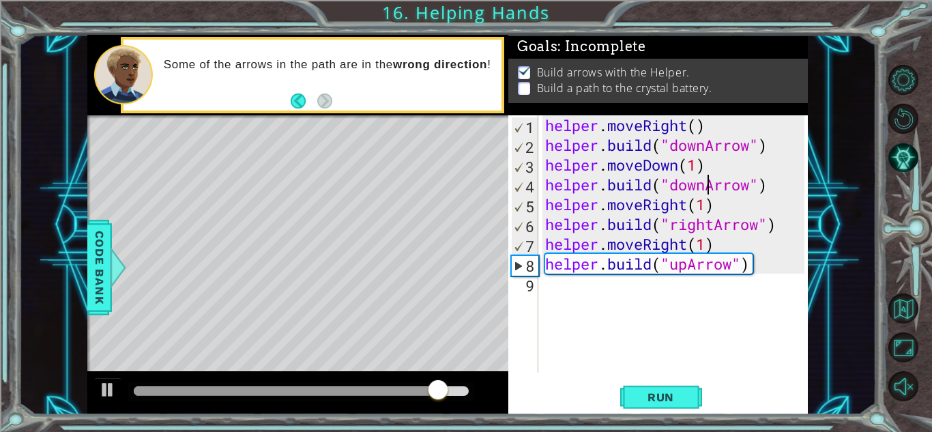
click at [705, 185] on div "helper . moveRight ( ) helper . build ( "downArrow" ) helper . moveDown ( 1 ) h…" at bounding box center [676, 263] width 269 height 297
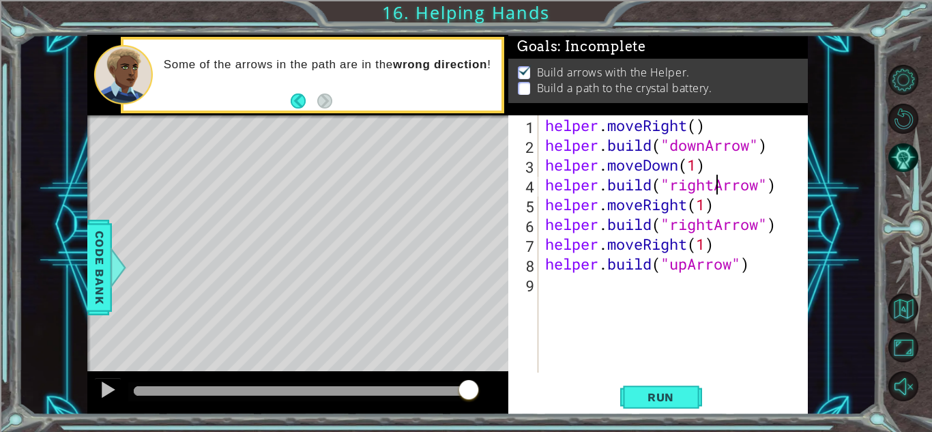
scroll to position [0, 8]
type textarea "[DOMAIN_NAME]("rightArrow")"
click at [654, 385] on button "Run" at bounding box center [661, 397] width 82 height 30
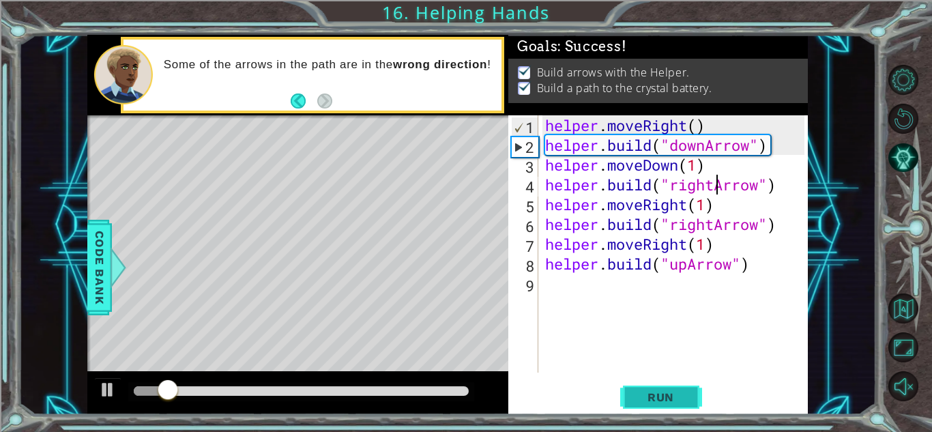
click at [654, 385] on button "Run" at bounding box center [661, 397] width 82 height 30
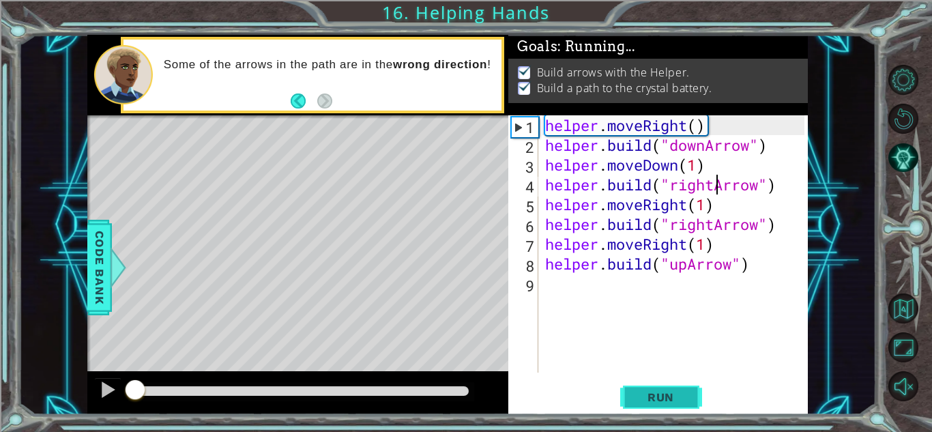
click at [654, 385] on button "Run" at bounding box center [661, 397] width 82 height 30
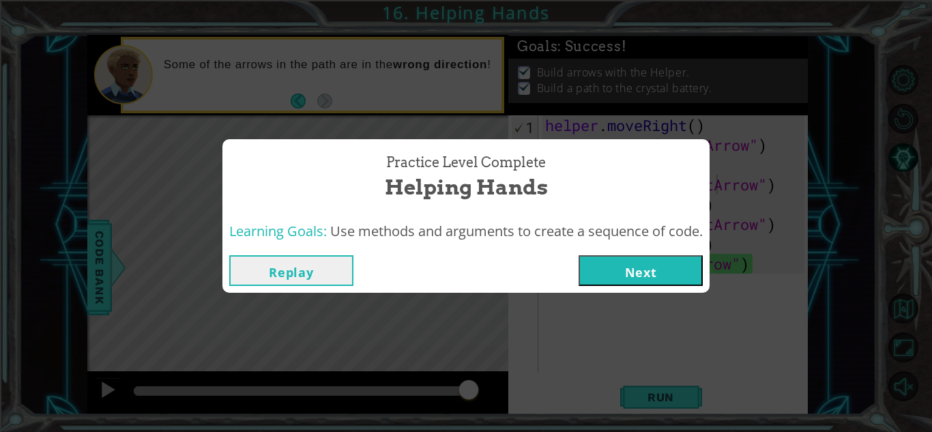
click at [609, 269] on button "Next" at bounding box center [641, 270] width 124 height 31
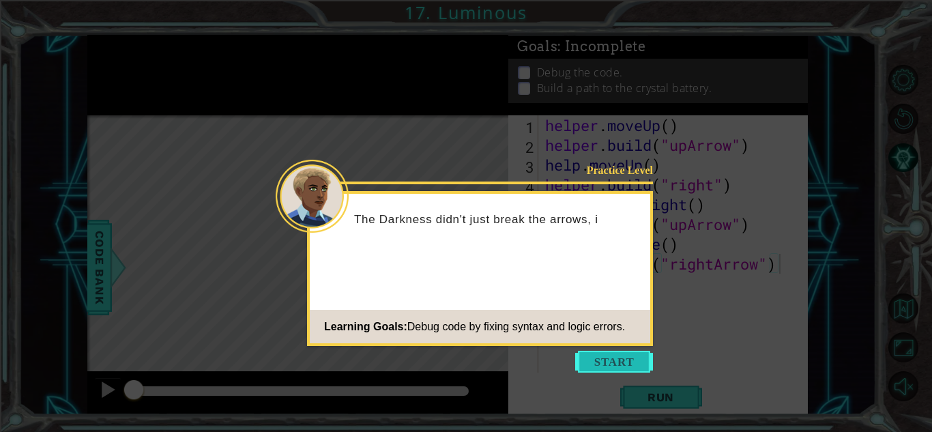
click at [589, 359] on button "Start" at bounding box center [614, 362] width 78 height 22
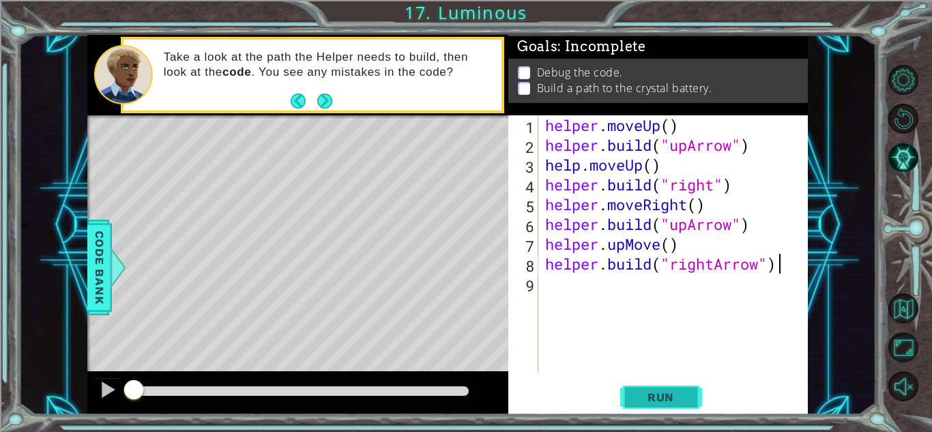
click at [642, 401] on span "Run" at bounding box center [661, 397] width 54 height 14
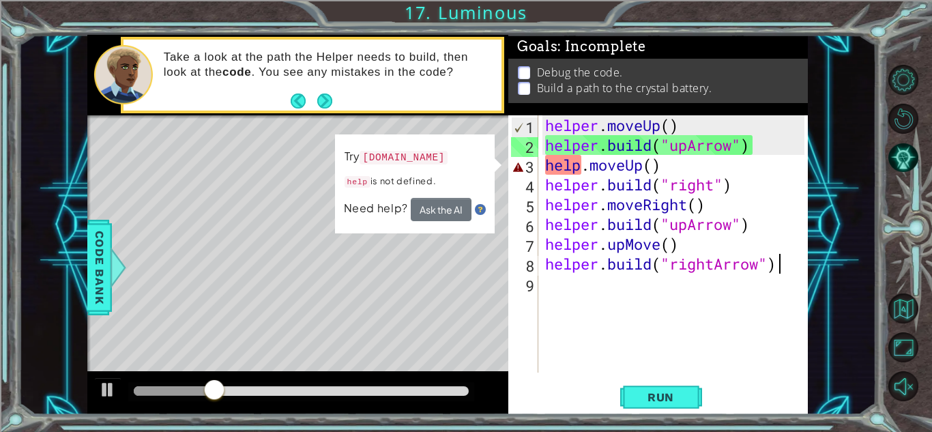
click at [579, 170] on div "helper . moveUp ( ) helper . build ( "upArrow" ) help . moveUp ( ) helper . bui…" at bounding box center [676, 263] width 269 height 297
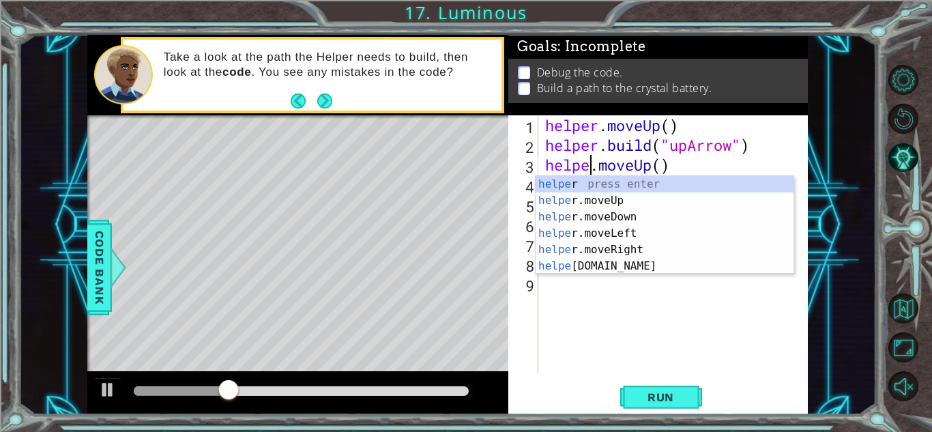
scroll to position [0, 2]
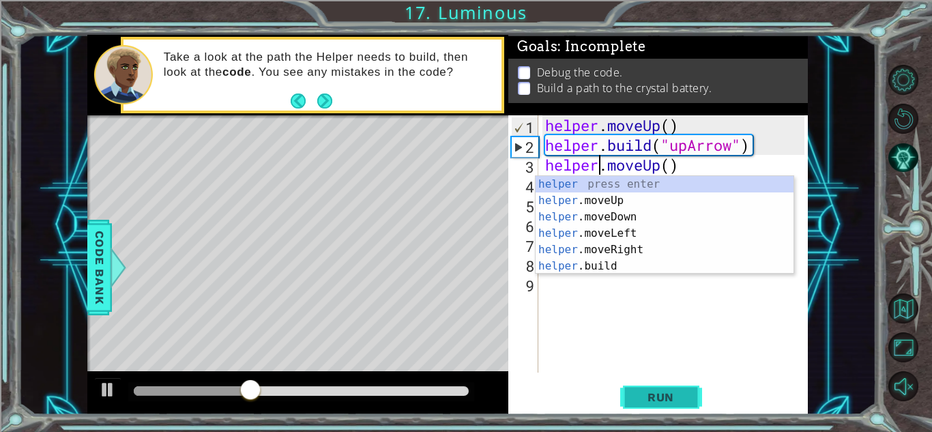
click at [633, 392] on button "Run" at bounding box center [661, 397] width 82 height 30
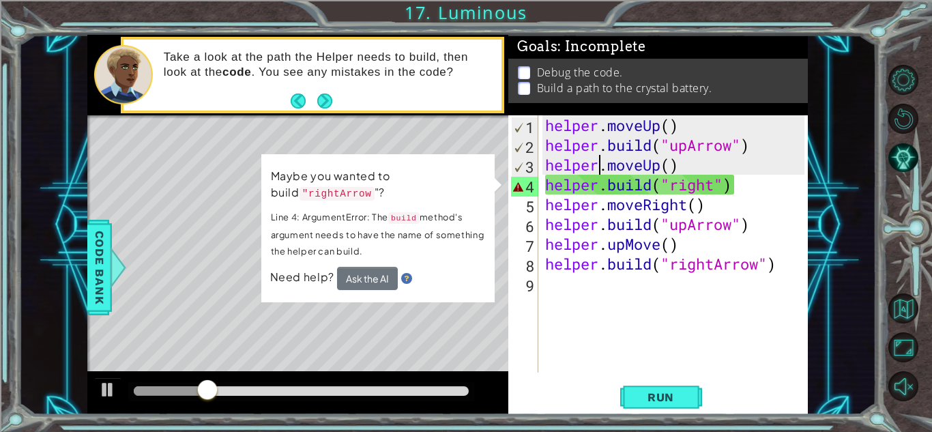
click at [472, 299] on div "Maybe you wanted to build "rightArrow "? Line 4: ArgumentError: The build metho…" at bounding box center [377, 228] width 233 height 148
click at [103, 386] on div at bounding box center [108, 390] width 18 height 18
click at [390, 115] on div "Take a look at the path the Helper needs to build, then look at the code . You …" at bounding box center [297, 75] width 421 height 81
click at [425, 155] on div "Maybe you wanted to build "rightArrow "? Line 4: ArgumentError: The build metho…" at bounding box center [377, 228] width 233 height 148
click at [453, 245] on p "Line 4: ArgumentError: The build method's argument needs to have the name of so…" at bounding box center [378, 234] width 214 height 50
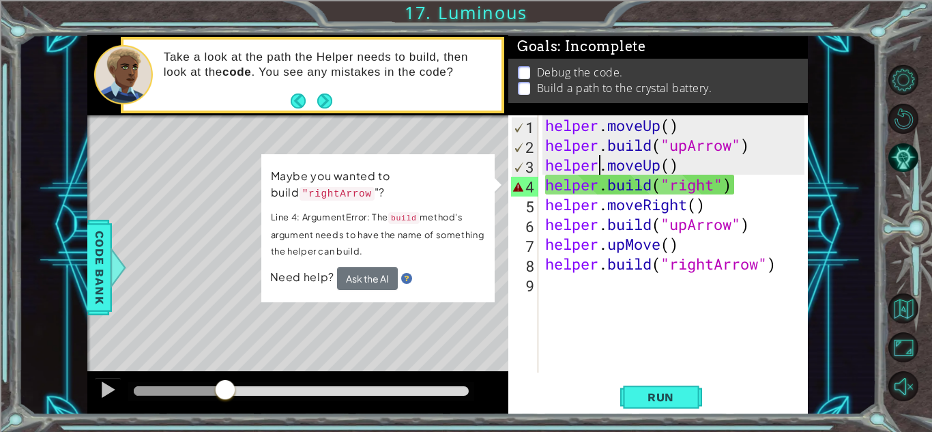
click at [712, 186] on div "helper . moveUp ( ) helper . build ( "upArrow" ) helper . moveUp ( ) helper . b…" at bounding box center [676, 263] width 269 height 297
click at [714, 188] on div "helper . moveUp ( ) helper . build ( "upArrow" ) helper . moveUp ( ) helper . b…" at bounding box center [676, 263] width 269 height 297
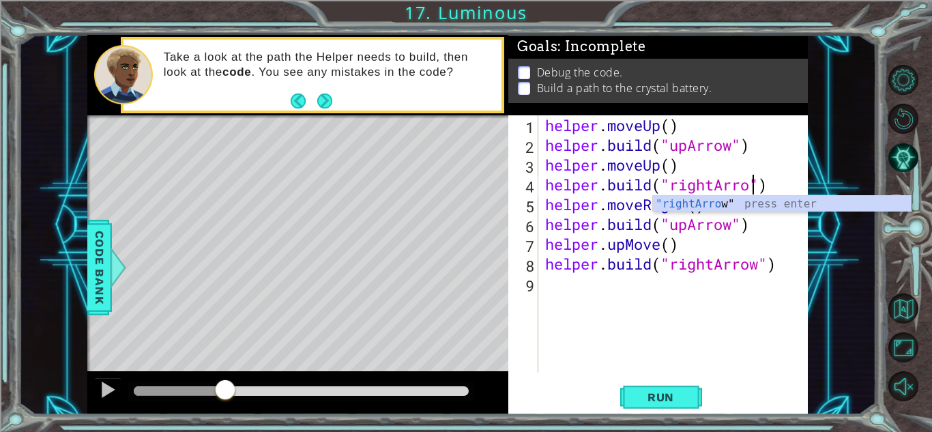
scroll to position [0, 10]
click at [685, 224] on div "helper . moveUp ( ) helper . build ( "upArrow" ) helper . moveUp ( ) helper . b…" at bounding box center [676, 263] width 269 height 297
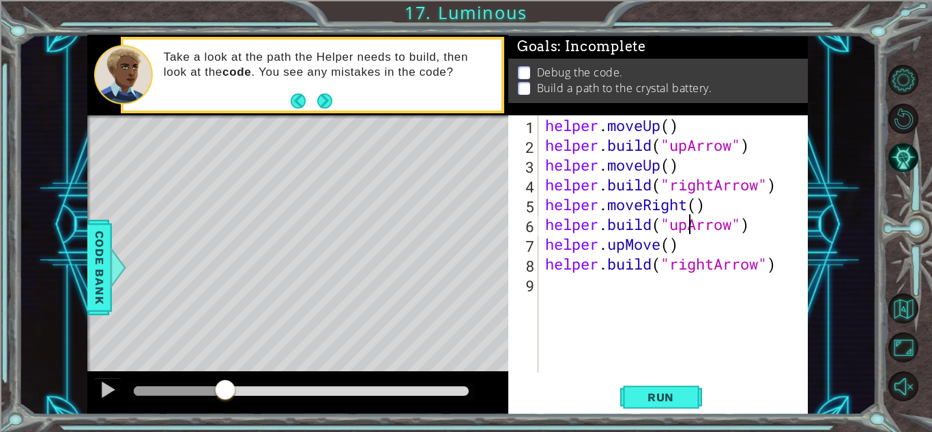
scroll to position [0, 9]
click at [678, 398] on span "Run" at bounding box center [661, 397] width 54 height 14
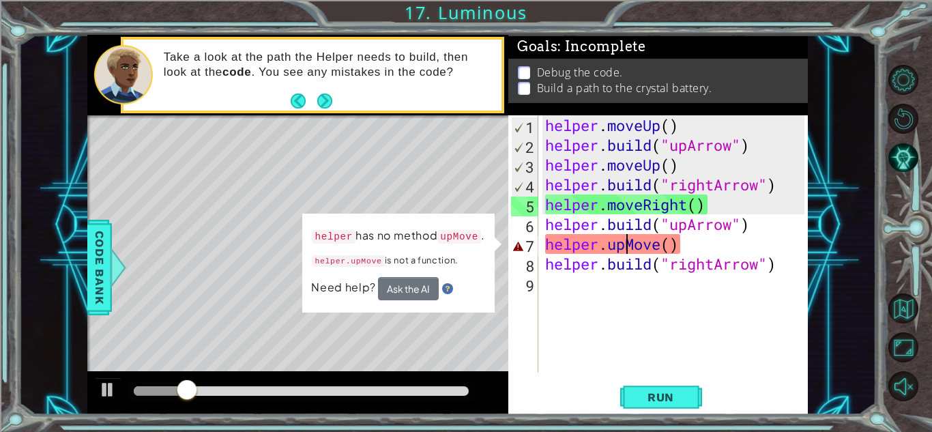
click at [624, 246] on div "helper . moveUp ( ) helper . build ( "upArrow" ) helper . moveUp ( ) helper . b…" at bounding box center [676, 263] width 269 height 297
click at [634, 243] on div "helper . moveUp ( ) helper . build ( "upArrow" ) helper . moveUp ( ) helper . b…" at bounding box center [676, 263] width 269 height 297
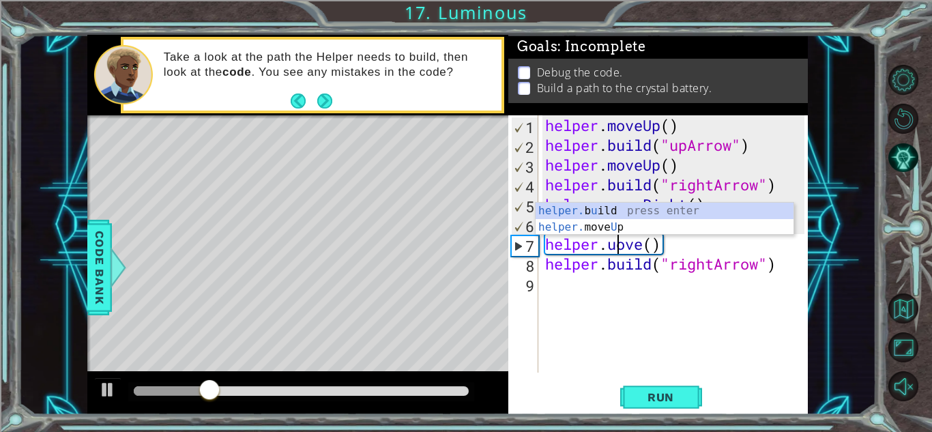
scroll to position [0, 4]
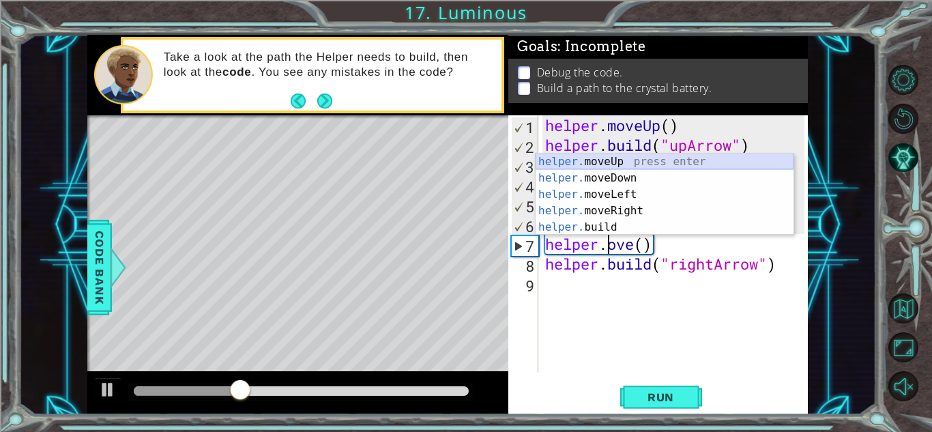
click at [598, 162] on div "helper. moveUp press enter helper. moveDown press enter helper. moveLeft press …" at bounding box center [665, 211] width 258 height 115
type textarea "helper.moveUp(1)"
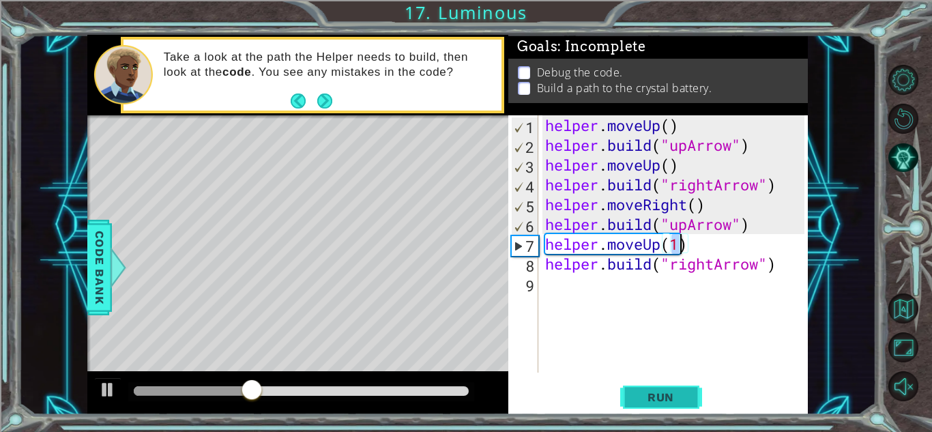
click at [639, 409] on button "Run" at bounding box center [661, 397] width 82 height 30
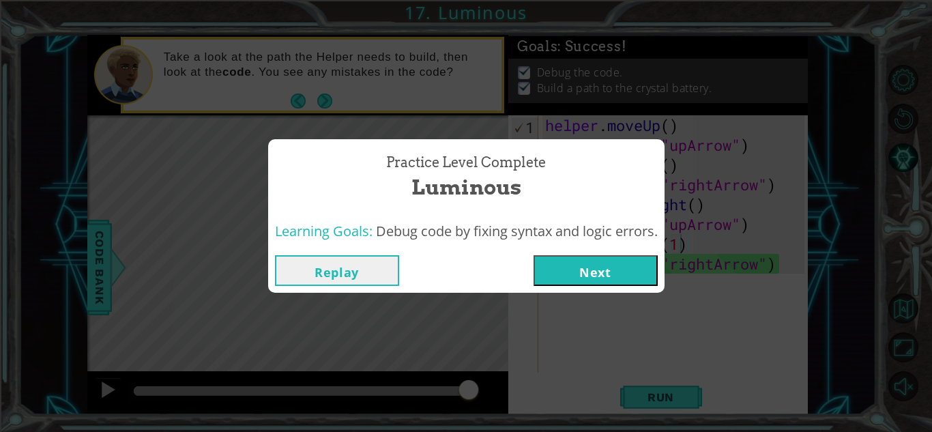
click at [581, 270] on button "Next" at bounding box center [596, 270] width 124 height 31
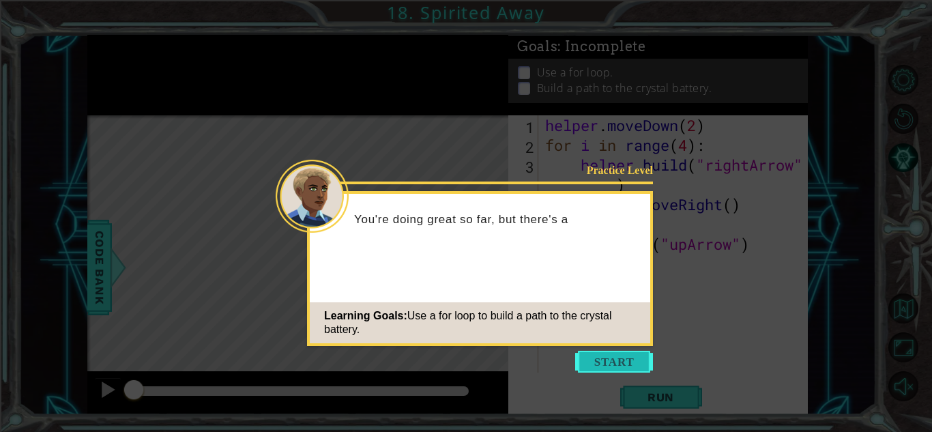
click at [634, 358] on button "Start" at bounding box center [614, 362] width 78 height 22
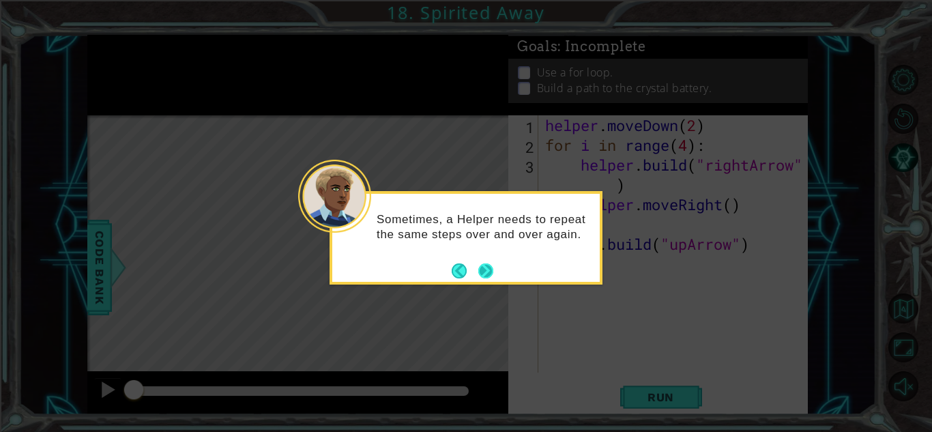
click at [481, 266] on button "Next" at bounding box center [485, 270] width 15 height 15
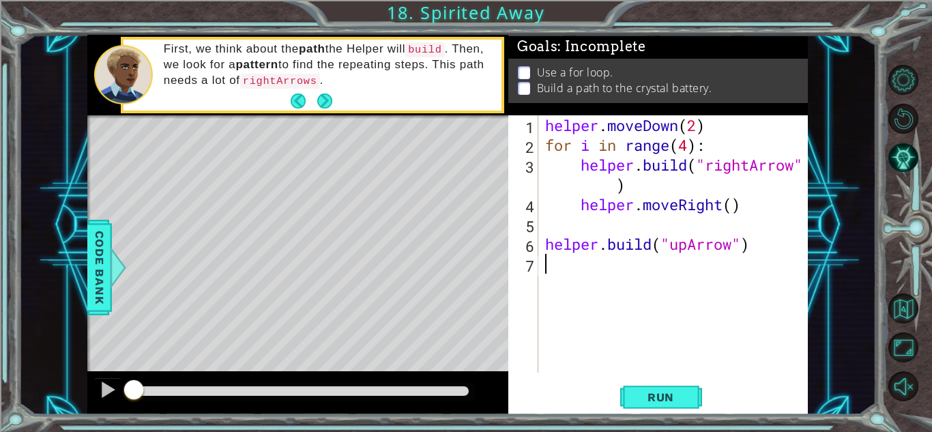
click at [579, 164] on div "helper . moveDown ( 2 ) for i in range ( 4 ) : helper . build ( "rightArrow" ) …" at bounding box center [676, 263] width 269 height 297
type textarea "[DOMAIN_NAME]("rightArrow")"
click at [652, 389] on button "Run" at bounding box center [661, 397] width 82 height 30
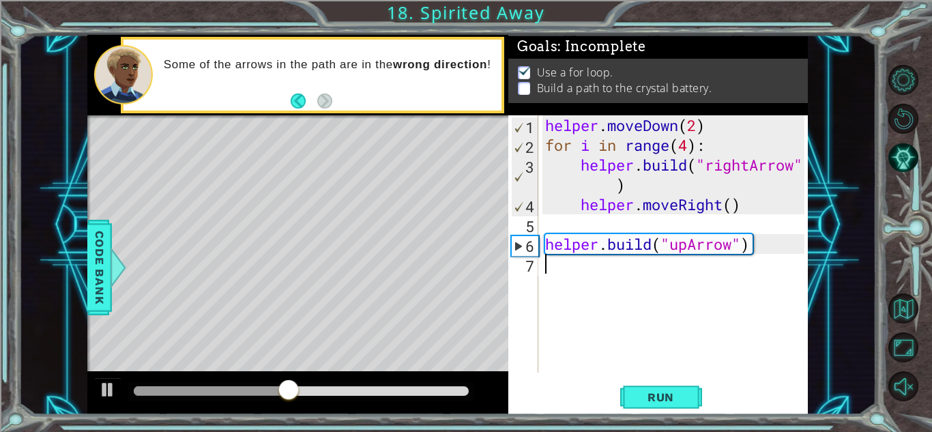
click at [547, 270] on div "helper . moveDown ( 2 ) for i in range ( 4 ) : helper . build ( "rightArrow" ) …" at bounding box center [676, 263] width 269 height 297
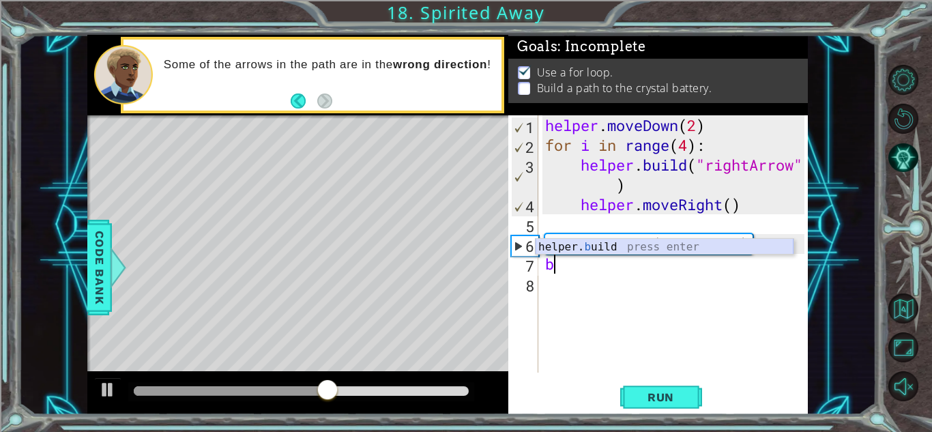
click at [557, 254] on div "helper. b uild press enter" at bounding box center [665, 263] width 258 height 49
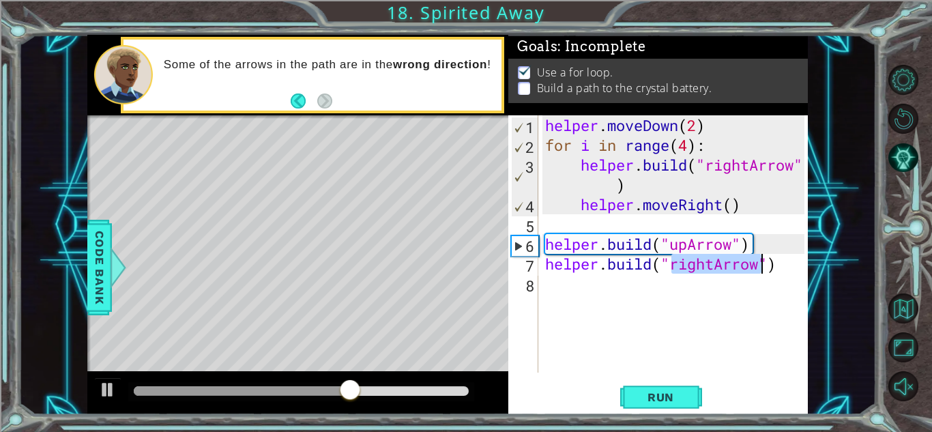
click at [713, 263] on div "helper . moveDown ( 2 ) for i in range ( 4 ) : helper . build ( "rightArrow" ) …" at bounding box center [673, 243] width 262 height 257
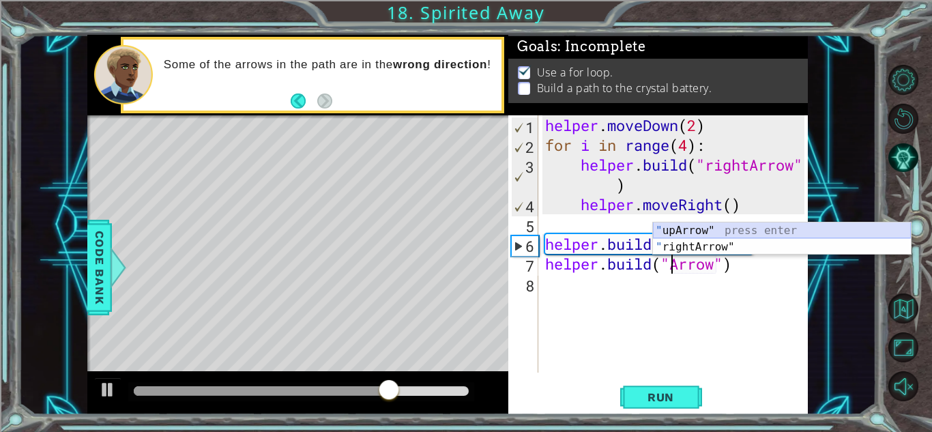
click at [689, 229] on div "" upArrow" press enter " rightArrow" press enter" at bounding box center [782, 255] width 258 height 66
type textarea "[DOMAIN_NAME]("upArrow")"
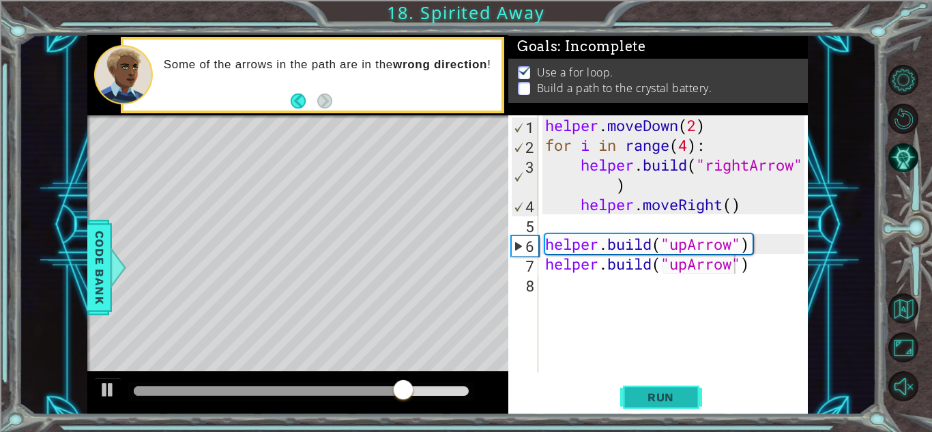
click at [662, 396] on span "Run" at bounding box center [661, 397] width 54 height 14
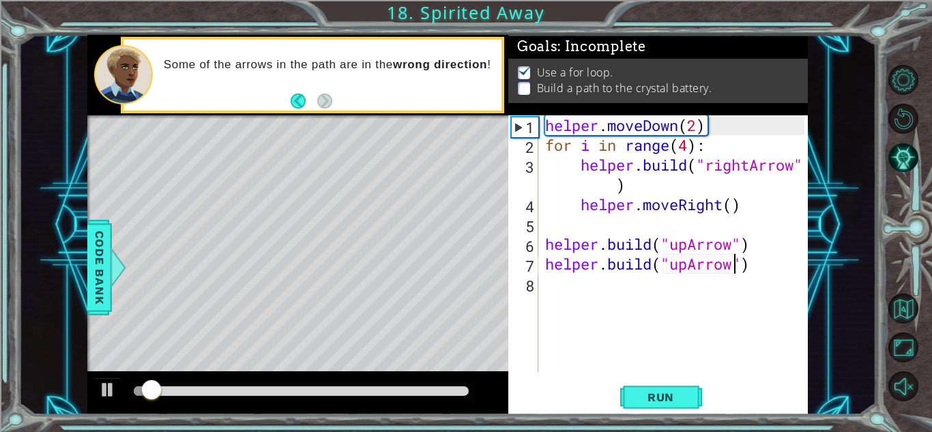
click at [428, 388] on div at bounding box center [301, 391] width 335 height 10
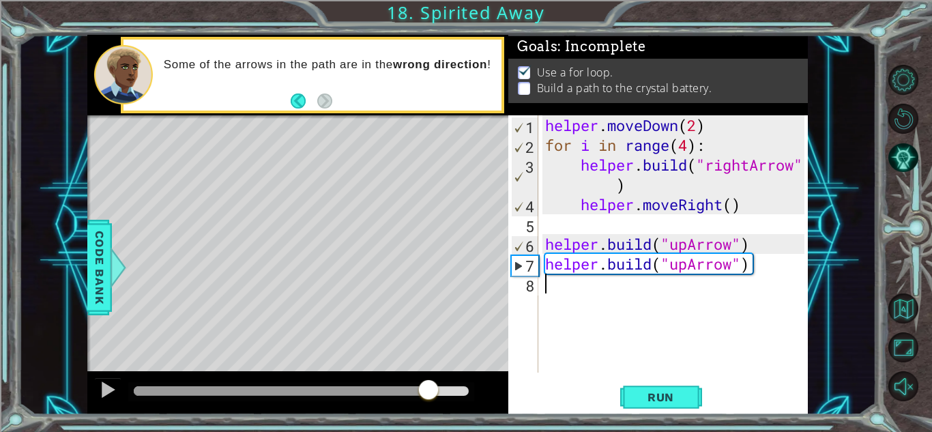
click at [607, 282] on div "helper . moveDown ( 2 ) for i in range ( 4 ) : helper . build ( "rightArrow" ) …" at bounding box center [676, 263] width 269 height 297
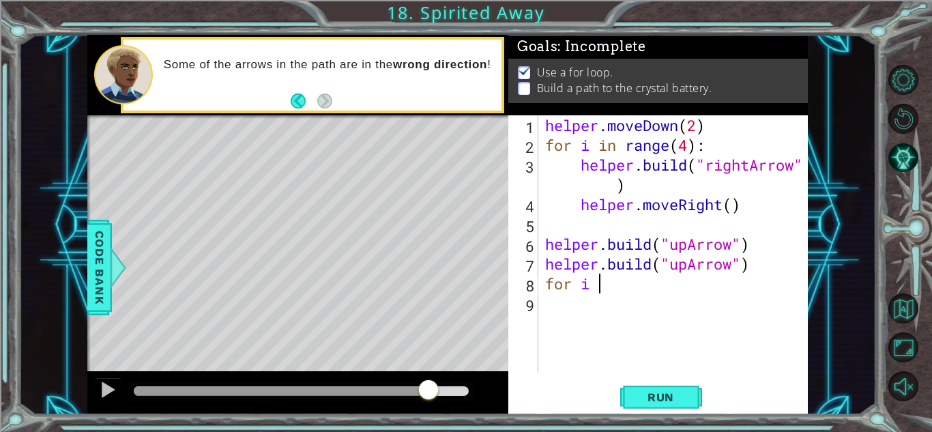
scroll to position [0, 2]
click at [758, 261] on div "helper . moveDown ( 2 ) for i in range ( 4 ) : helper . build ( "rightArrow" ) …" at bounding box center [676, 263] width 269 height 297
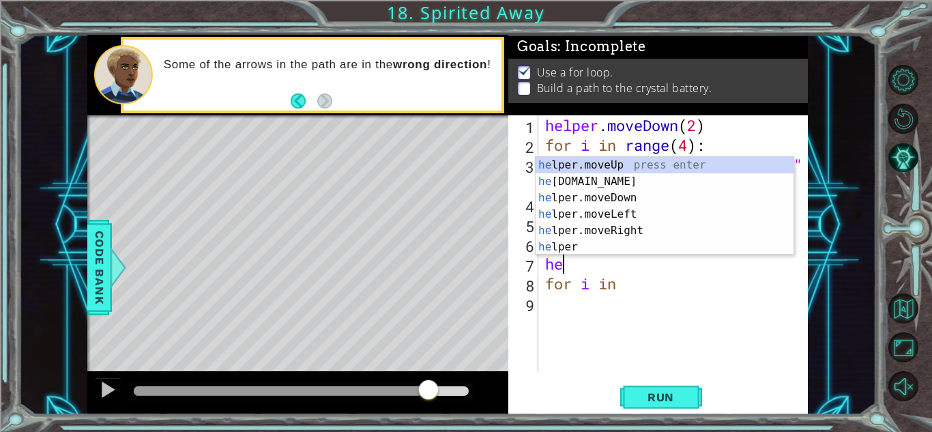
scroll to position [0, 0]
type textarea "h"
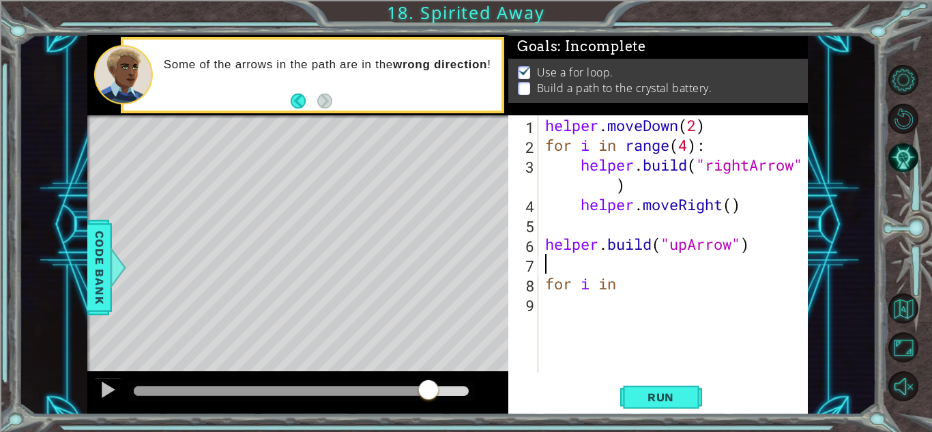
click at [544, 284] on div "helper . moveDown ( 2 ) for i in range ( 4 ) : helper . build ( "rightArrow" ) …" at bounding box center [676, 263] width 269 height 297
click at [620, 262] on div "helper . moveDown ( 2 ) for i in range ( 4 ) : helper . build ( "rightArrow" ) …" at bounding box center [676, 263] width 269 height 297
type textarea "for i in range(2)"
click at [553, 298] on div "helper . moveDown ( 2 ) for i in range ( 4 ) : helper . build ( "rightArrow" ) …" at bounding box center [676, 263] width 269 height 297
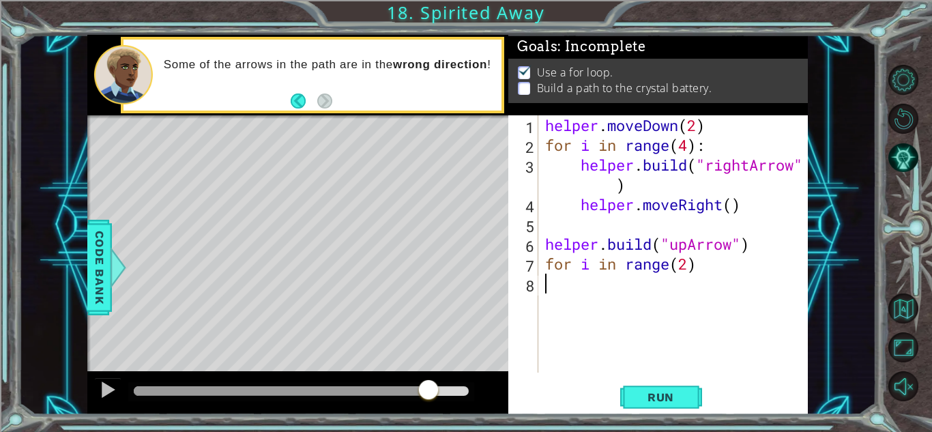
scroll to position [0, 0]
type textarea "for i in range(2)"
click at [546, 290] on div "helper . moveDown ( 2 ) for i in range ( 4 ) : helper . build ( "rightArrow" ) …" at bounding box center [676, 263] width 269 height 297
click at [668, 393] on span "Run" at bounding box center [661, 397] width 54 height 14
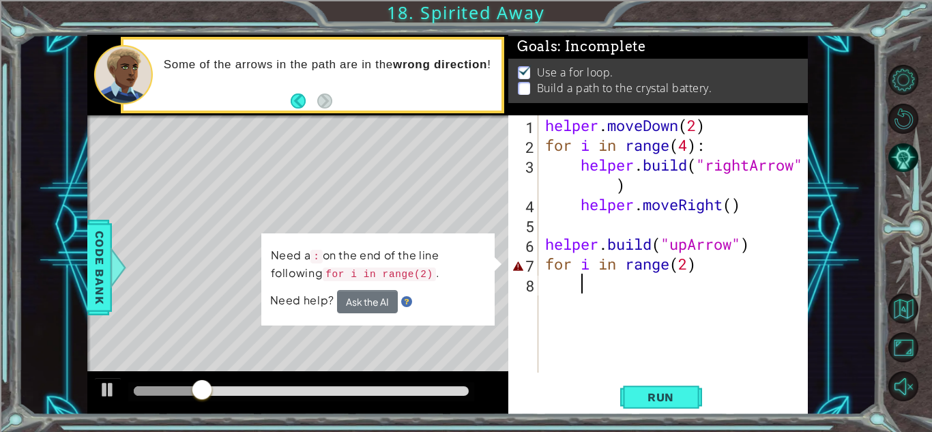
click at [703, 277] on div "helper . moveDown ( 2 ) for i in range ( 4 ) : helper . build ( "rightArrow" ) …" at bounding box center [676, 263] width 269 height 297
click at [695, 260] on div "helper . moveDown ( 2 ) for i in range ( 4 ) : helper . build ( "rightArrow" ) …" at bounding box center [676, 263] width 269 height 297
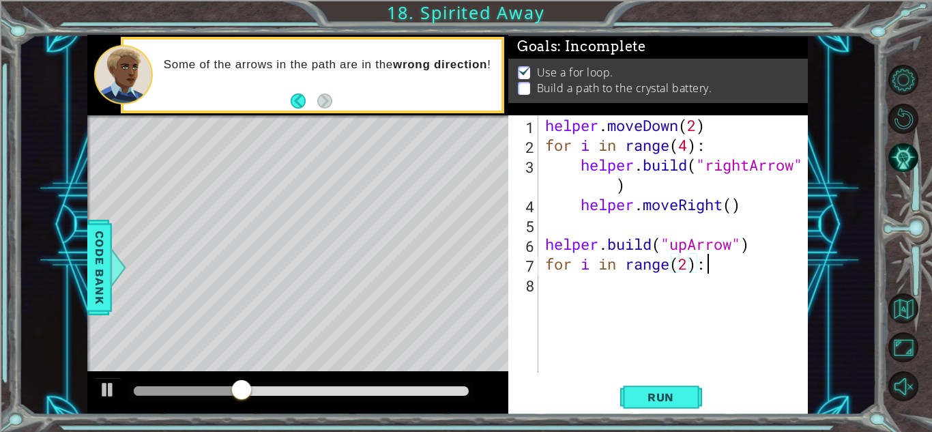
scroll to position [0, 7]
type textarea "for i in range(2):"
click at [654, 390] on span "Run" at bounding box center [661, 397] width 54 height 14
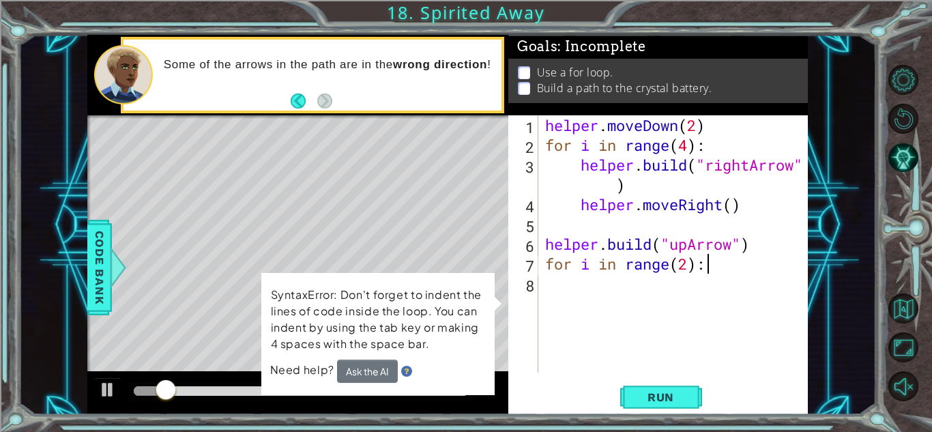
click at [554, 283] on div "helper . moveDown ( 2 ) for i in range ( 4 ) : helper . build ( "rightArrow" ) …" at bounding box center [676, 263] width 269 height 297
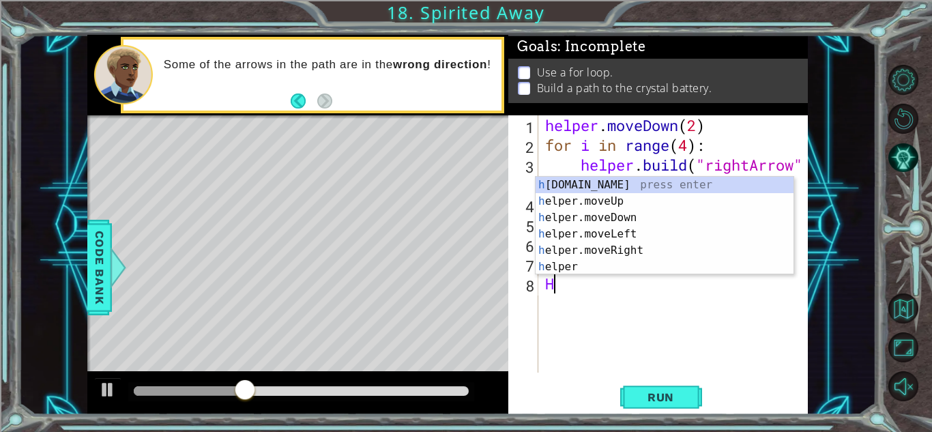
scroll to position [0, 0]
click at [585, 188] on div "h [DOMAIN_NAME] press enter h elper.moveUp press enter h elper.moveDown press e…" at bounding box center [665, 242] width 258 height 131
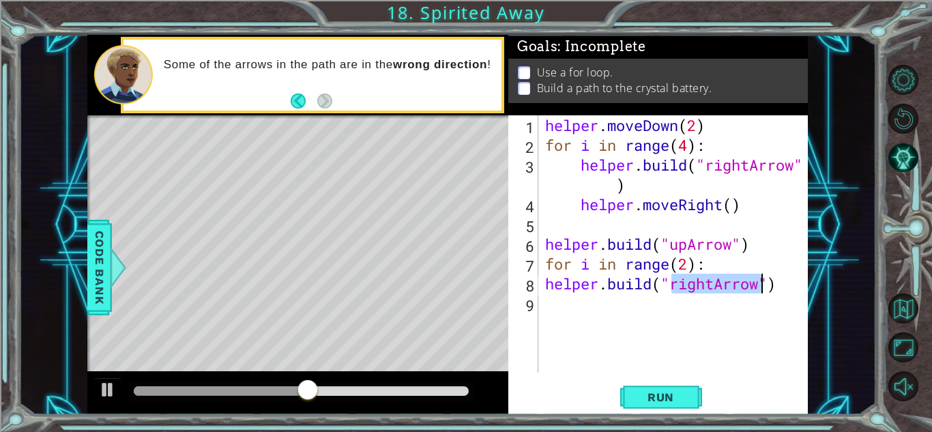
click at [712, 287] on div "helper . moveDown ( 2 ) for i in range ( 4 ) : helper . build ( "rightArrow" ) …" at bounding box center [673, 243] width 262 height 257
click at [717, 287] on div "helper . moveDown ( 2 ) for i in range ( 4 ) : helper . build ( "rightArrow" ) …" at bounding box center [676, 263] width 269 height 297
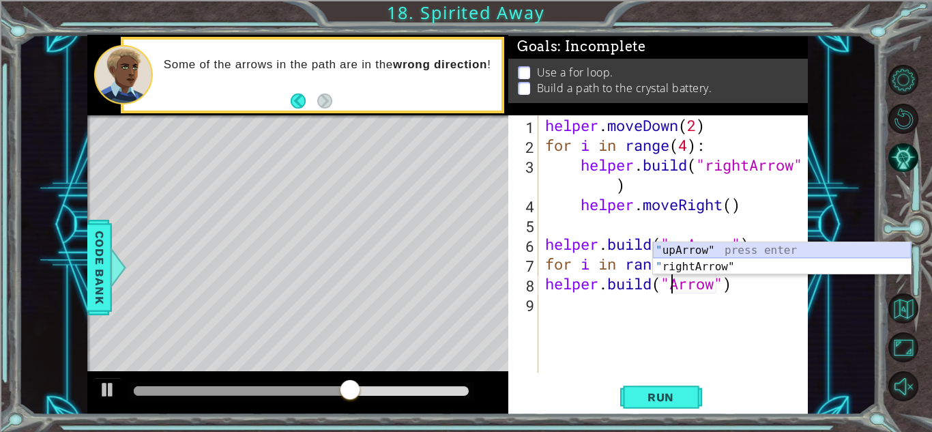
click at [671, 255] on div "" upArrow" press enter " rightArrow" press enter" at bounding box center [782, 275] width 258 height 66
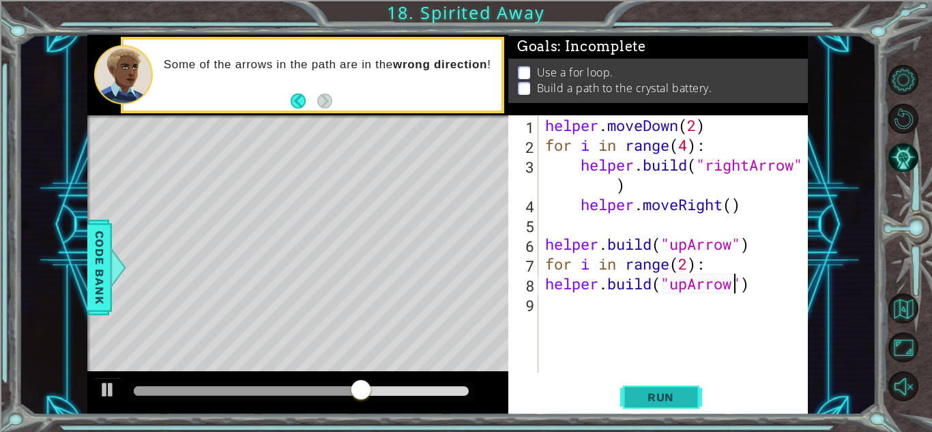
click at [665, 392] on span "Run" at bounding box center [661, 397] width 54 height 14
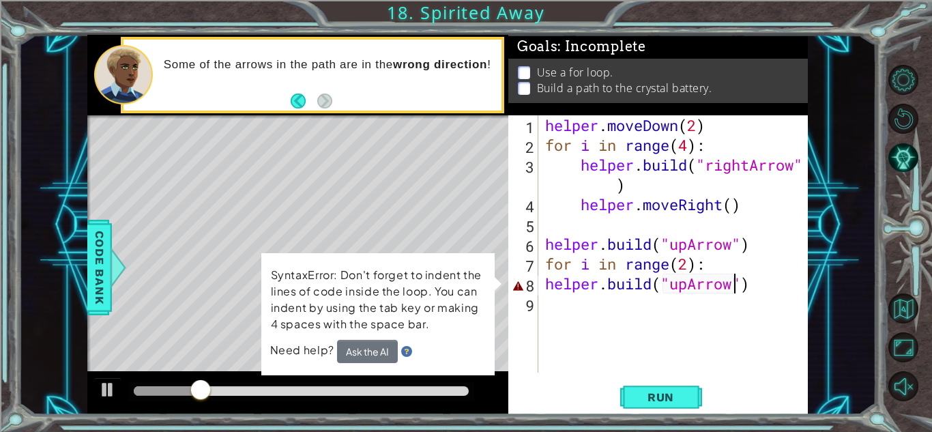
click at [539, 288] on div "[DOMAIN_NAME]("upArrow") 1 2 3 4 5 6 7 8 9 helper . moveDown ( 2 ) for i in ran…" at bounding box center [656, 243] width 296 height 257
click at [542, 287] on div "helper . moveDown ( 2 ) for i in range ( 4 ) : helper . build ( "rightArrow" ) …" at bounding box center [673, 243] width 262 height 257
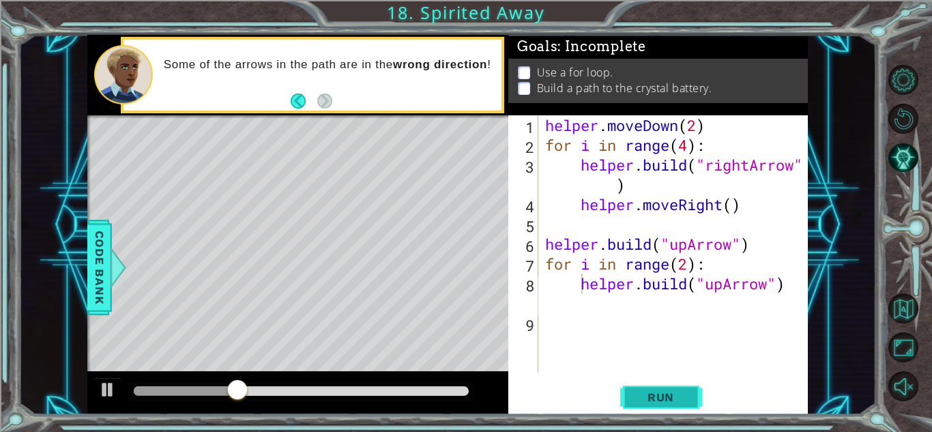
click at [654, 401] on span "Run" at bounding box center [661, 397] width 54 height 14
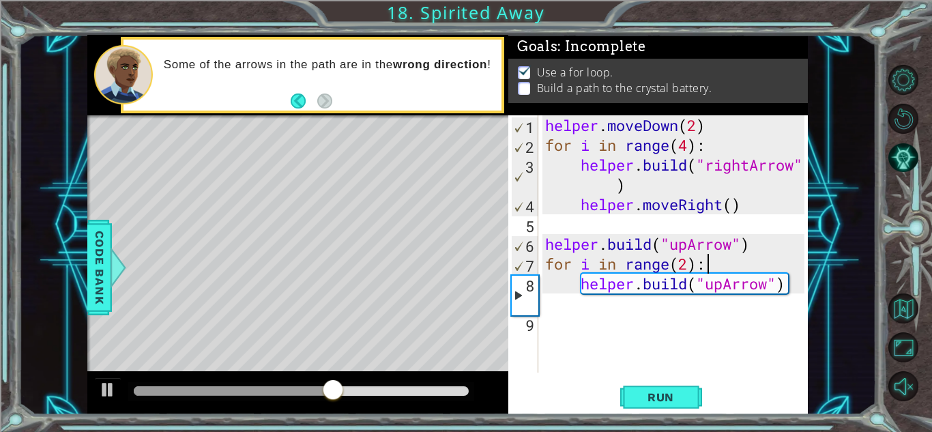
click at [707, 265] on div "helper . moveDown ( 2 ) for i in range ( 4 ) : helper . build ( "rightArrow" ) …" at bounding box center [676, 263] width 269 height 297
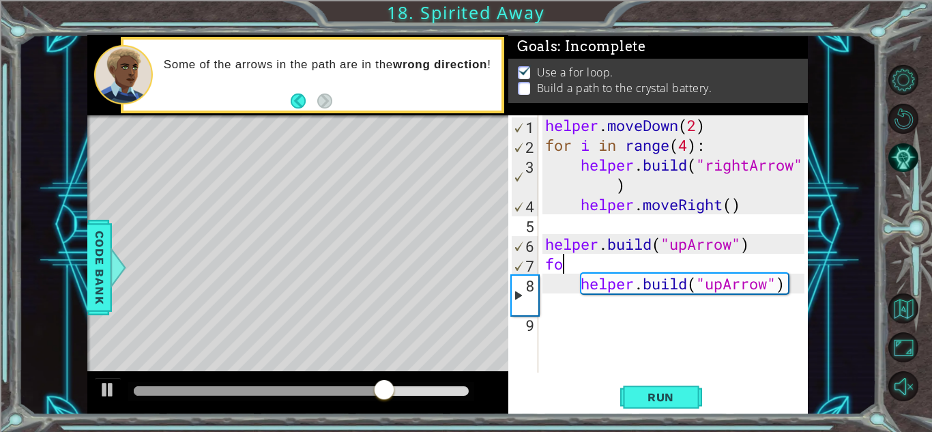
type textarea "f"
click at [577, 285] on div "helper . moveDown ( 2 ) for i in range ( 4 ) : helper . build ( "rightArrow" ) …" at bounding box center [676, 263] width 269 height 297
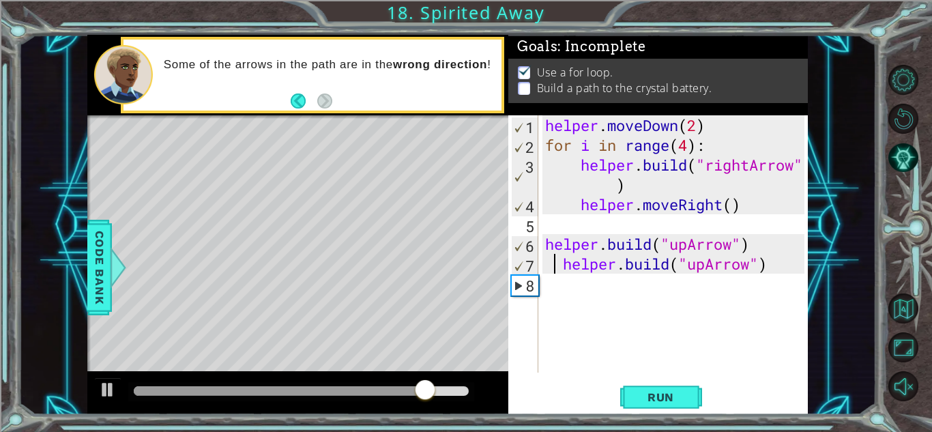
click at [557, 263] on div "helper . moveDown ( 2 ) for i in range ( 4 ) : helper . build ( "rightArrow" ) …" at bounding box center [676, 263] width 269 height 297
click at [562, 263] on div "helper . moveDown ( 2 ) for i in range ( 4 ) : helper . build ( "rightArrow" ) …" at bounding box center [676, 263] width 269 height 297
type textarea "[DOMAIN_NAME]("upArrow")"
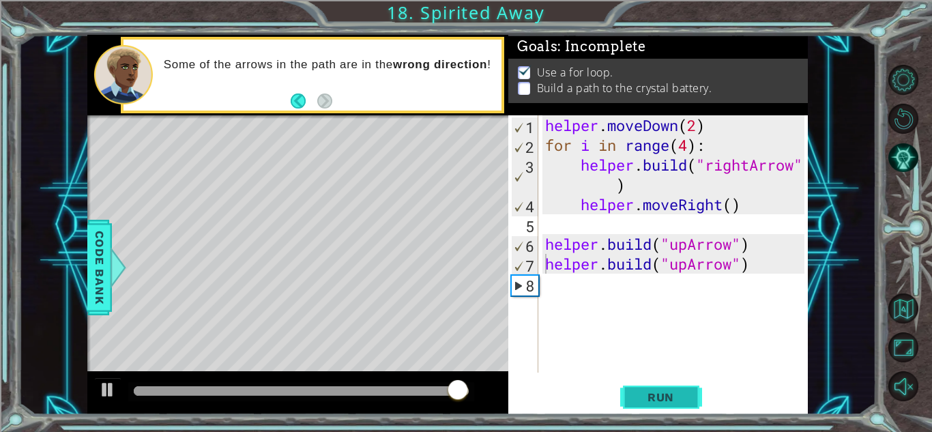
click at [634, 398] on span "Run" at bounding box center [661, 397] width 54 height 14
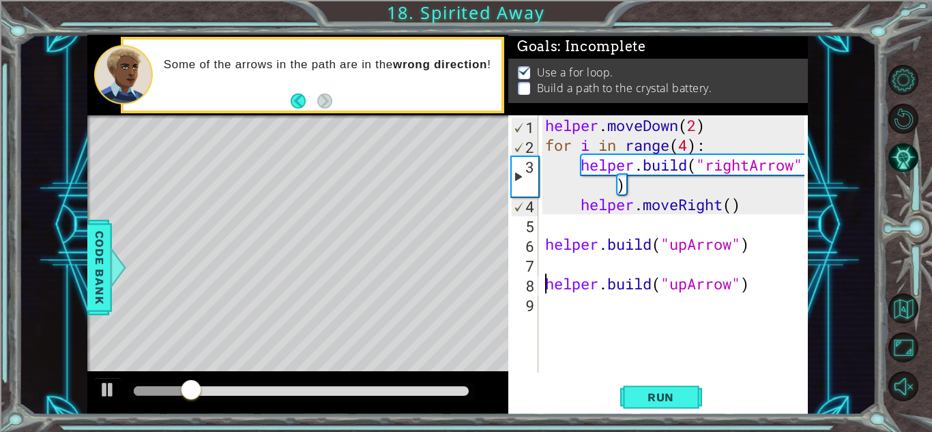
click at [546, 263] on div "helper . moveDown ( 2 ) for i in range ( 4 ) : helper . build ( "rightArrow" ) …" at bounding box center [676, 263] width 269 height 297
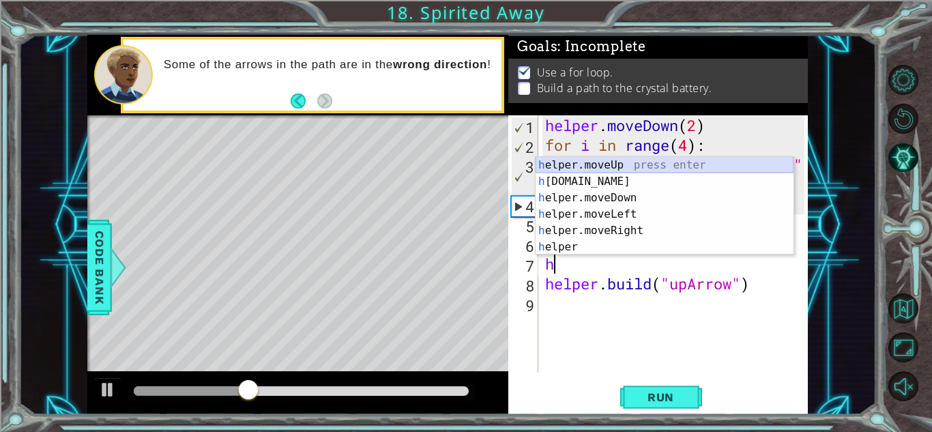
click at [582, 164] on div "h elper.moveUp press enter h [DOMAIN_NAME] press enter h elper.moveDown press e…" at bounding box center [665, 222] width 258 height 131
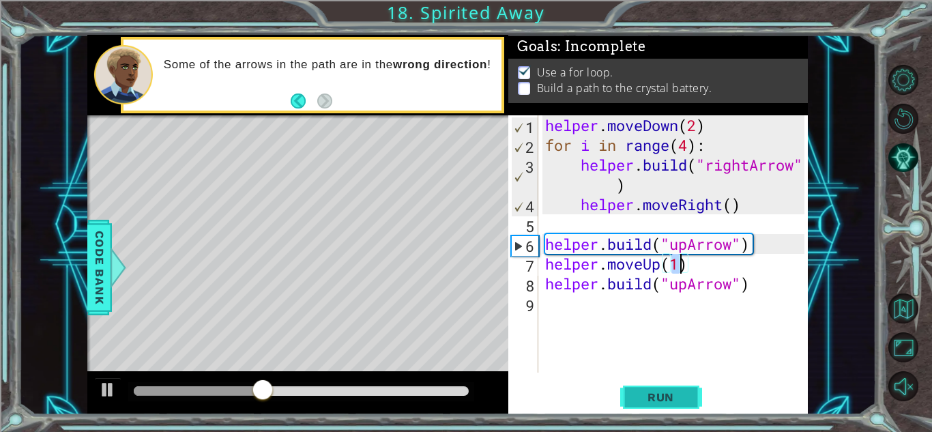
type textarea "helper.moveUp(1)"
click at [661, 392] on span "Run" at bounding box center [661, 397] width 54 height 14
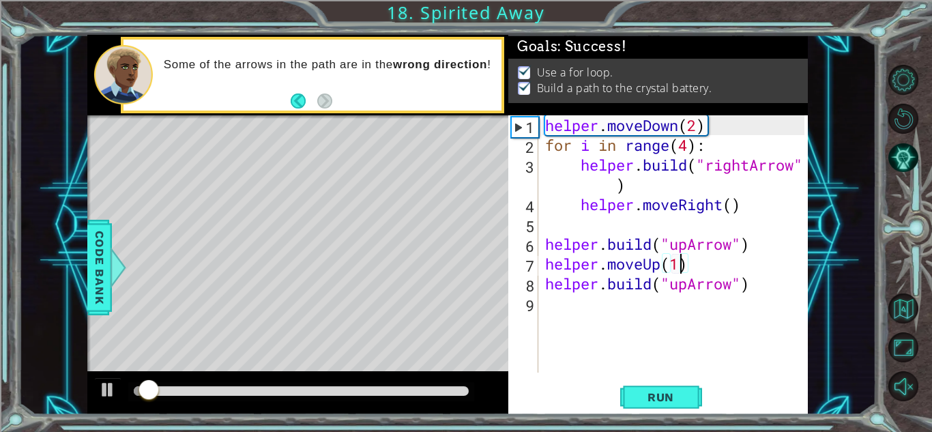
click at [410, 390] on div at bounding box center [301, 391] width 335 height 10
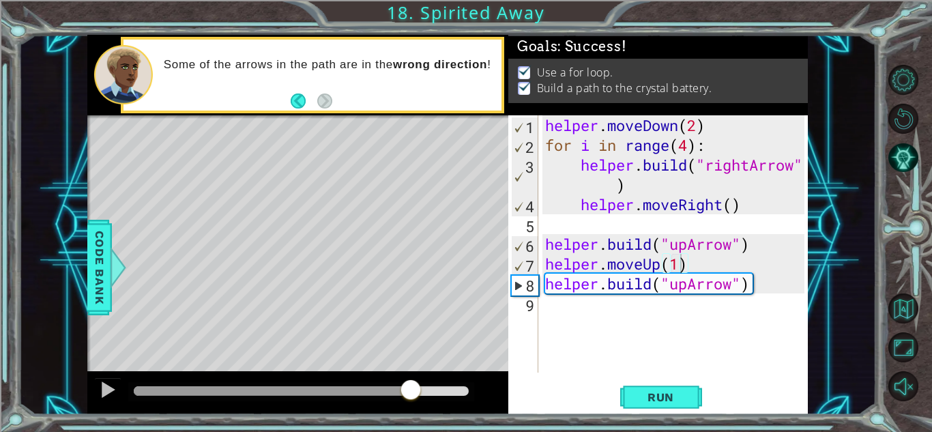
click at [178, 342] on div "Level Map" at bounding box center [402, 316] width 630 height 402
click at [242, 306] on div "Level Map" at bounding box center [402, 316] width 630 height 402
click at [107, 392] on div at bounding box center [108, 390] width 18 height 18
drag, startPoint x: 107, startPoint y: 392, endPoint x: 182, endPoint y: 207, distance: 199.3
click at [182, 207] on div "methods helper moveUp() moveDown() moveLeft() moveRight() build(item) tools for…" at bounding box center [447, 225] width 721 height 380
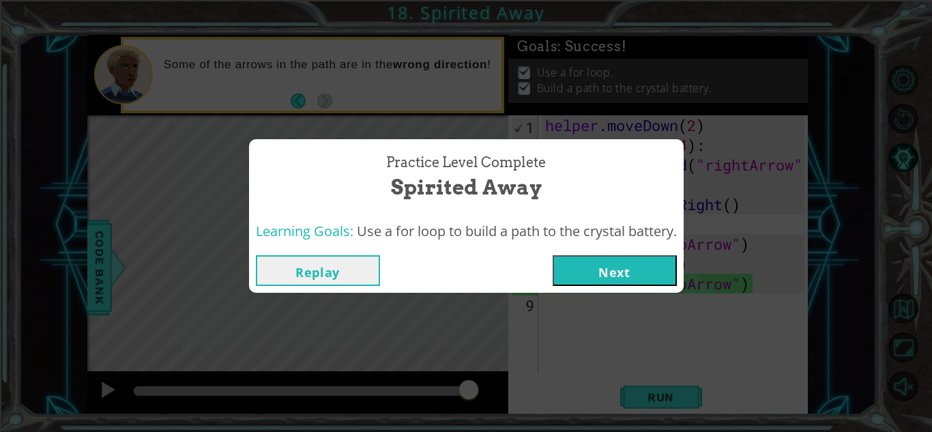
click at [618, 272] on button "Next" at bounding box center [615, 270] width 124 height 31
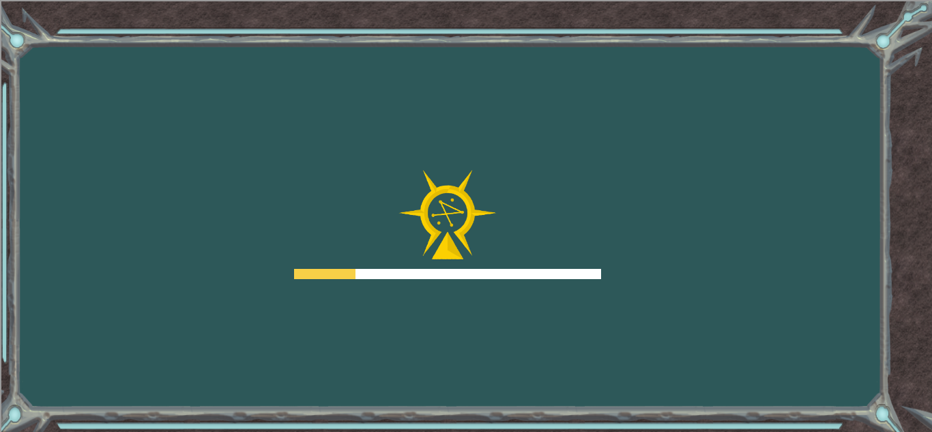
click at [10, 364] on div "Goals Error loading from server. Try refreshing the page. You'll need to join a…" at bounding box center [466, 216] width 932 height 432
